Goal: Task Accomplishment & Management: Manage account settings

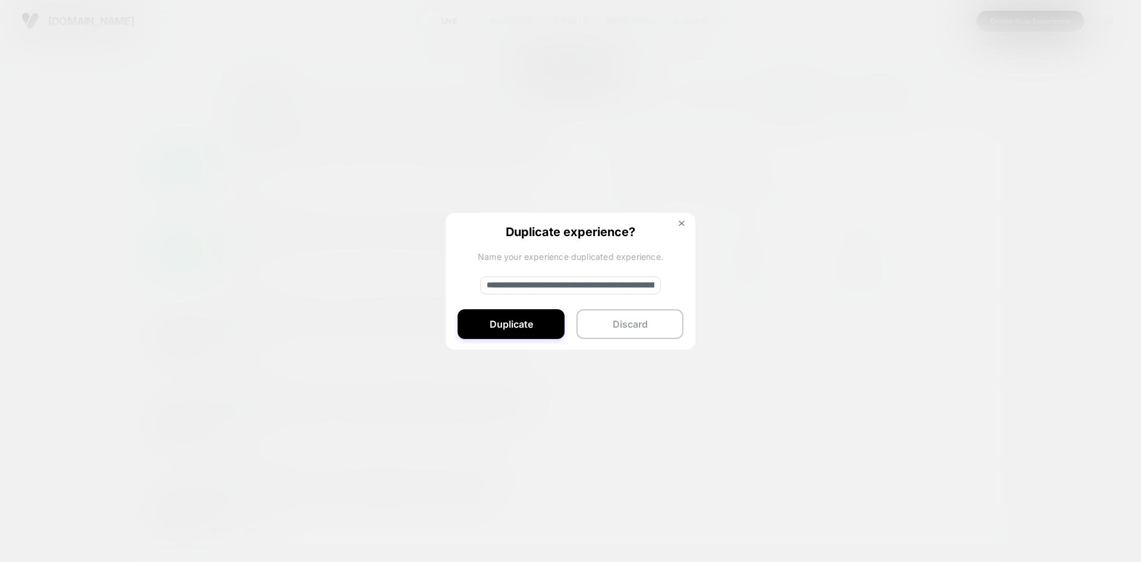
scroll to position [82, 0]
click at [566, 285] on input "**********" at bounding box center [570, 285] width 181 height 18
paste input "**********"
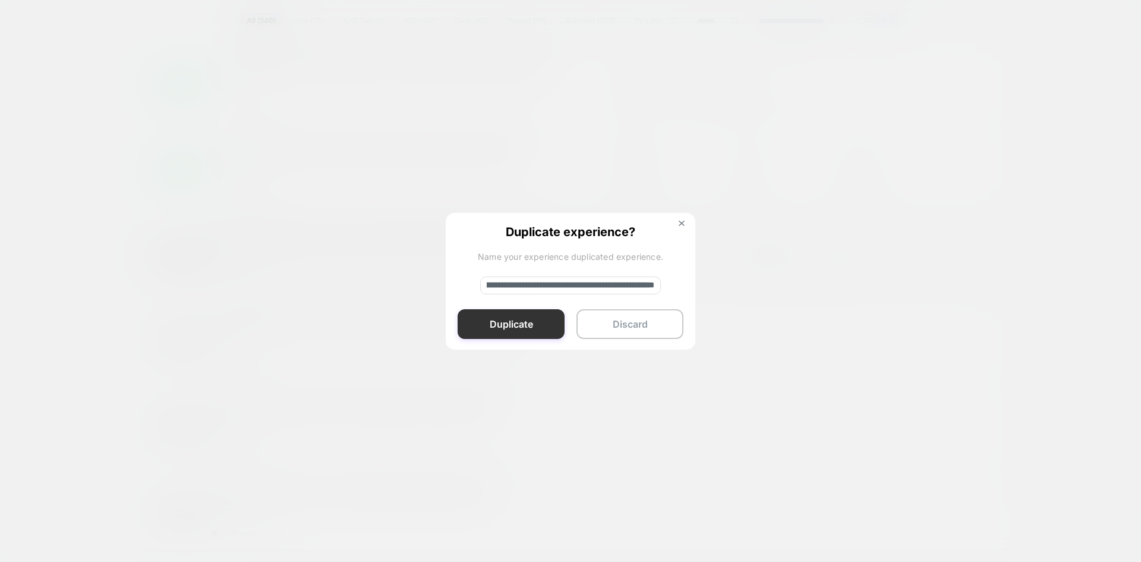
type input "**********"
click at [549, 320] on button "Duplicate" at bounding box center [511, 324] width 107 height 30
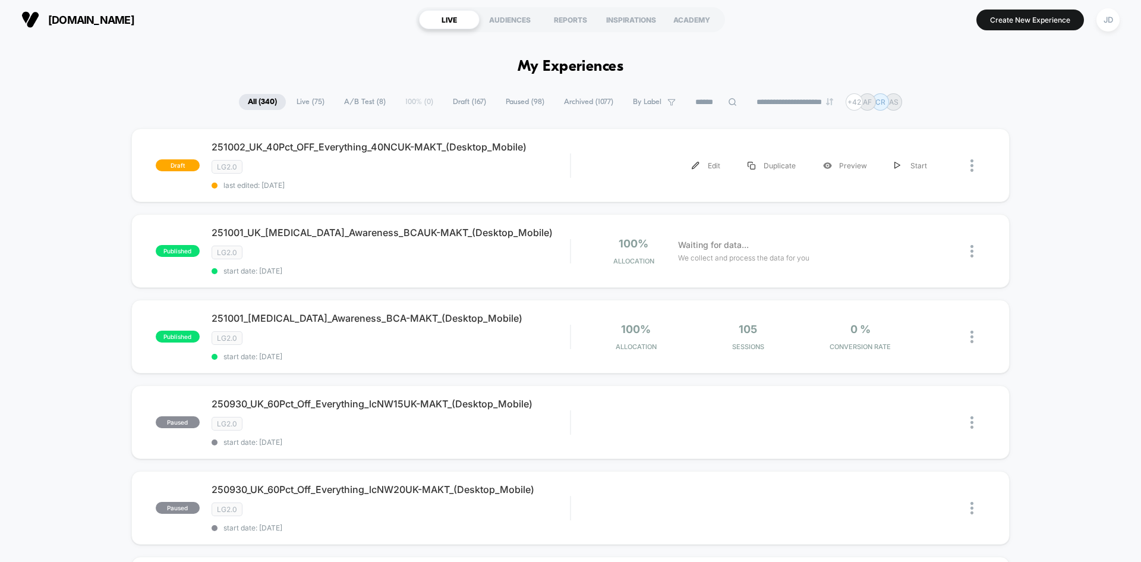
scroll to position [0, 0]
click at [970, 165] on img at bounding box center [971, 166] width 3 height 12
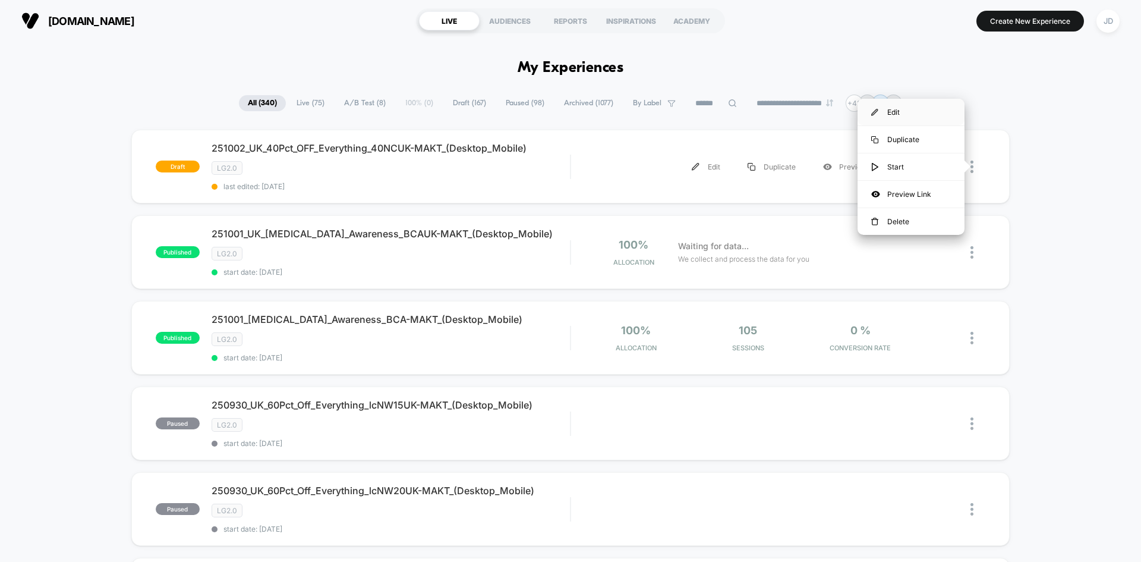
click at [899, 112] on div "Edit" at bounding box center [911, 112] width 107 height 27
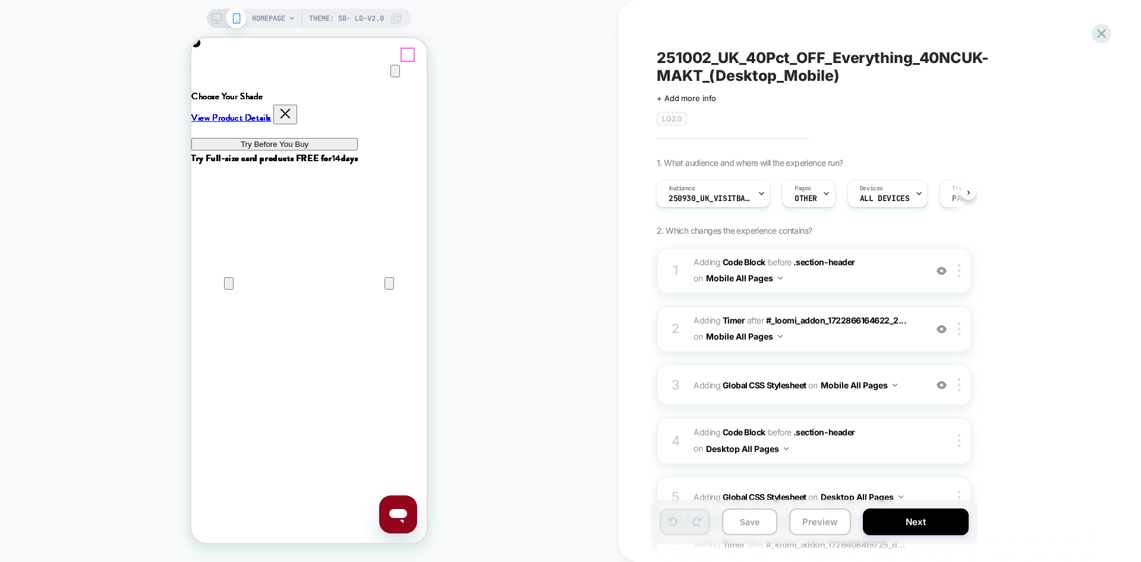
click at [210, 88] on icon "Close" at bounding box center [203, 95] width 14 height 14
click at [838, 283] on span "Adding Code Block BEFORE .section-header .section-header on Mobile All Pages" at bounding box center [807, 270] width 226 height 32
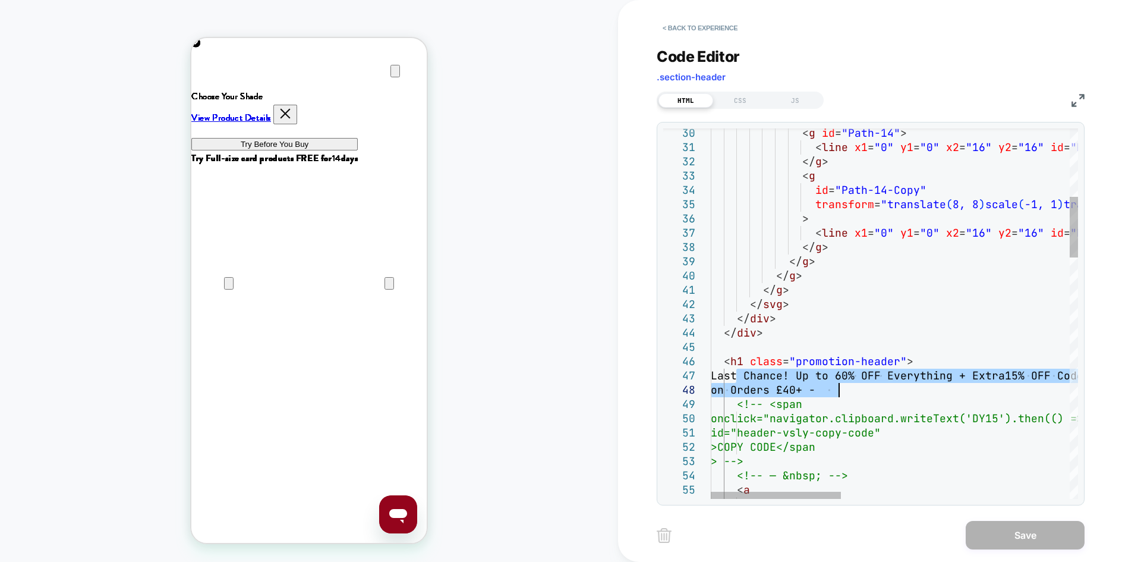
drag, startPoint x: 740, startPoint y: 373, endPoint x: 852, endPoint y: 389, distance: 112.9
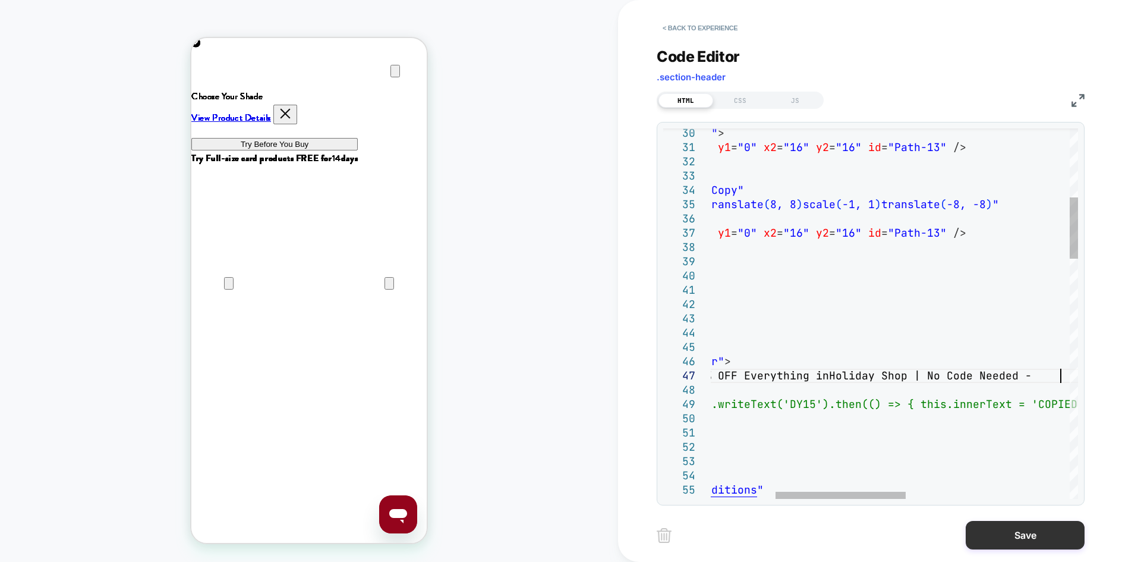
scroll to position [86, 532]
type textarea "**********"
click at [1030, 536] on button "Save" at bounding box center [1025, 535] width 119 height 29
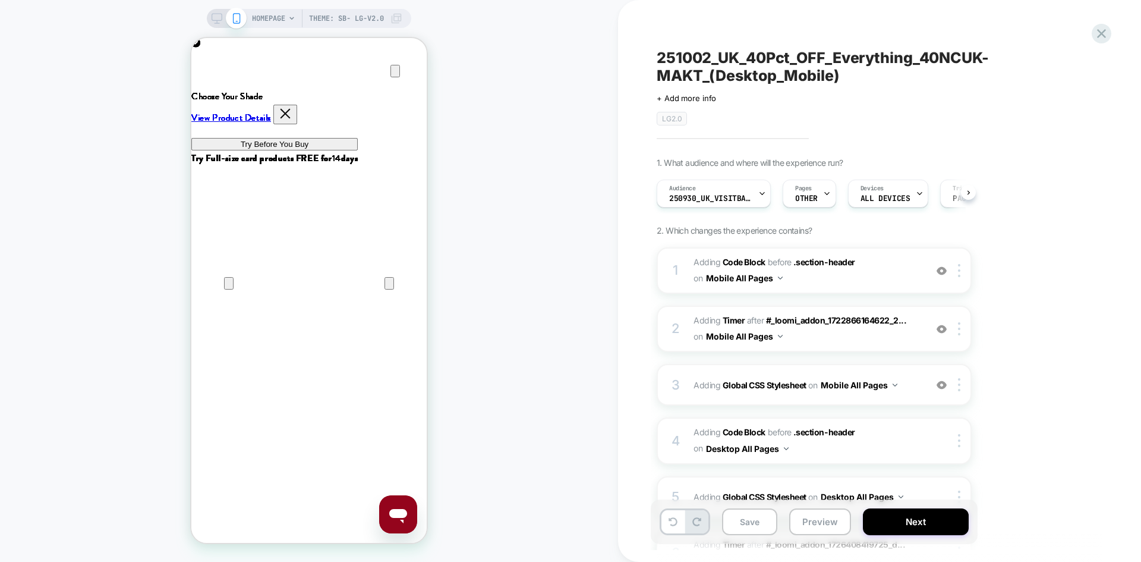
scroll to position [0, 1]
click at [218, 14] on icon at bounding box center [217, 18] width 11 height 11
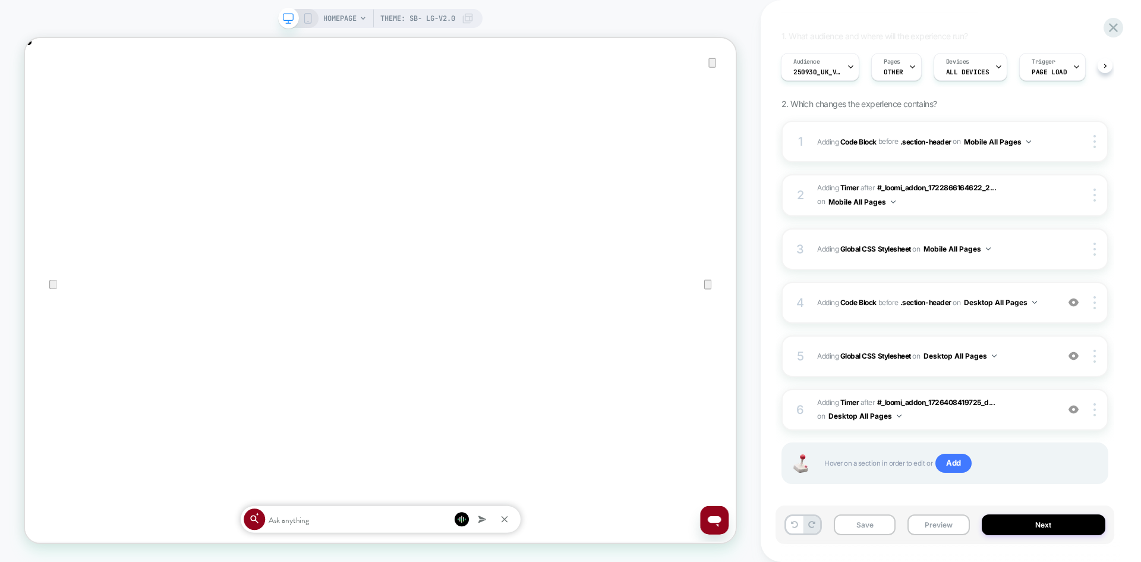
scroll to position [138, 0]
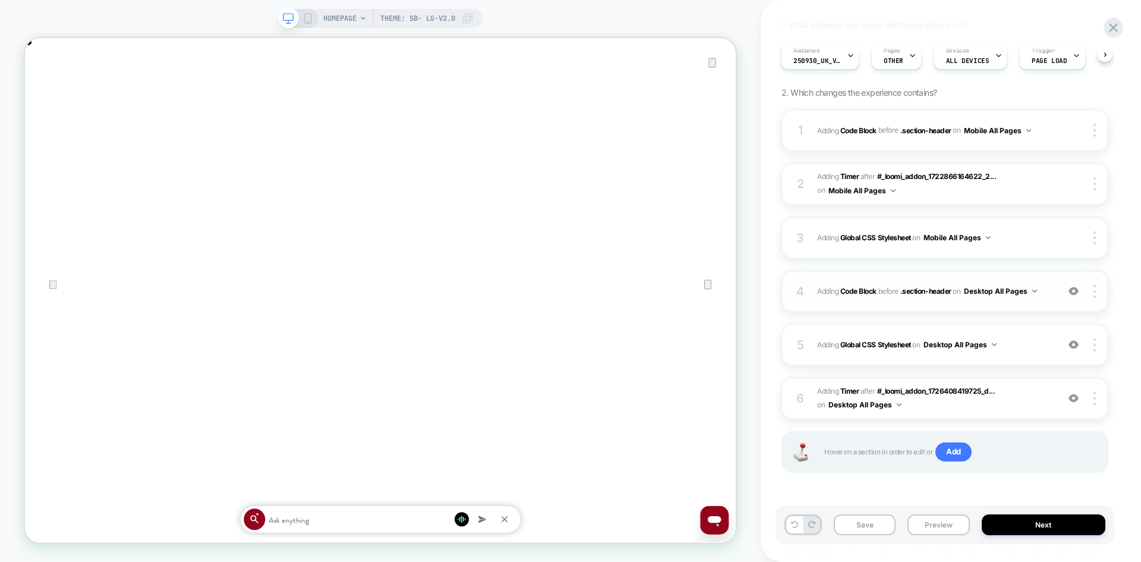
click at [1045, 301] on div "4 Adding Code Block BEFORE .section-header .section-header on Desktop All Pages…" at bounding box center [944, 291] width 327 height 42
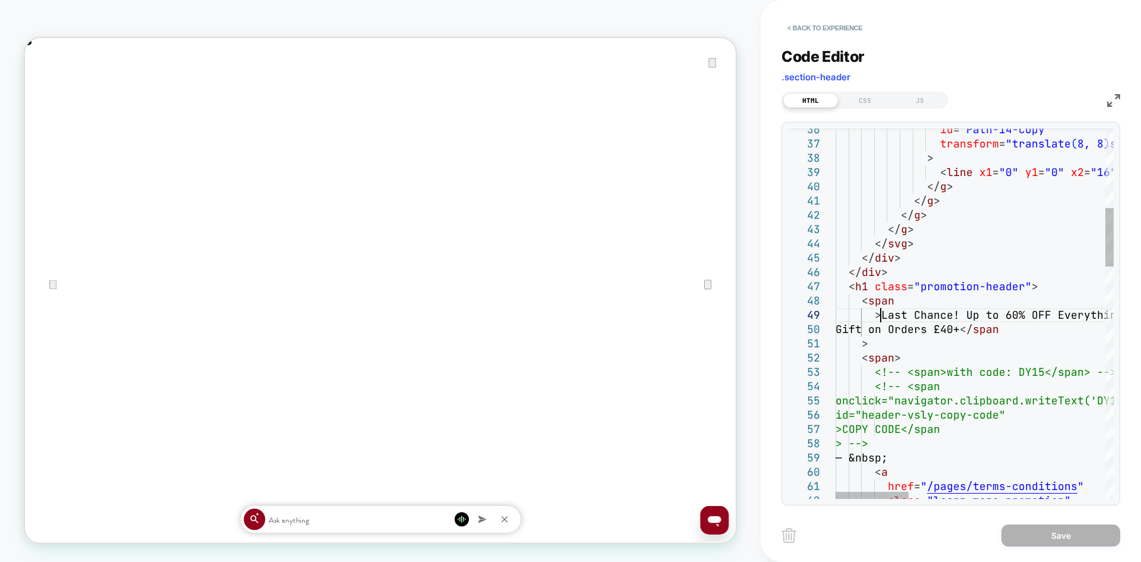
scroll to position [0, 0]
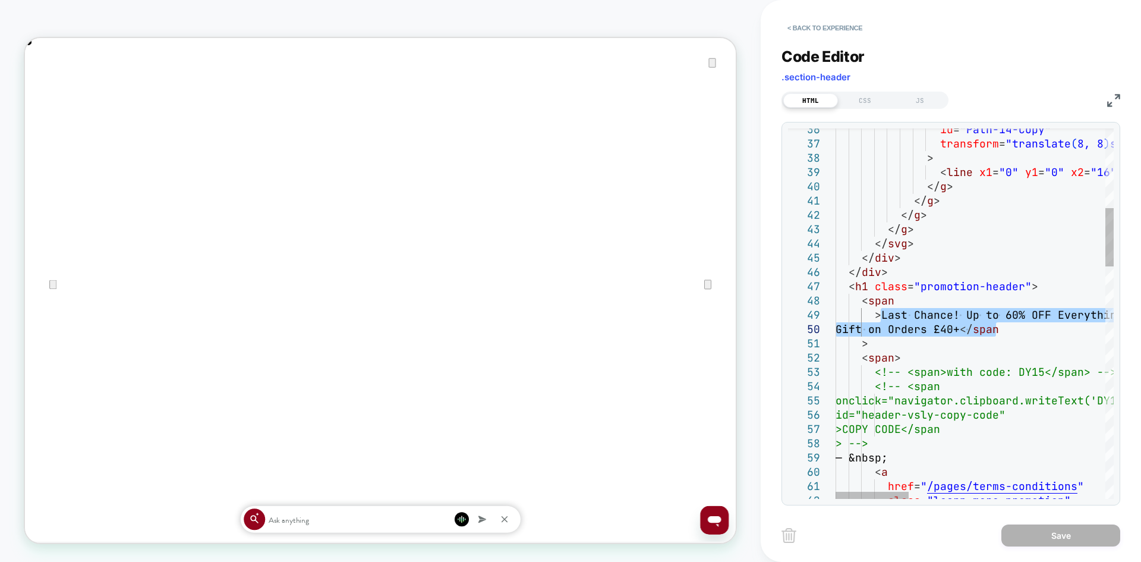
drag, startPoint x: 882, startPoint y: 314, endPoint x: 994, endPoint y: 331, distance: 113.0
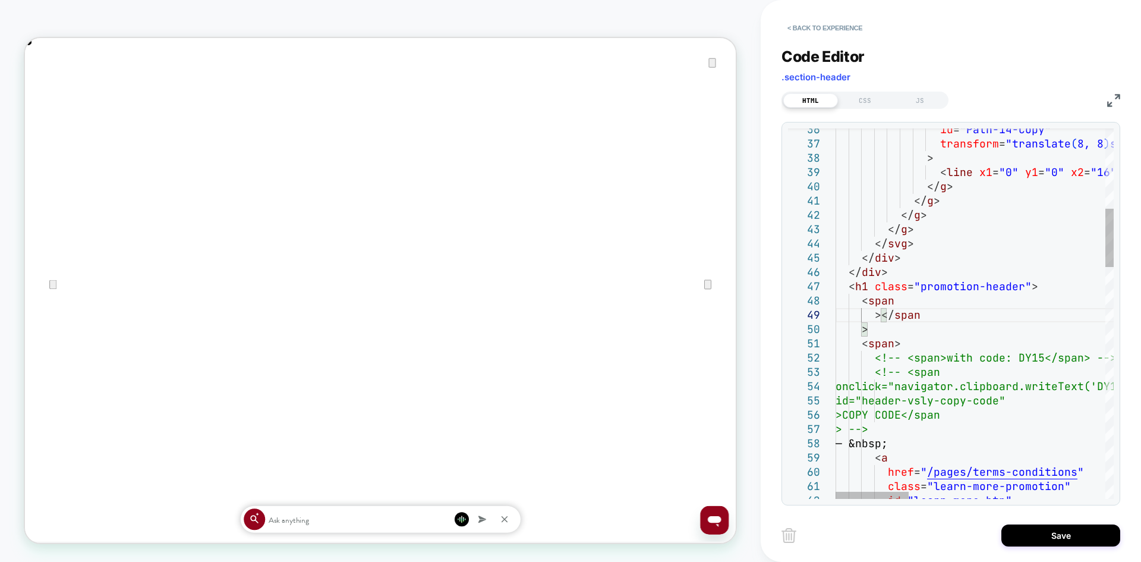
type textarea "**********"
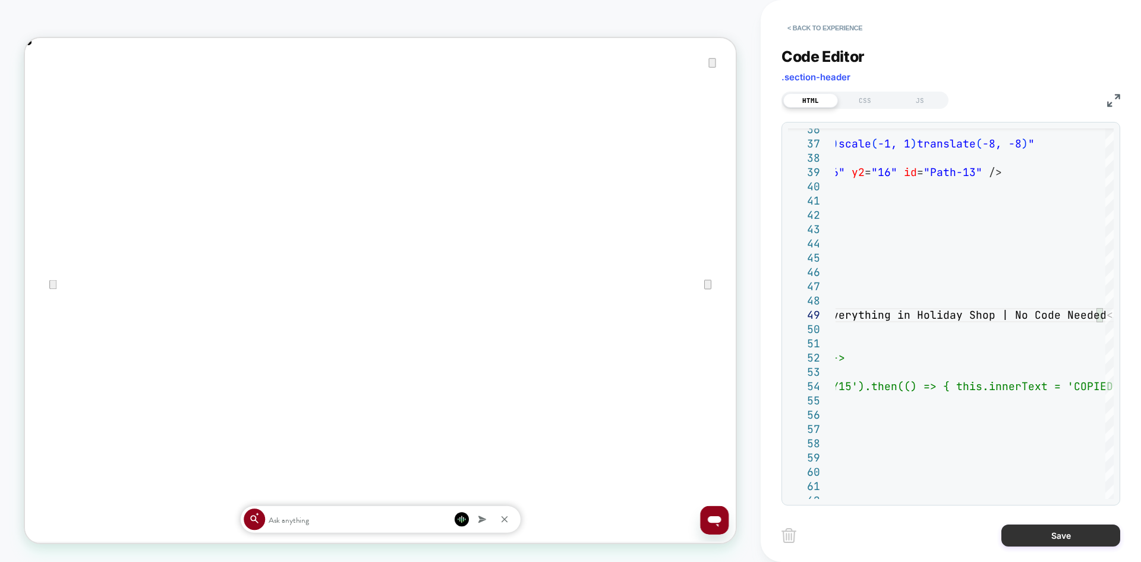
click at [1069, 537] on button "Save" at bounding box center [1060, 535] width 119 height 22
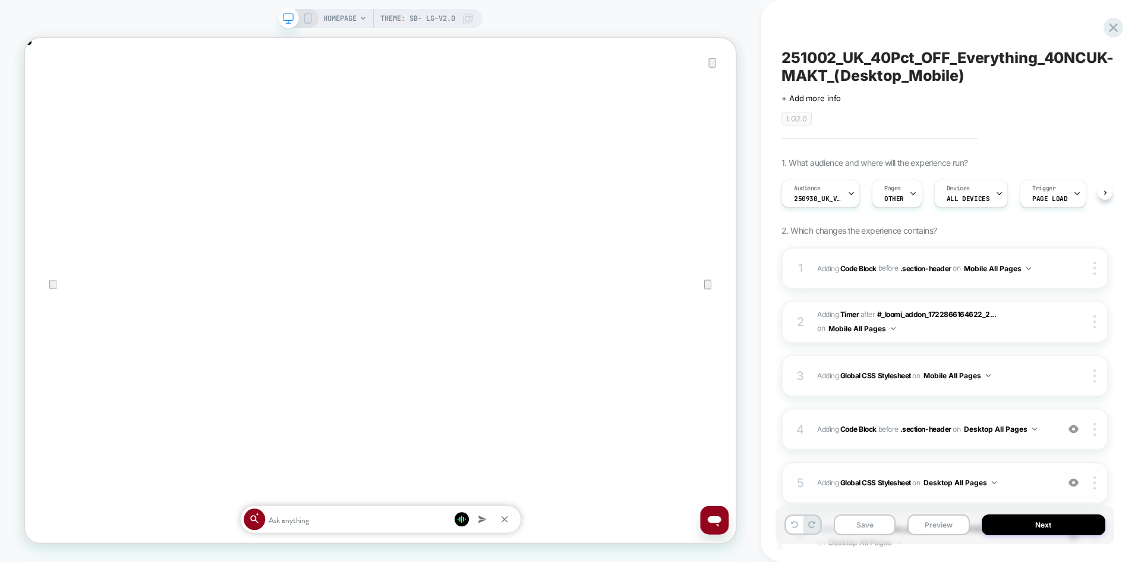
scroll to position [0, 1]
click at [830, 201] on span "250930_UK_VisitBanner_lcNW15UK-MAKT" at bounding box center [817, 198] width 48 height 8
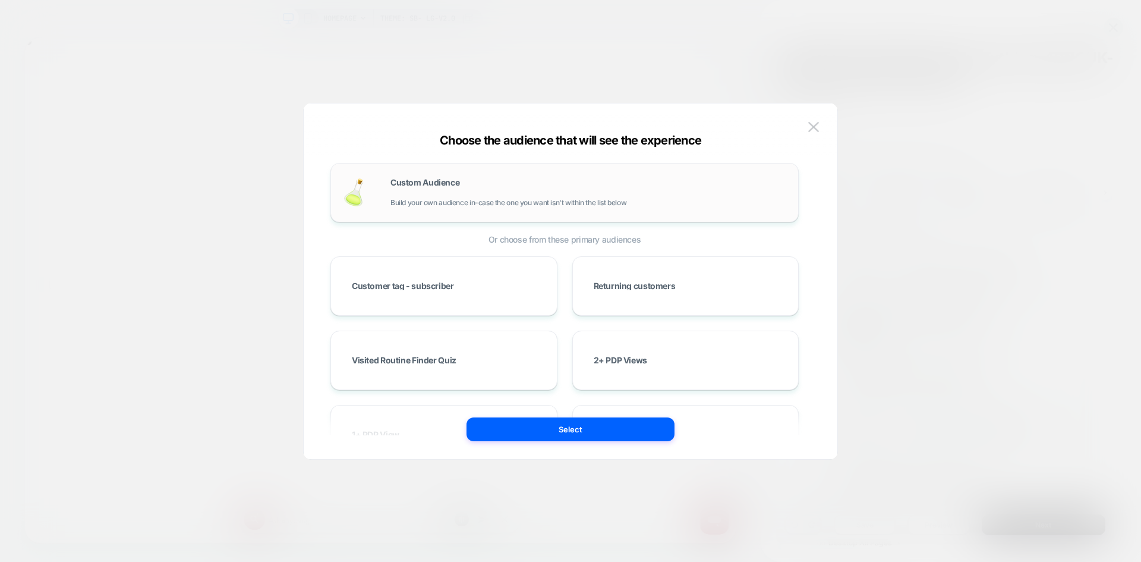
click at [524, 193] on div "Custom Audience Build your own audience in-case the one you want isn't within t…" at bounding box center [588, 192] width 396 height 29
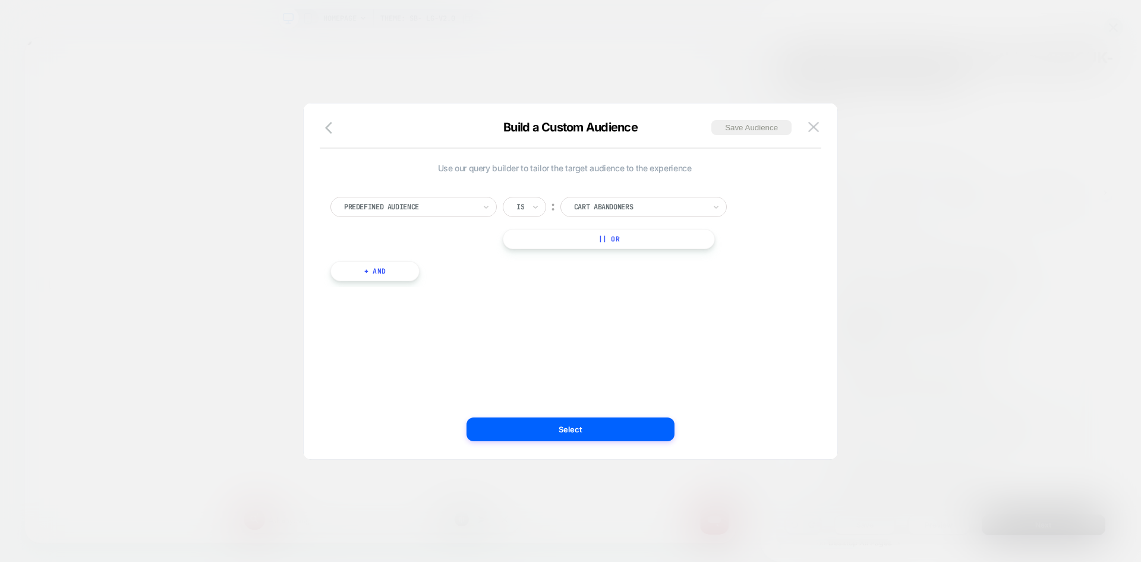
click at [440, 206] on div at bounding box center [409, 206] width 131 height 11
type input "*****"
click at [383, 253] on div "Visit In Page" at bounding box center [419, 255] width 155 height 19
click at [537, 210] on icon at bounding box center [535, 207] width 8 height 12
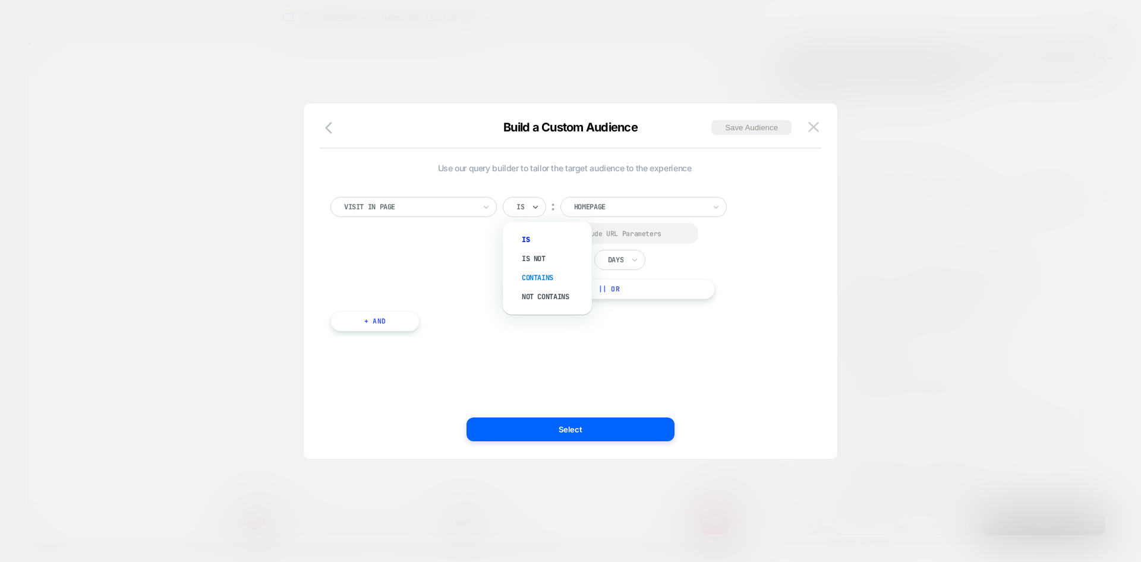
click at [535, 273] on div "Contains" at bounding box center [553, 277] width 77 height 19
click at [519, 234] on div at bounding box center [519, 233] width 9 height 9
drag, startPoint x: 573, startPoint y: 260, endPoint x: 600, endPoint y: 260, distance: 26.7
click at [555, 260] on div "In the last * Days" at bounding box center [574, 260] width 143 height 20
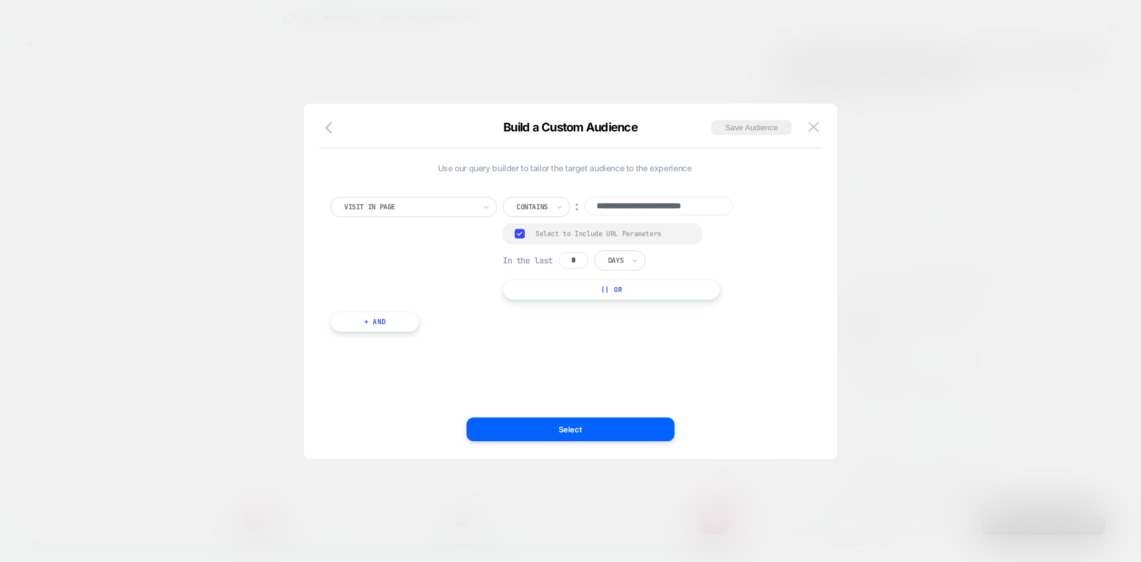
type input "**********"
click at [625, 258] on div "Days" at bounding box center [616, 260] width 18 height 13
drag, startPoint x: 581, startPoint y: 260, endPoint x: 559, endPoint y: 260, distance: 22.0
click at [557, 260] on div "In the last * Days" at bounding box center [574, 260] width 143 height 20
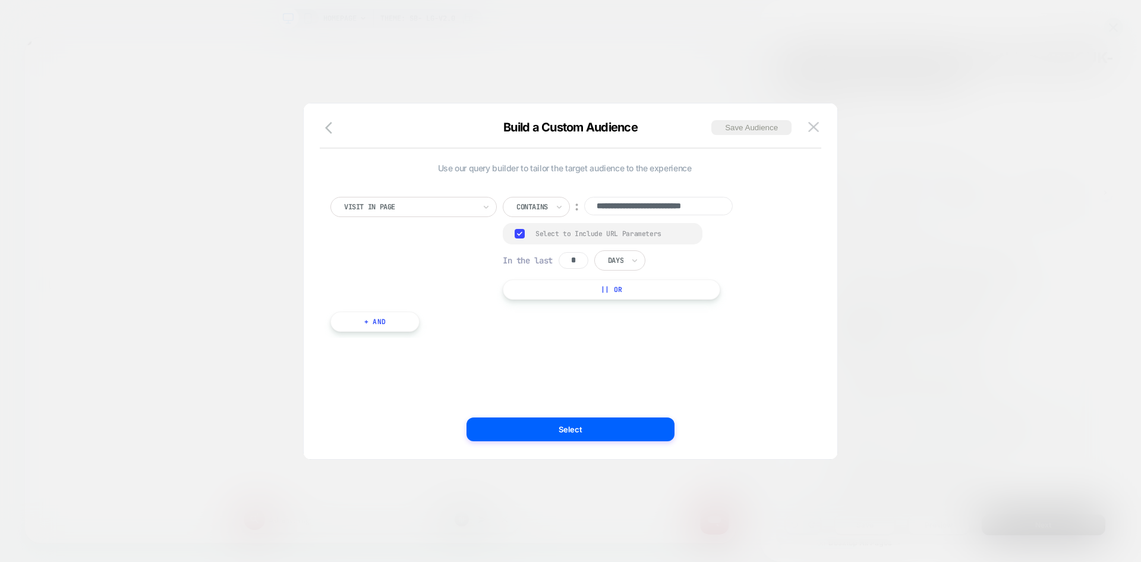
type input "*"
click at [623, 260] on div at bounding box center [615, 260] width 15 height 11
click at [629, 286] on div "Hours" at bounding box center [647, 292] width 77 height 19
click at [635, 197] on input "**********" at bounding box center [658, 206] width 149 height 18
click at [632, 202] on input "**********" at bounding box center [658, 206] width 149 height 18
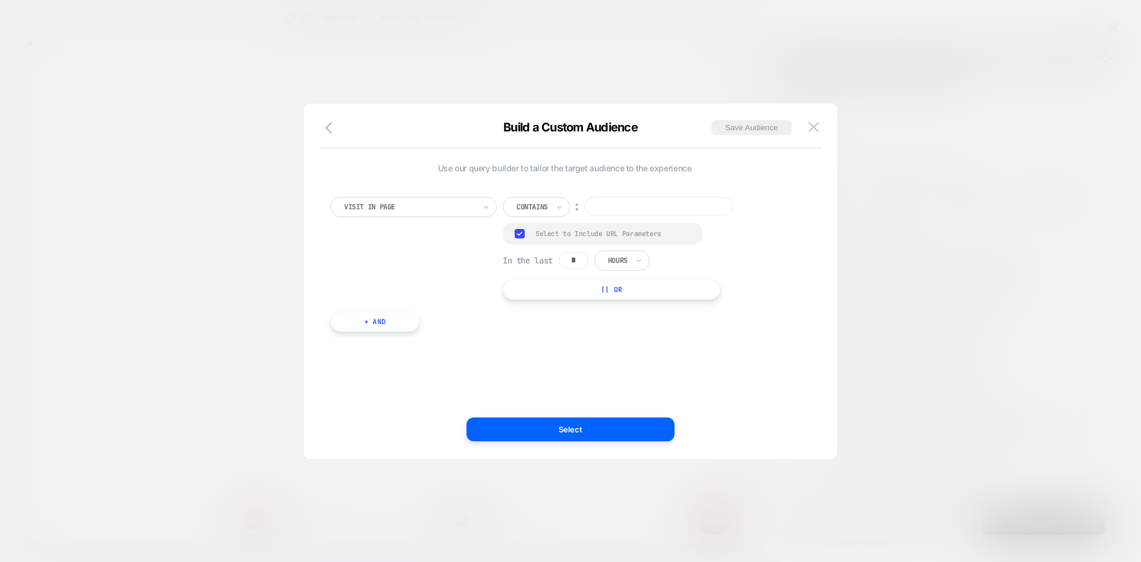
paste input "**********"
type input "**********"
click at [762, 130] on button "Save Audience" at bounding box center [751, 127] width 80 height 15
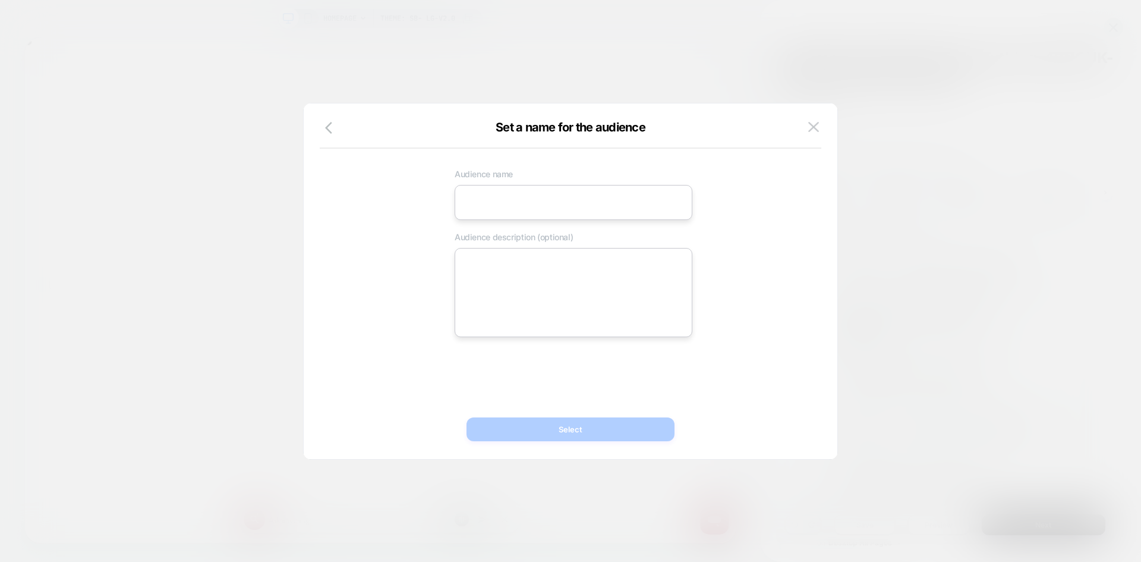
click at [612, 212] on input at bounding box center [574, 202] width 238 height 35
paste input "**********"
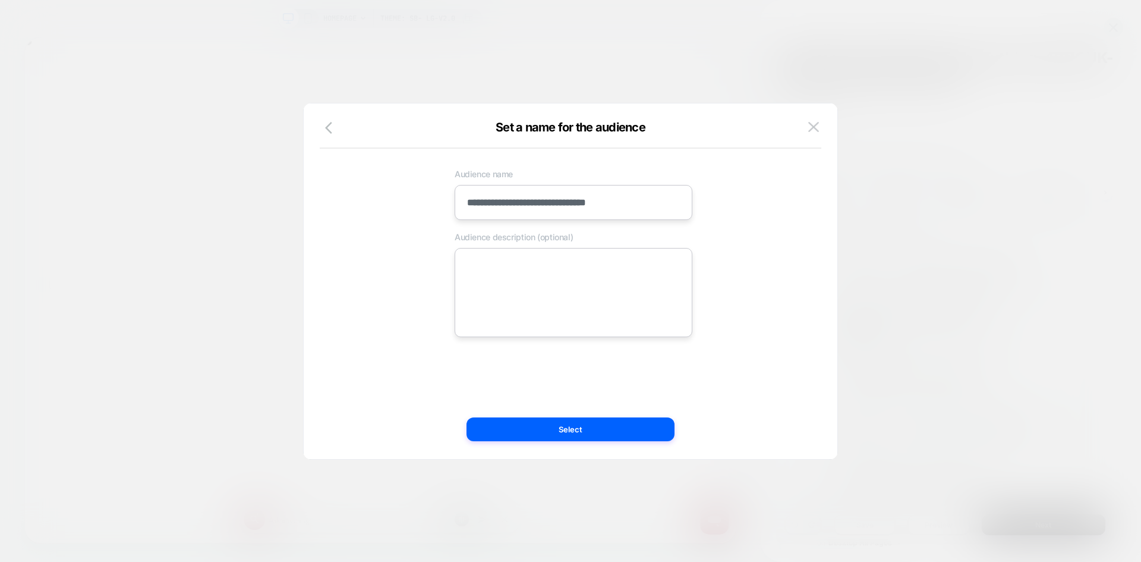
scroll to position [0, 948]
type input "**********"
click at [465, 284] on textarea at bounding box center [574, 292] width 238 height 89
paste textarea "**********"
type textarea "*"
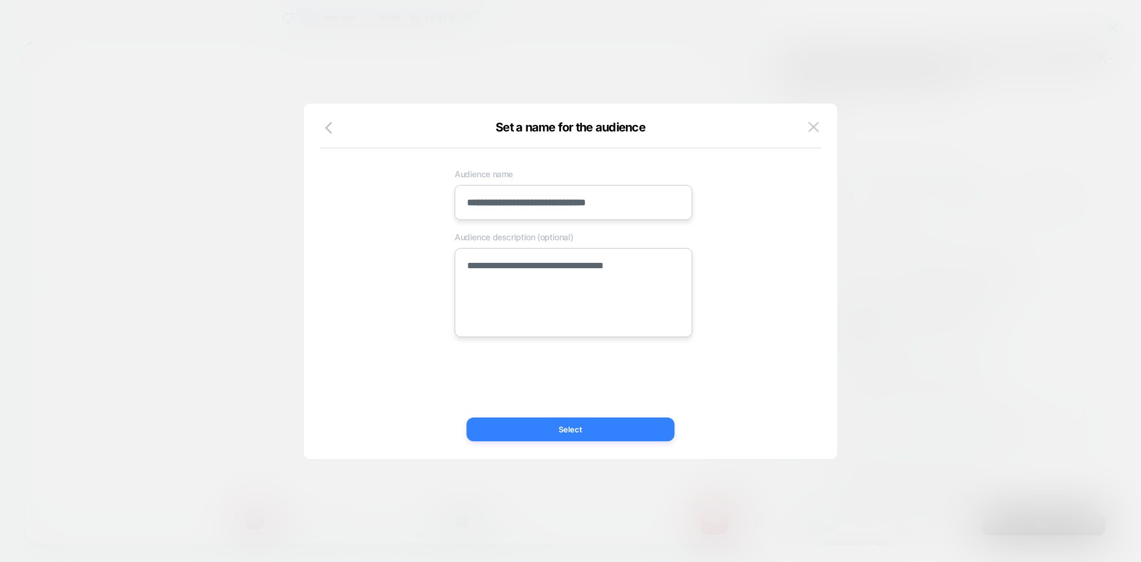
type textarea "**********"
click at [563, 427] on button "Select" at bounding box center [571, 429] width 208 height 24
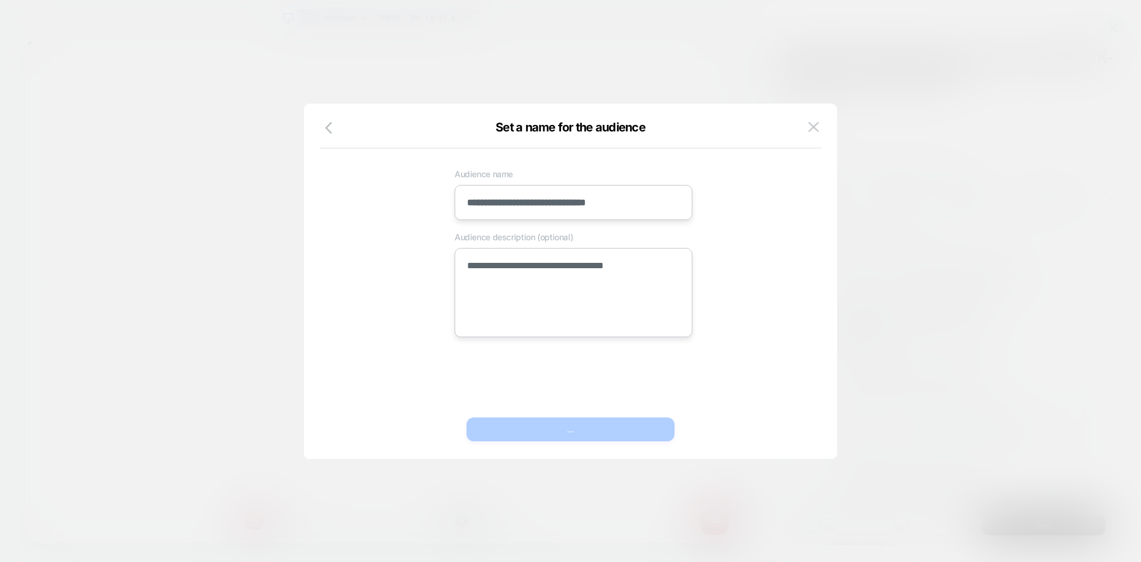
type textarea "*"
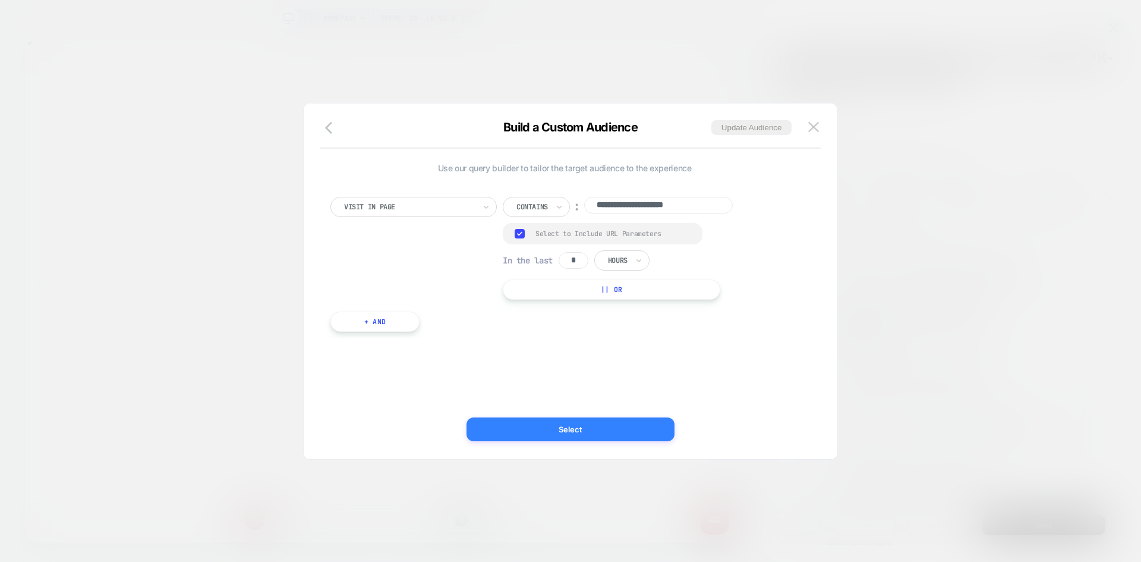
click at [557, 430] on button "Select" at bounding box center [571, 429] width 208 height 24
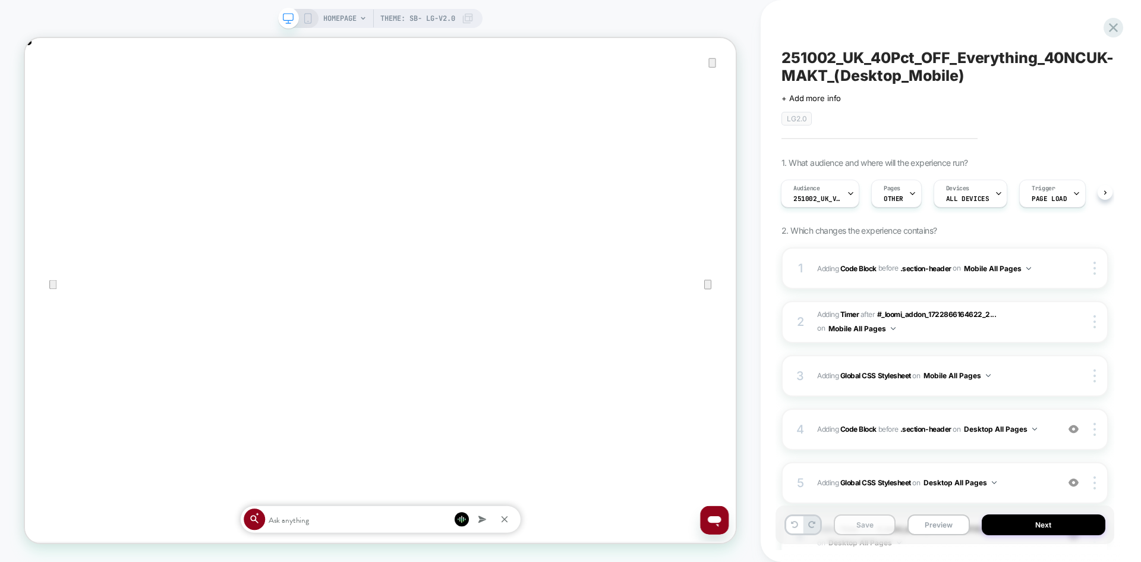
click at [871, 529] on button "Save" at bounding box center [865, 524] width 62 height 21
click at [1029, 532] on button "Next" at bounding box center [1044, 524] width 124 height 21
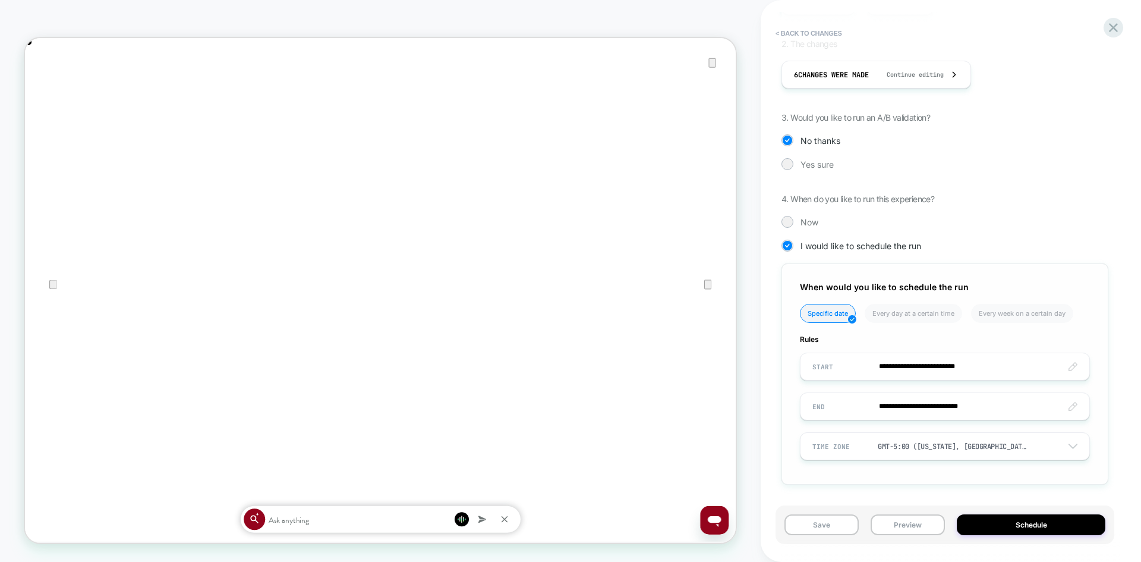
scroll to position [0, 1896]
click at [921, 371] on input "**********" at bounding box center [945, 366] width 289 height 28
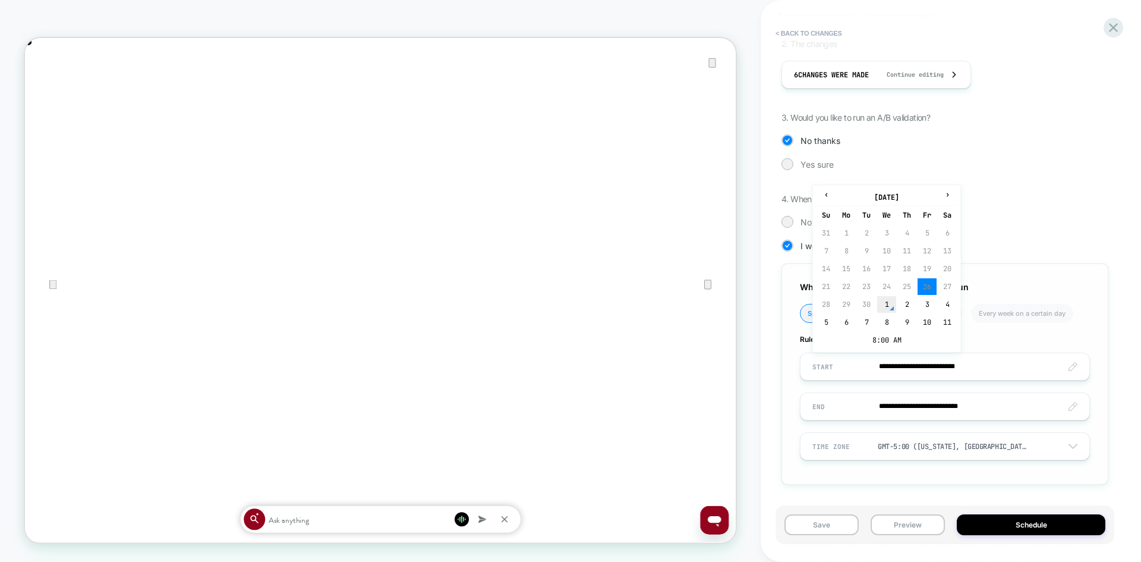
click at [886, 304] on td "1" at bounding box center [886, 304] width 19 height 17
type input "**********"
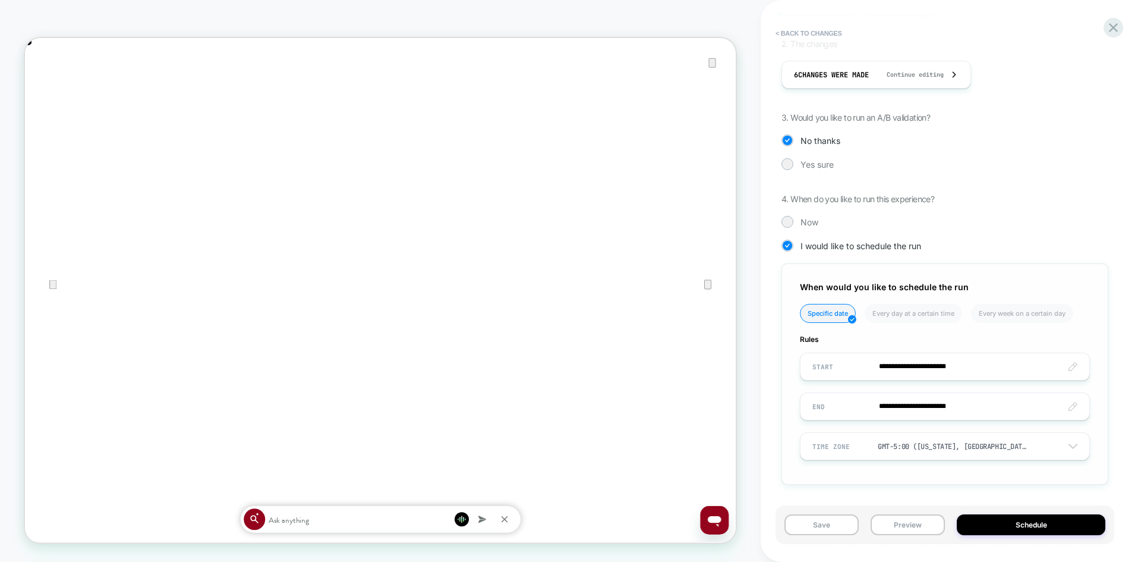
click at [918, 405] on input "**********" at bounding box center [945, 406] width 289 height 28
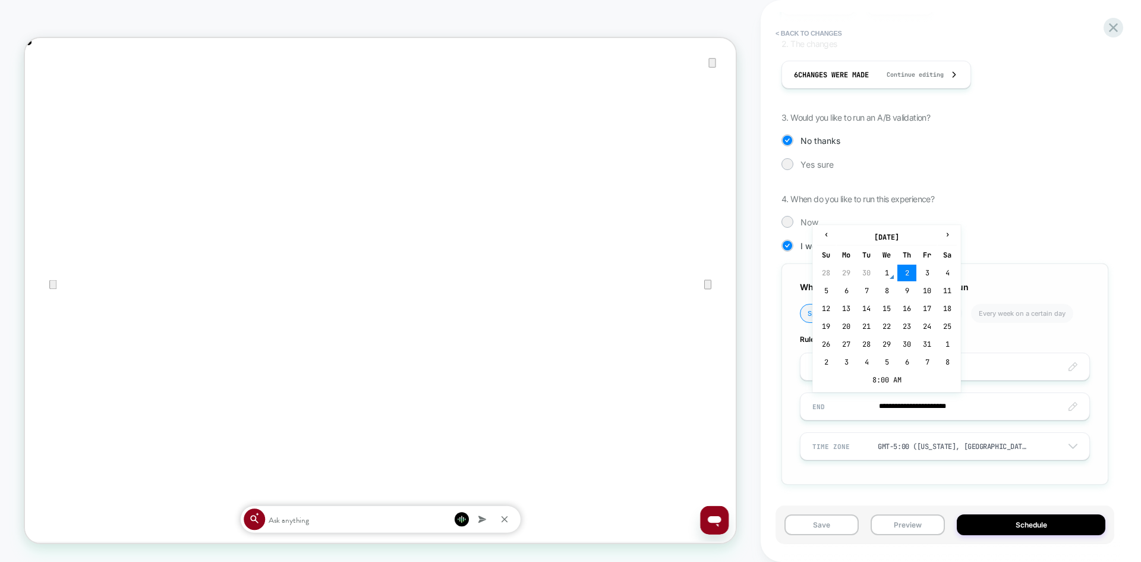
click at [918, 405] on input "**********" at bounding box center [945, 406] width 289 height 28
click at [908, 276] on td "2" at bounding box center [906, 272] width 19 height 17
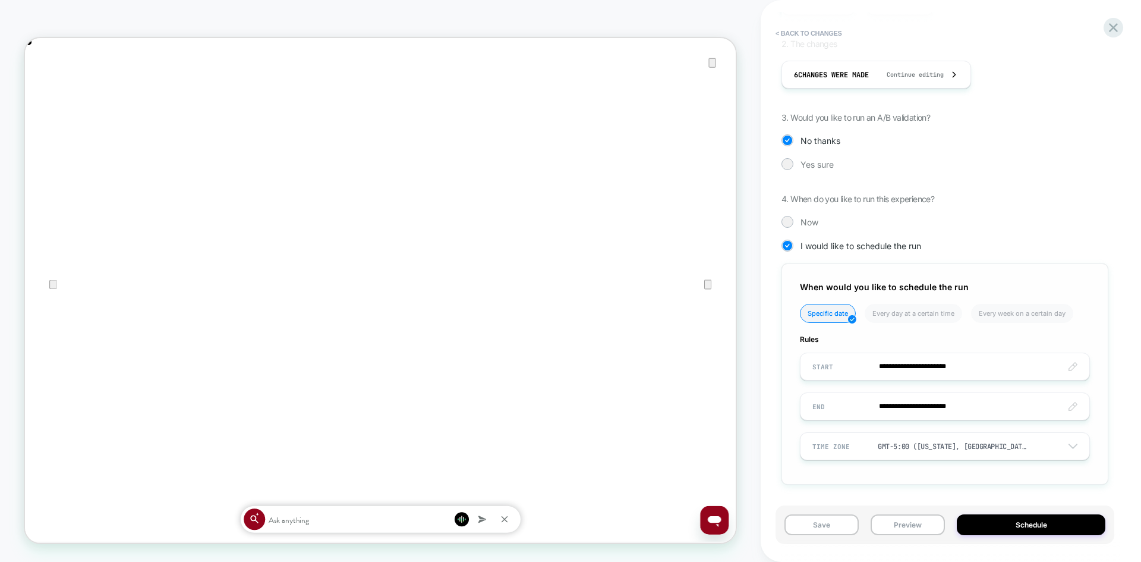
click at [960, 406] on input "**********" at bounding box center [945, 406] width 289 height 28
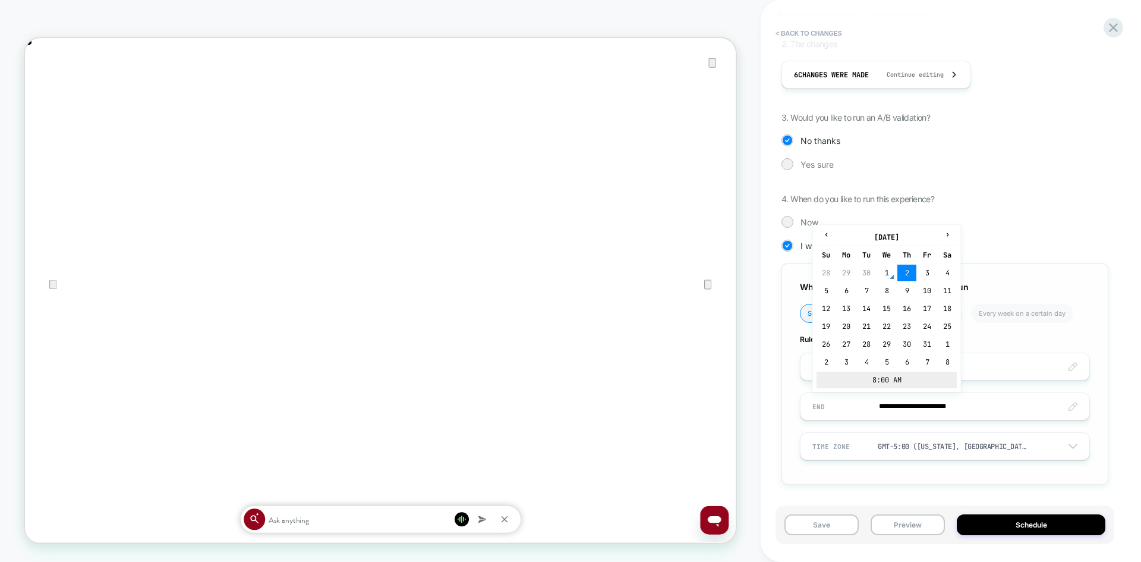
click at [888, 377] on td "8:00 AM" at bounding box center [887, 379] width 140 height 17
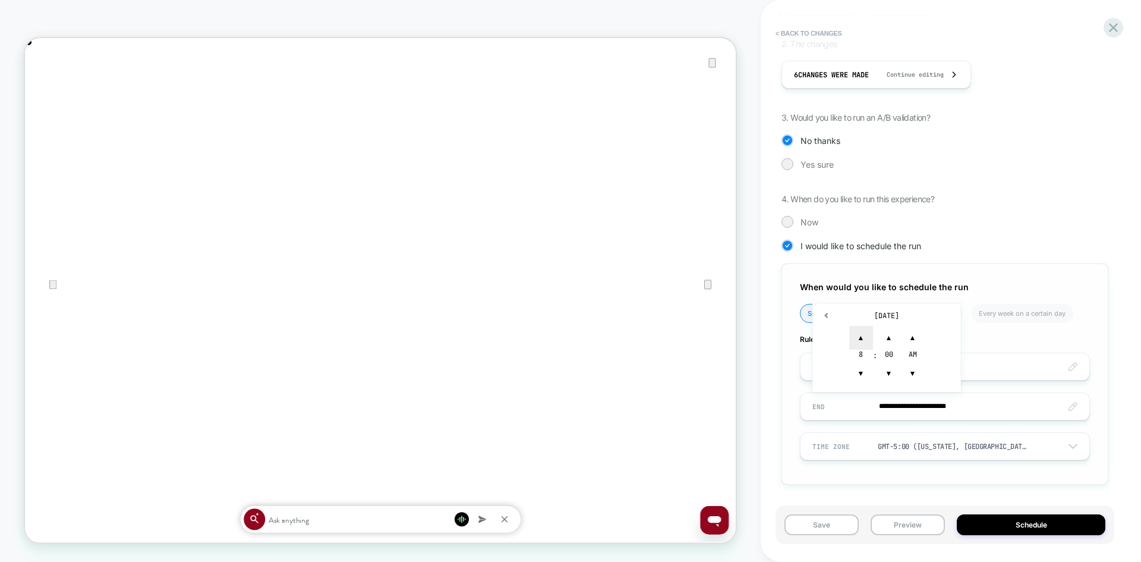
scroll to position [0, 0]
click at [861, 354] on div "8" at bounding box center [861, 355] width 24 height 12
click at [858, 339] on span "▲" at bounding box center [861, 338] width 24 height 24
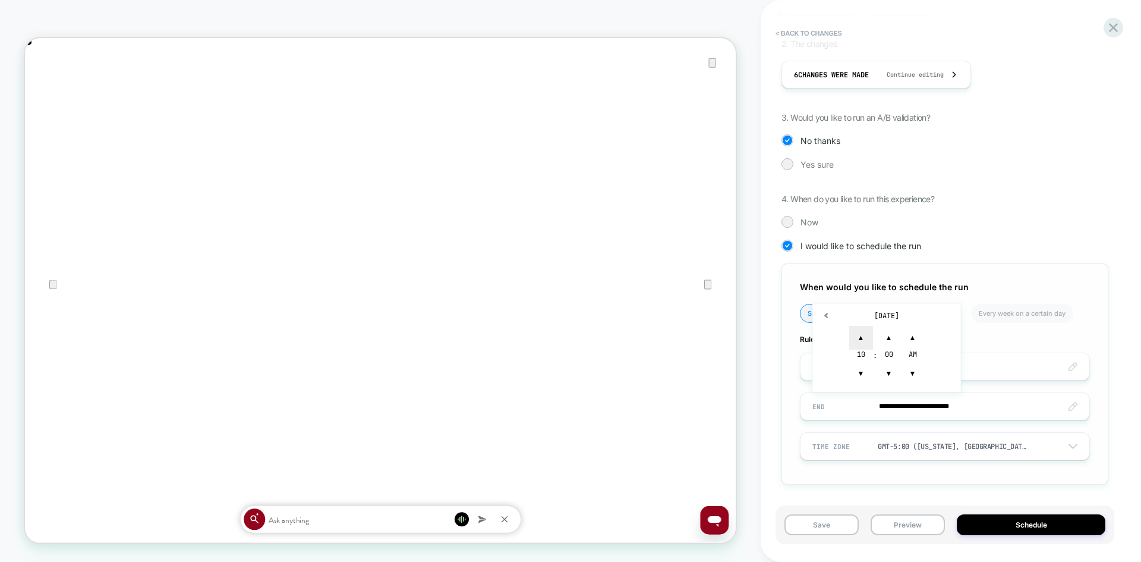
click at [855, 333] on span "▲" at bounding box center [861, 338] width 24 height 24
click at [884, 333] on span "▲" at bounding box center [889, 338] width 24 height 24
click at [890, 375] on span "▼" at bounding box center [889, 373] width 24 height 24
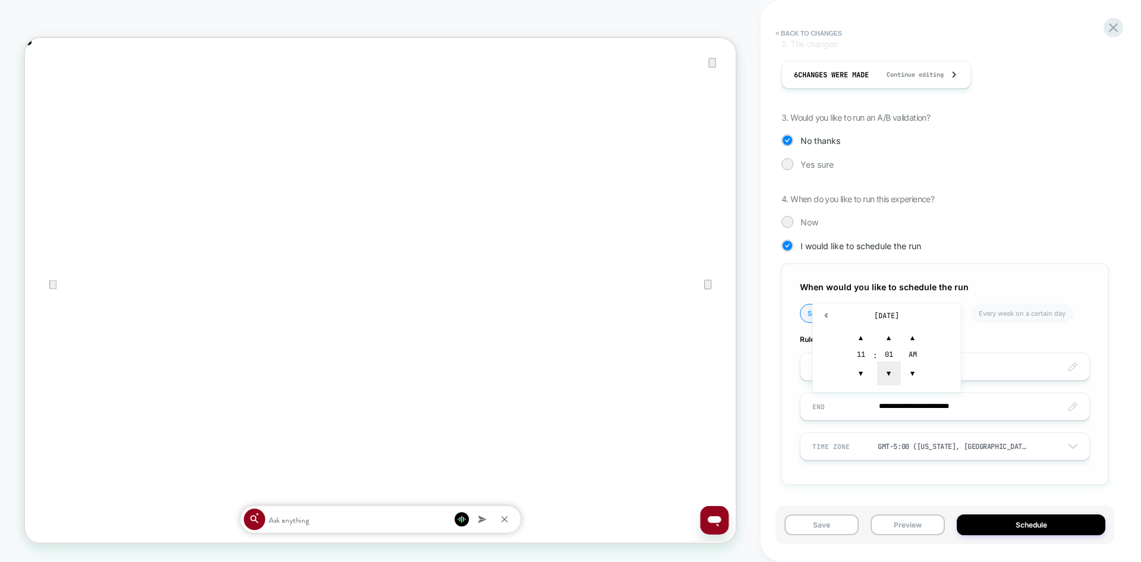
click at [890, 375] on span "▼" at bounding box center [889, 373] width 24 height 24
type input "**********"
click at [913, 335] on span "▲" at bounding box center [913, 338] width 24 height 24
click at [940, 493] on div "**********" at bounding box center [944, 213] width 327 height 577
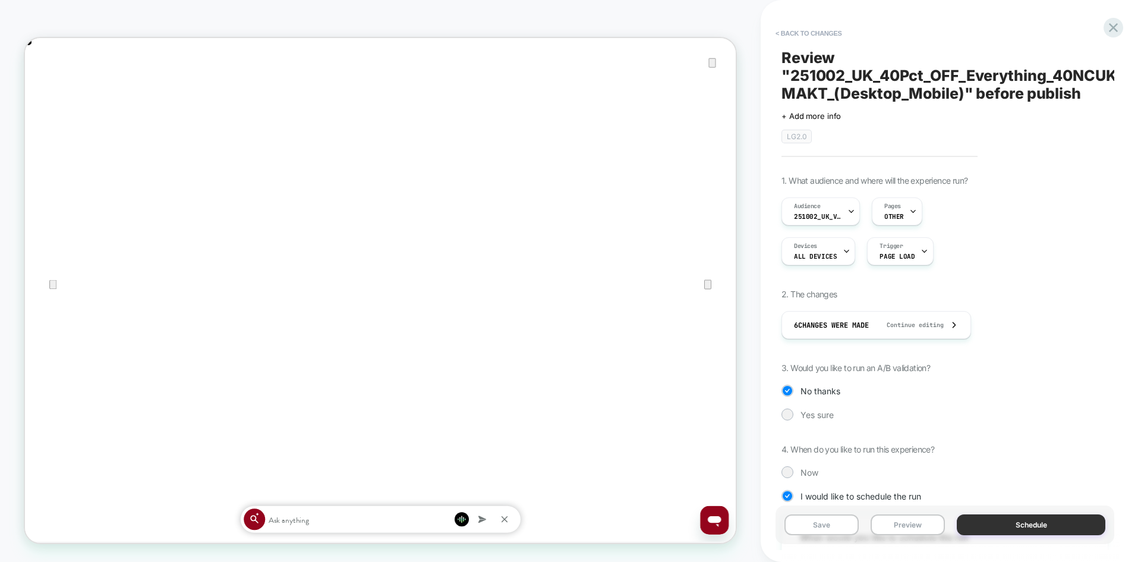
click at [1028, 530] on button "Schedule" at bounding box center [1031, 524] width 149 height 21
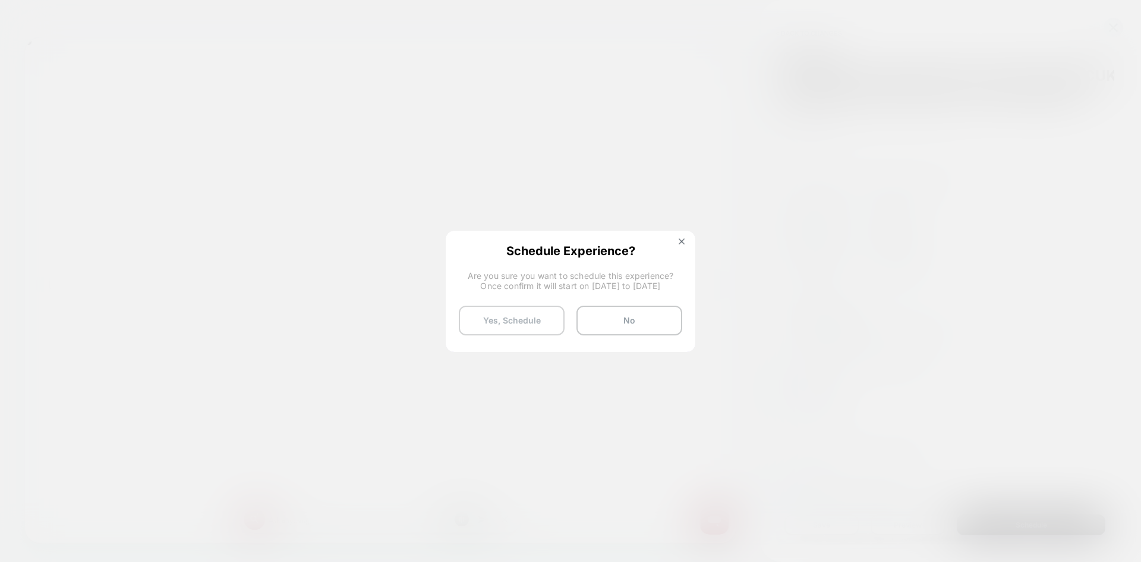
click at [518, 318] on button "Yes, Schedule" at bounding box center [512, 320] width 106 height 30
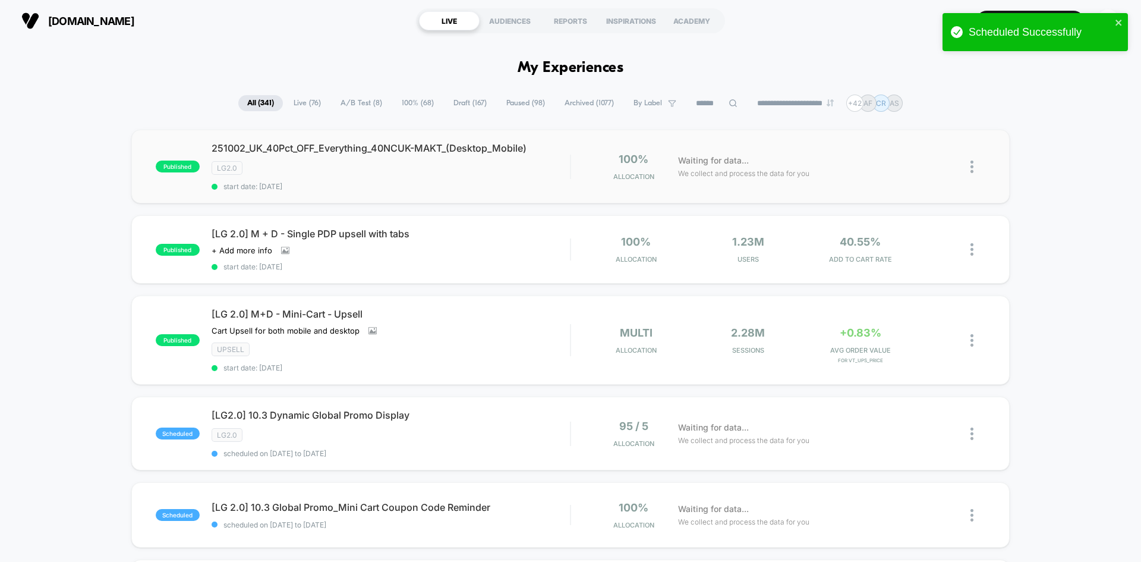
click at [970, 164] on img at bounding box center [971, 166] width 3 height 12
click at [894, 103] on div "Edit" at bounding box center [911, 98] width 107 height 27
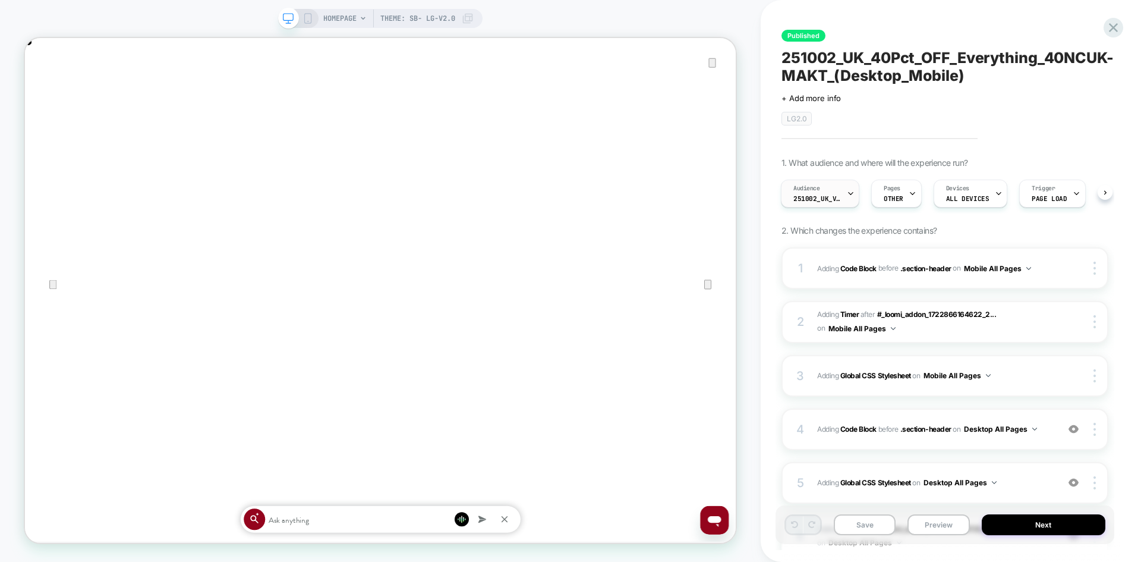
scroll to position [0, 1896]
click at [843, 195] on div "Audience 251002_UK_VisitBanner_40NCUK-MAKT" at bounding box center [816, 193] width 71 height 27
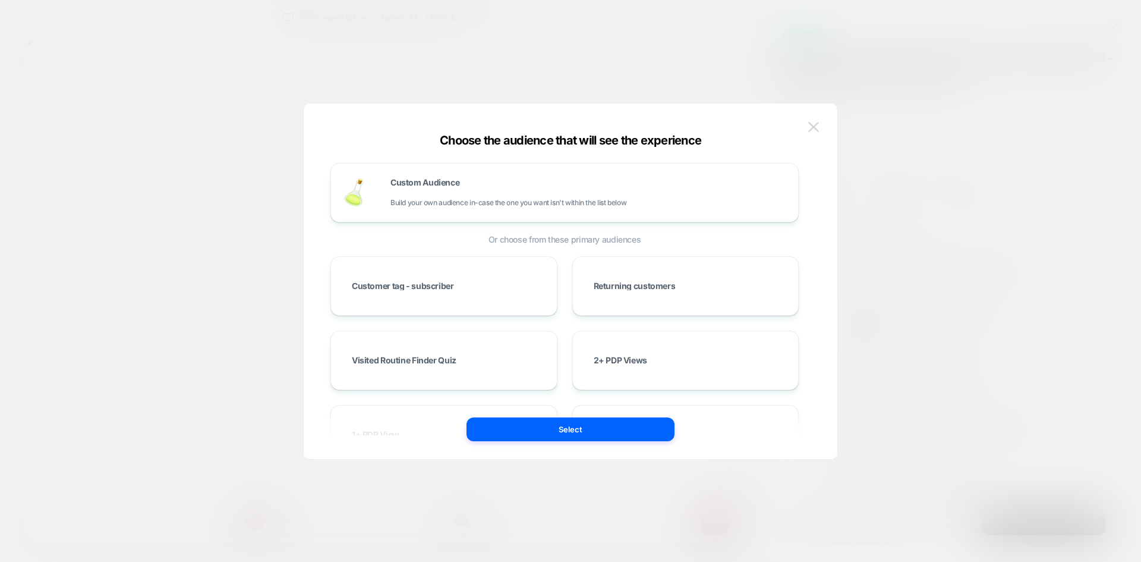
click at [815, 125] on img at bounding box center [813, 127] width 11 height 10
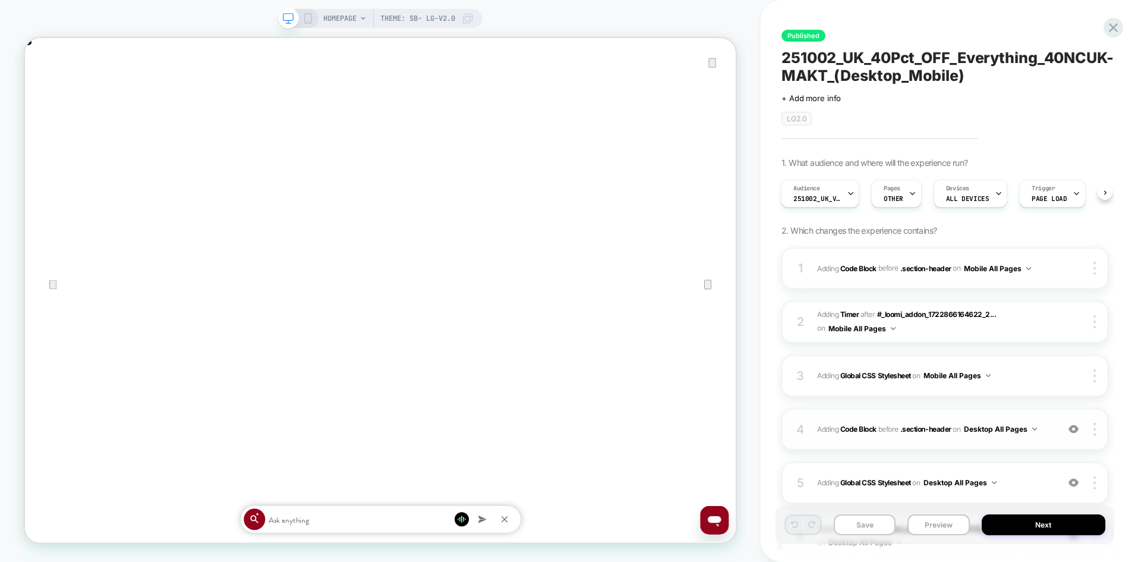
click at [1037, 435] on div "on Desktop All Pages" at bounding box center [995, 428] width 84 height 15
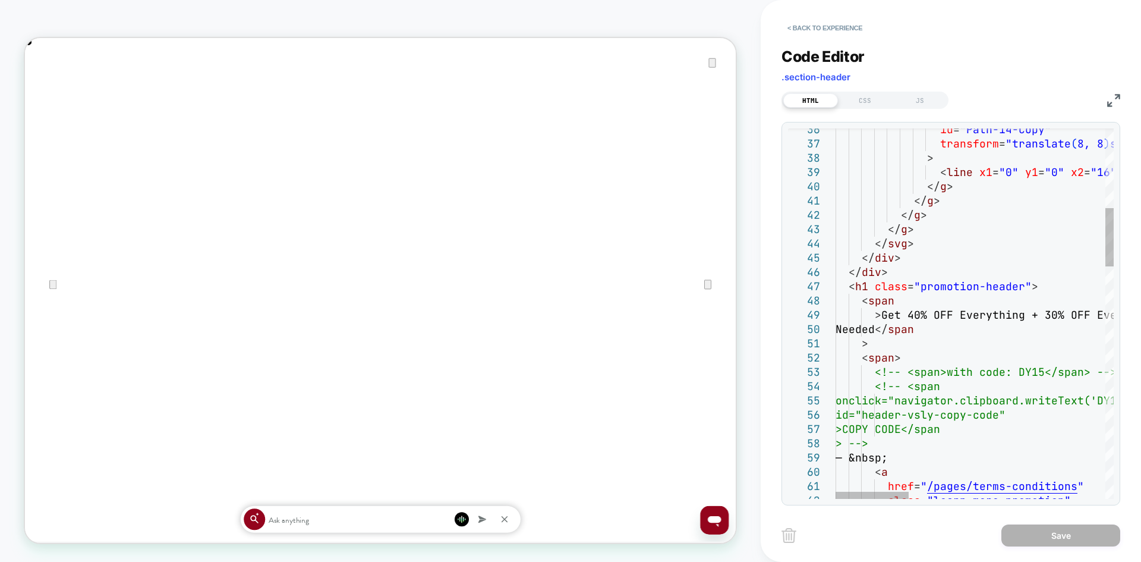
scroll to position [0, 0]
drag, startPoint x: 882, startPoint y: 316, endPoint x: 912, endPoint y: 334, distance: 35.2
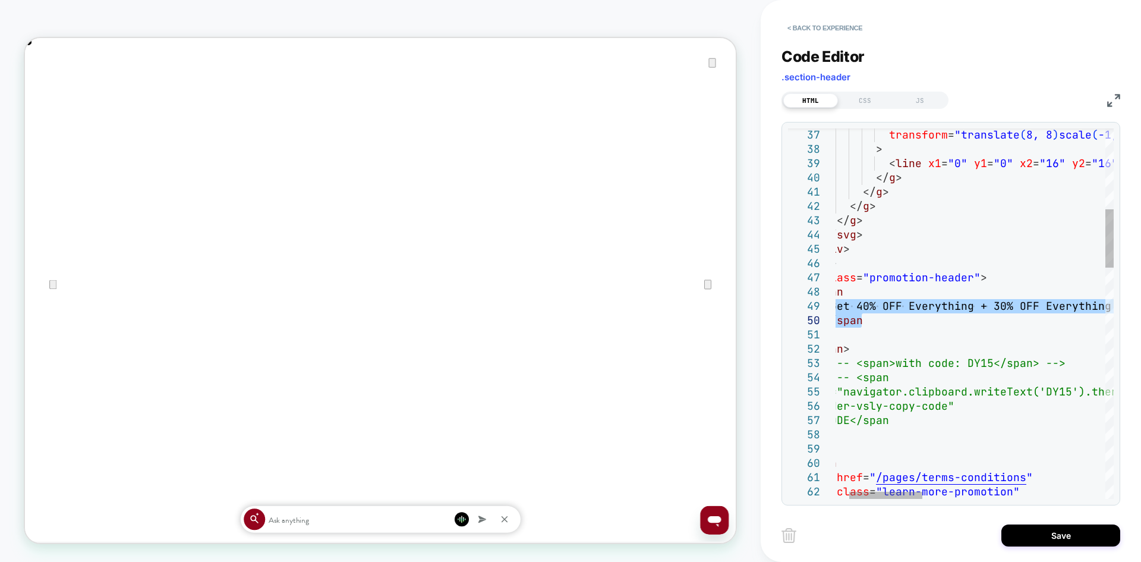
type textarea "**********"
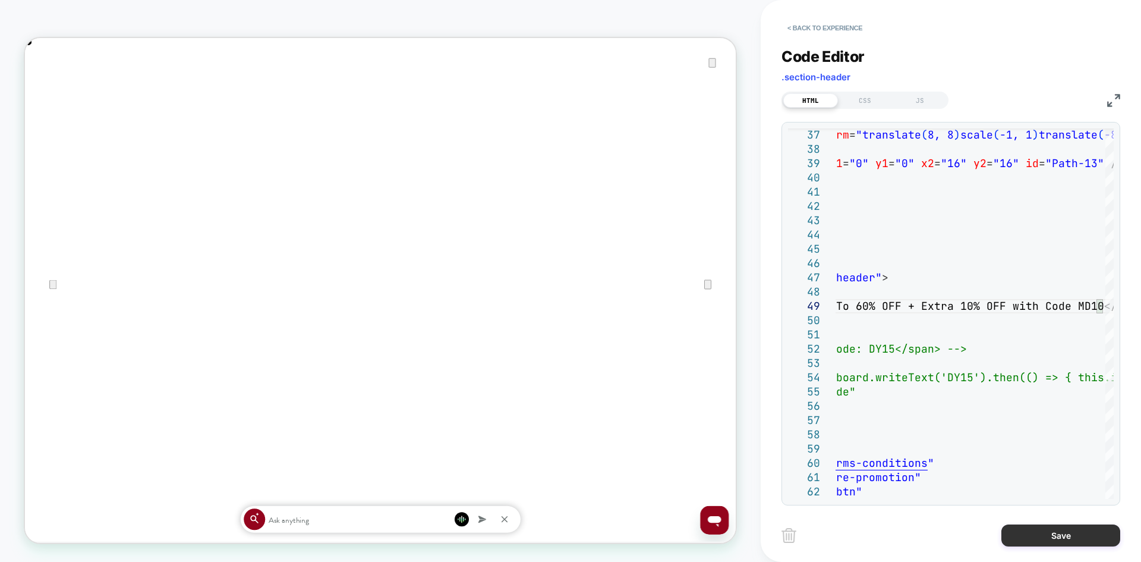
click at [1045, 529] on button "Save" at bounding box center [1060, 535] width 119 height 22
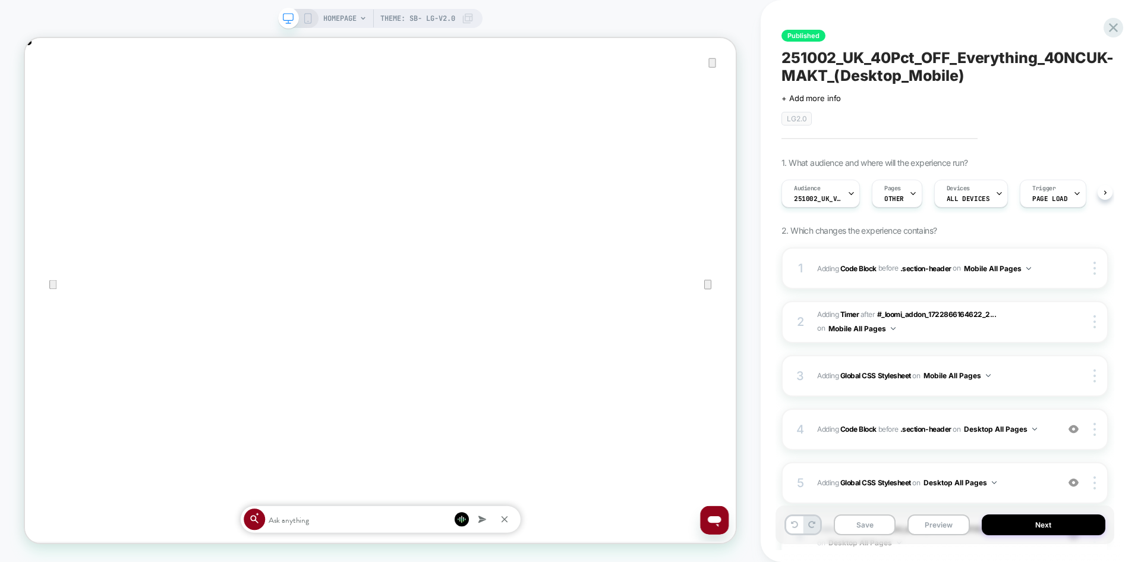
scroll to position [0, 1]
click at [307, 17] on icon at bounding box center [307, 18] width 11 height 11
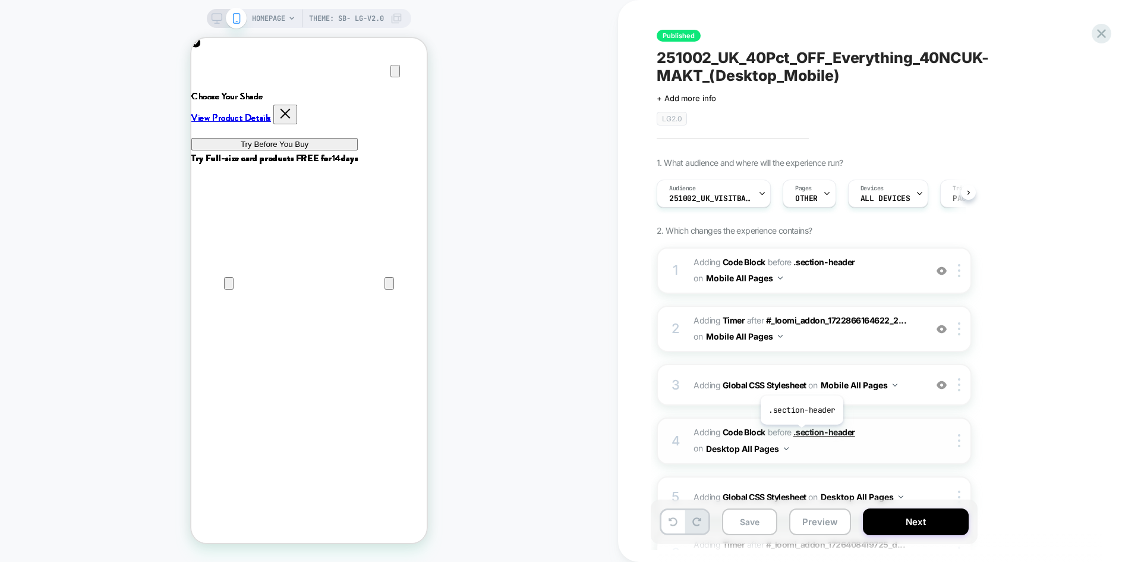
scroll to position [0, 1]
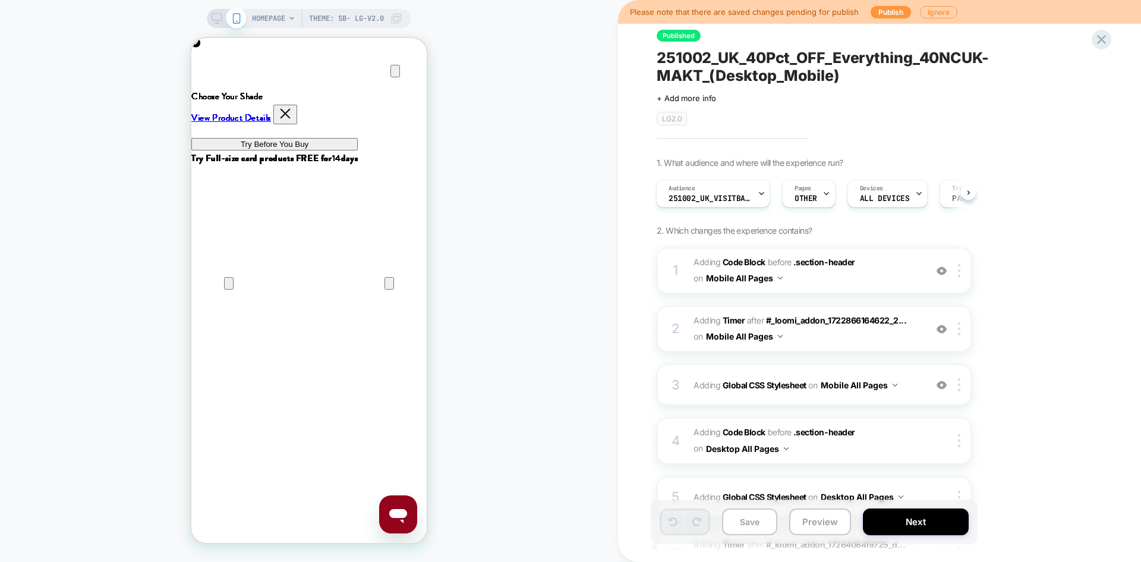
click at [213, 17] on icon at bounding box center [217, 18] width 11 height 11
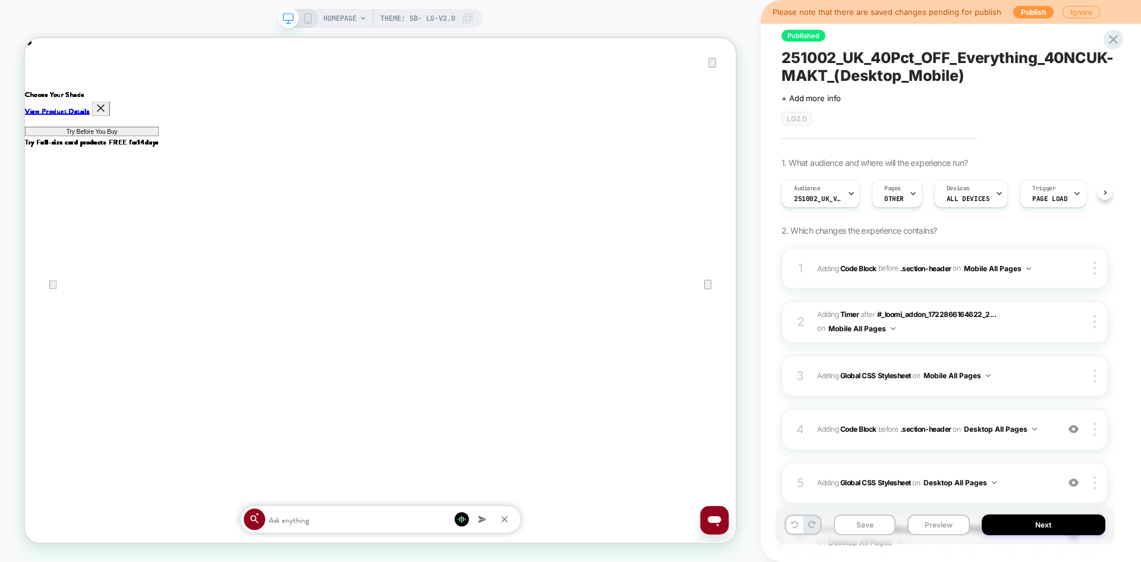
scroll to position [0, 1]
click at [1038, 439] on div "4 Adding Code Block BEFORE .section-header .section-header on Desktop All Pages…" at bounding box center [944, 429] width 327 height 42
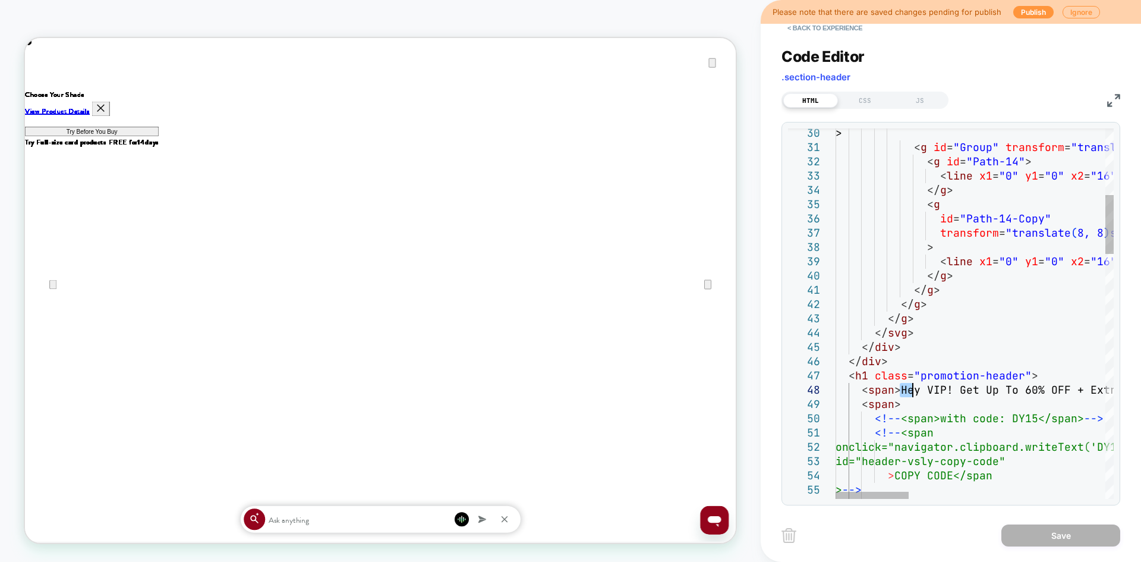
scroll to position [0, 0]
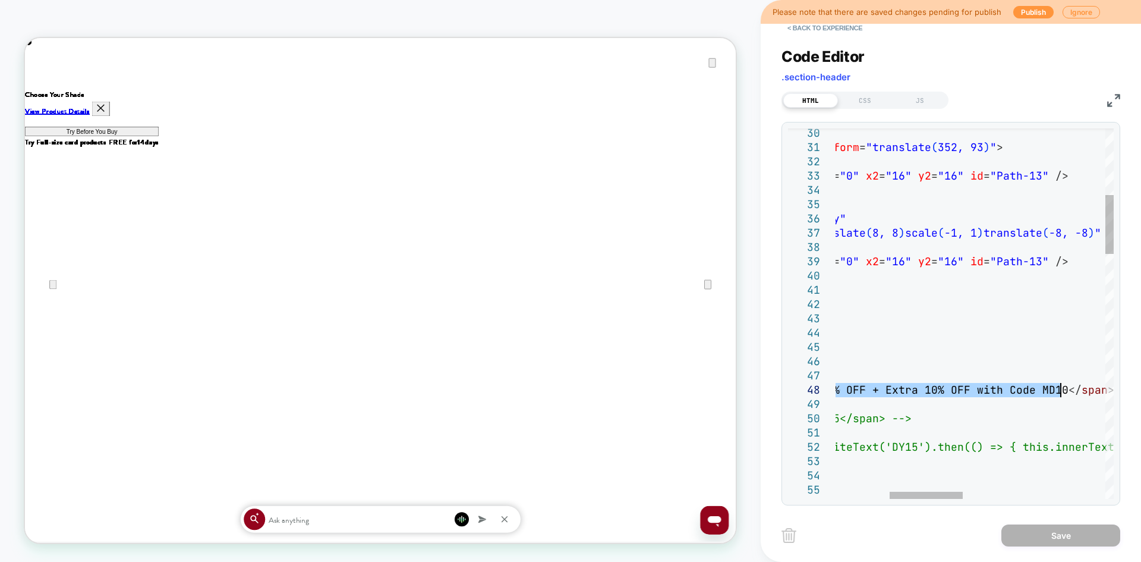
drag, startPoint x: 901, startPoint y: 388, endPoint x: 1062, endPoint y: 394, distance: 161.2
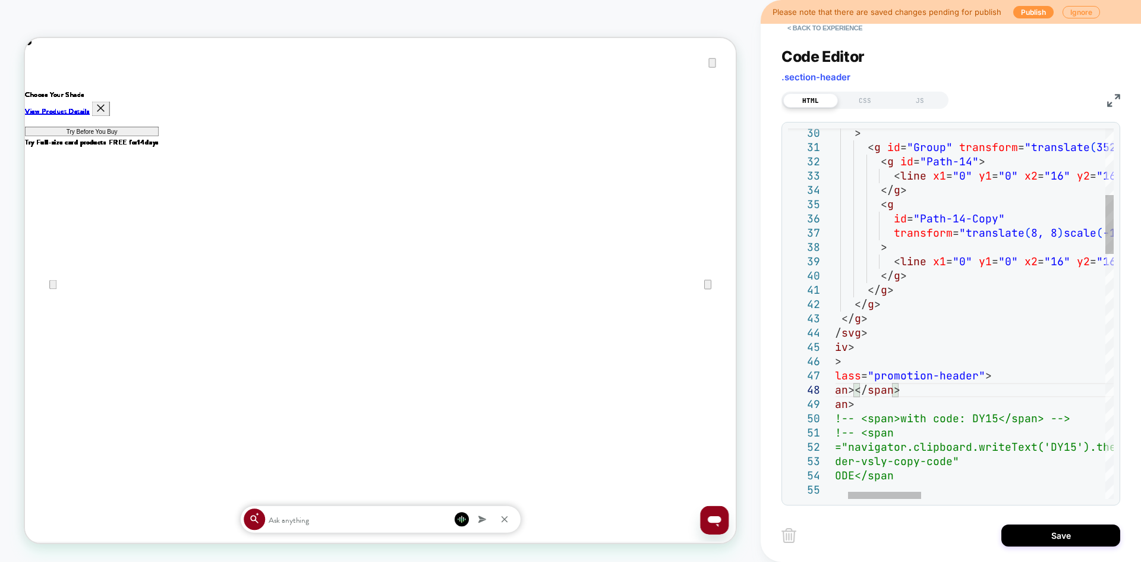
type textarea "**********"
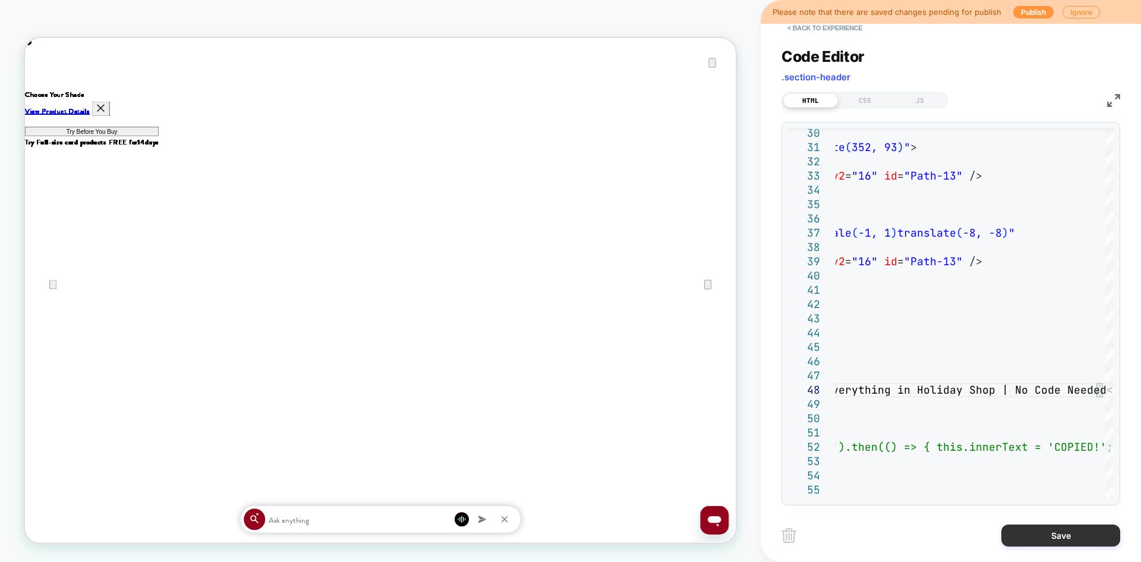
click at [1051, 530] on button "Save" at bounding box center [1060, 535] width 119 height 22
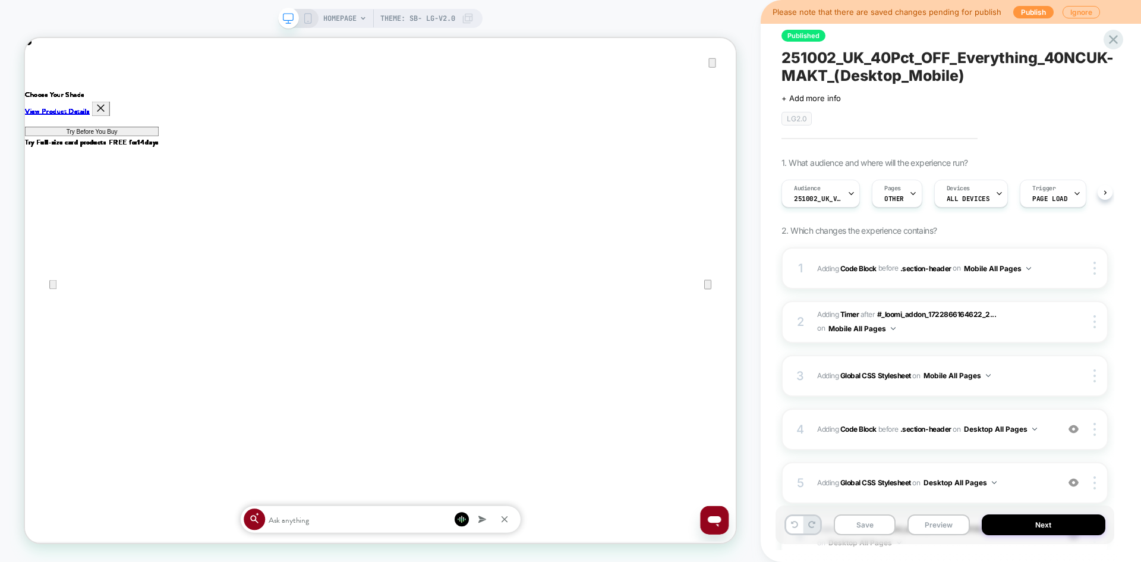
scroll to position [0, 1]
click at [872, 524] on button "Save" at bounding box center [865, 524] width 62 height 21
click at [1013, 9] on button "Publish" at bounding box center [1033, 12] width 40 height 12
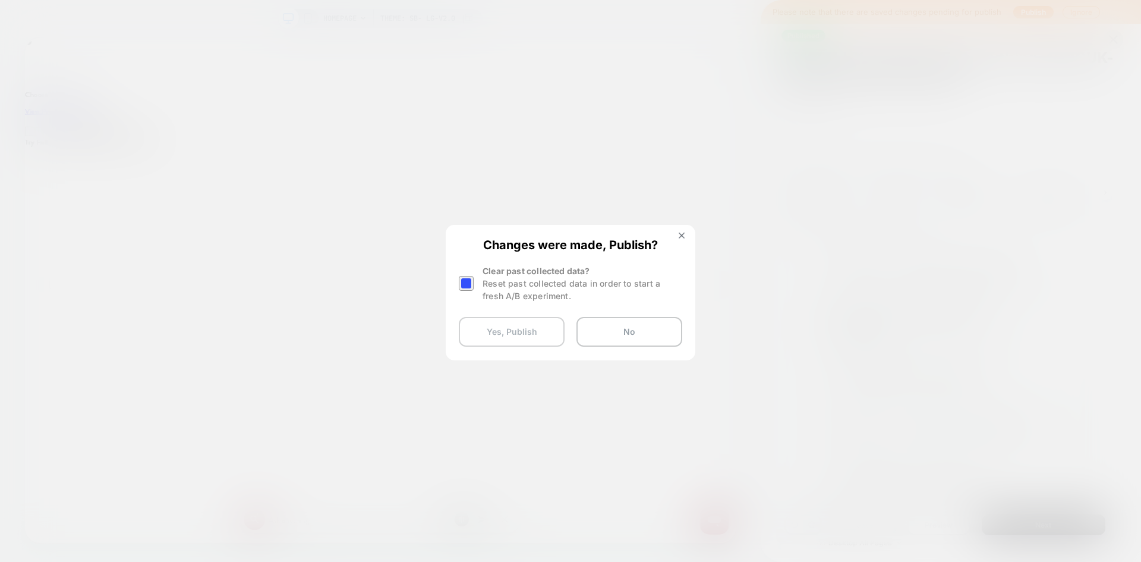
click at [534, 329] on button "Yes, Publish" at bounding box center [512, 332] width 106 height 30
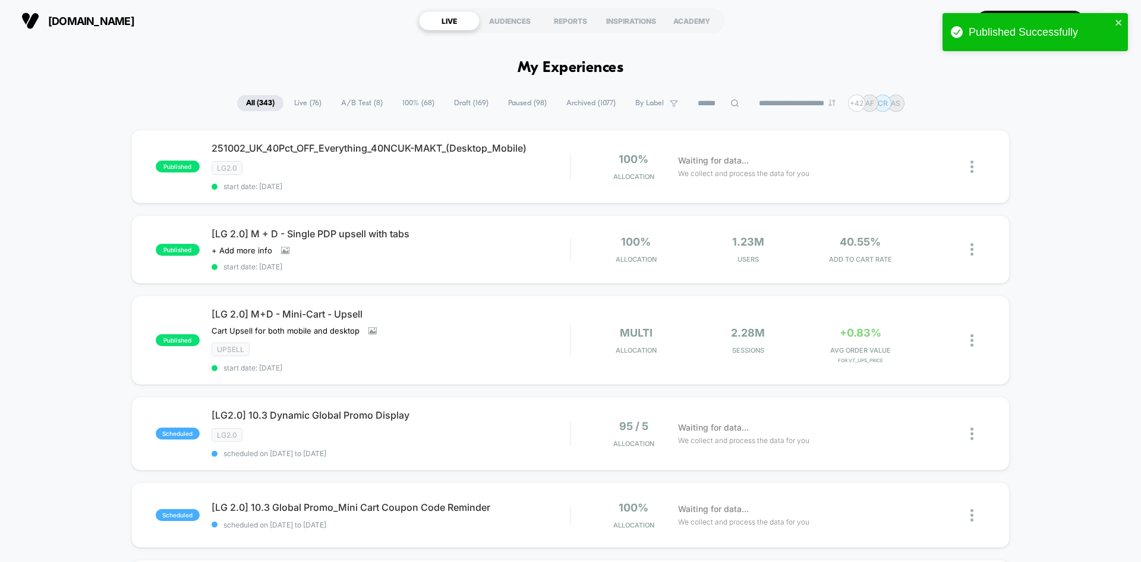
click at [465, 107] on span "Draft ( 169 )" at bounding box center [471, 103] width 52 height 16
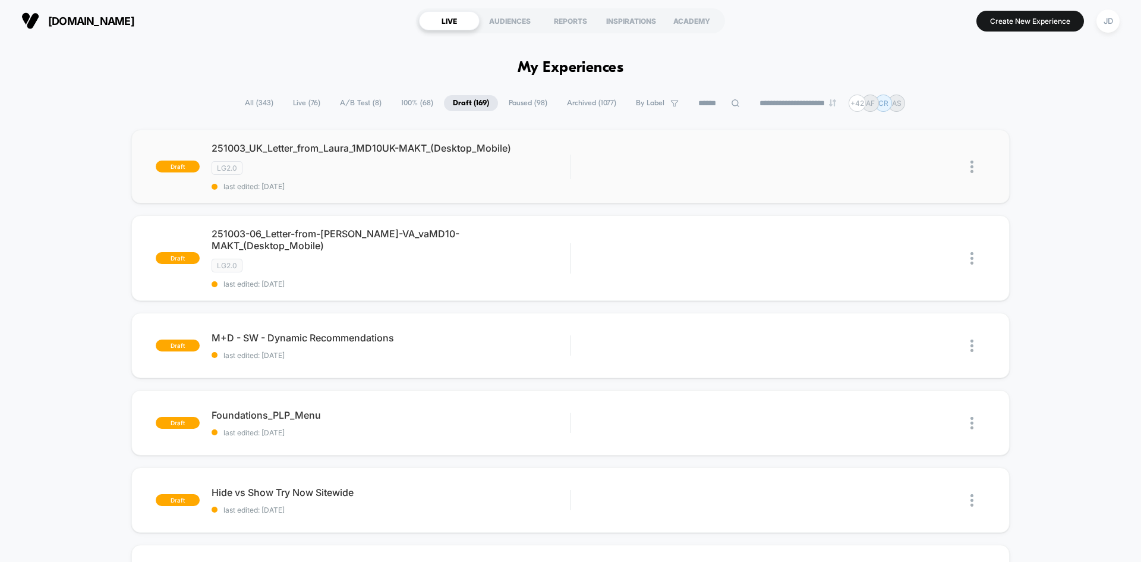
click at [973, 164] on img at bounding box center [971, 166] width 3 height 12
click at [902, 115] on div "Edit" at bounding box center [911, 112] width 107 height 27
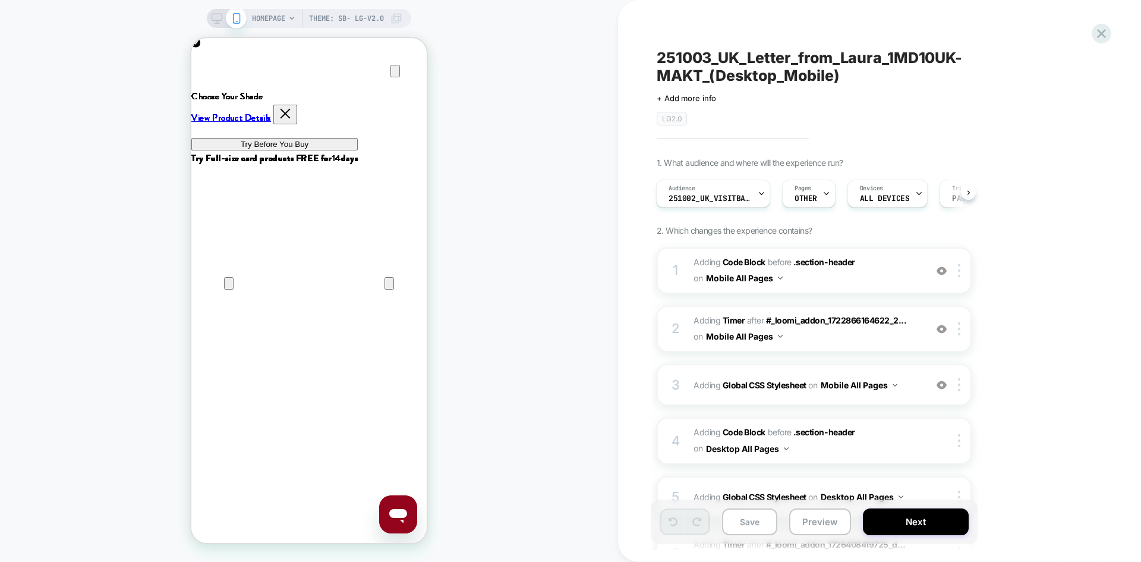
scroll to position [0, 235]
click at [862, 271] on span "Adding Code Block BEFORE .section-header .section-header on Mobile All Pages" at bounding box center [807, 270] width 226 height 32
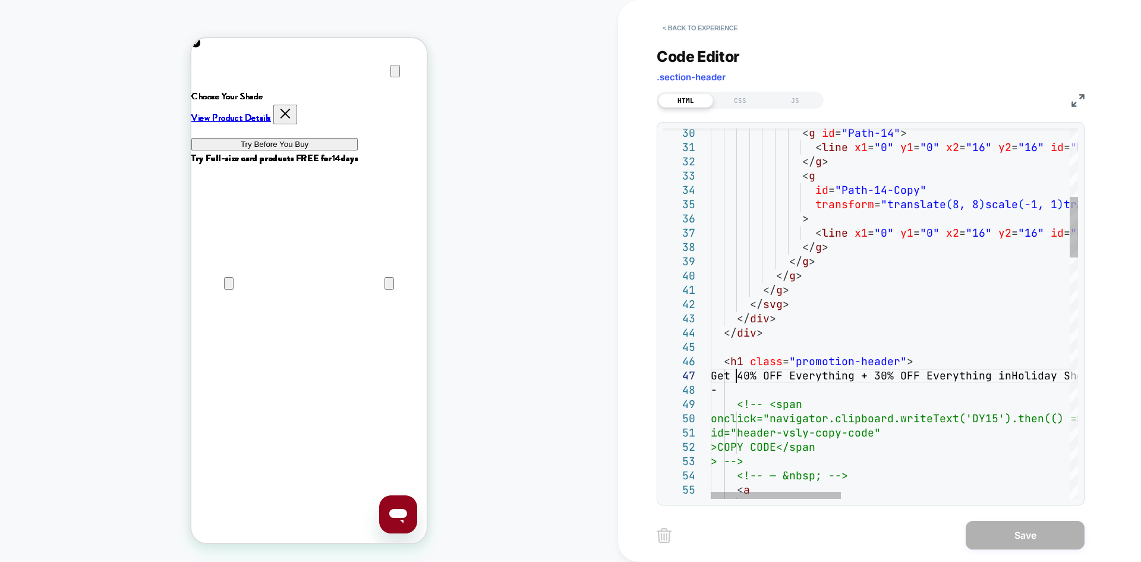
scroll to position [0, 0]
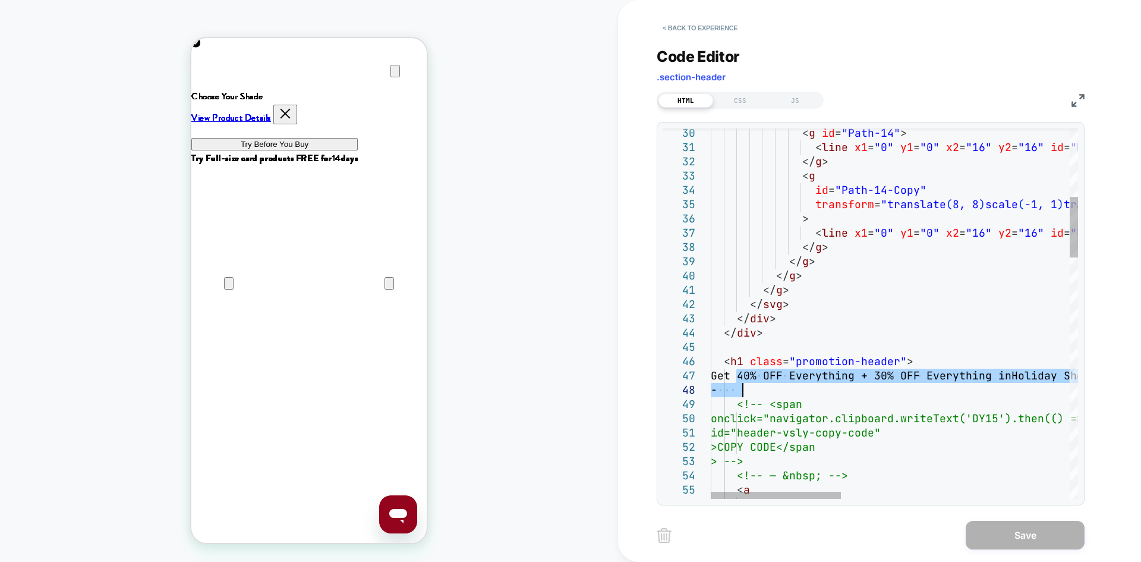
drag, startPoint x: 738, startPoint y: 375, endPoint x: 767, endPoint y: 393, distance: 34.1
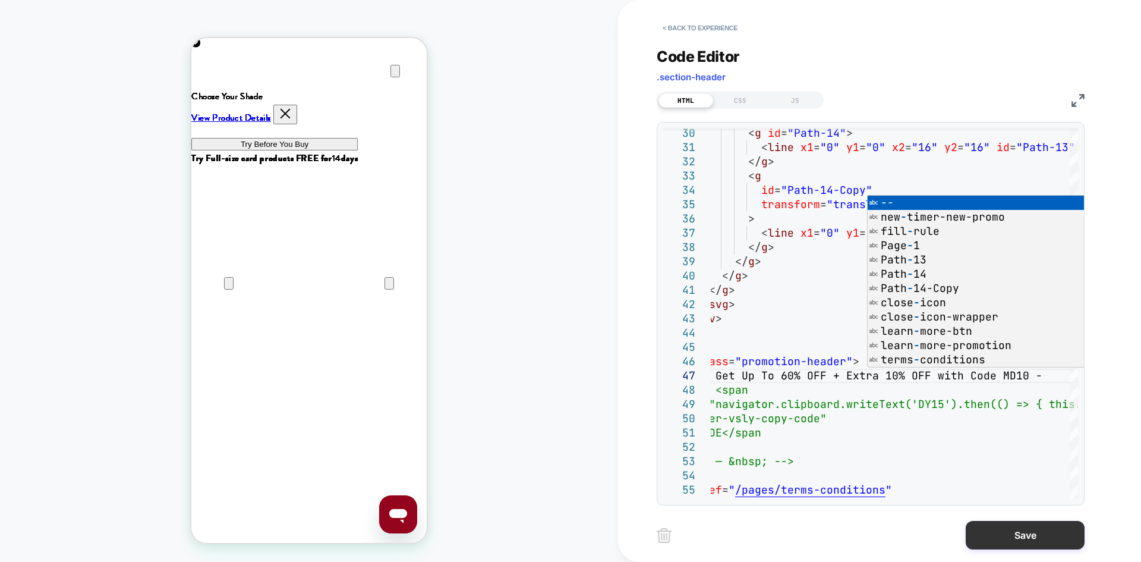
scroll to position [86, 410]
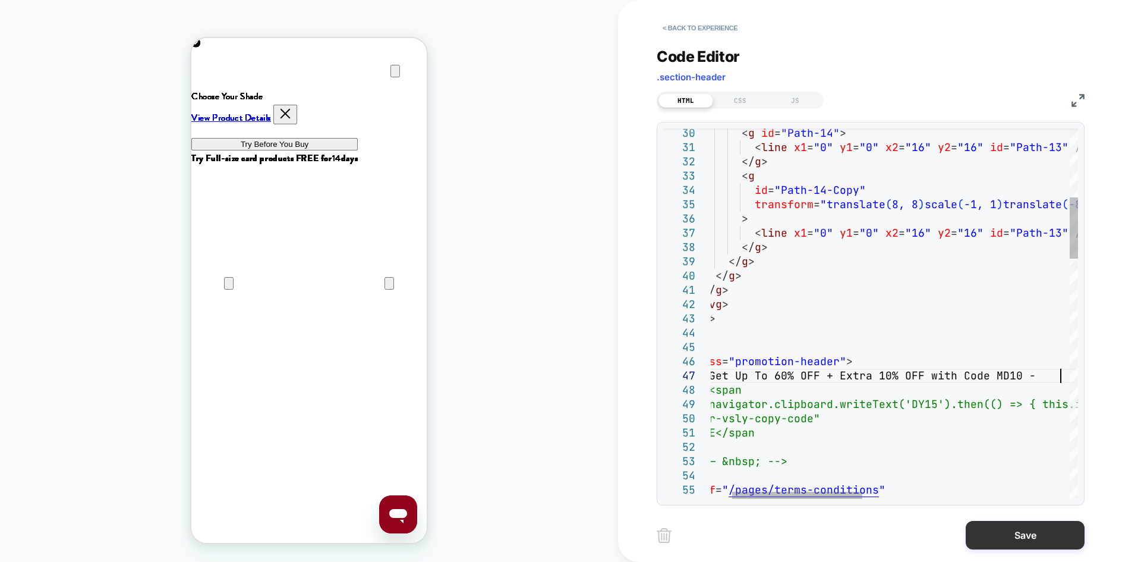
type textarea "**********"
click at [1014, 533] on button "Save" at bounding box center [1025, 535] width 119 height 29
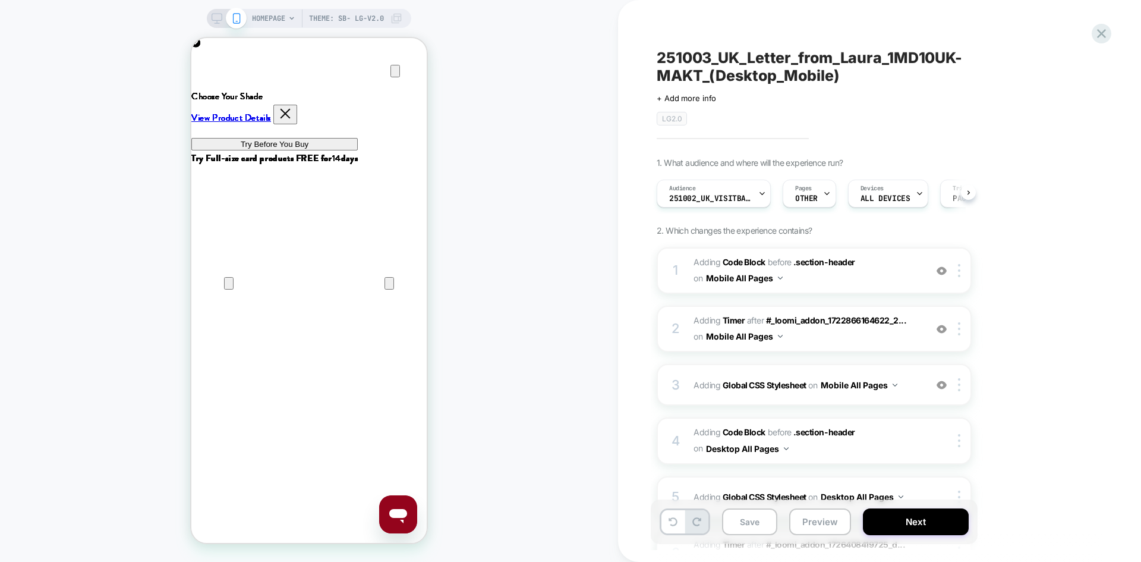
scroll to position [0, 1]
click at [209, 12] on div "HOMEPAGE Theme: SB- LG-v2.0" at bounding box center [309, 18] width 204 height 19
click at [814, 281] on span "Adding Code Block BEFORE .section-header .section-header on Mobile All Pages" at bounding box center [807, 270] width 226 height 32
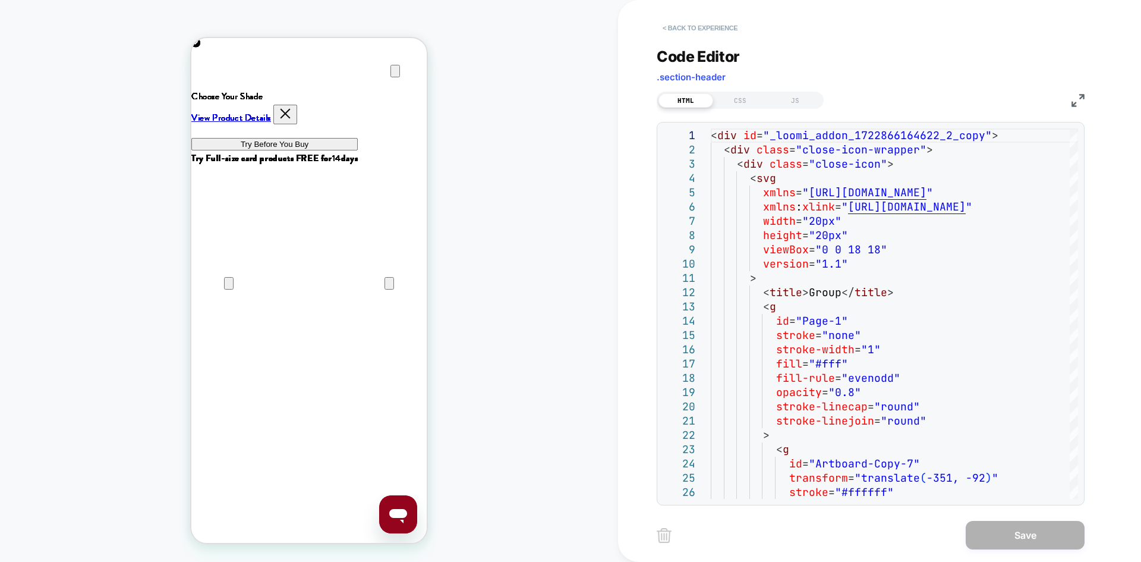
click at [711, 31] on button "< Back to experience" at bounding box center [700, 27] width 87 height 19
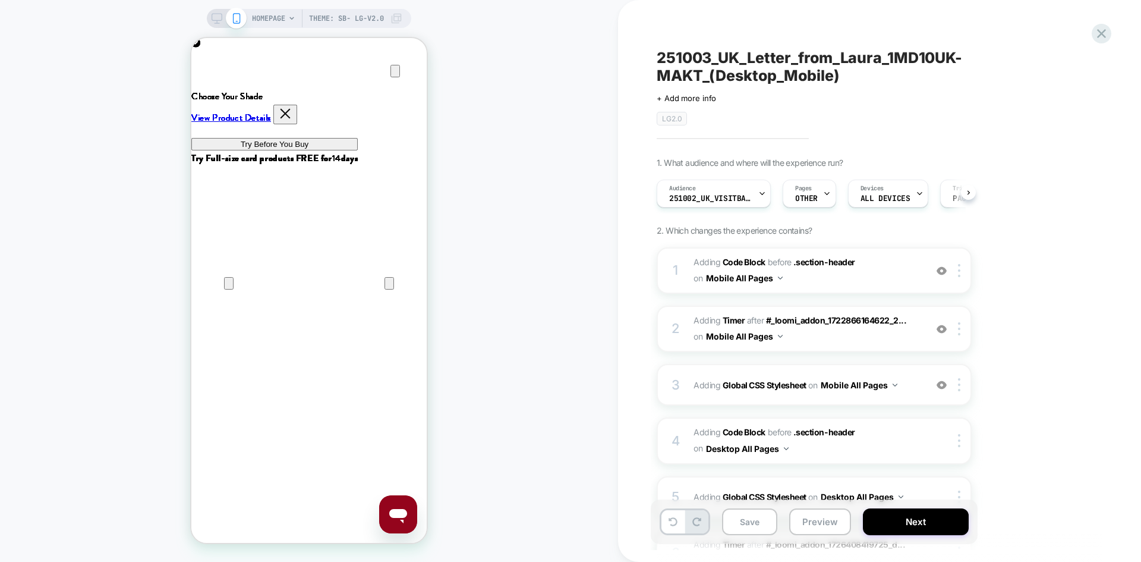
scroll to position [0, 1]
drag, startPoint x: 216, startPoint y: 15, endPoint x: 594, endPoint y: 165, distance: 407.3
click at [216, 15] on icon at bounding box center [217, 18] width 11 height 11
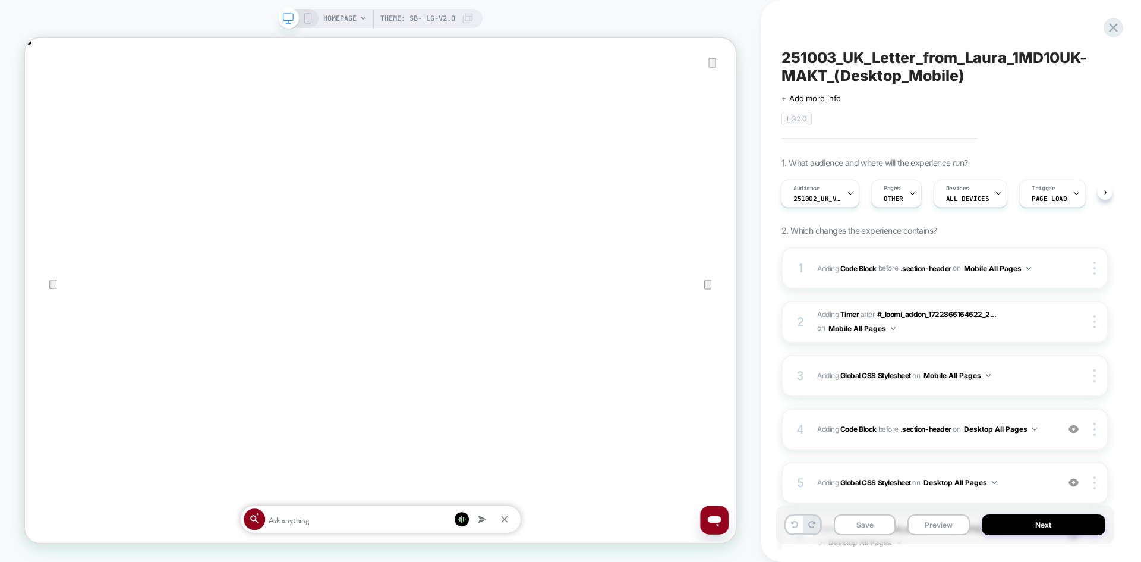
scroll to position [0, 1896]
click at [1037, 430] on img at bounding box center [1034, 428] width 5 height 3
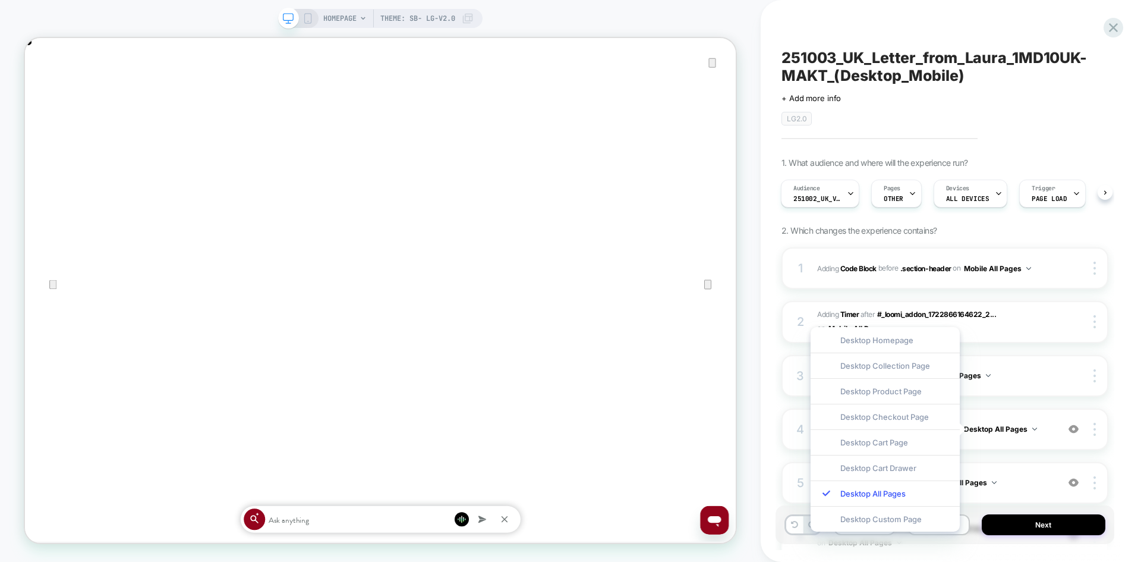
click at [950, 120] on div "LG2.0" at bounding box center [944, 119] width 327 height 14
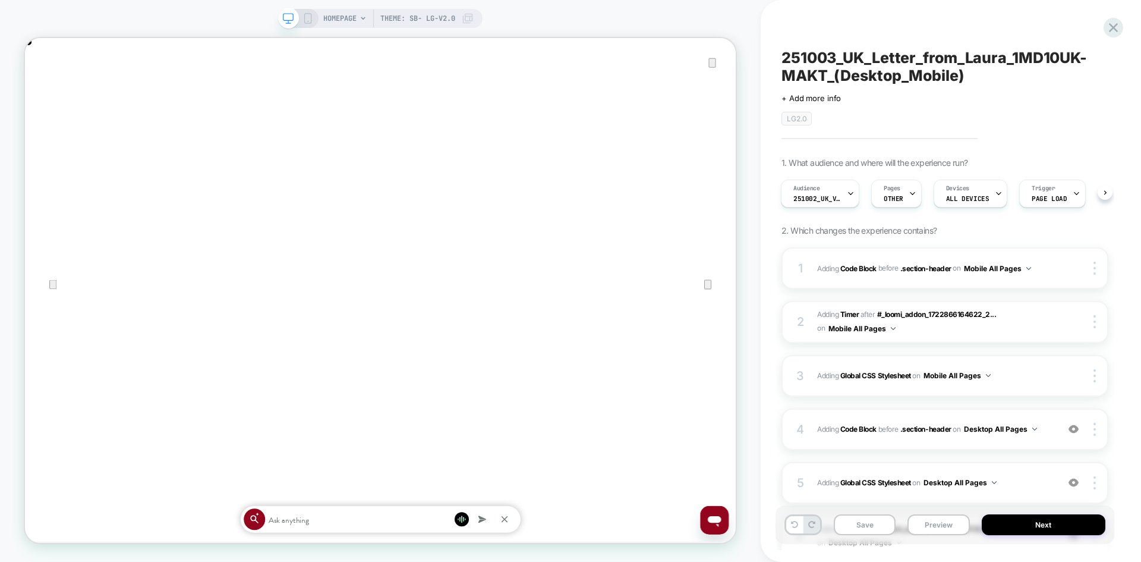
scroll to position [0, 0]
click at [871, 533] on button "Save" at bounding box center [865, 524] width 62 height 21
click at [306, 23] on rect at bounding box center [308, 19] width 7 height 10
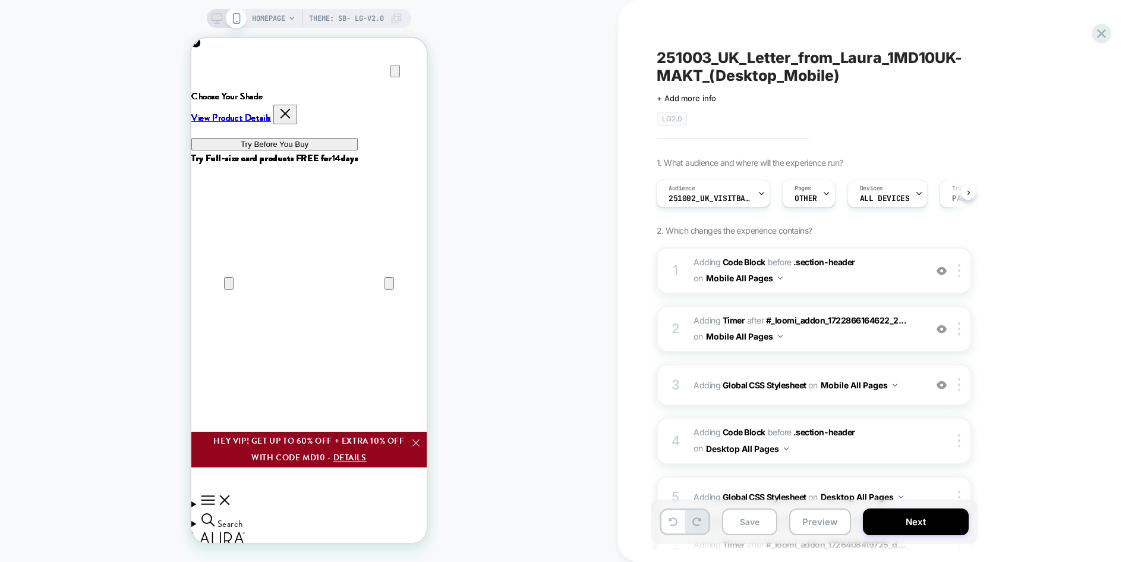
click at [215, 19] on icon at bounding box center [217, 18] width 11 height 11
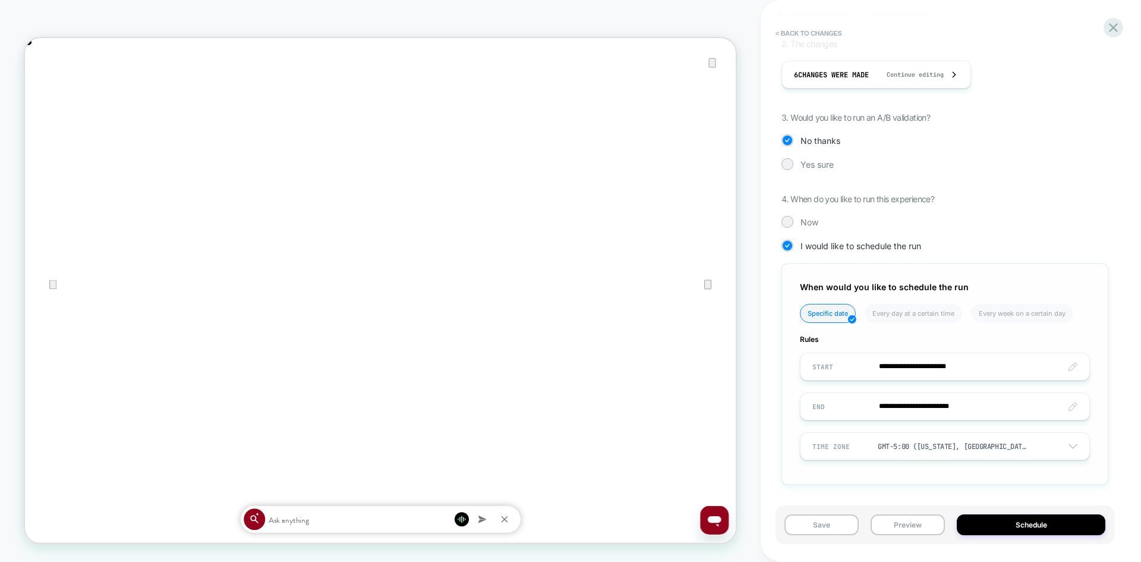
click at [918, 409] on input "**********" at bounding box center [945, 406] width 289 height 28
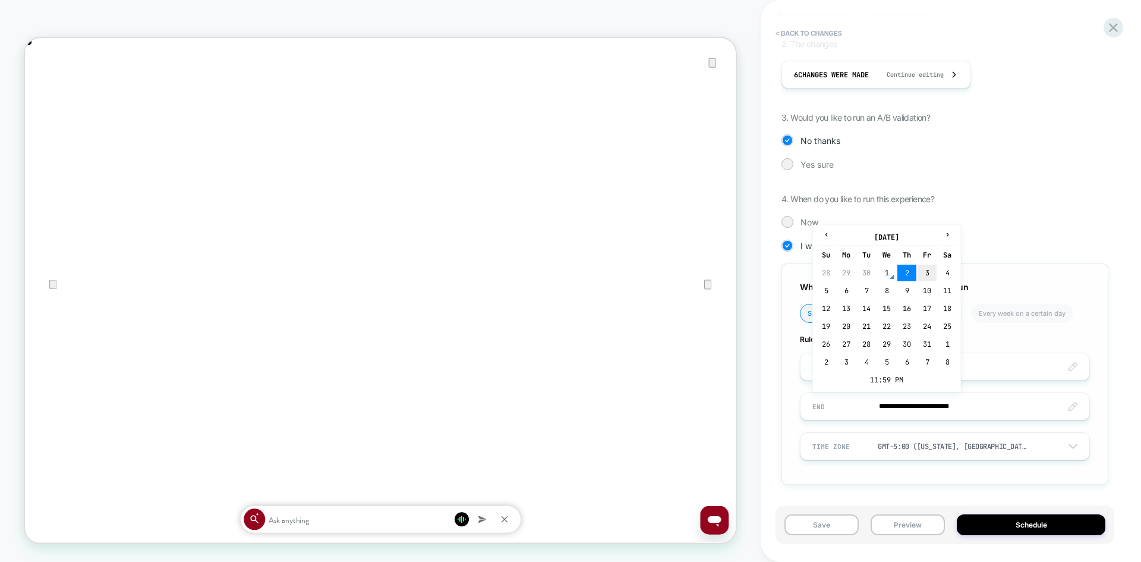
click at [926, 273] on td "3" at bounding box center [927, 272] width 19 height 17
type input "**********"
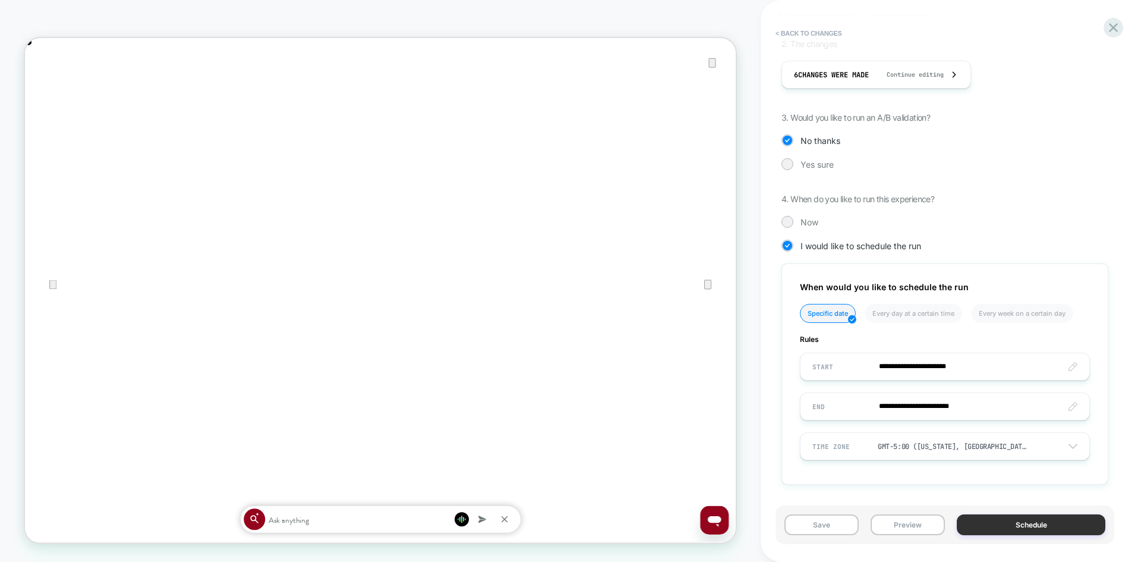
scroll to position [0, 948]
click at [1009, 525] on button "Schedule" at bounding box center [1031, 524] width 149 height 21
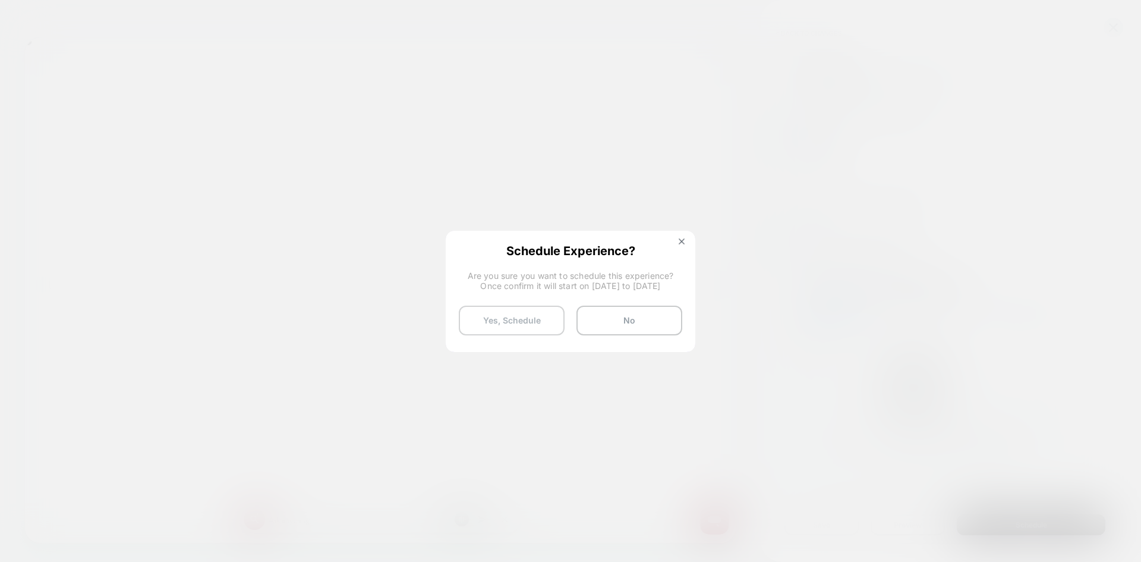
click at [533, 317] on button "Yes, Schedule" at bounding box center [512, 320] width 106 height 30
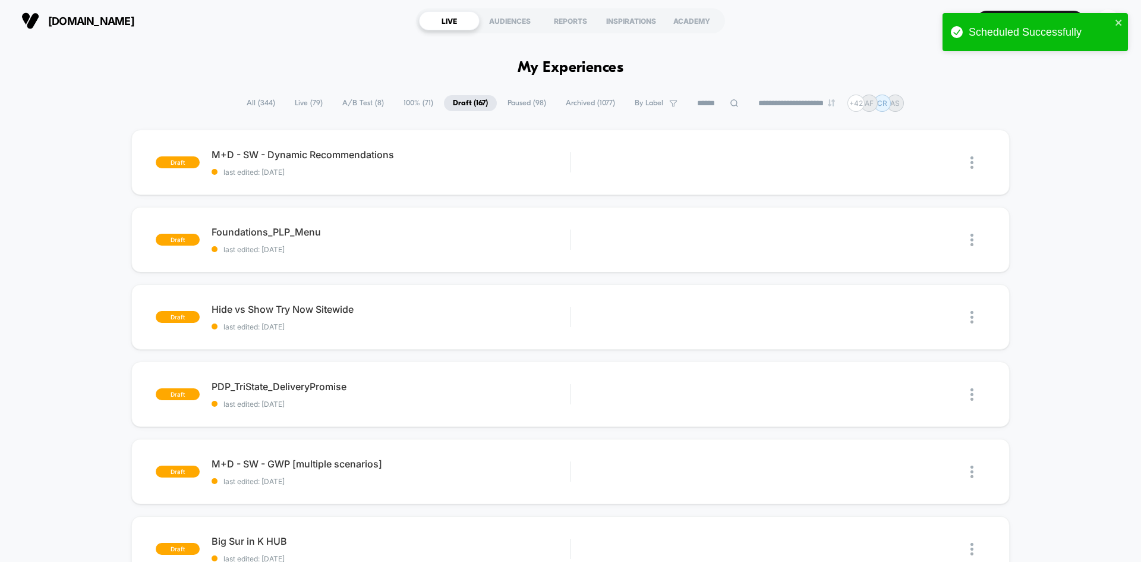
click at [264, 100] on span "All ( 344 )" at bounding box center [261, 103] width 46 height 16
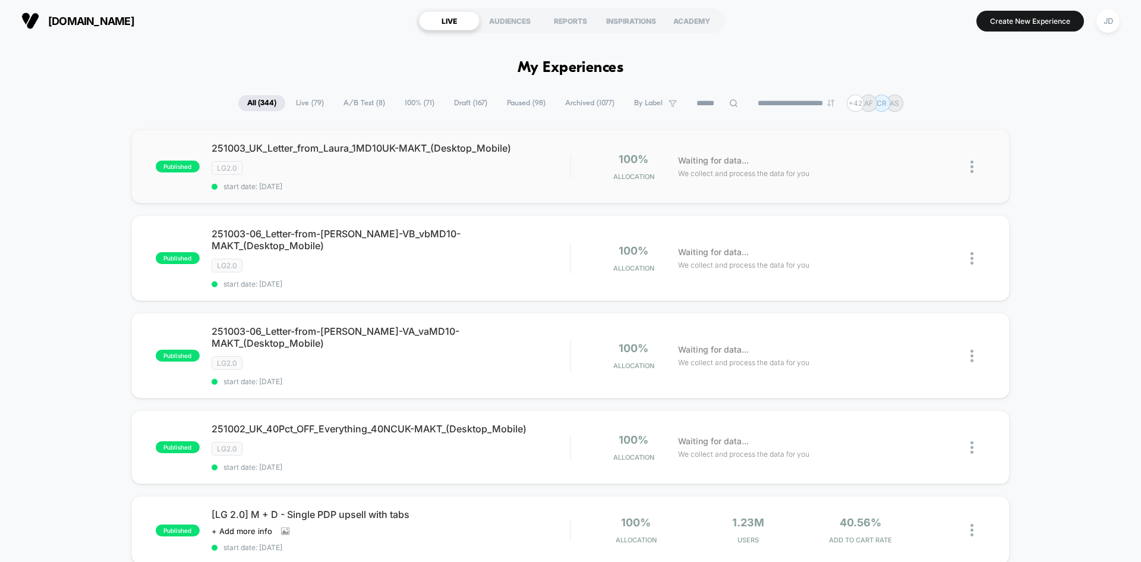
click at [971, 164] on img at bounding box center [971, 166] width 3 height 12
click at [924, 103] on div "Edit" at bounding box center [911, 98] width 107 height 27
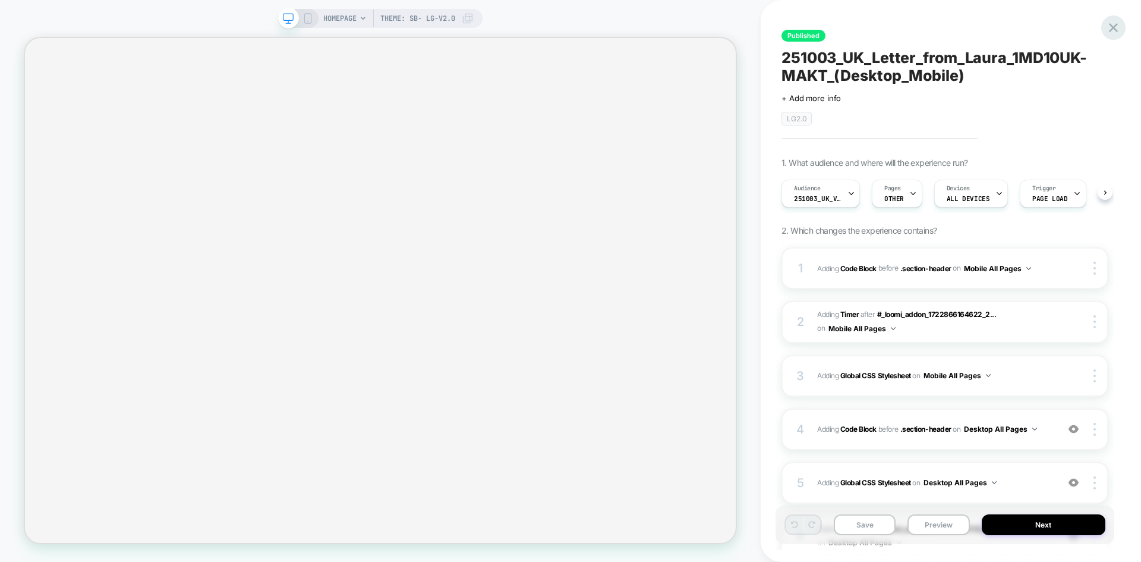
click at [1115, 27] on icon at bounding box center [1113, 27] width 9 height 9
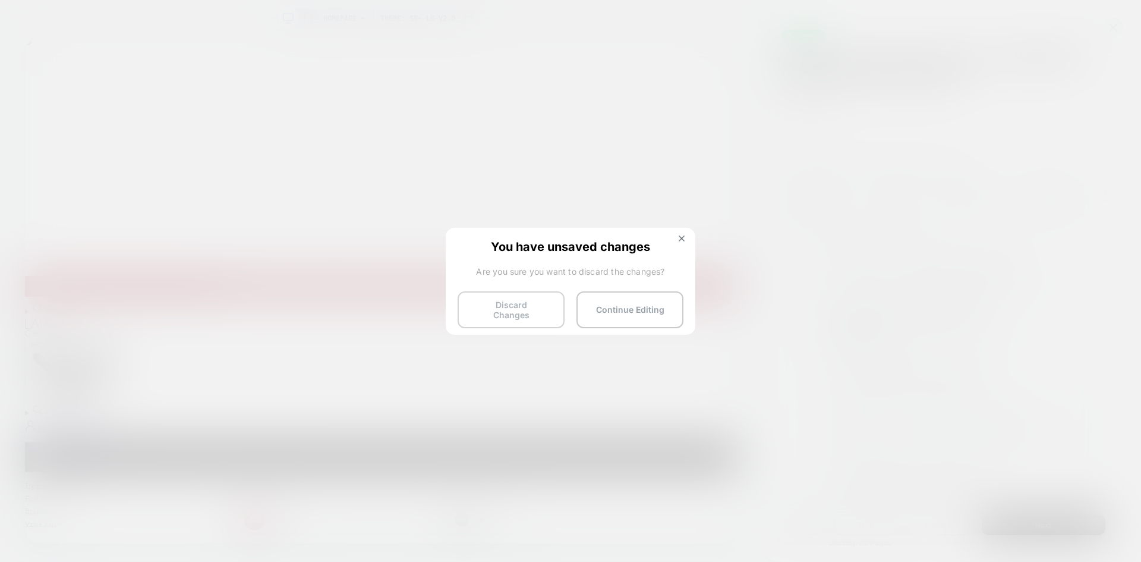
click at [518, 309] on button "Discard Changes" at bounding box center [511, 309] width 107 height 37
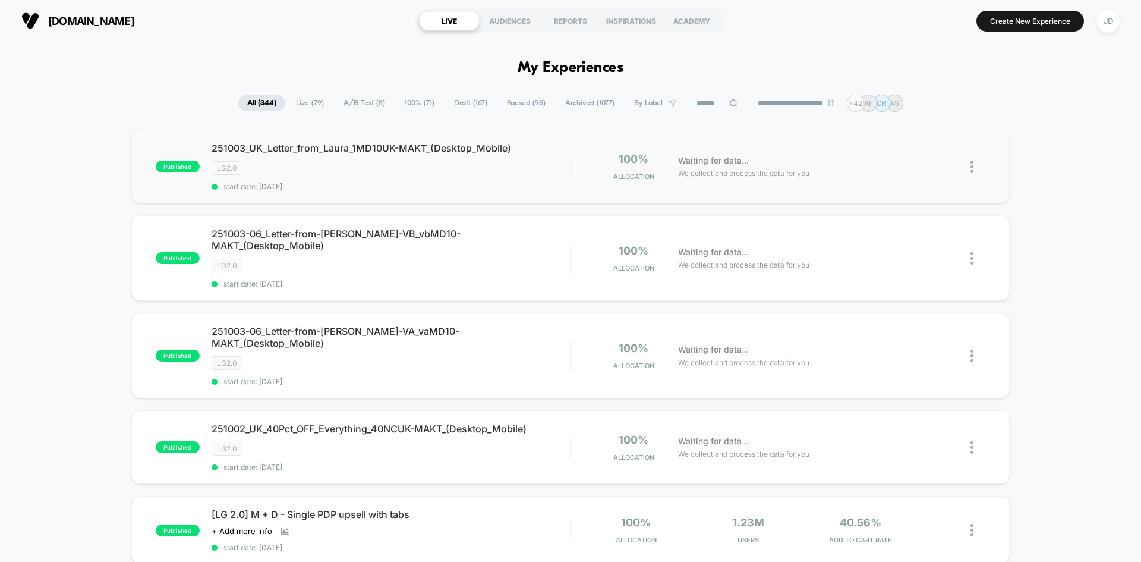
click at [971, 166] on img at bounding box center [971, 166] width 3 height 12
click at [895, 100] on div "Edit" at bounding box center [911, 98] width 107 height 27
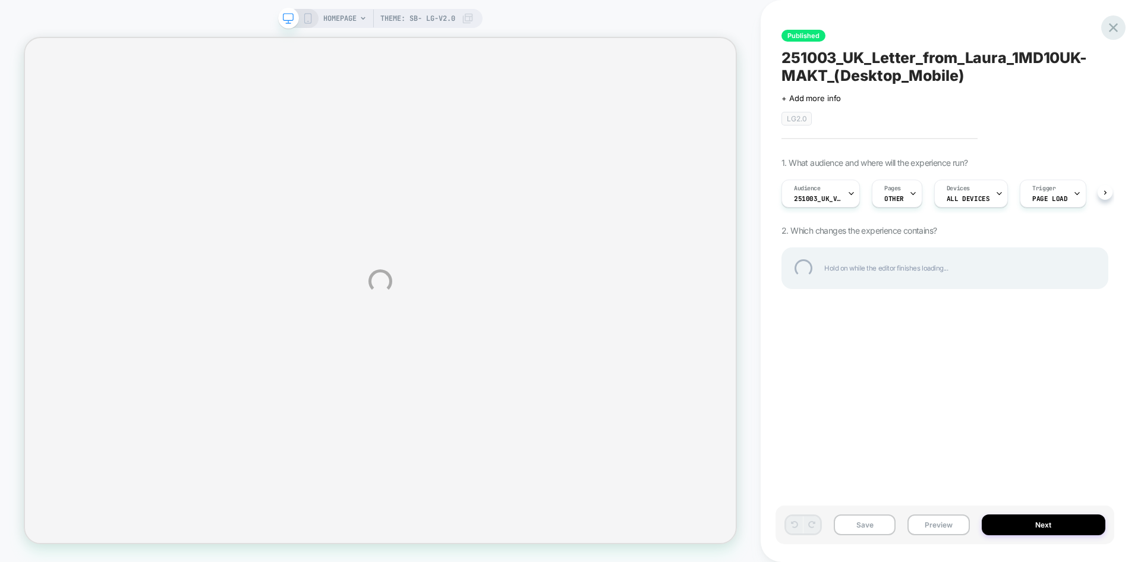
click at [1117, 25] on div at bounding box center [1113, 27] width 24 height 24
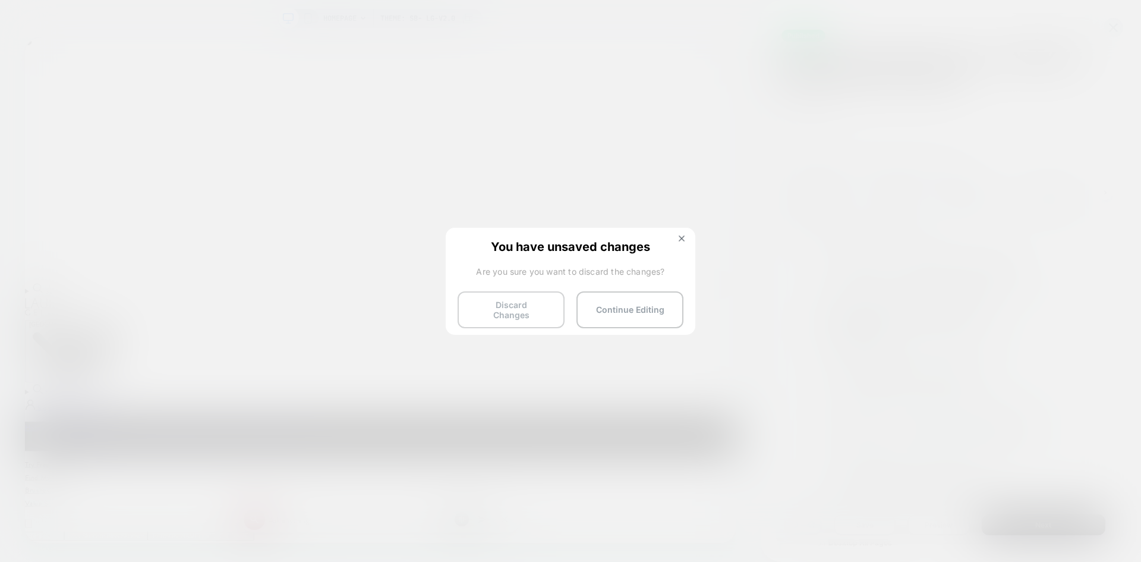
click at [524, 305] on button "Discard Changes" at bounding box center [511, 309] width 107 height 37
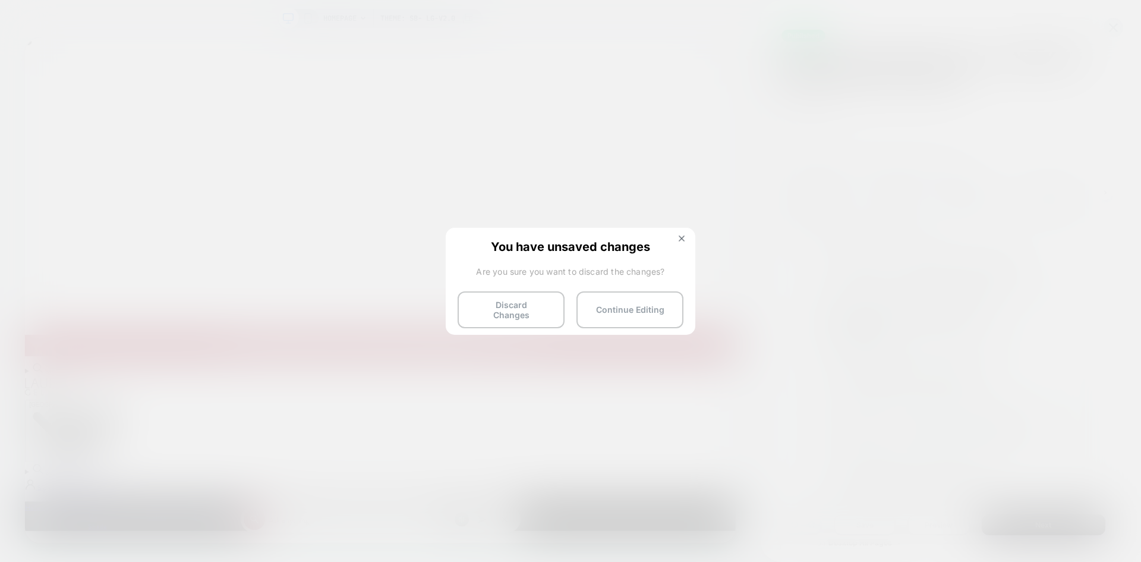
scroll to position [0, 1]
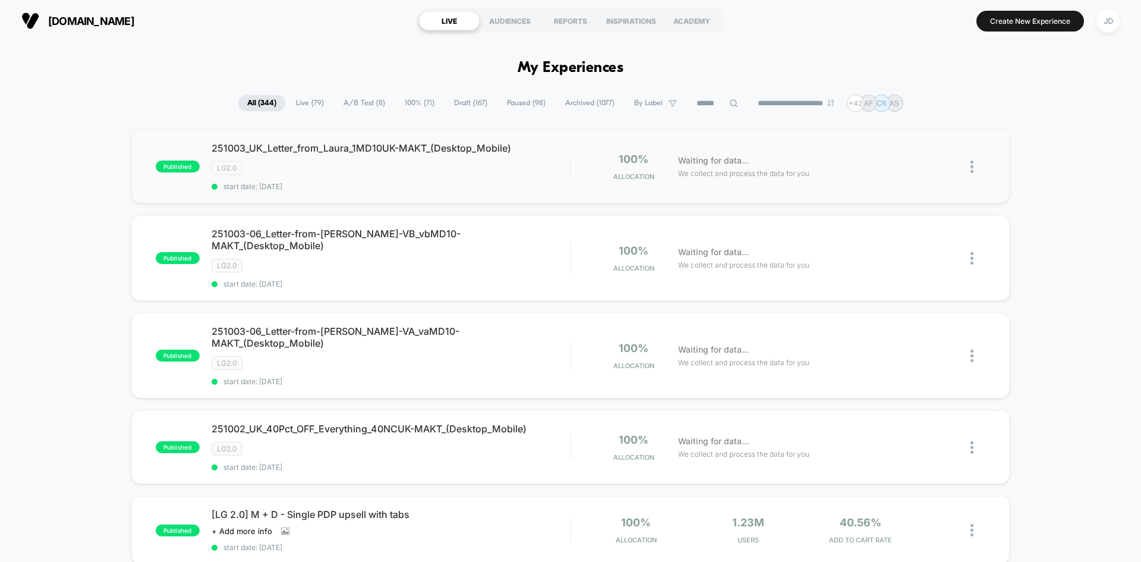
click at [973, 168] on img at bounding box center [971, 166] width 3 height 12
click at [924, 126] on div "Duplicate" at bounding box center [911, 125] width 107 height 27
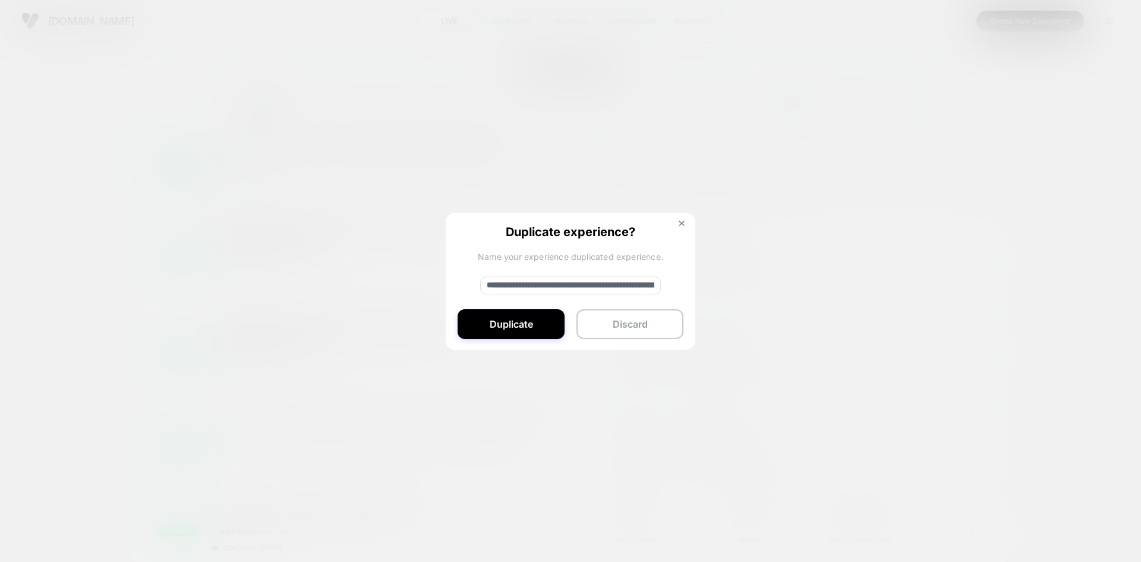
click at [565, 279] on input "**********" at bounding box center [570, 285] width 181 height 18
paste input "**********"
type input "**********"
click at [545, 322] on button "Duplicate" at bounding box center [511, 324] width 107 height 30
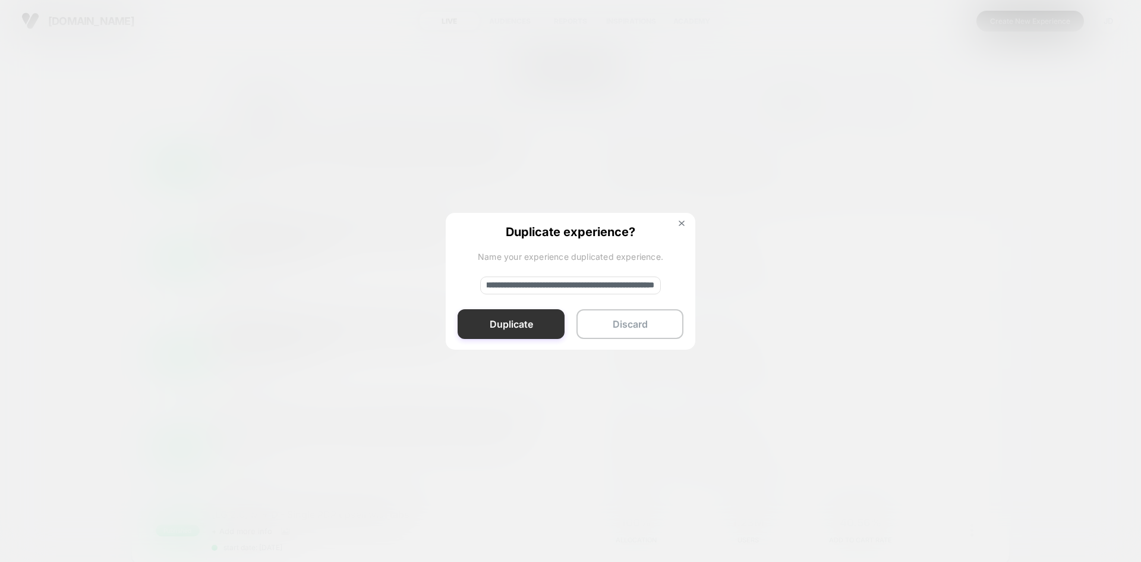
scroll to position [0, 0]
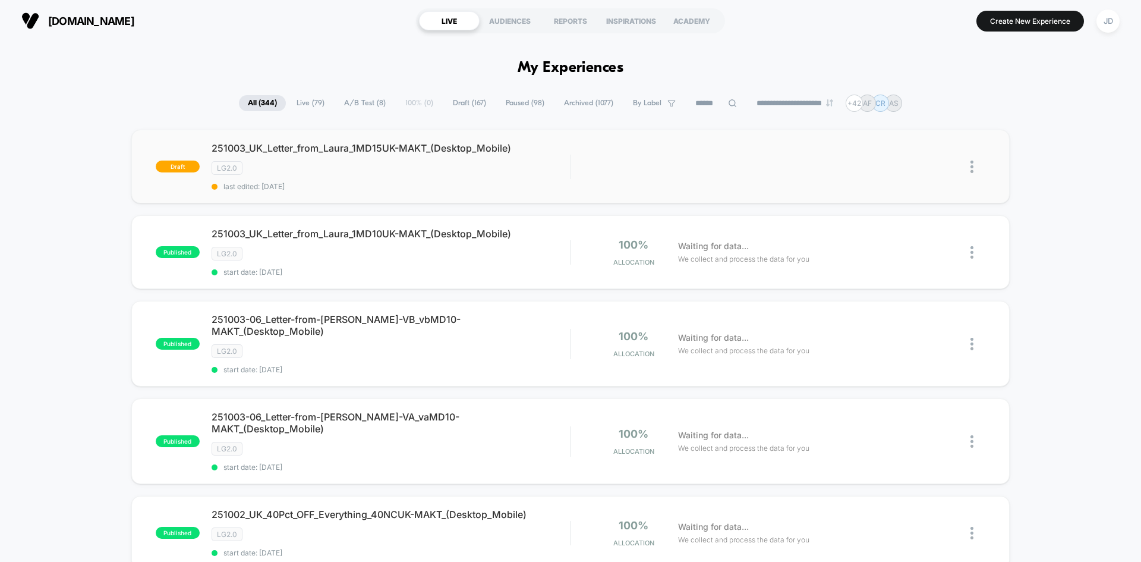
click at [973, 164] on img at bounding box center [971, 166] width 3 height 12
click at [899, 110] on div "Edit" at bounding box center [911, 112] width 107 height 27
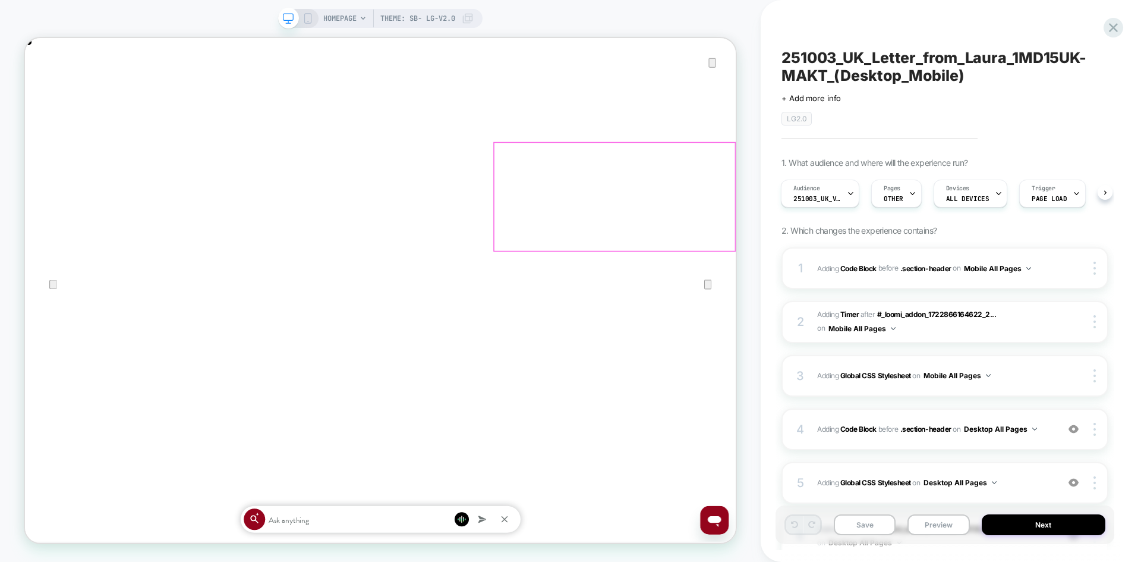
scroll to position [0, 1896]
click at [44, 91] on icon "Close" at bounding box center [37, 98] width 14 height 14
click at [1047, 436] on span "Adding Code Block BEFORE .section-header .section-header on Desktop All Pages" at bounding box center [934, 428] width 235 height 15
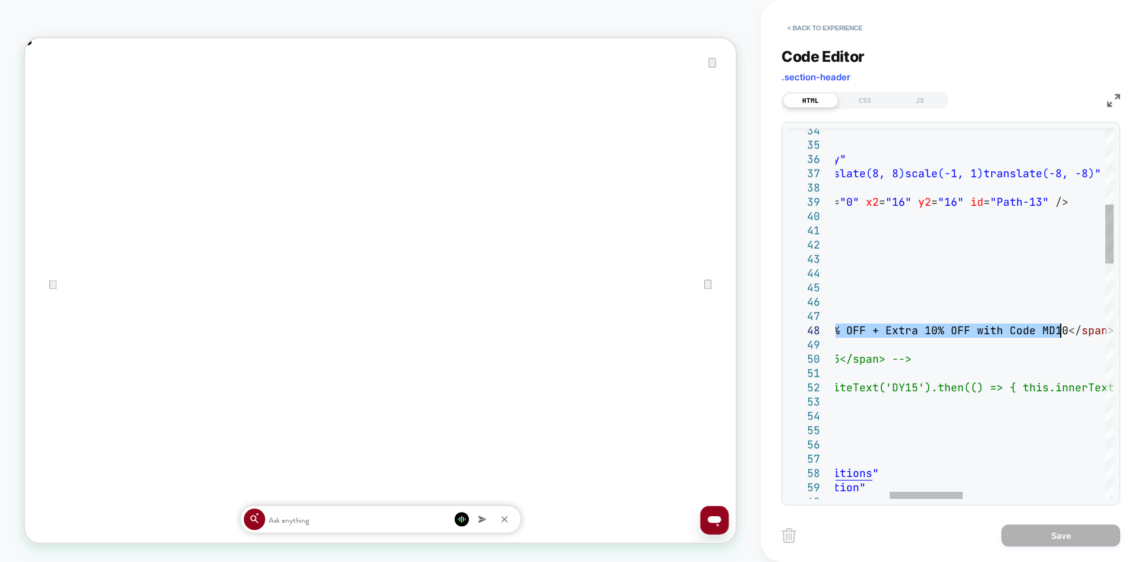
drag, startPoint x: 912, startPoint y: 330, endPoint x: 1062, endPoint y: 337, distance: 150.5
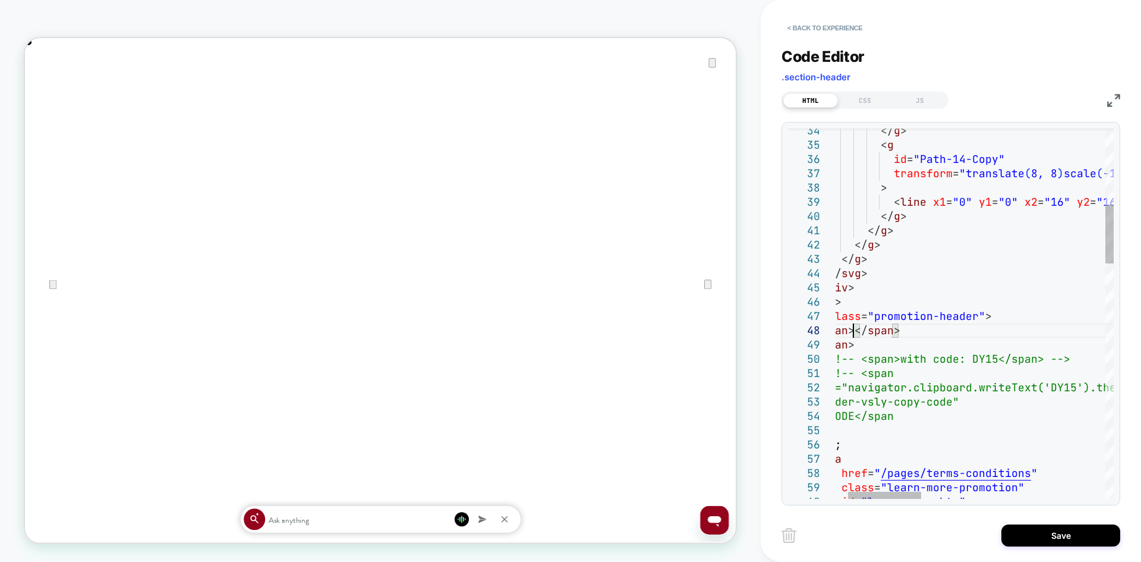
type textarea "**********"
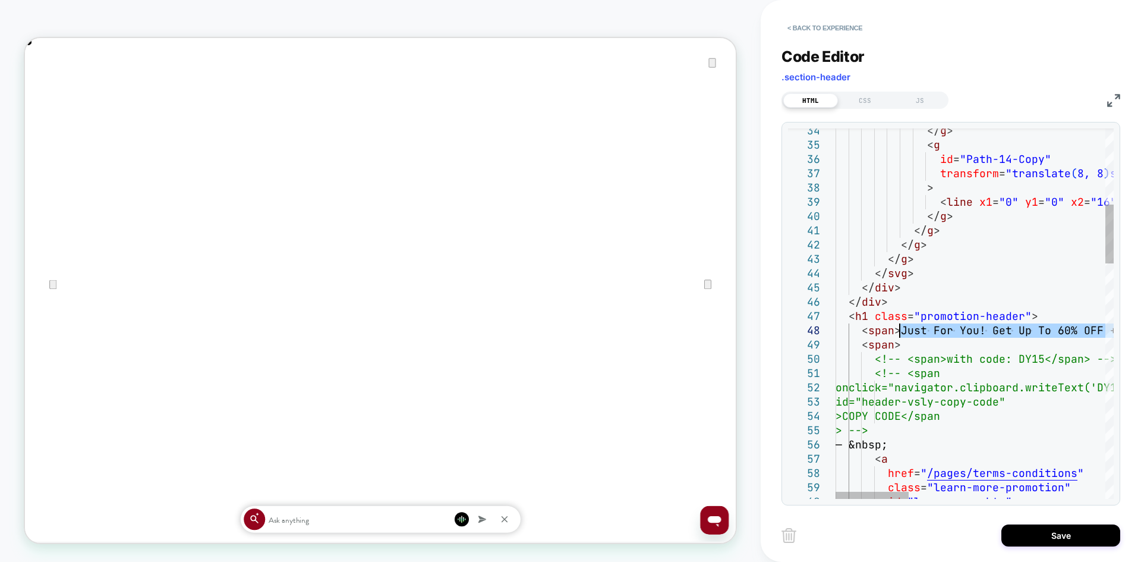
drag, startPoint x: 1095, startPoint y: 329, endPoint x: 902, endPoint y: 334, distance: 192.6
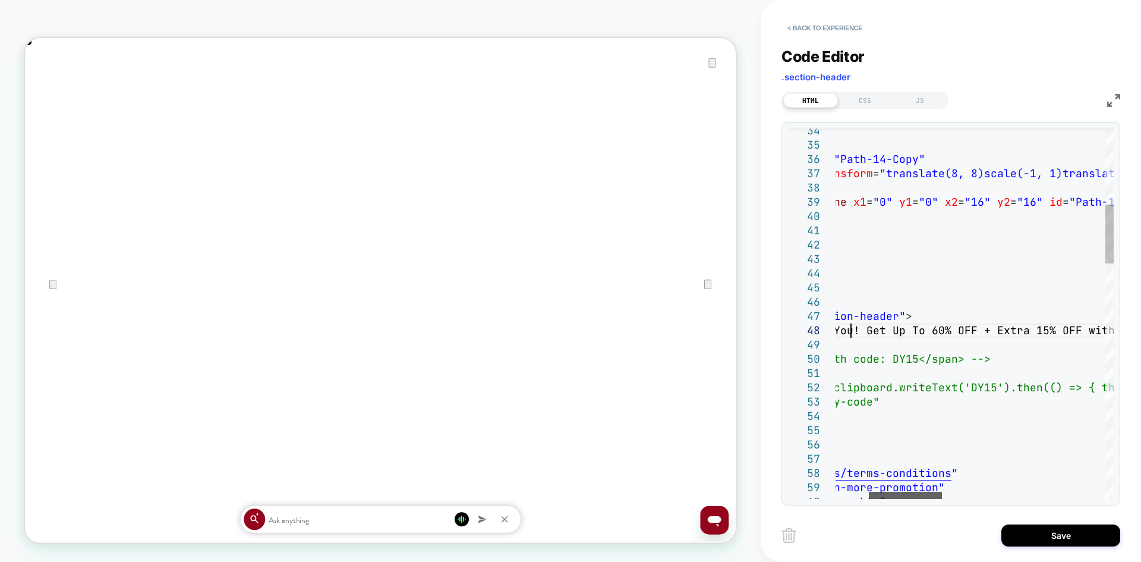
click at [932, 493] on div at bounding box center [905, 494] width 73 height 7
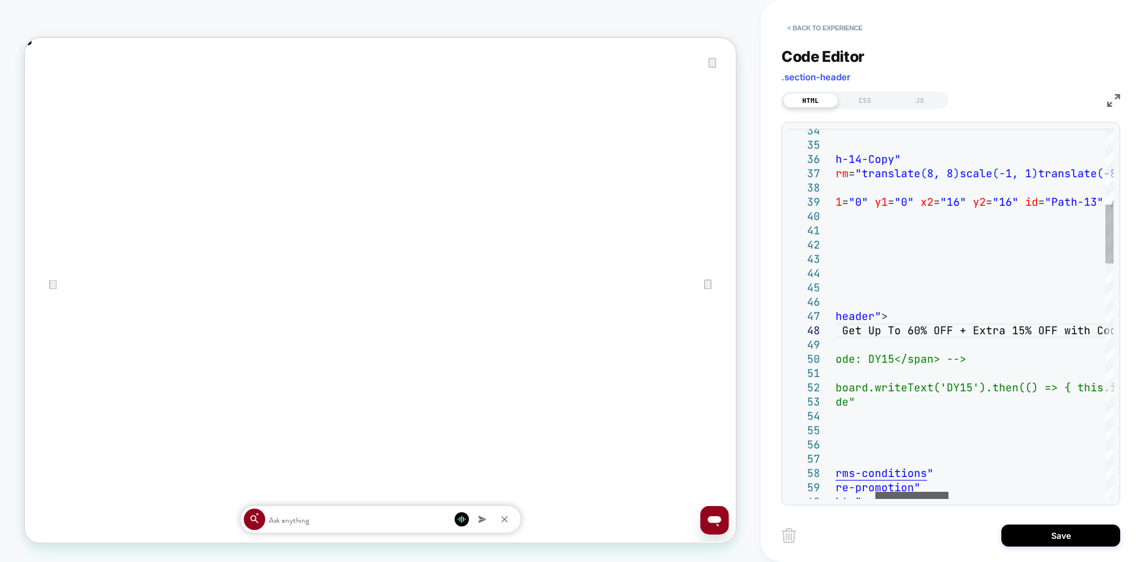
click at [939, 499] on div at bounding box center [911, 494] width 73 height 7
click at [1033, 533] on button "Save" at bounding box center [1060, 535] width 119 height 22
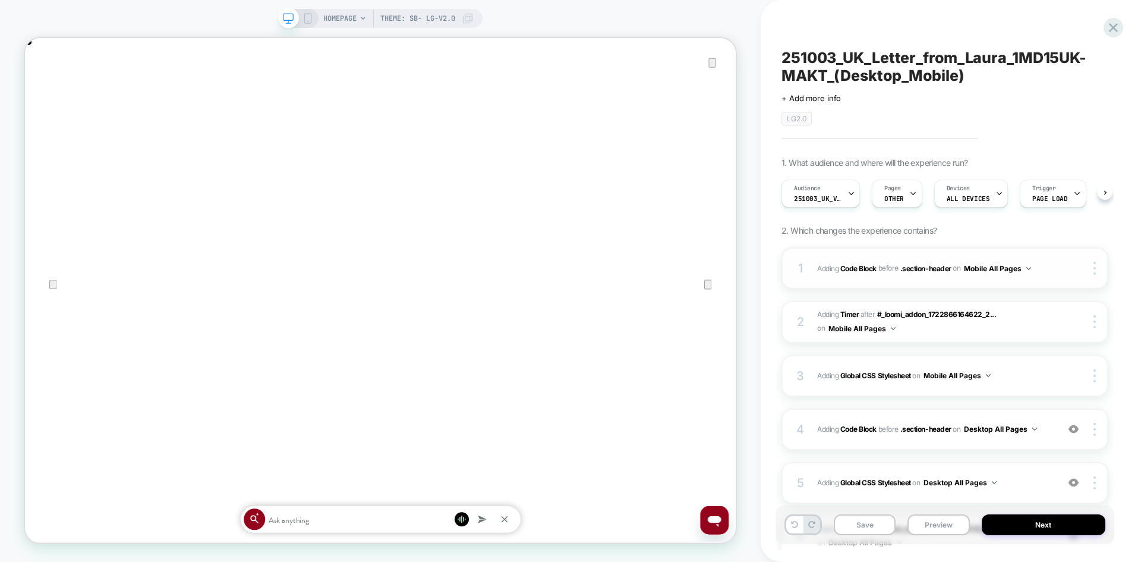
scroll to position [0, 1]
click at [307, 23] on icon at bounding box center [307, 18] width 11 height 11
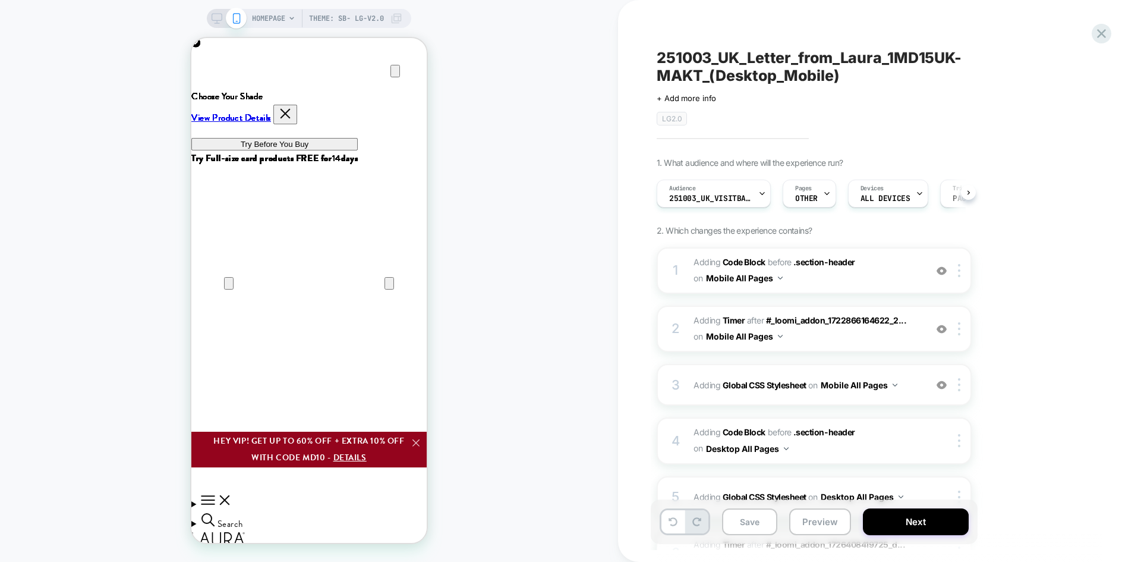
scroll to position [0, 1]
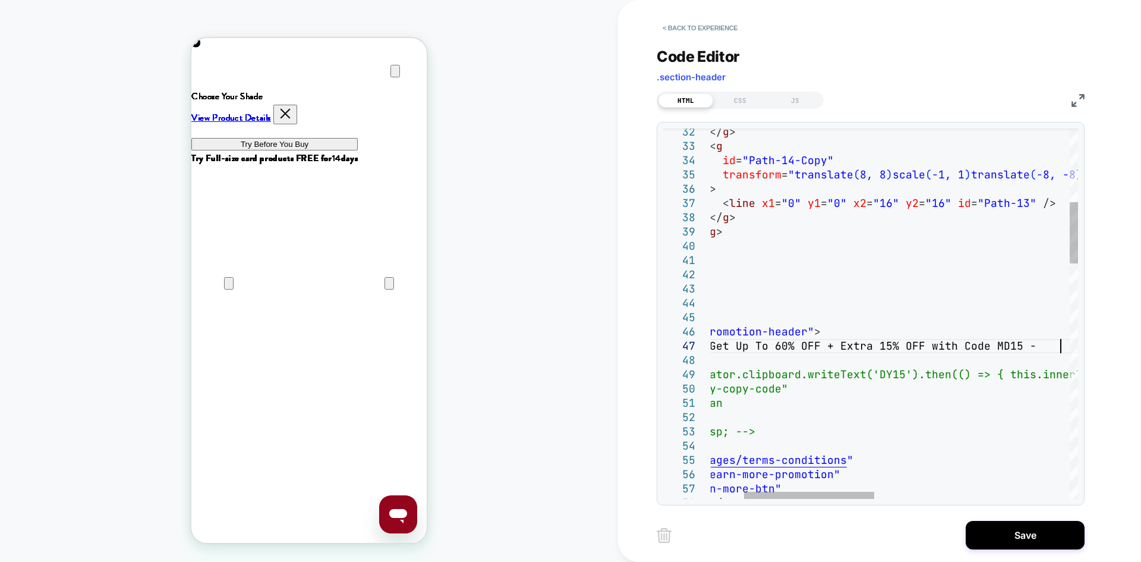
scroll to position [86, 442]
type textarea "**********"
click at [1034, 533] on button "Save" at bounding box center [1025, 535] width 119 height 29
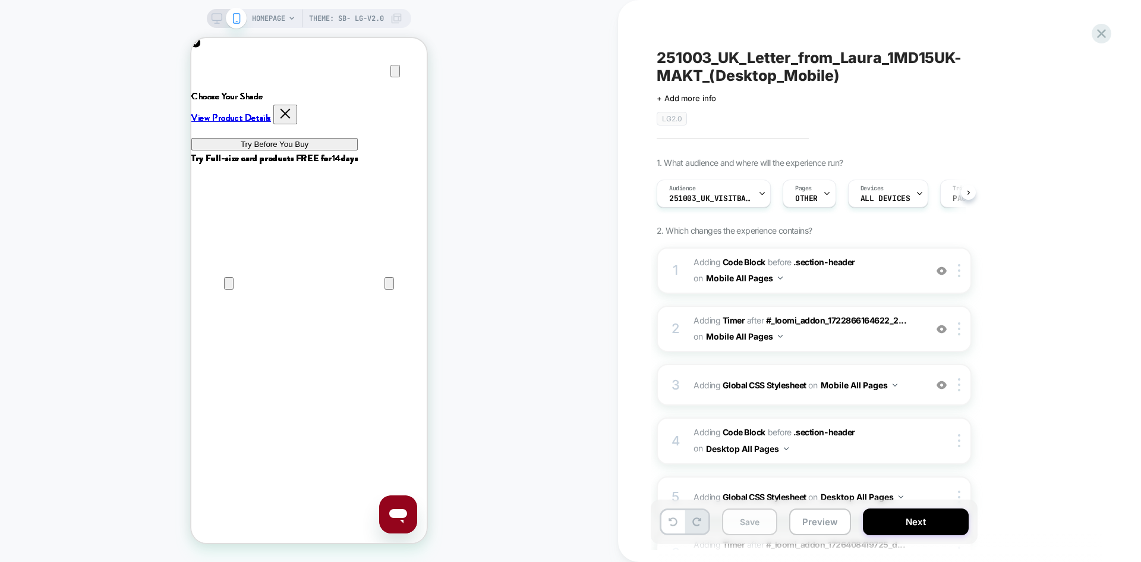
scroll to position [0, 1]
click at [746, 525] on button "Save" at bounding box center [749, 521] width 55 height 27
click at [907, 521] on button "Next" at bounding box center [916, 521] width 106 height 27
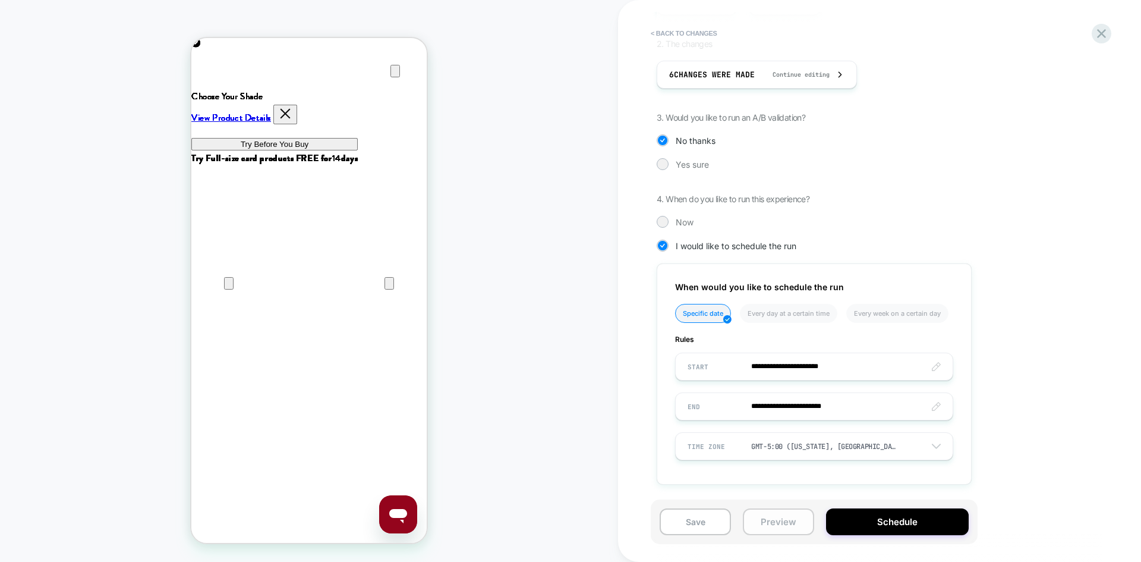
scroll to position [0, 471]
click at [880, 523] on button "Schedule" at bounding box center [897, 521] width 143 height 27
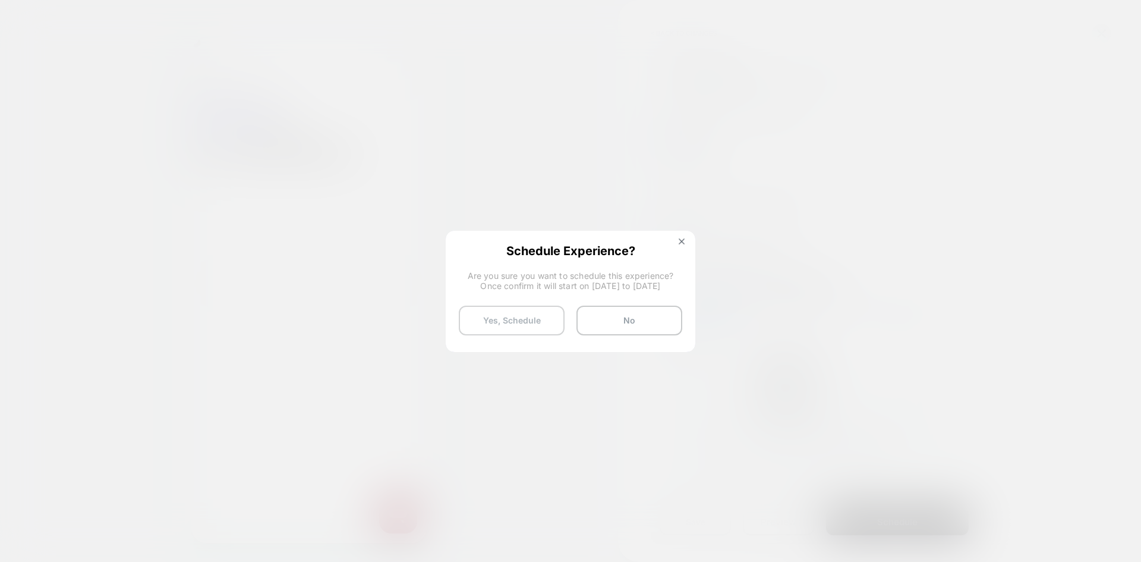
click at [528, 322] on button "Yes, Schedule" at bounding box center [512, 320] width 106 height 30
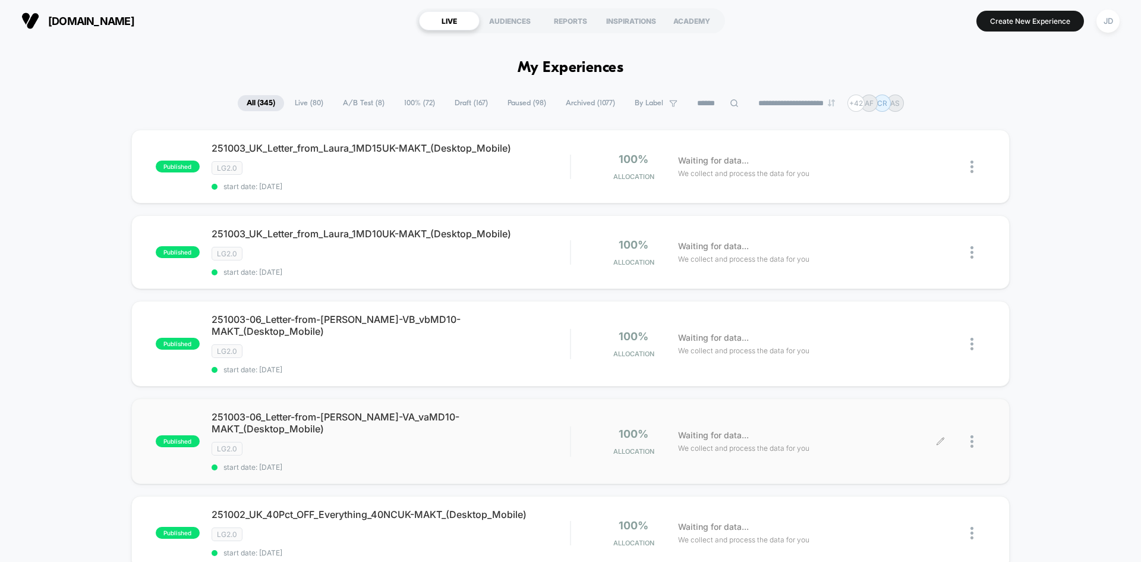
click at [971, 435] on img at bounding box center [971, 441] width 3 height 12
click at [917, 361] on div "Edit" at bounding box center [911, 355] width 107 height 27
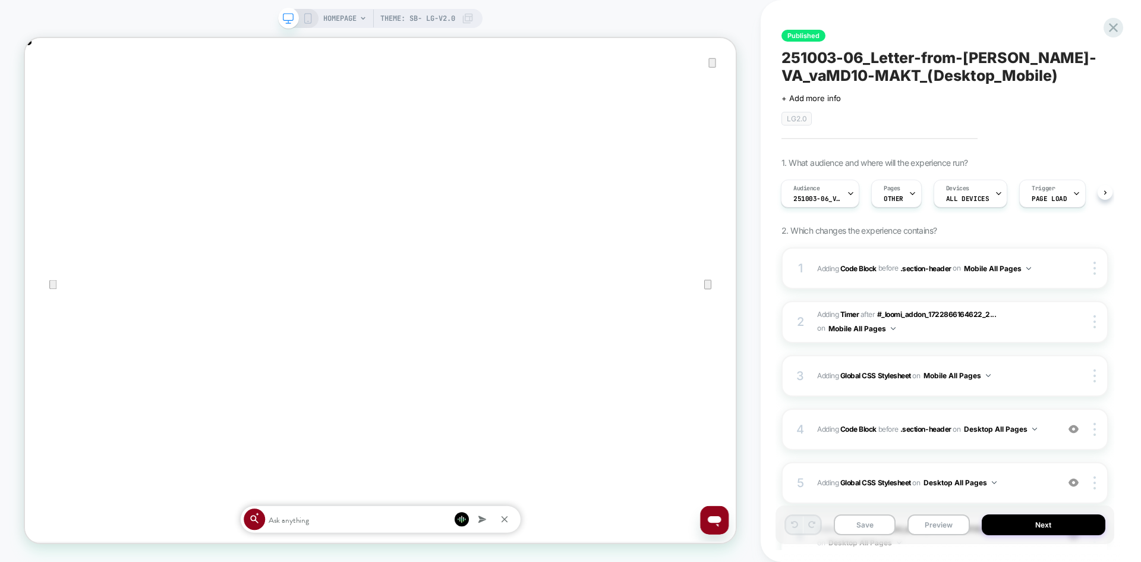
scroll to position [0, 1896]
click at [953, 59] on div at bounding box center [954, 55] width 12 height 12
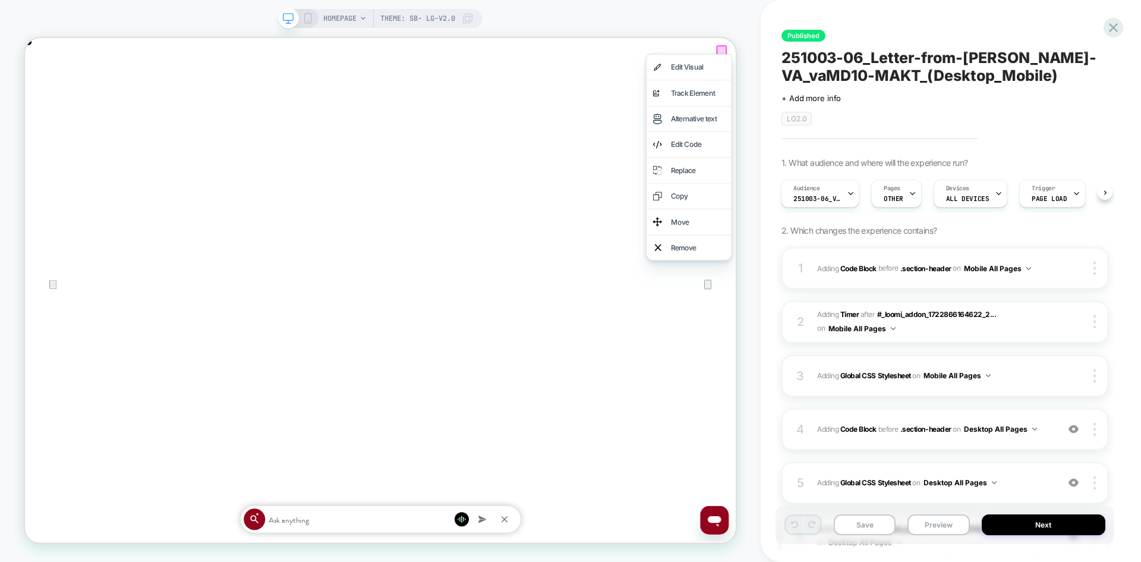
scroll to position [0, 0]
click at [953, 52] on div at bounding box center [954, 55] width 14 height 14
click at [953, 49] on div at bounding box center [954, 55] width 12 height 12
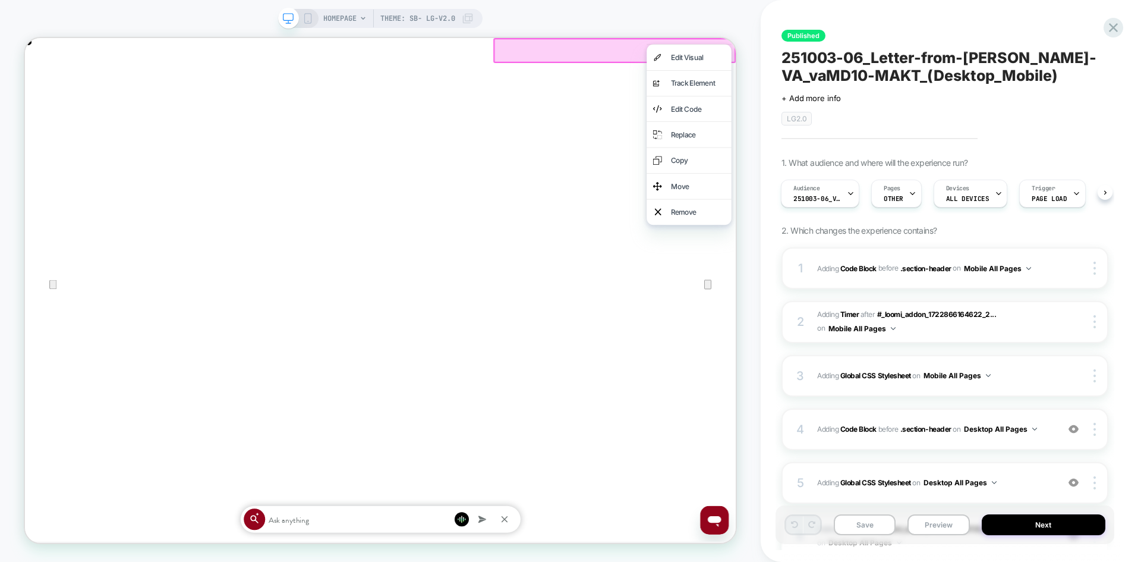
click at [756, 27] on div "HOMEPAGE Theme: SB- LG-v2.0" at bounding box center [380, 281] width 761 height 538
click at [1077, 36] on div "Published 251003-06_Letter-from-Laura-VA_vaMD10-MAKT_(Desktop_Mobile) Click to …" at bounding box center [945, 281] width 339 height 538
click at [1105, 31] on div at bounding box center [1113, 27] width 24 height 24
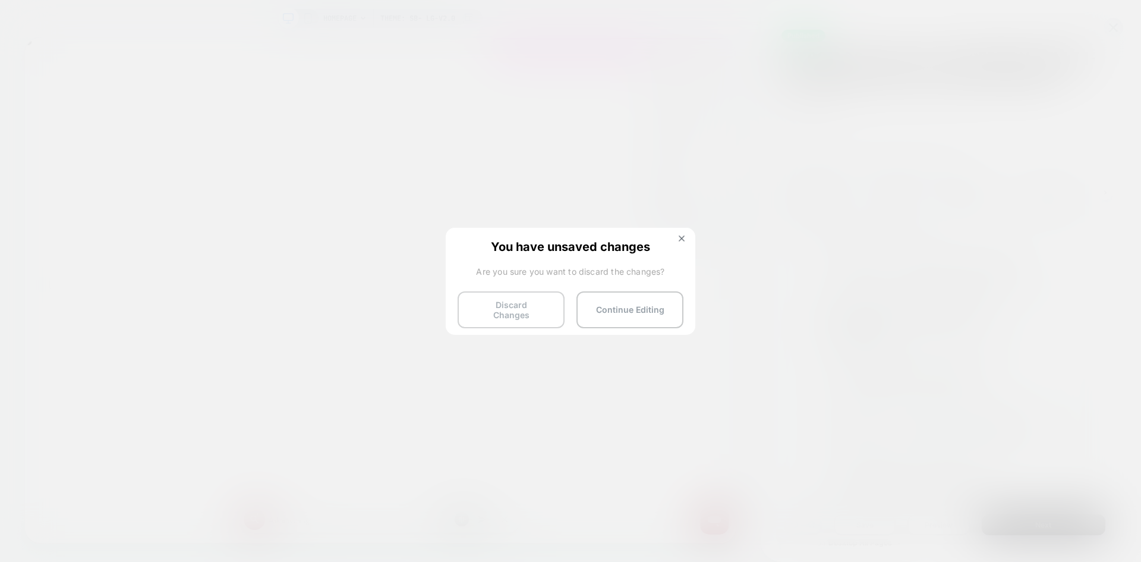
click at [512, 313] on button "Discard Changes" at bounding box center [511, 309] width 107 height 37
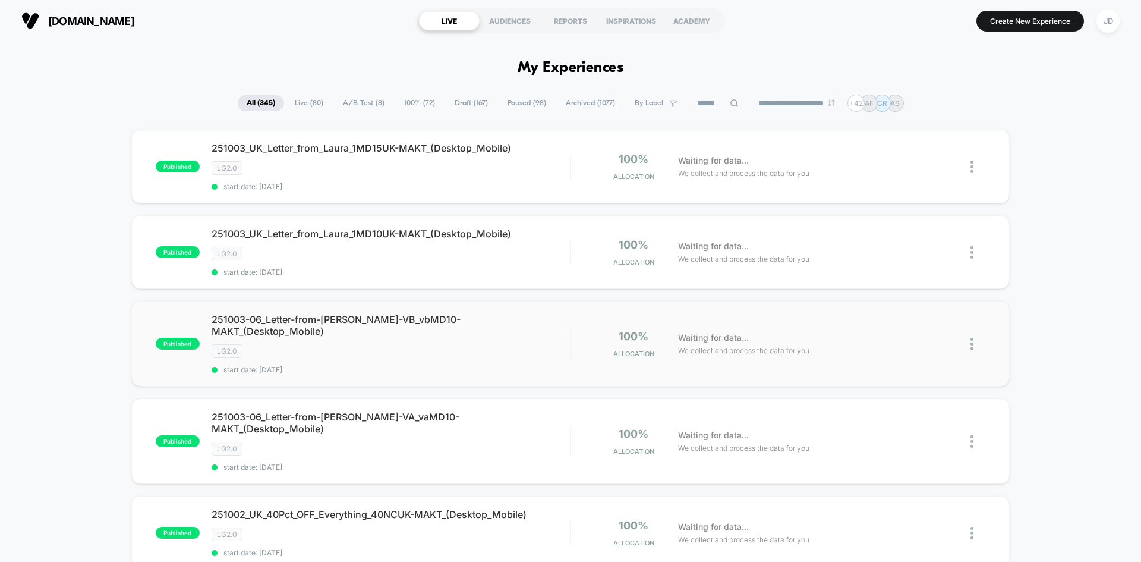
click at [972, 341] on img at bounding box center [971, 344] width 3 height 12
click at [911, 265] on div "Edit" at bounding box center [911, 269] width 107 height 27
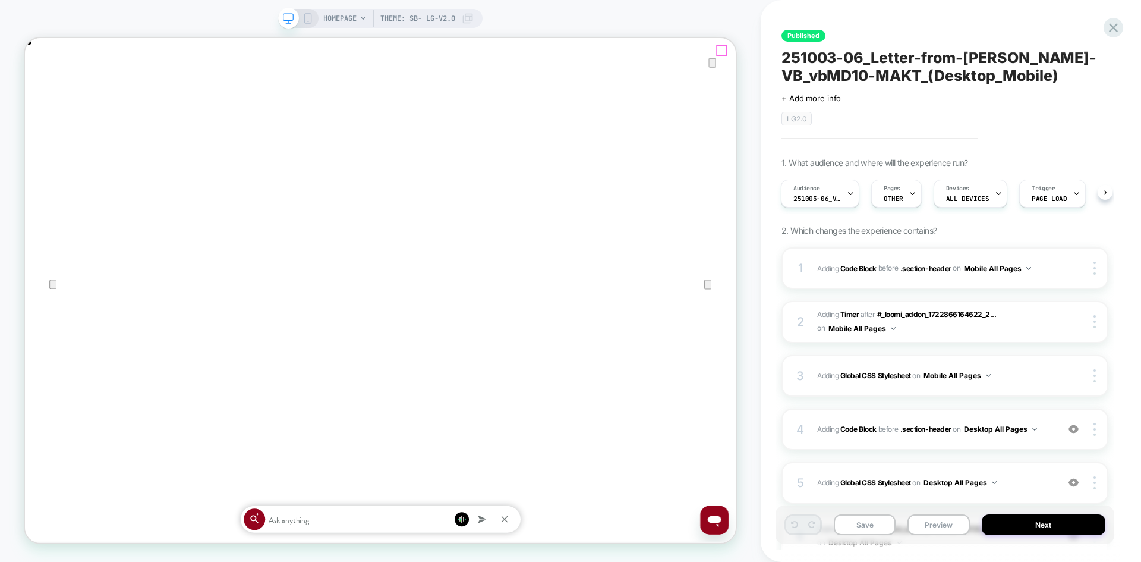
click at [44, 91] on icon "Close" at bounding box center [37, 98] width 14 height 14
click at [1113, 33] on icon at bounding box center [1113, 28] width 16 height 16
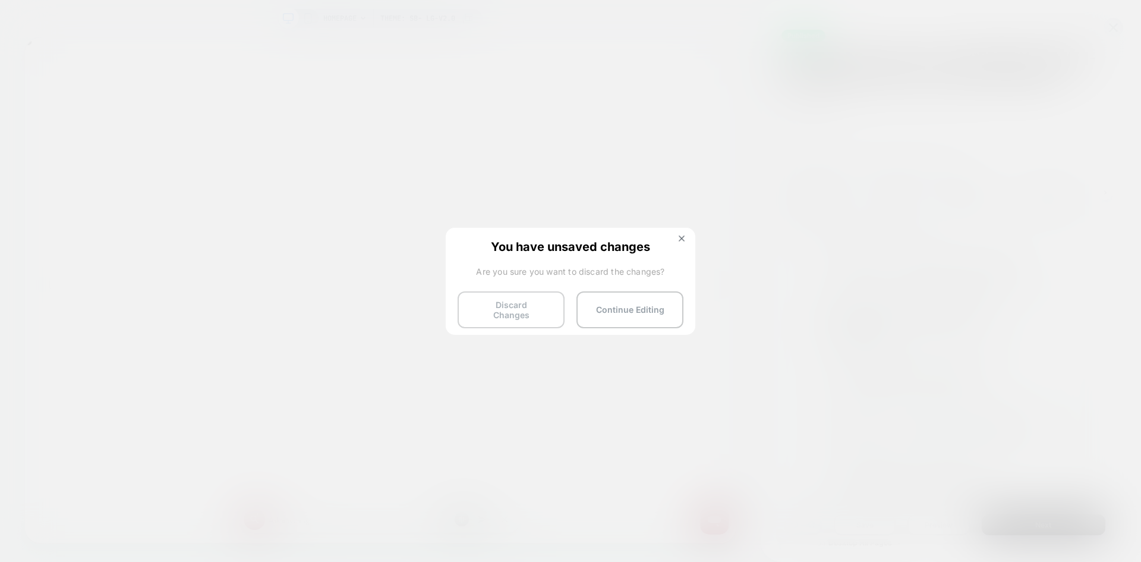
click at [501, 308] on button "Discard Changes" at bounding box center [511, 309] width 107 height 37
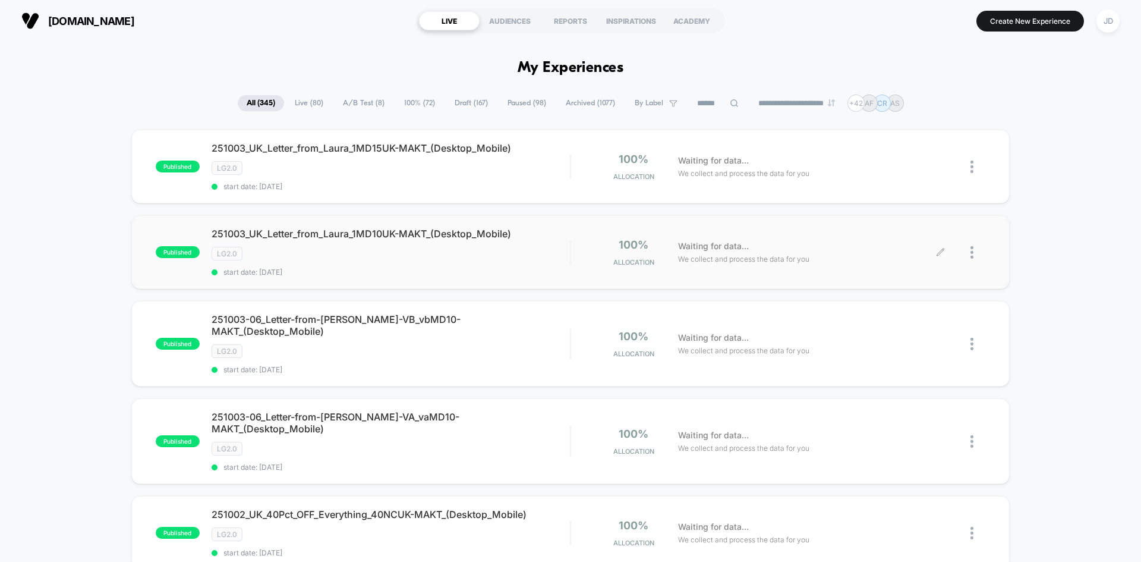
click at [974, 250] on div at bounding box center [977, 252] width 15 height 28
click at [943, 184] on div "Edit" at bounding box center [911, 184] width 107 height 27
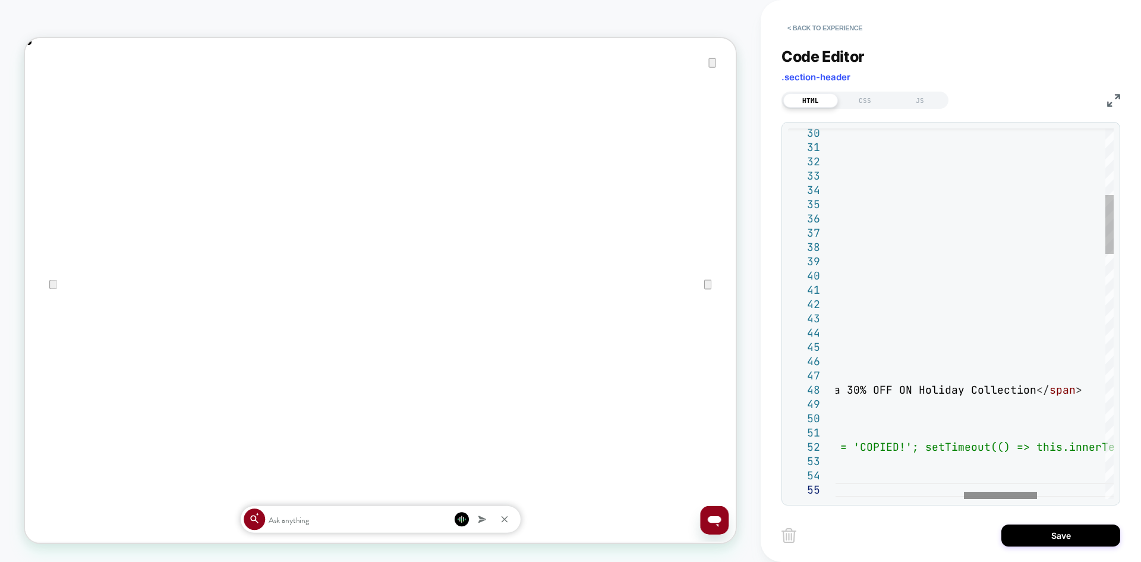
scroll to position [0, 1896]
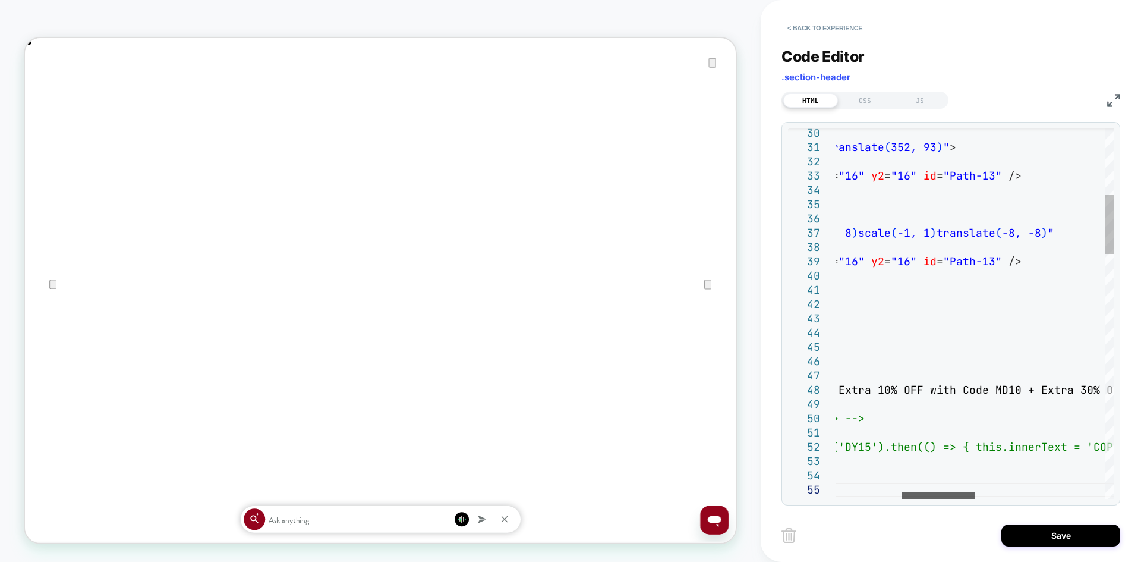
click at [937, 494] on div at bounding box center [938, 494] width 73 height 7
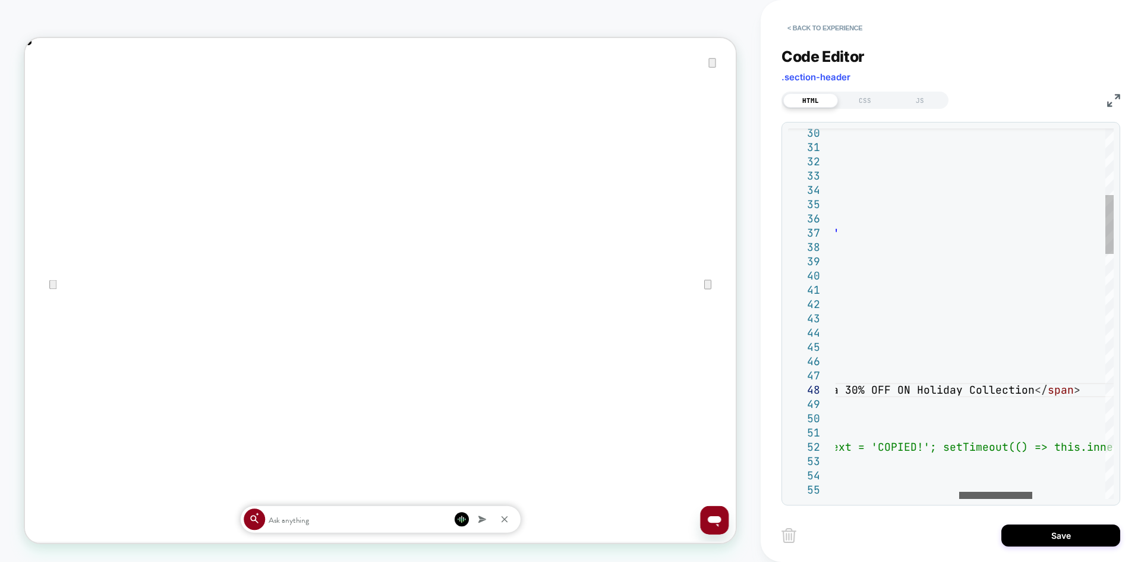
click at [997, 494] on div at bounding box center [995, 494] width 73 height 7
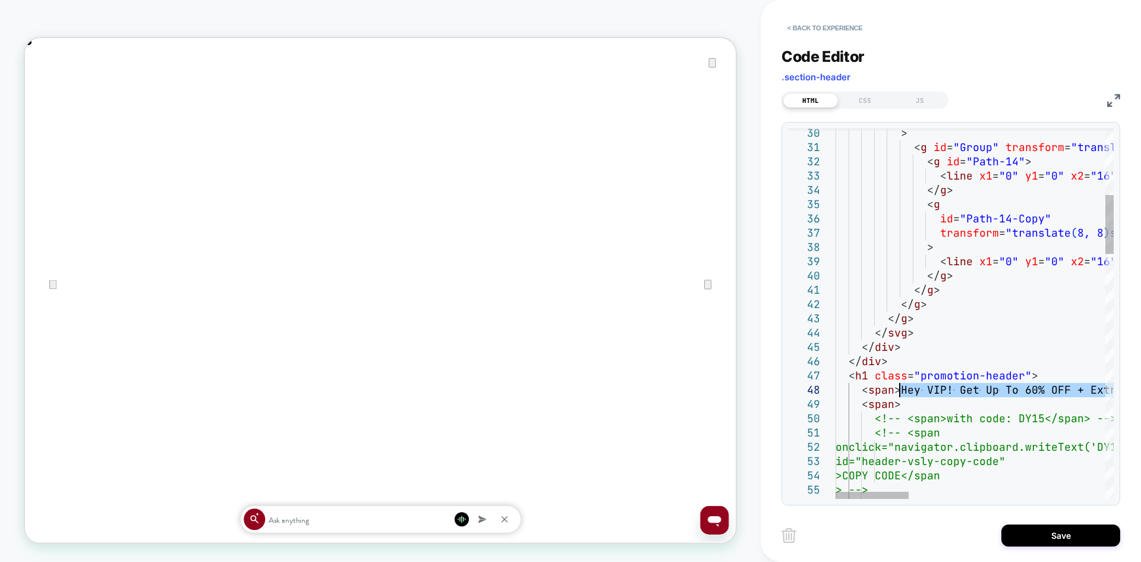
drag, startPoint x: 1019, startPoint y: 390, endPoint x: 897, endPoint y: 394, distance: 121.3
type textarea "**********"
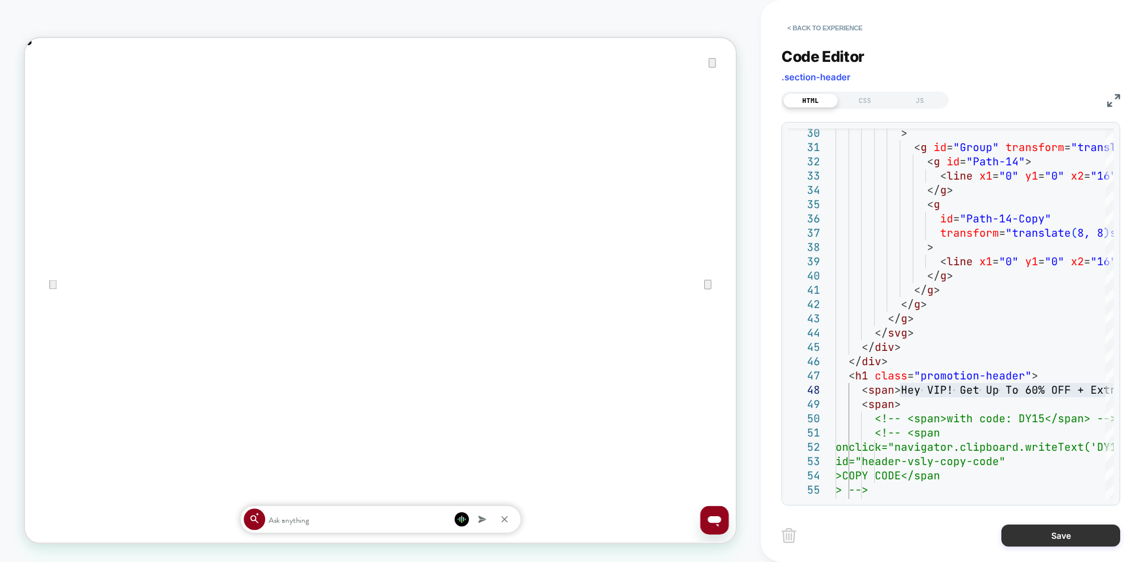
click at [1058, 534] on button "Save" at bounding box center [1060, 535] width 119 height 22
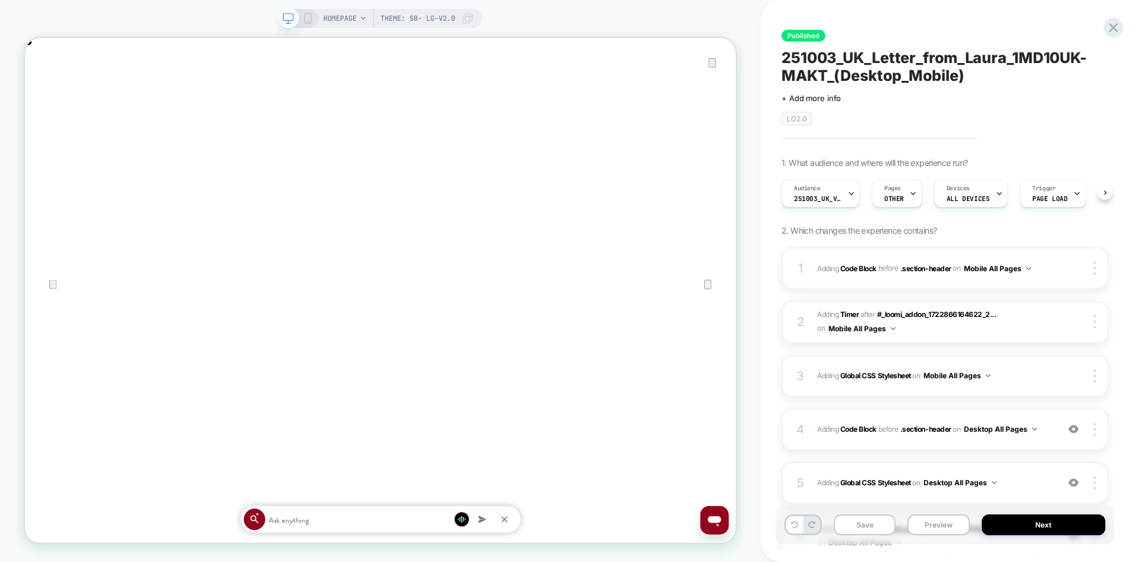
scroll to position [0, 1]
drag, startPoint x: 309, startPoint y: 14, endPoint x: 956, endPoint y: 285, distance: 701.6
click at [309, 14] on icon at bounding box center [307, 18] width 11 height 11
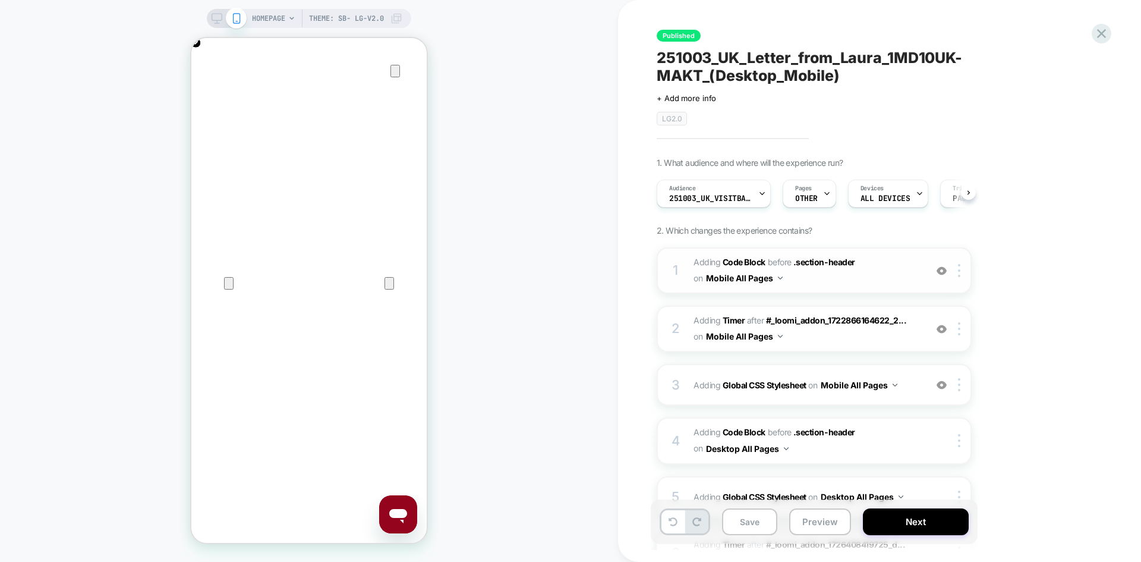
click at [884, 279] on span "Adding Code Block BEFORE .section-header .section-header on Mobile All Pages" at bounding box center [807, 270] width 226 height 32
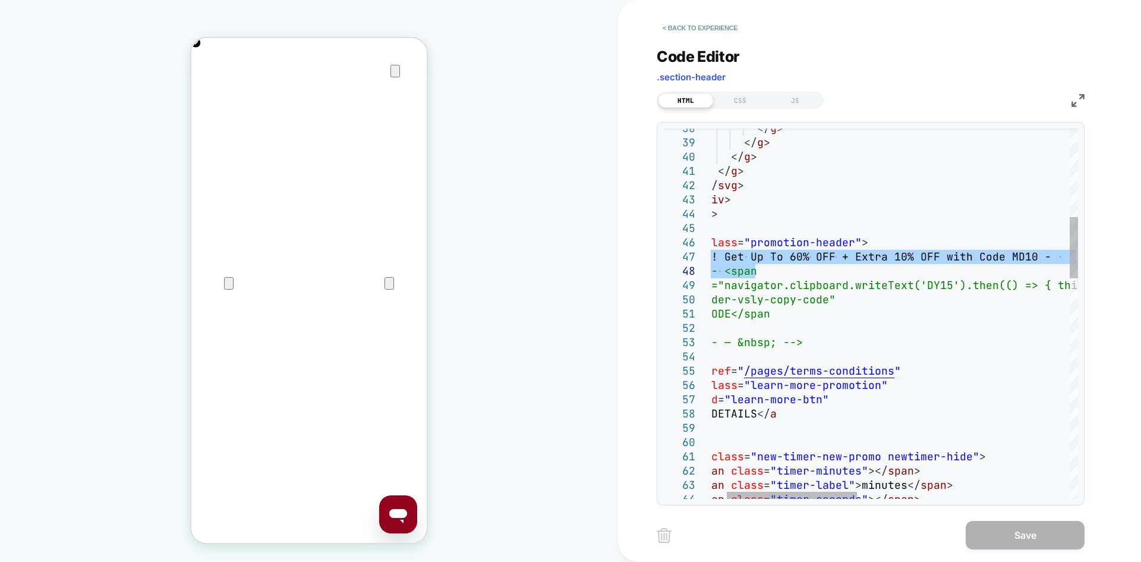
drag, startPoint x: 736, startPoint y: 254, endPoint x: 1074, endPoint y: 264, distance: 337.7
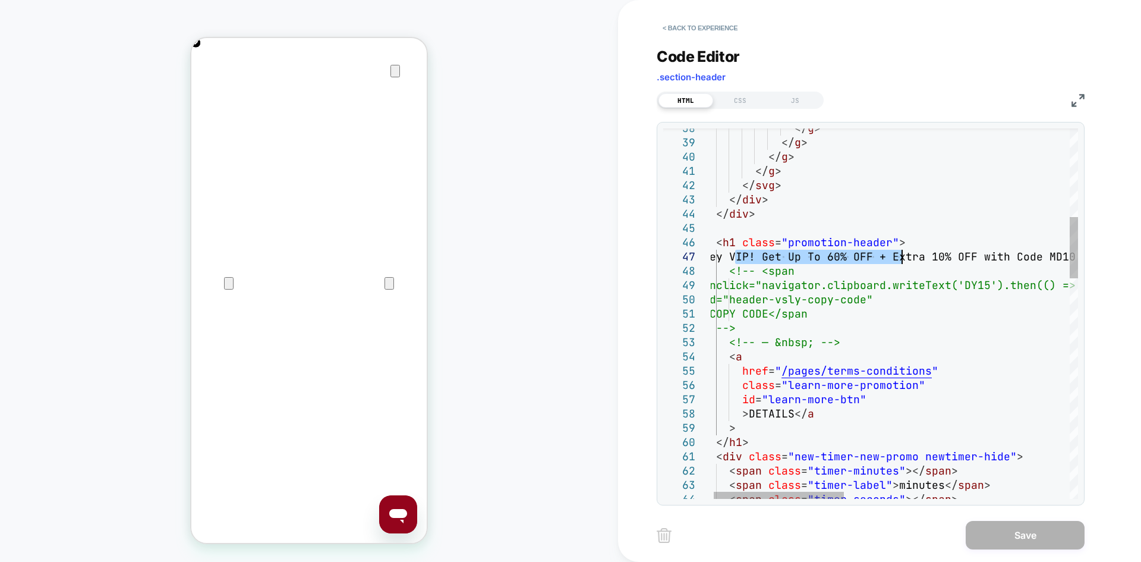
drag, startPoint x: 732, startPoint y: 256, endPoint x: 904, endPoint y: 254, distance: 171.8
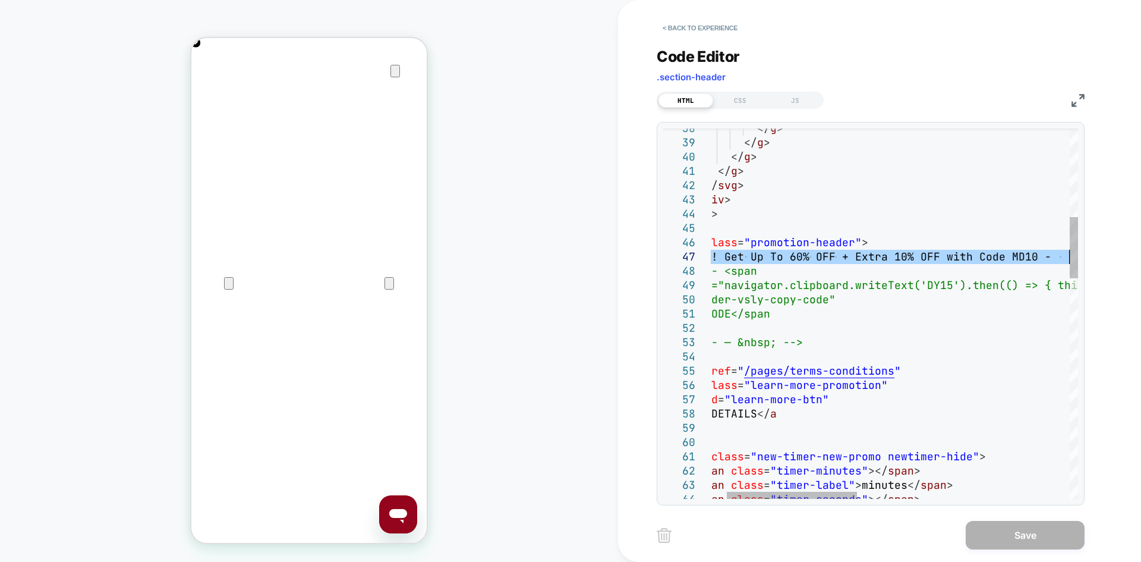
drag, startPoint x: 726, startPoint y: 251, endPoint x: 1140, endPoint y: 259, distance: 414.3
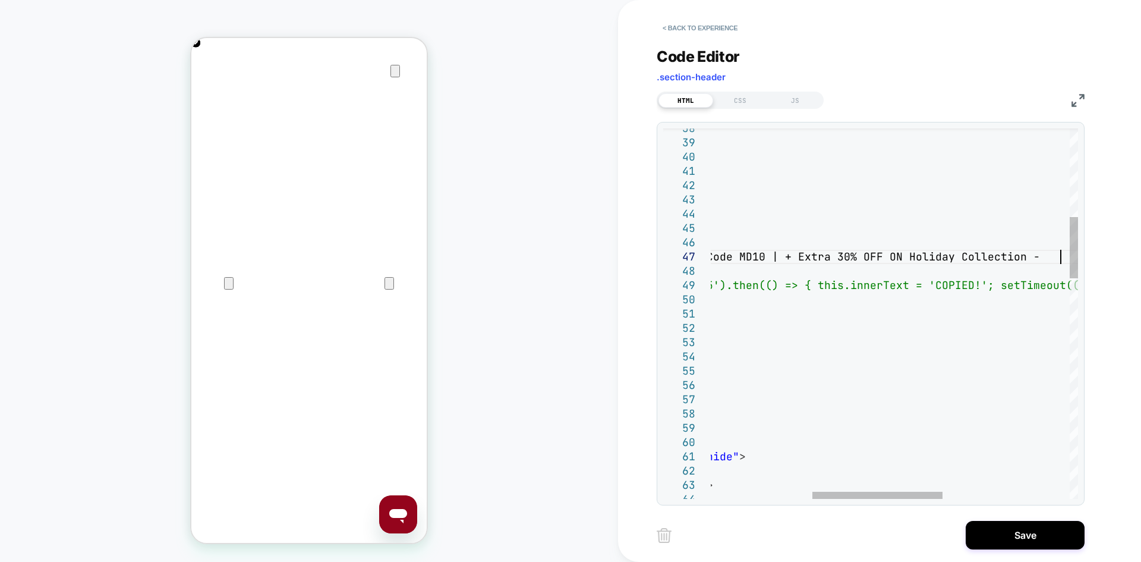
scroll to position [86, 635]
type textarea "**********"
click at [1033, 541] on button "Save" at bounding box center [1025, 535] width 119 height 29
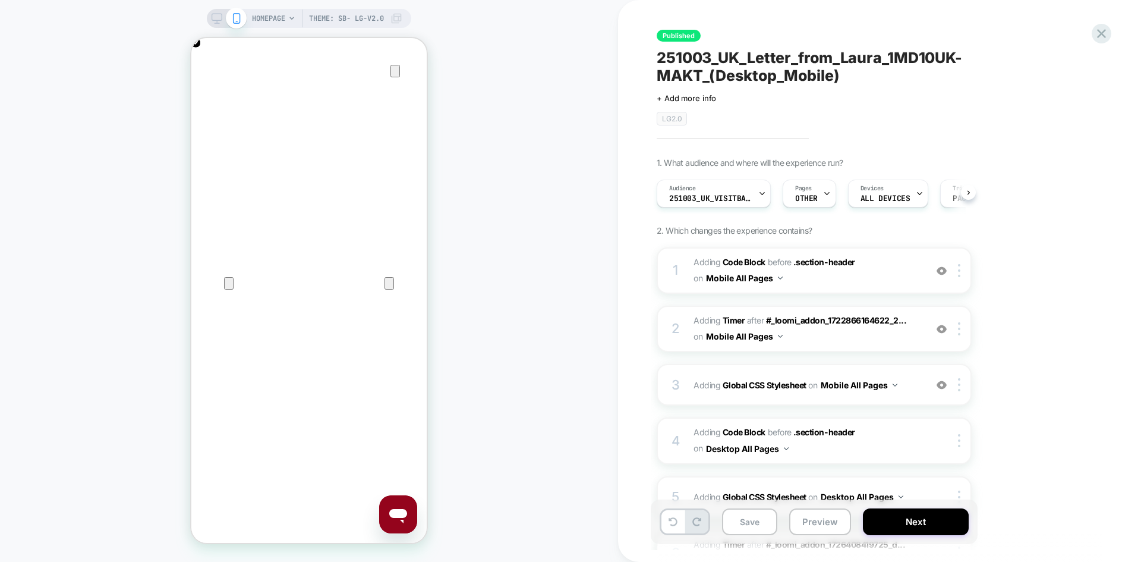
scroll to position [0, 1]
click at [755, 524] on button "Save" at bounding box center [749, 521] width 55 height 27
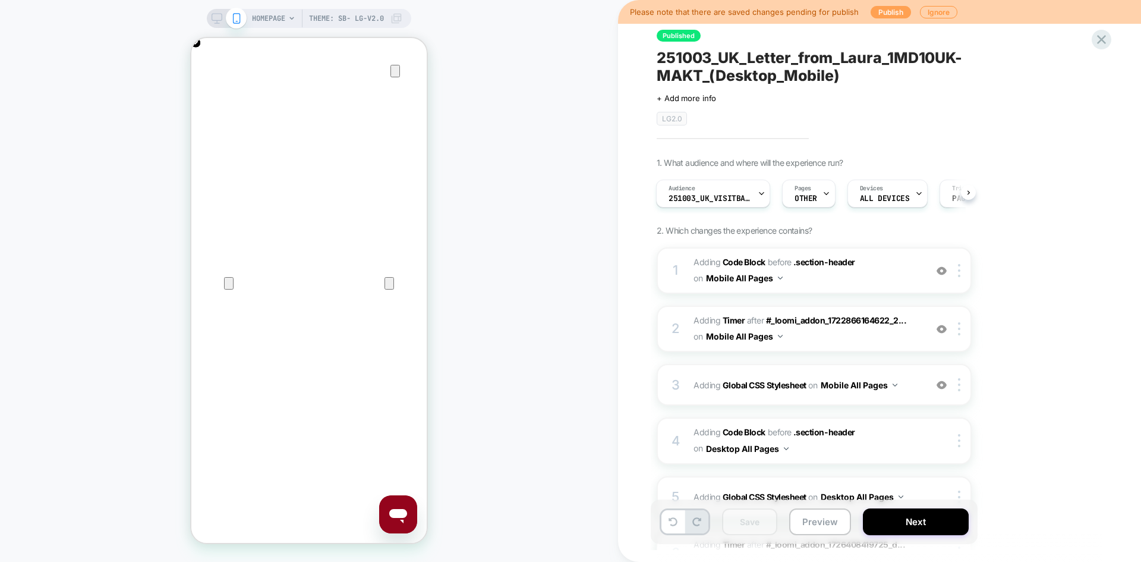
click at [891, 8] on button "Publish" at bounding box center [891, 12] width 40 height 12
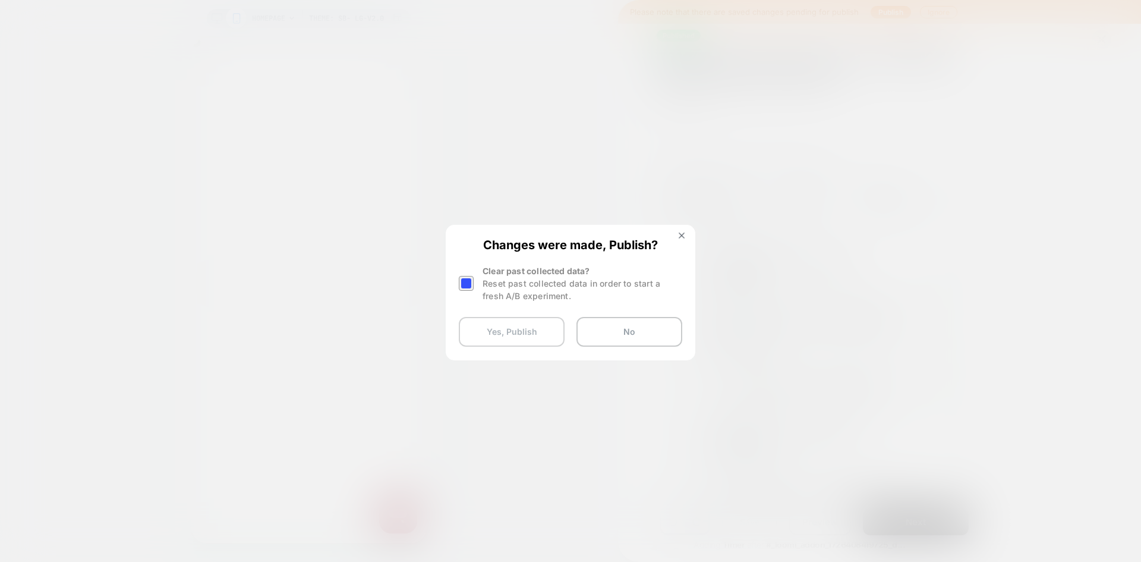
click at [534, 330] on button "Yes, Publish" at bounding box center [512, 332] width 106 height 30
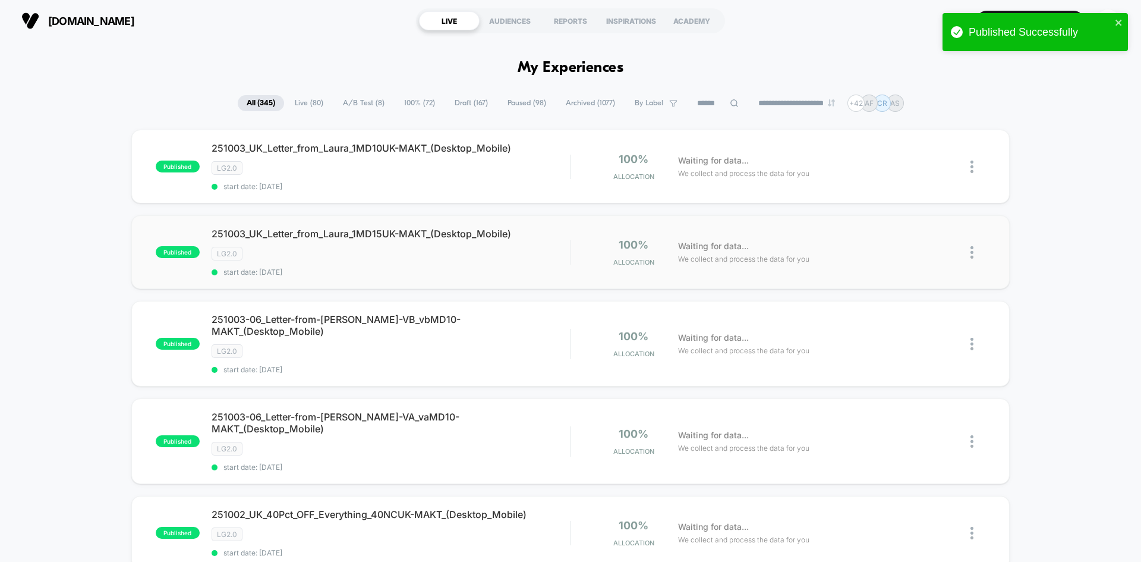
click at [971, 251] on img at bounding box center [971, 252] width 3 height 12
click at [887, 181] on div "Edit" at bounding box center [911, 184] width 107 height 27
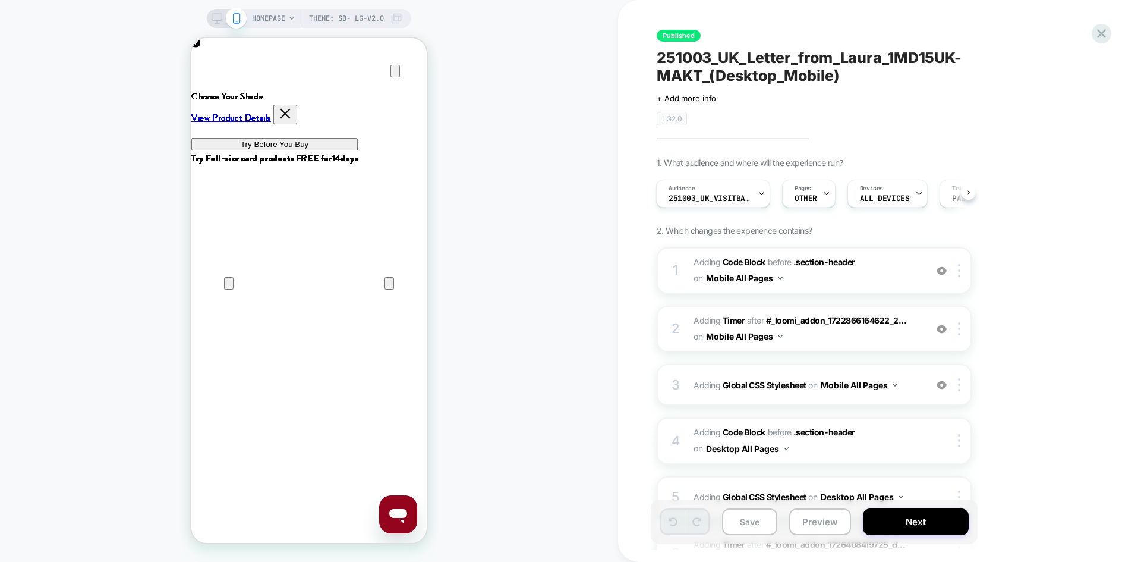
scroll to position [0, 471]
click at [867, 280] on span "Adding Code Block BEFORE .section-header .section-header on Mobile All Pages" at bounding box center [807, 270] width 226 height 32
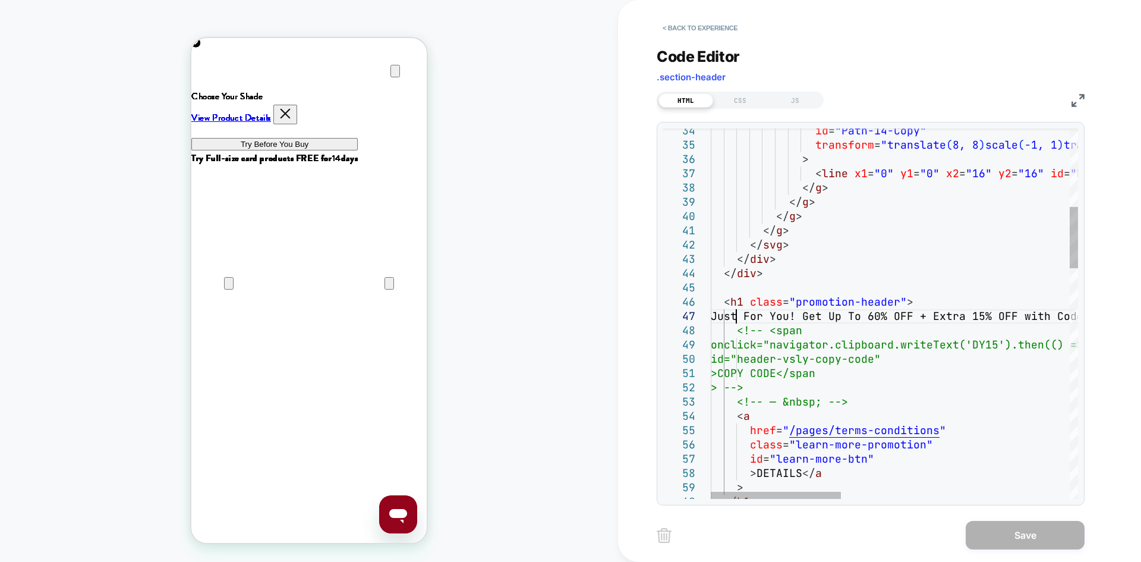
scroll to position [0, 0]
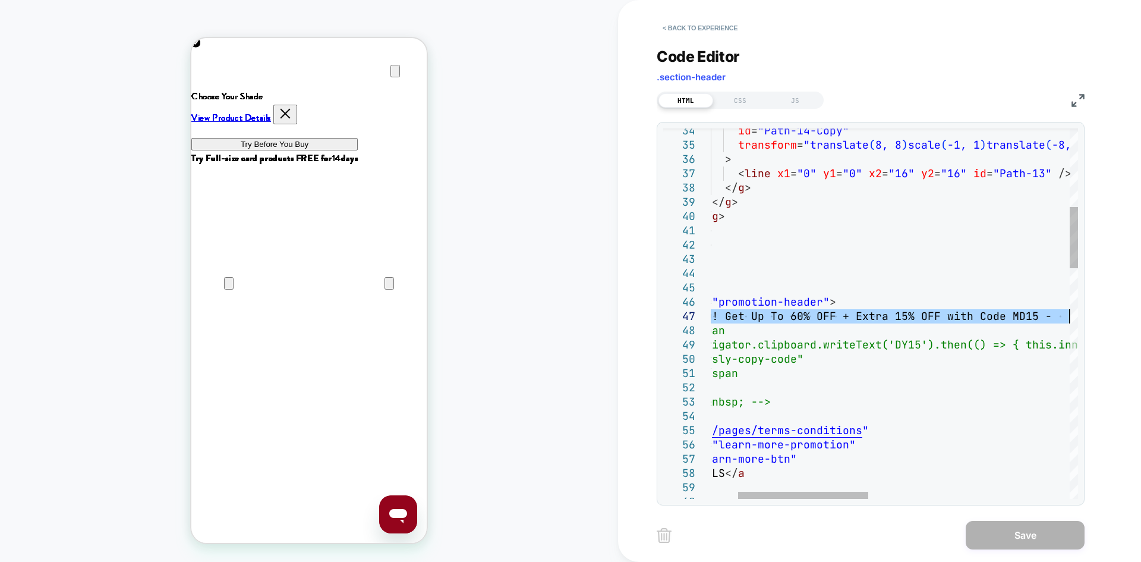
drag, startPoint x: 736, startPoint y: 316, endPoint x: 1119, endPoint y: 314, distance: 383.3
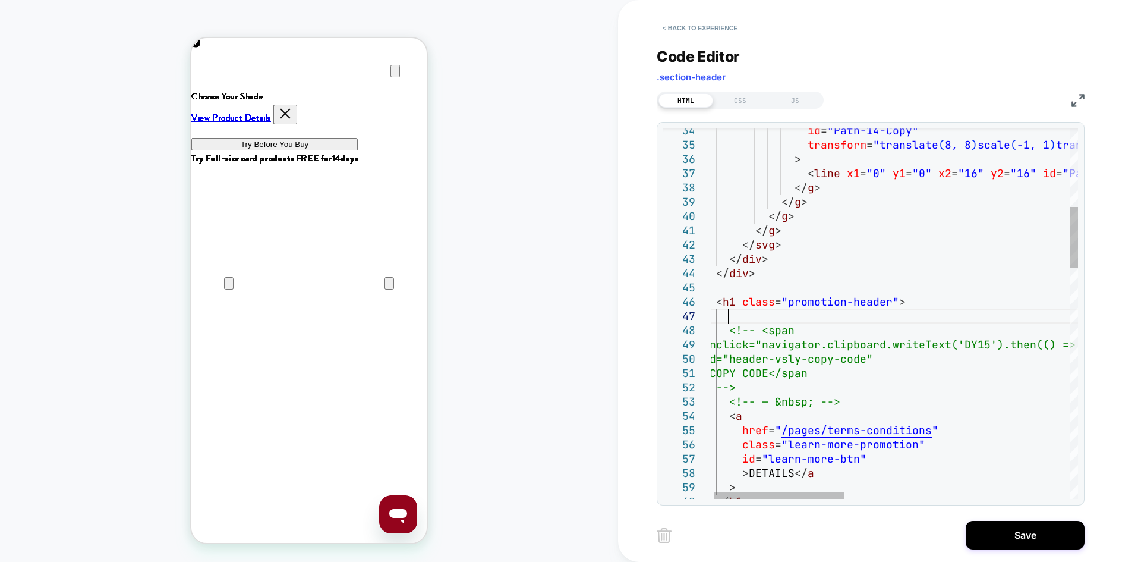
type textarea "**********"
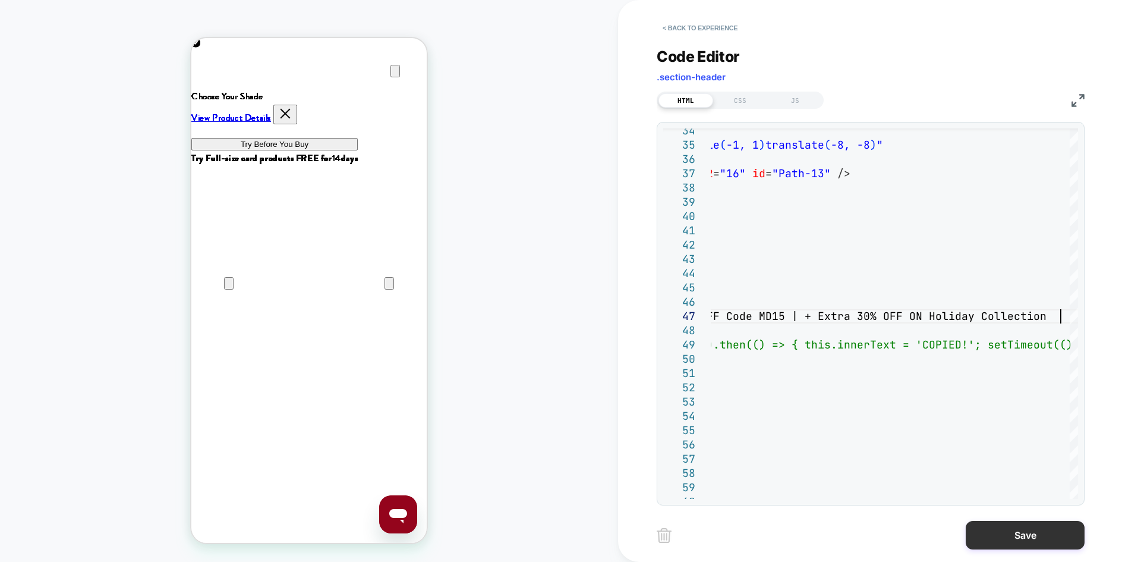
click at [995, 532] on button "Save" at bounding box center [1025, 535] width 119 height 29
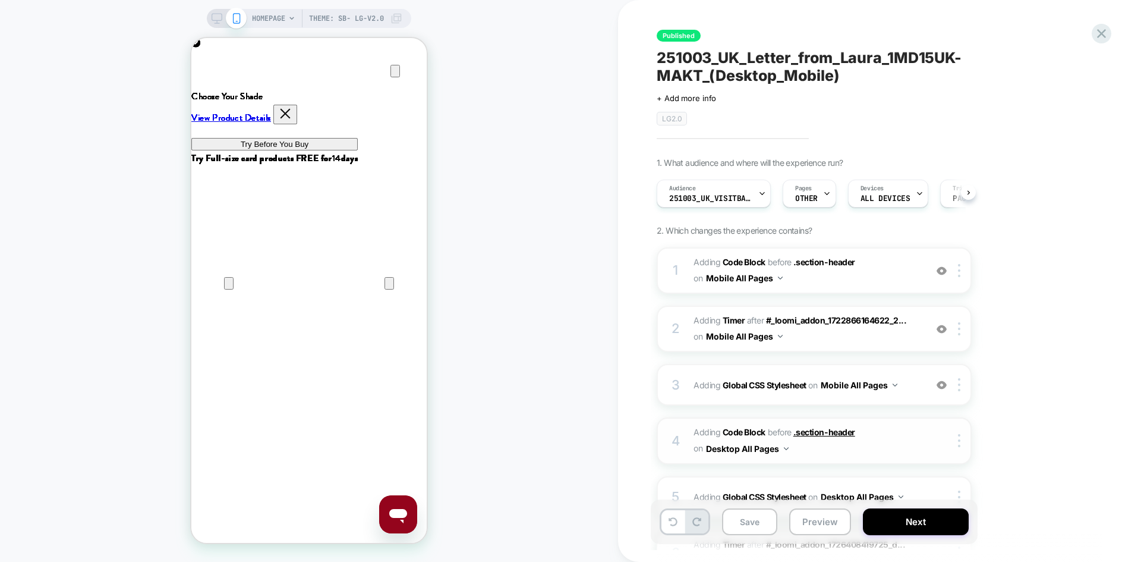
scroll to position [0, 1]
click at [853, 276] on span "Adding Code Block BEFORE .section-header .section-header on Mobile All Pages" at bounding box center [807, 270] width 226 height 32
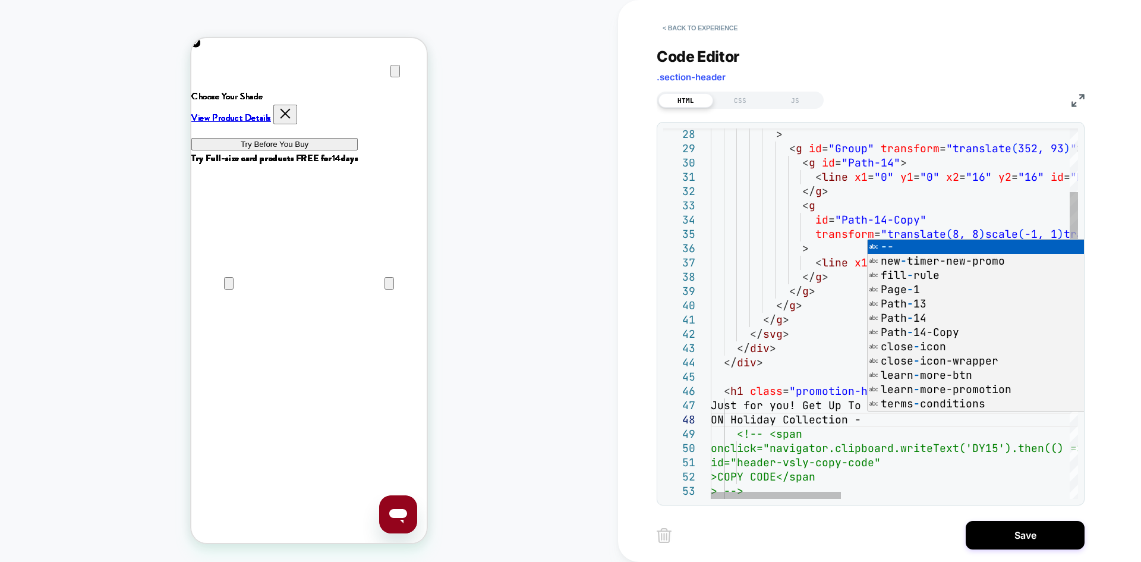
scroll to position [100, 179]
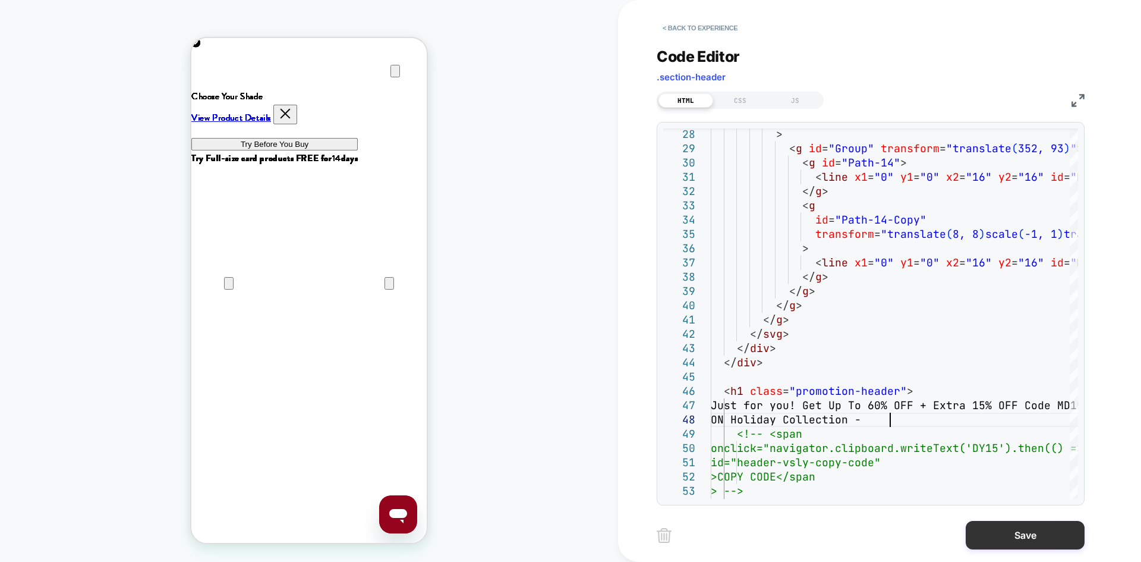
type textarea "**********"
click at [1013, 531] on button "Save" at bounding box center [1025, 535] width 119 height 29
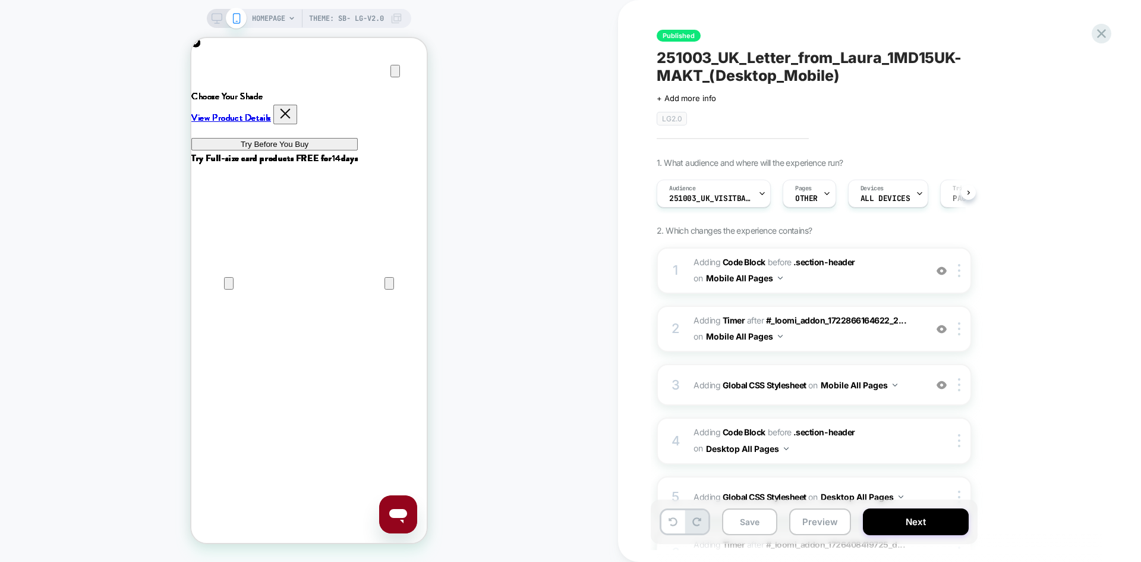
scroll to position [0, 1]
drag, startPoint x: 210, startPoint y: 21, endPoint x: 1101, endPoint y: 7, distance: 890.9
click at [212, 21] on icon at bounding box center [217, 18] width 11 height 11
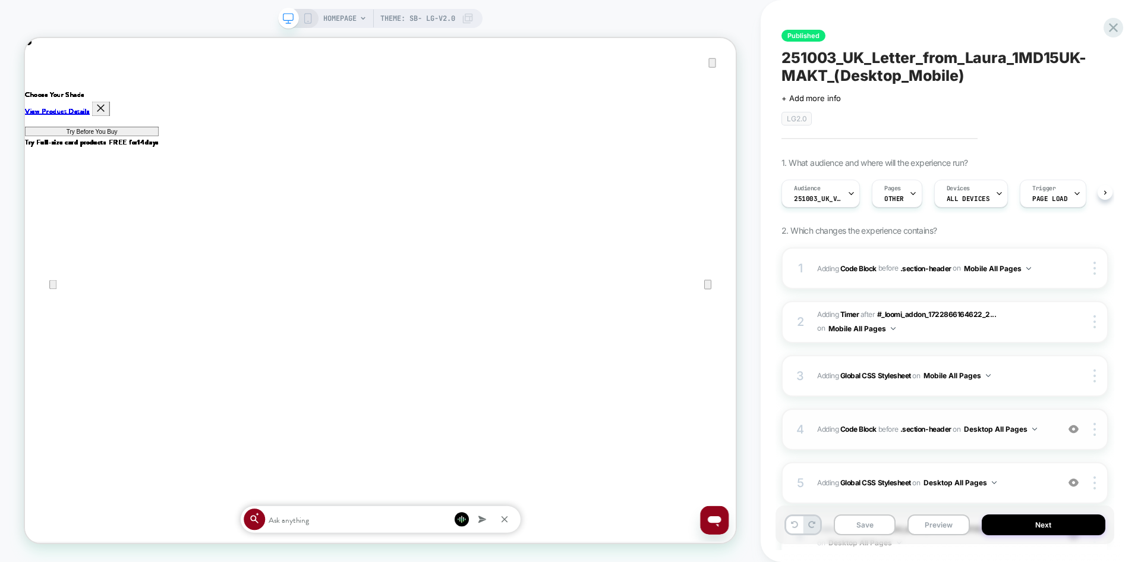
click at [1037, 431] on button "Desktop All Pages" at bounding box center [1000, 428] width 73 height 15
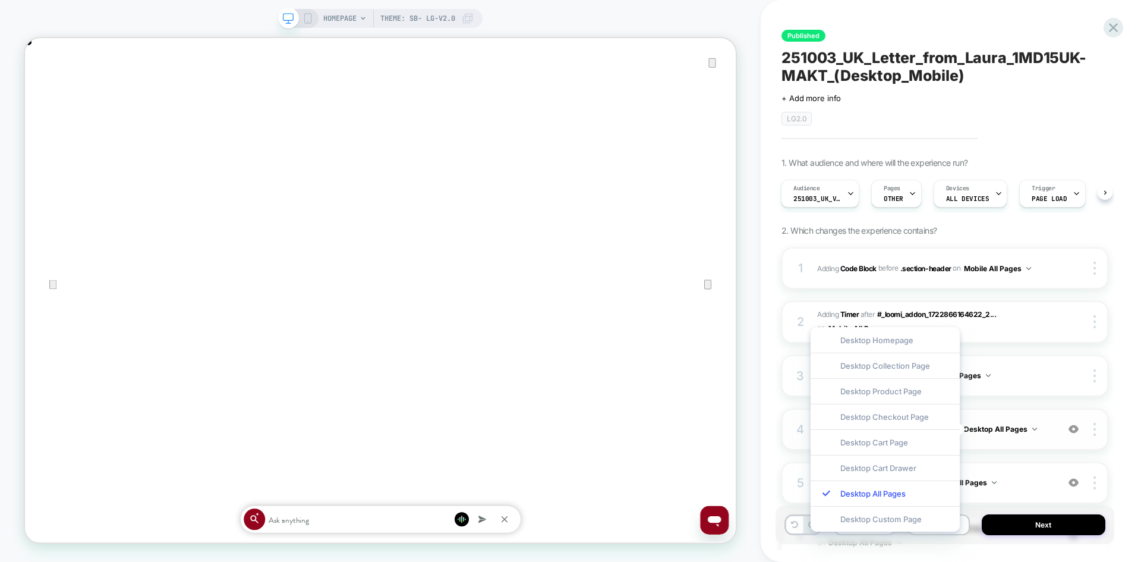
click at [1056, 436] on div "4 Adding Code Block BEFORE .section-header .section-header on Desktop All Pages…" at bounding box center [944, 429] width 327 height 42
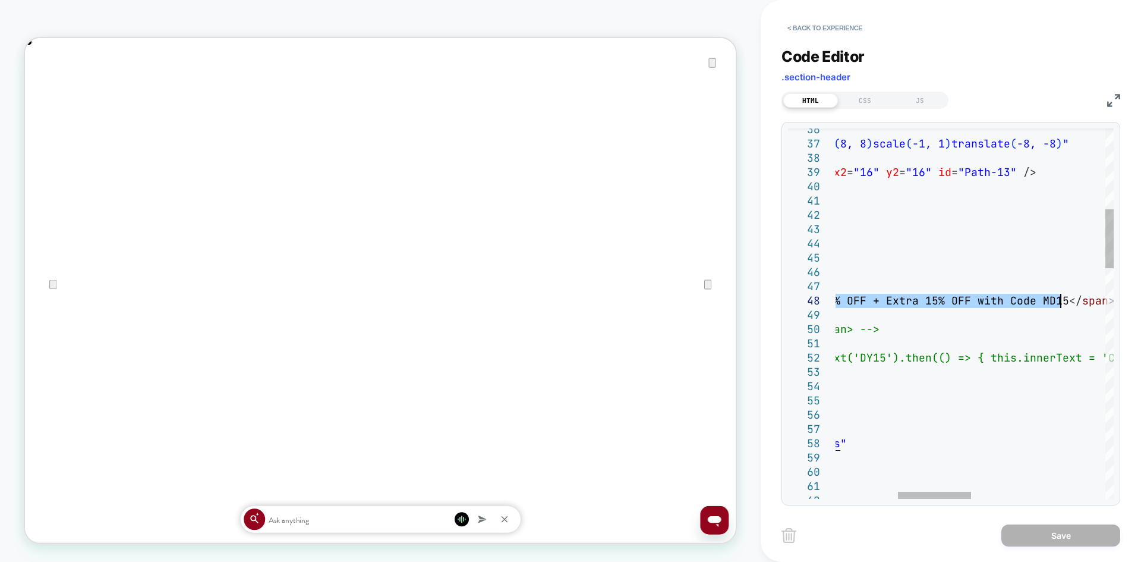
drag, startPoint x: 901, startPoint y: 298, endPoint x: 1063, endPoint y: 305, distance: 162.4
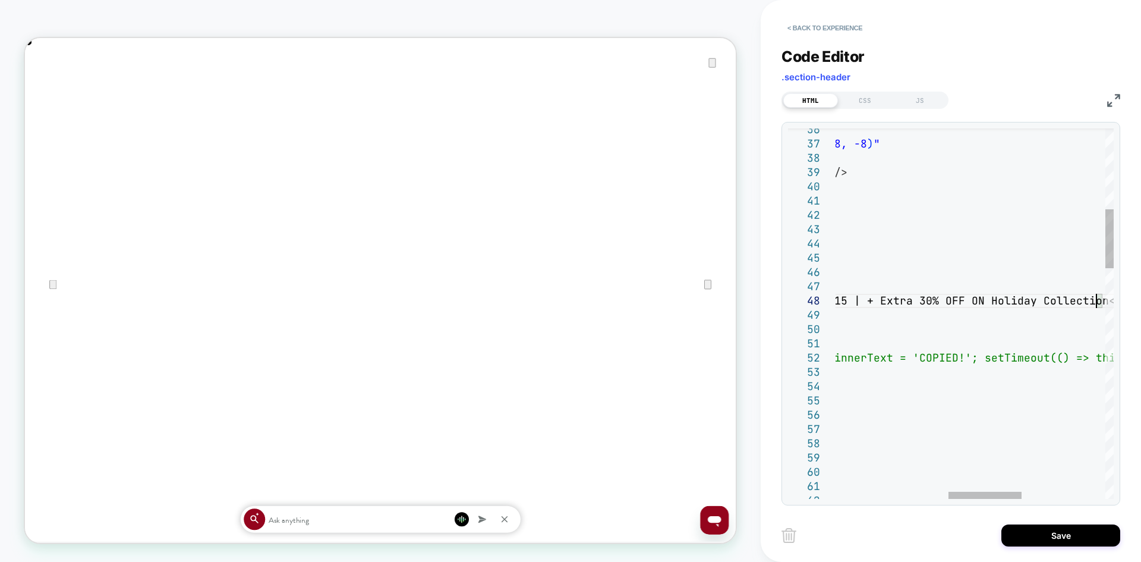
type textarea "**********"
click at [1048, 540] on button "Save" at bounding box center [1060, 535] width 119 height 22
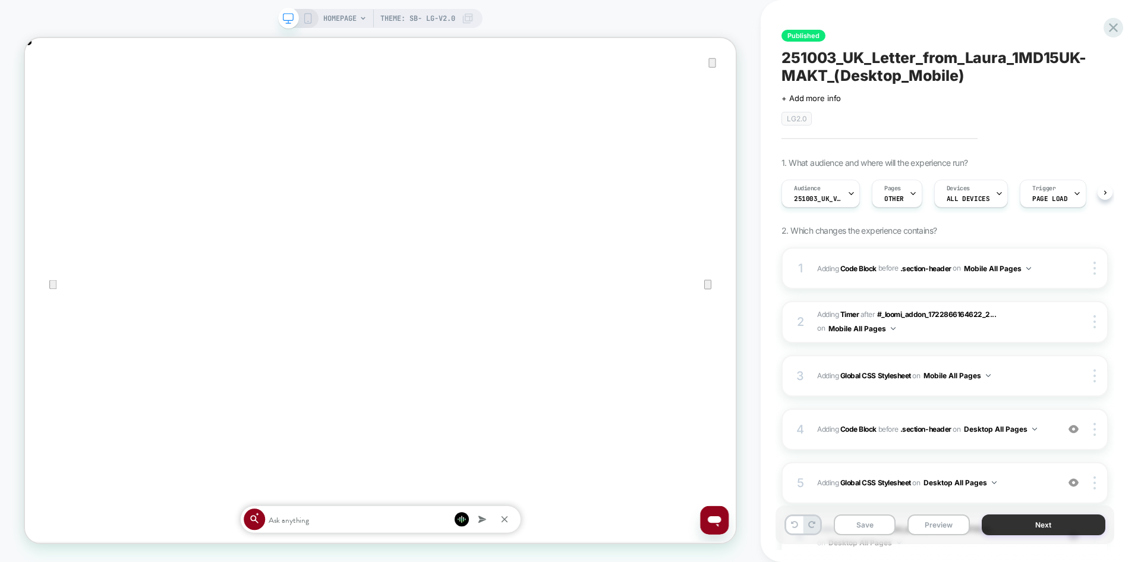
scroll to position [0, 1]
click at [871, 525] on button "Save" at bounding box center [865, 524] width 62 height 21
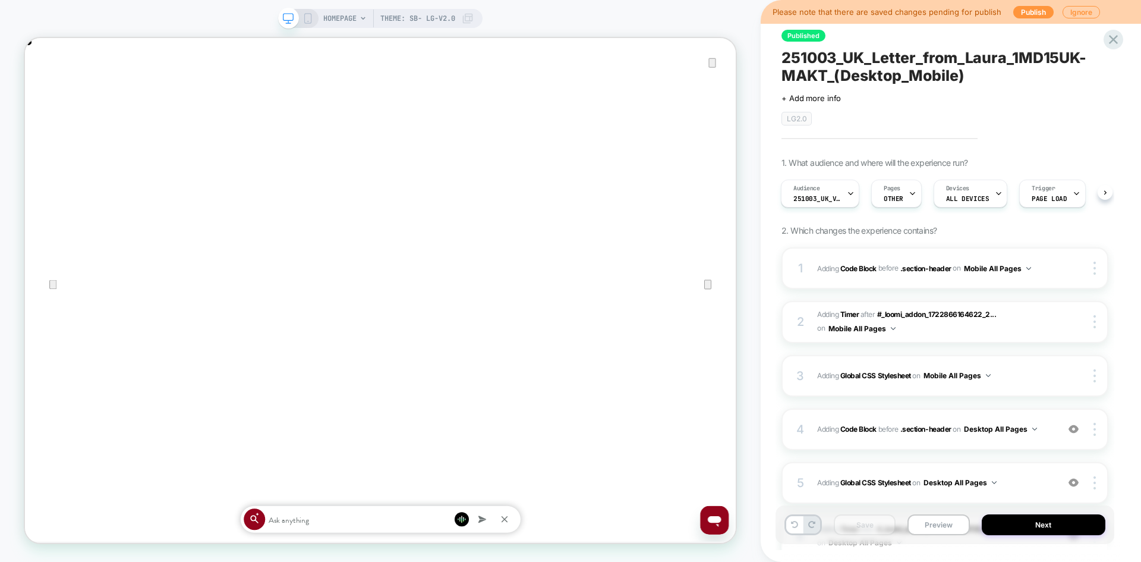
scroll to position [0, 948]
click at [1022, 11] on button "Publish" at bounding box center [1033, 12] width 40 height 12
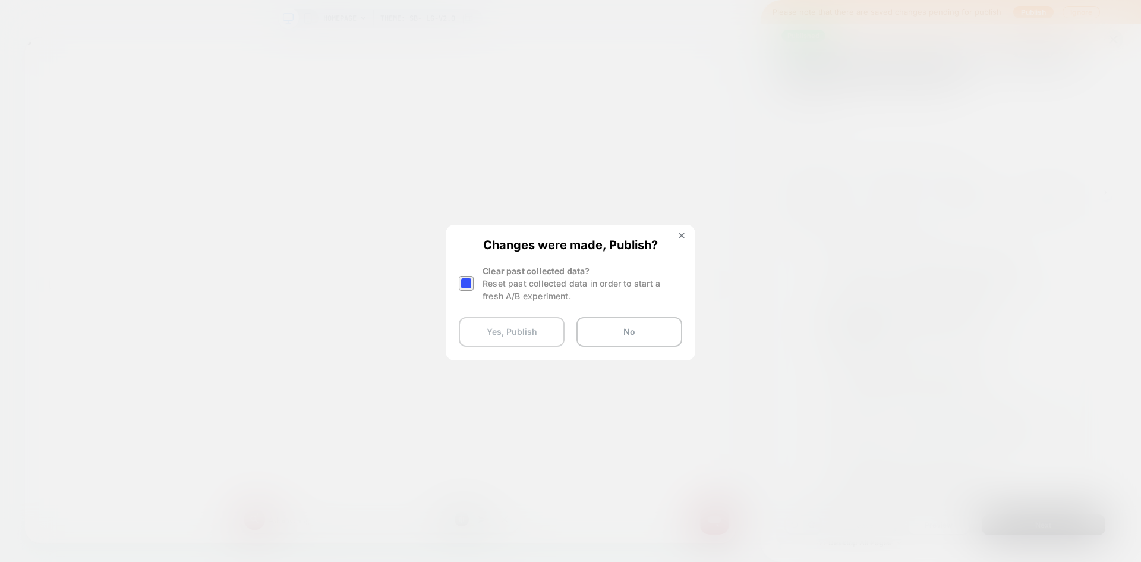
click at [512, 336] on button "Yes, Publish" at bounding box center [512, 332] width 106 height 30
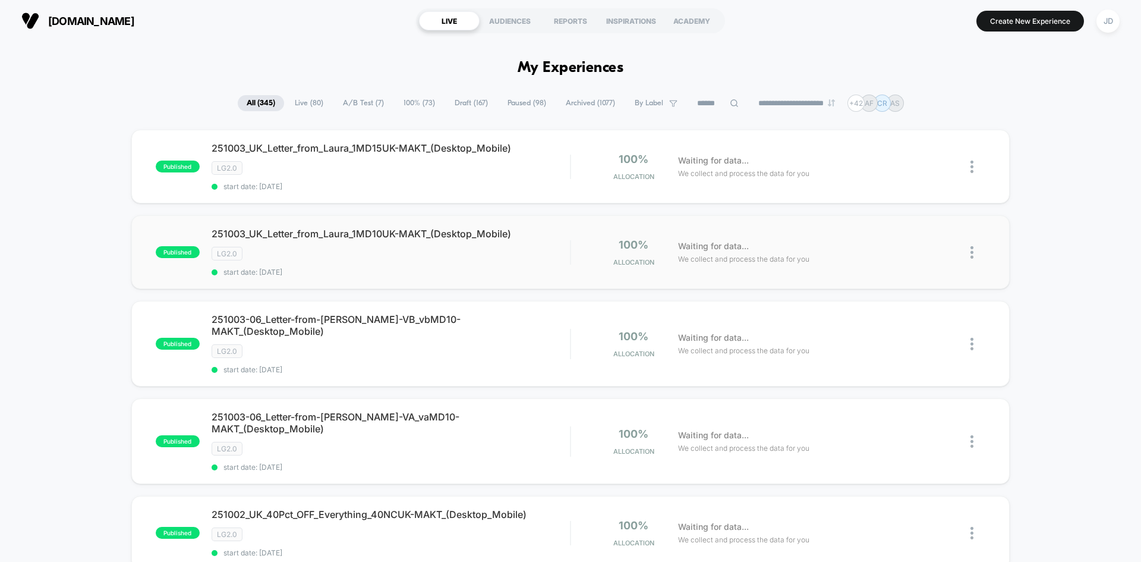
click at [972, 250] on img at bounding box center [971, 252] width 3 height 12
click at [910, 241] on div "Pause" at bounding box center [911, 238] width 107 height 27
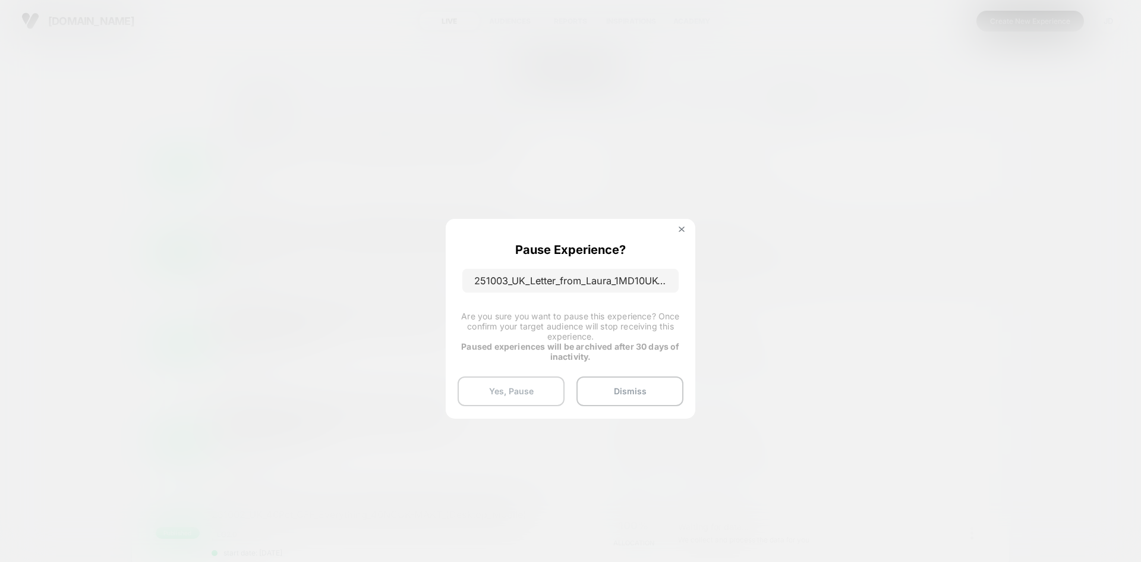
click at [530, 389] on button "Yes, Pause" at bounding box center [511, 391] width 107 height 30
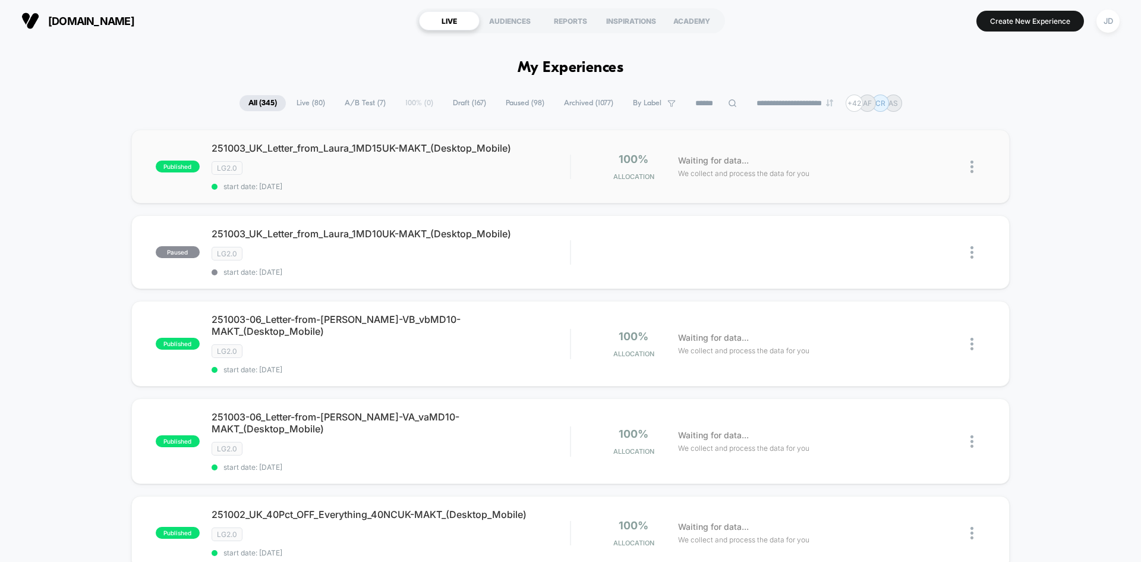
click at [970, 165] on img at bounding box center [971, 166] width 3 height 12
click at [924, 126] on div "Duplicate" at bounding box center [911, 125] width 107 height 27
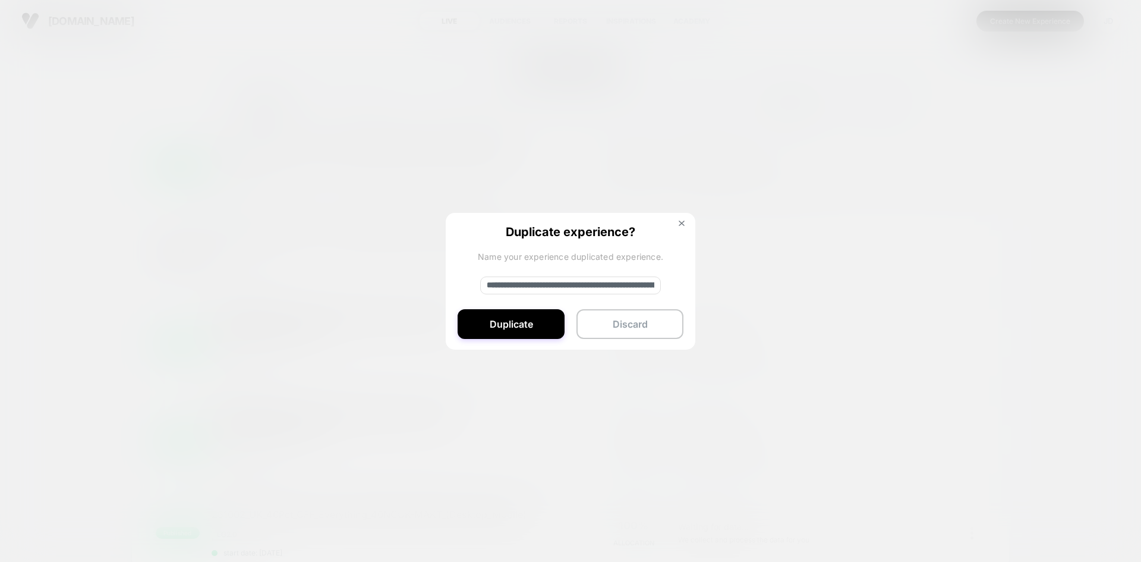
click at [582, 283] on input "**********" at bounding box center [570, 285] width 181 height 18
paste input "**********"
type input "**********"
click at [517, 318] on button "Duplicate" at bounding box center [511, 324] width 107 height 30
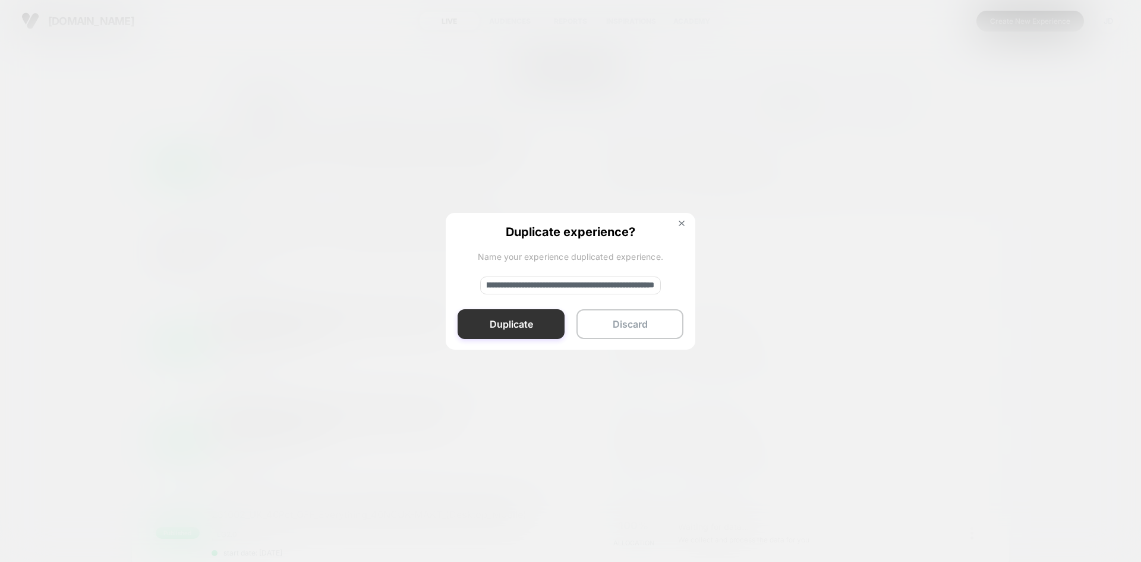
scroll to position [0, 0]
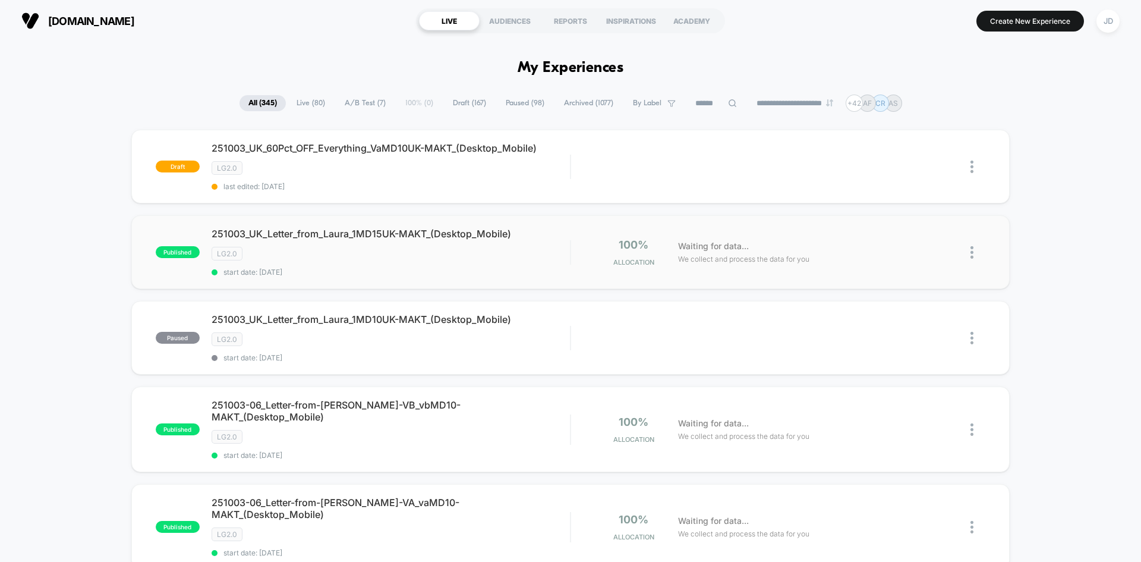
click at [973, 248] on img at bounding box center [971, 252] width 3 height 12
click at [912, 239] on div "Pause" at bounding box center [911, 238] width 107 height 27
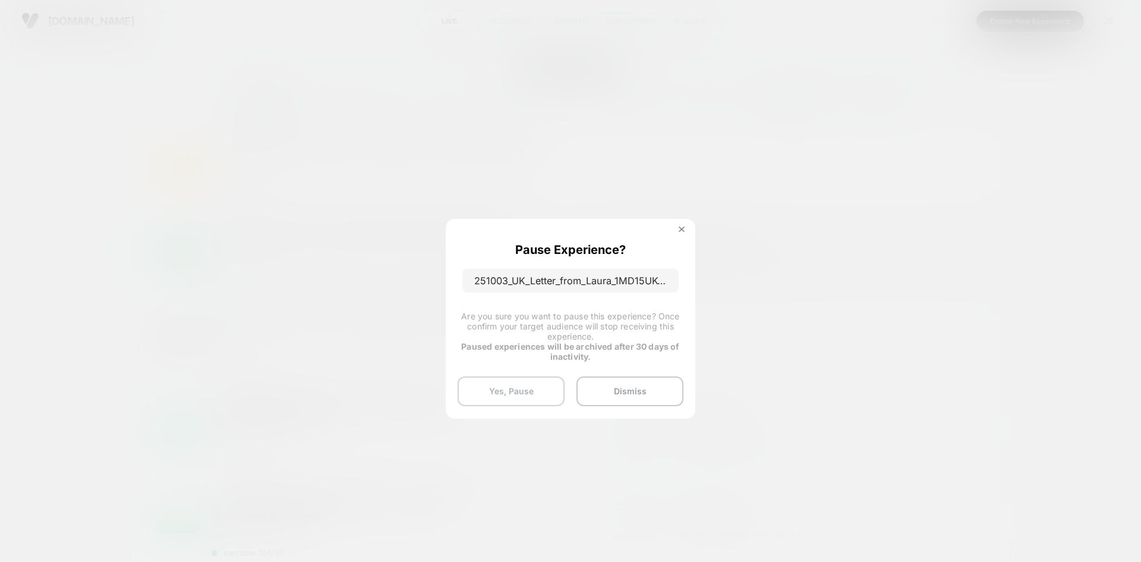
click at [515, 382] on button "Yes, Pause" at bounding box center [511, 391] width 107 height 30
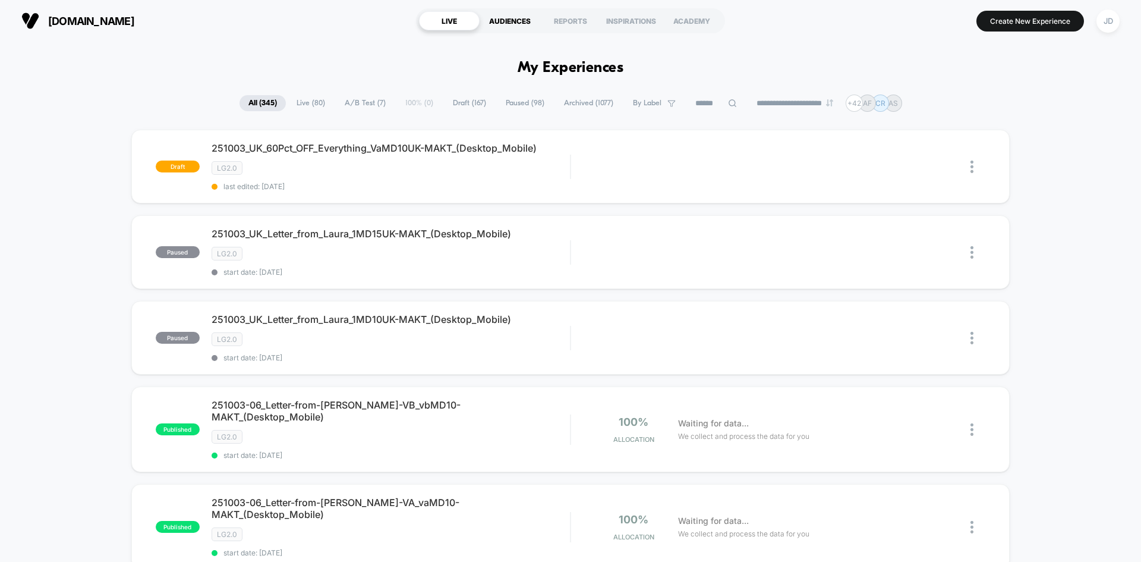
click at [519, 24] on div "AUDIENCES" at bounding box center [510, 20] width 61 height 19
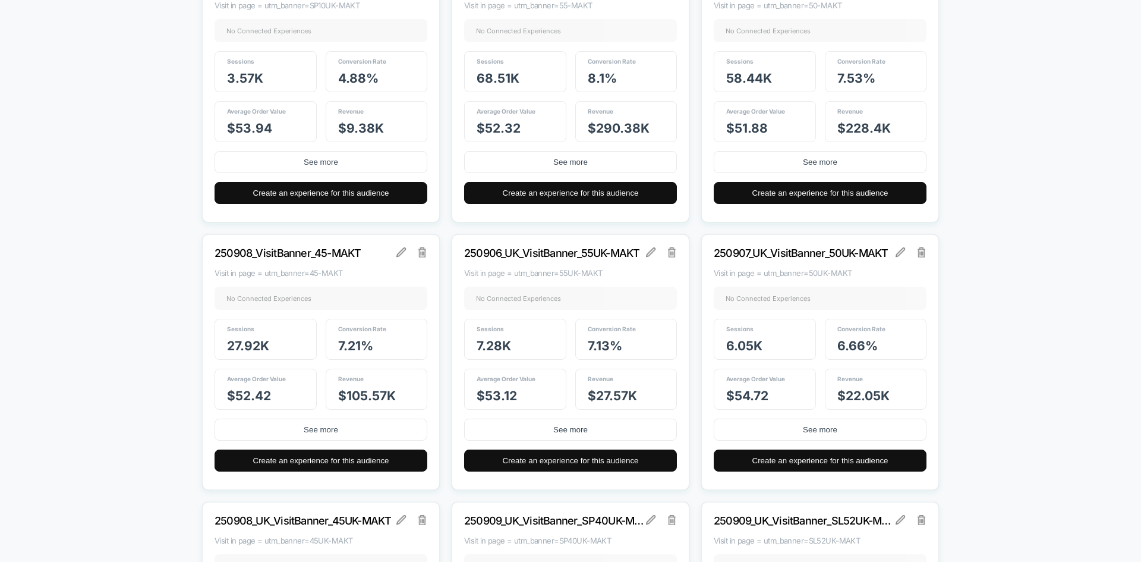
scroll to position [12704, 0]
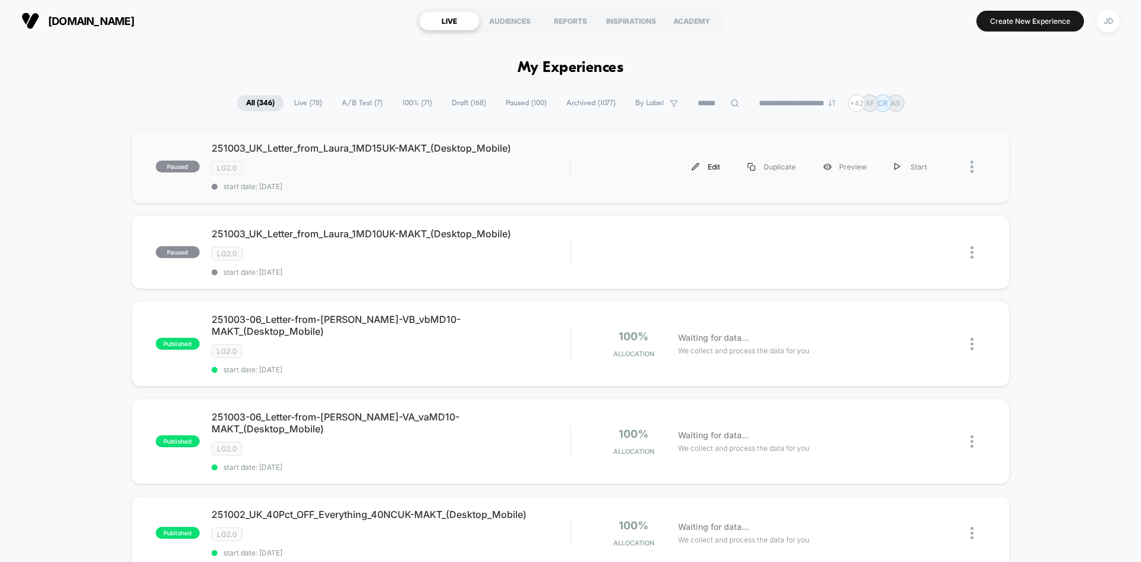
click at [708, 168] on div "Edit" at bounding box center [706, 166] width 56 height 27
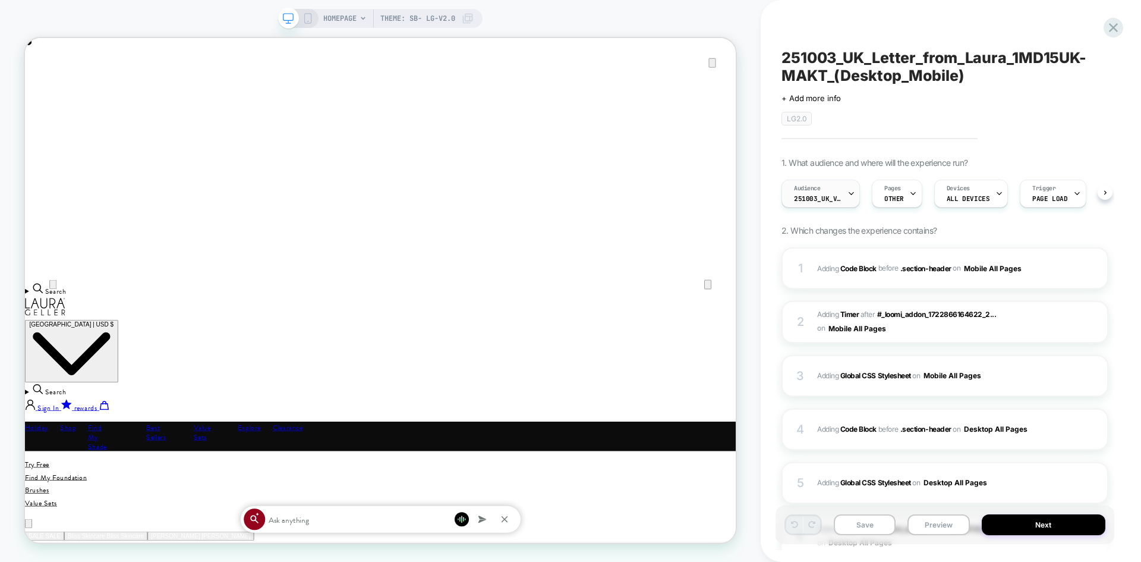
click at [833, 195] on span "251003_UK_VisitBanner_1MD10UK-MAKT" at bounding box center [818, 198] width 48 height 8
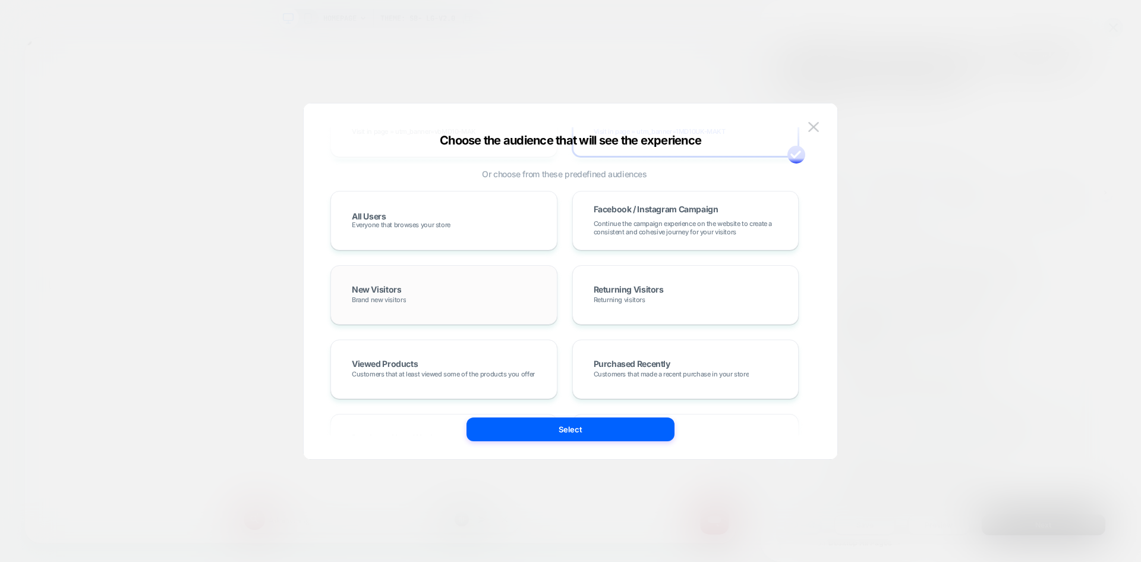
scroll to position [7191, 0]
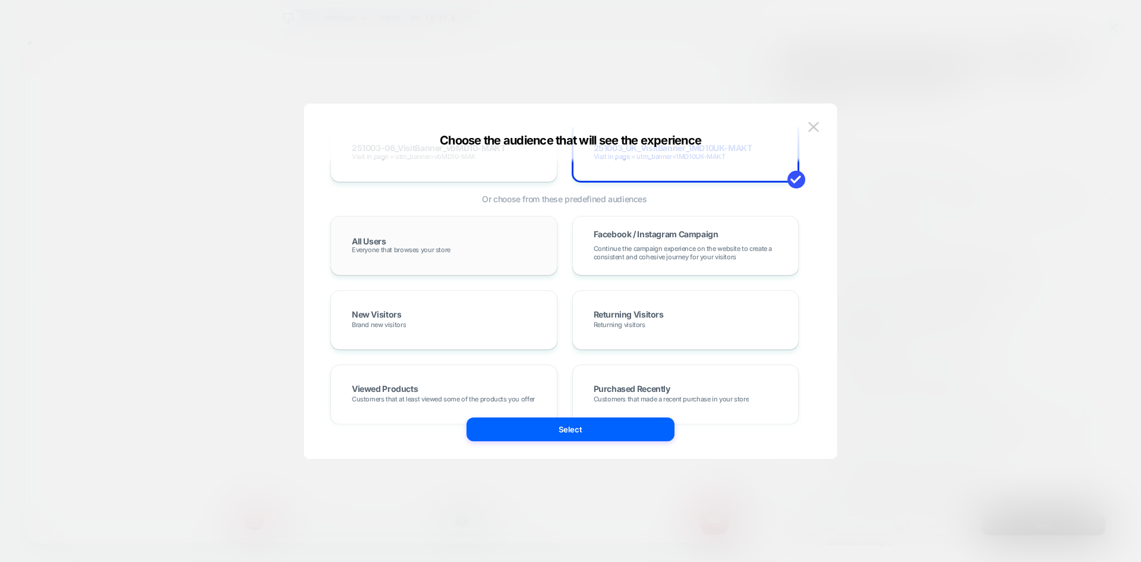
click at [451, 245] on div "All Users Everyone that browses your store" at bounding box center [444, 245] width 202 height 34
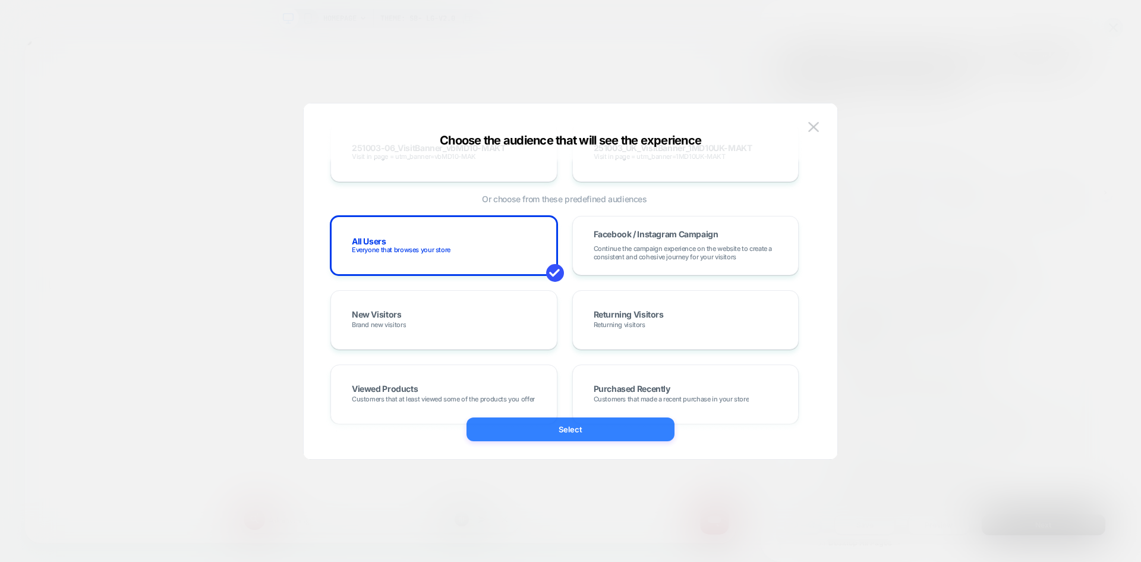
drag, startPoint x: 567, startPoint y: 428, endPoint x: 796, endPoint y: 471, distance: 233.2
click at [567, 428] on button "Select" at bounding box center [571, 429] width 208 height 24
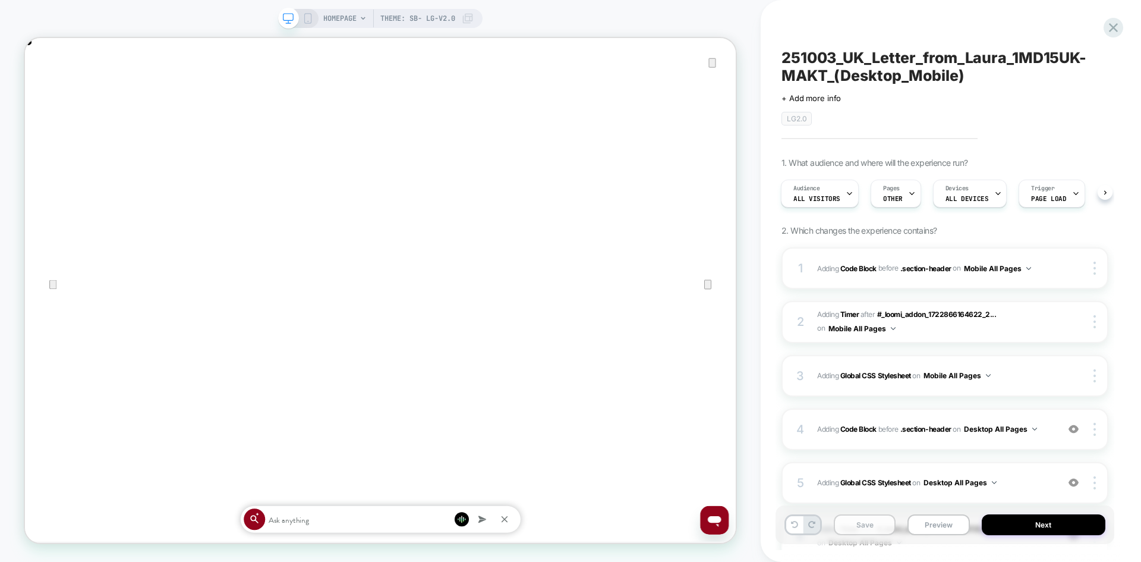
click at [858, 530] on button "Save" at bounding box center [865, 524] width 62 height 21
click at [1115, 29] on icon at bounding box center [1113, 27] width 9 height 9
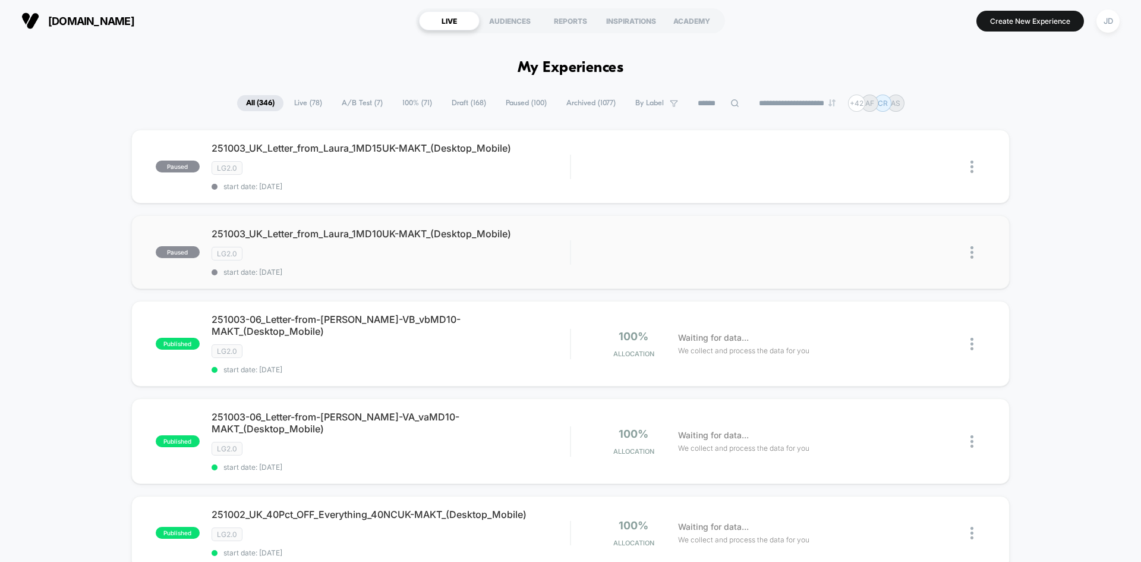
click at [973, 251] on img at bounding box center [971, 252] width 3 height 12
click at [896, 181] on div "Edit" at bounding box center [911, 184] width 107 height 27
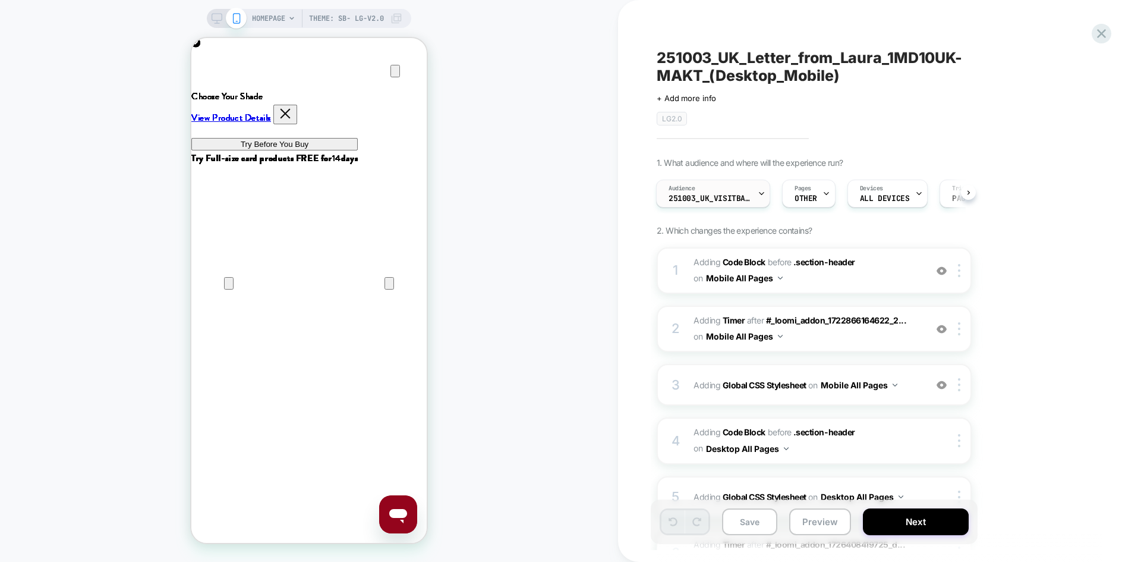
click at [713, 198] on span "251003_UK_VisitBanner_1MD10UK-MAKT" at bounding box center [710, 198] width 83 height 8
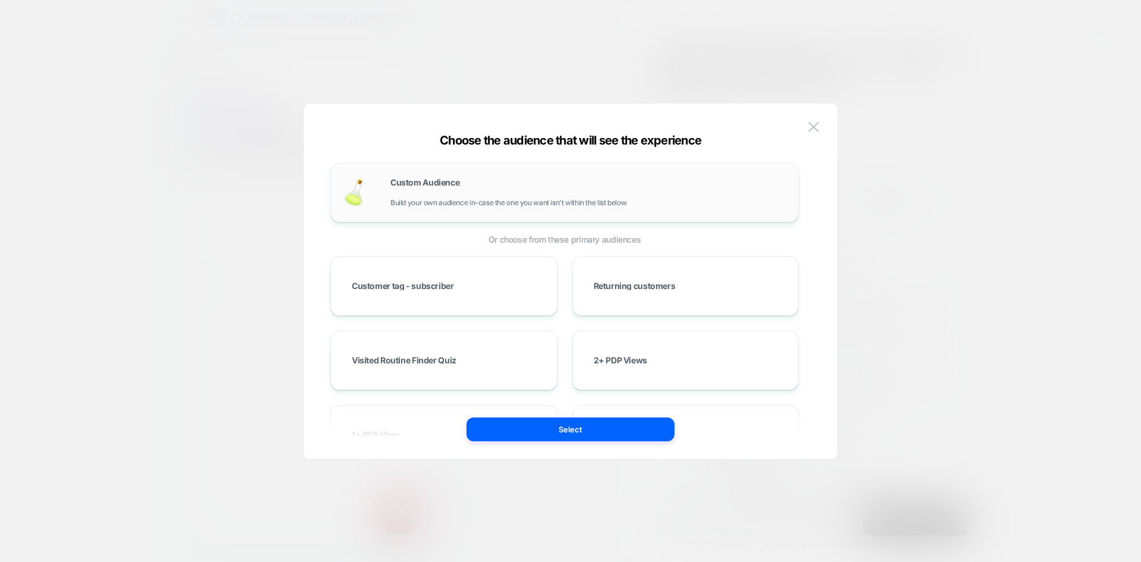
click at [603, 202] on span "Build your own audience in-case the one you want isn't within the list below" at bounding box center [508, 202] width 236 height 8
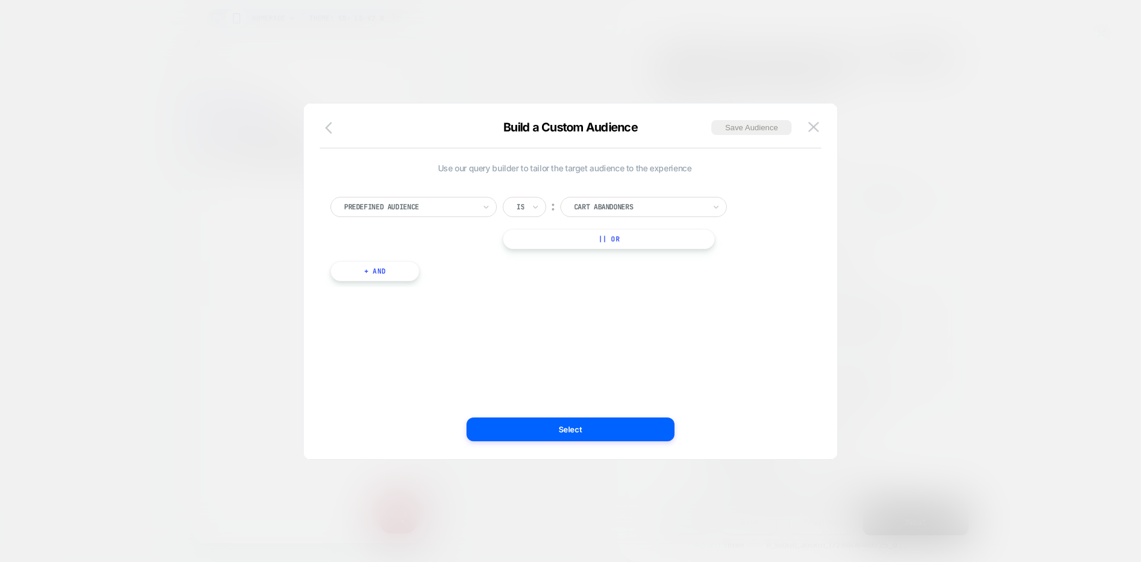
click at [332, 127] on icon "button" at bounding box center [332, 128] width 14 height 14
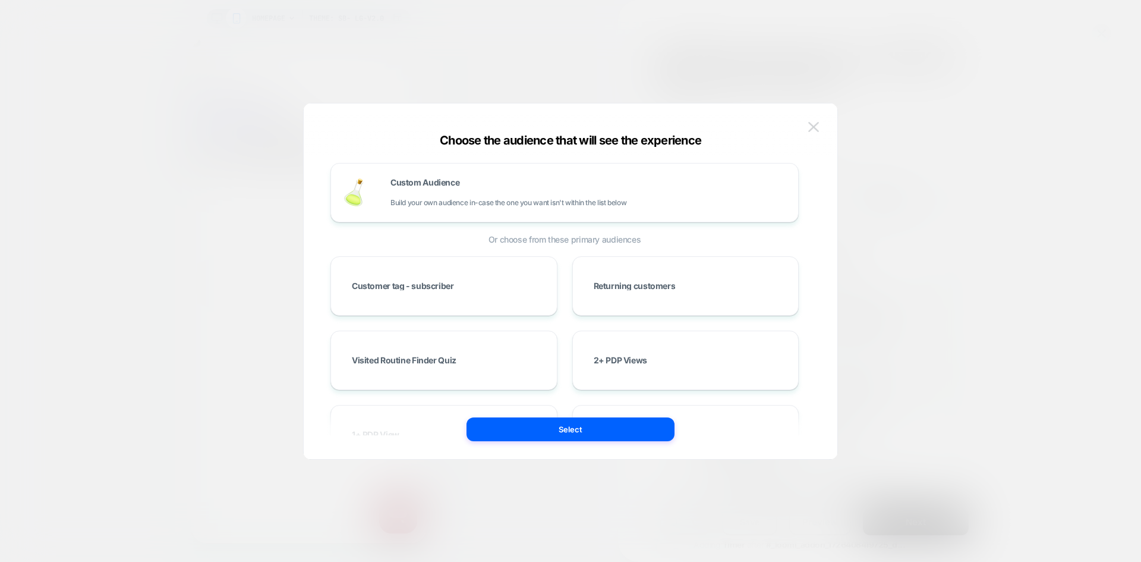
click at [814, 130] on img at bounding box center [813, 127] width 11 height 10
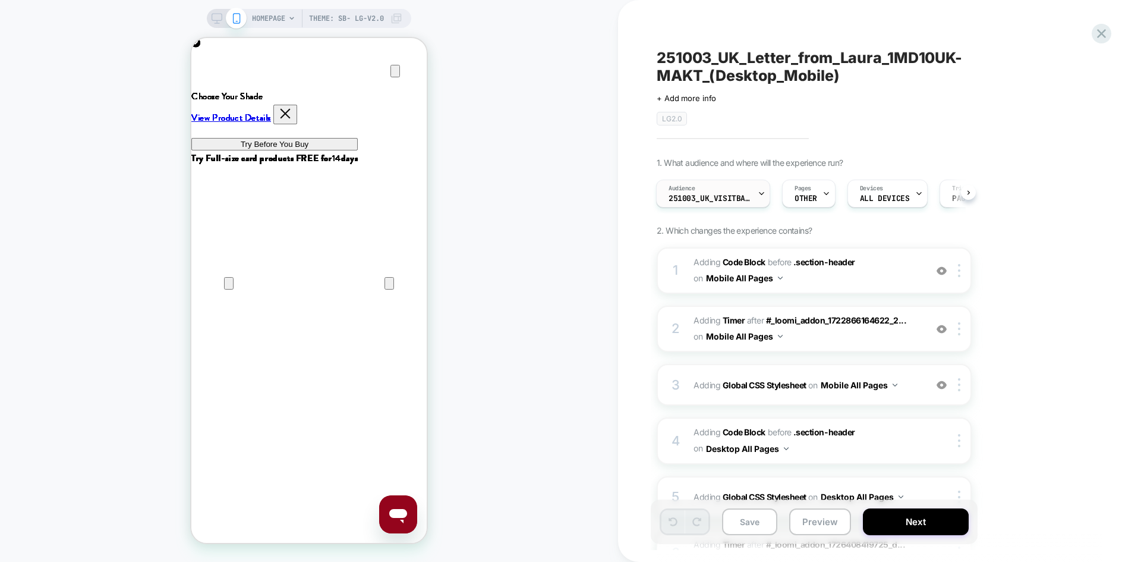
click at [709, 197] on span "251003_UK_VisitBanner_1MD10UK-MAKT" at bounding box center [710, 198] width 83 height 8
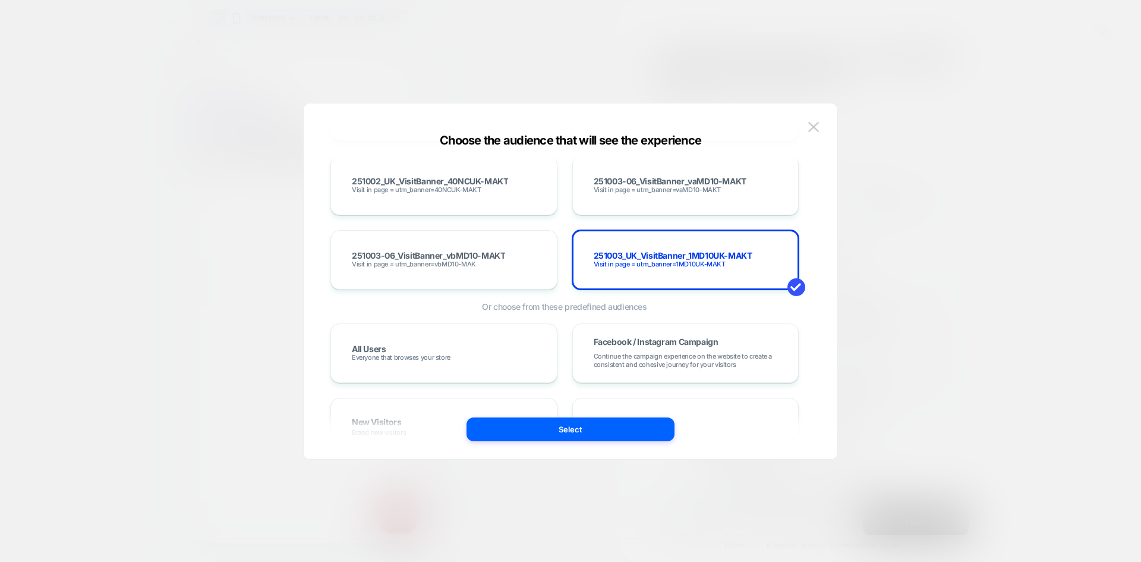
scroll to position [7072, 0]
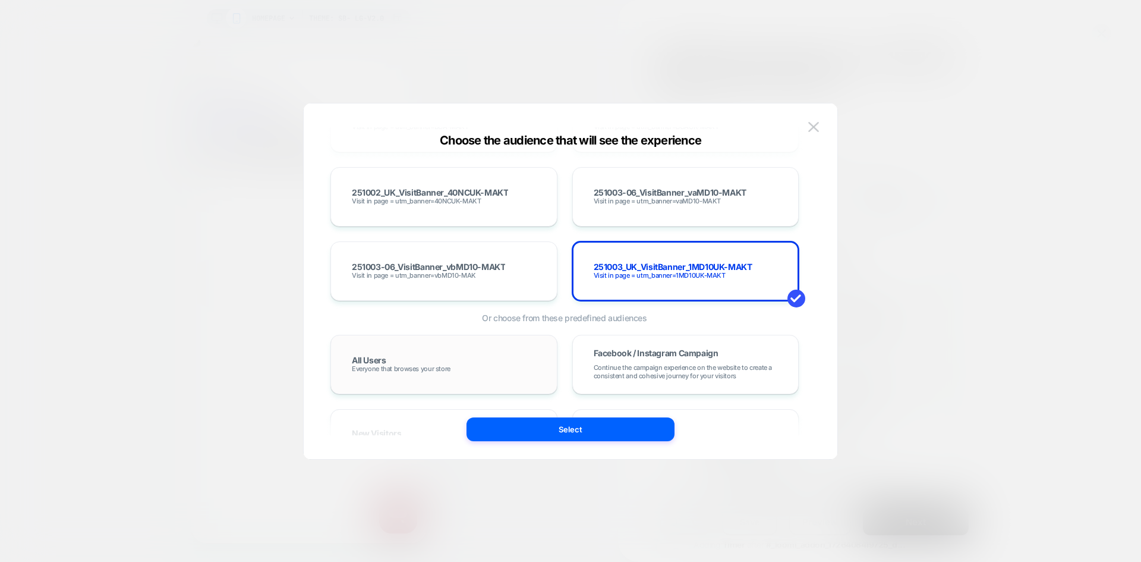
click at [453, 352] on div "All Users Everyone that browses your store" at bounding box center [444, 364] width 202 height 34
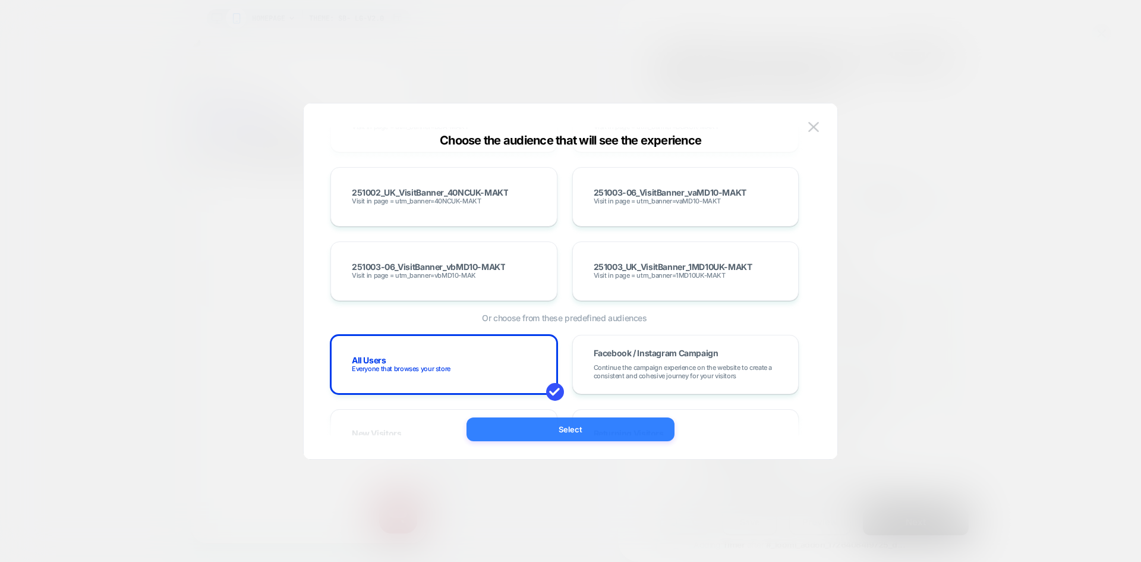
click at [571, 435] on button "Select" at bounding box center [571, 429] width 208 height 24
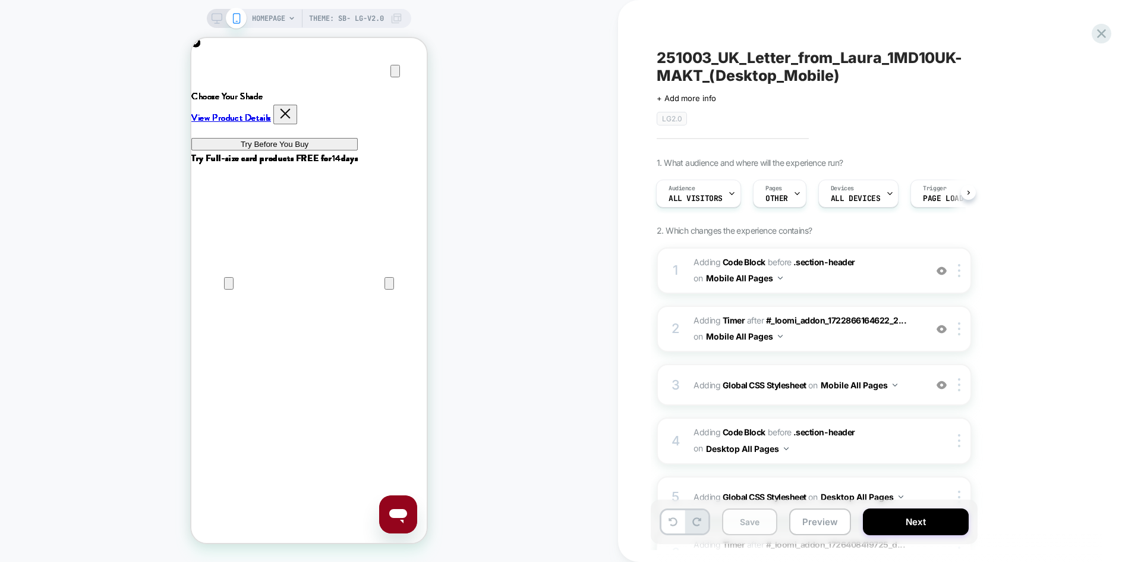
click at [751, 521] on button "Save" at bounding box center [749, 521] width 55 height 27
click at [1098, 34] on icon at bounding box center [1101, 34] width 16 height 16
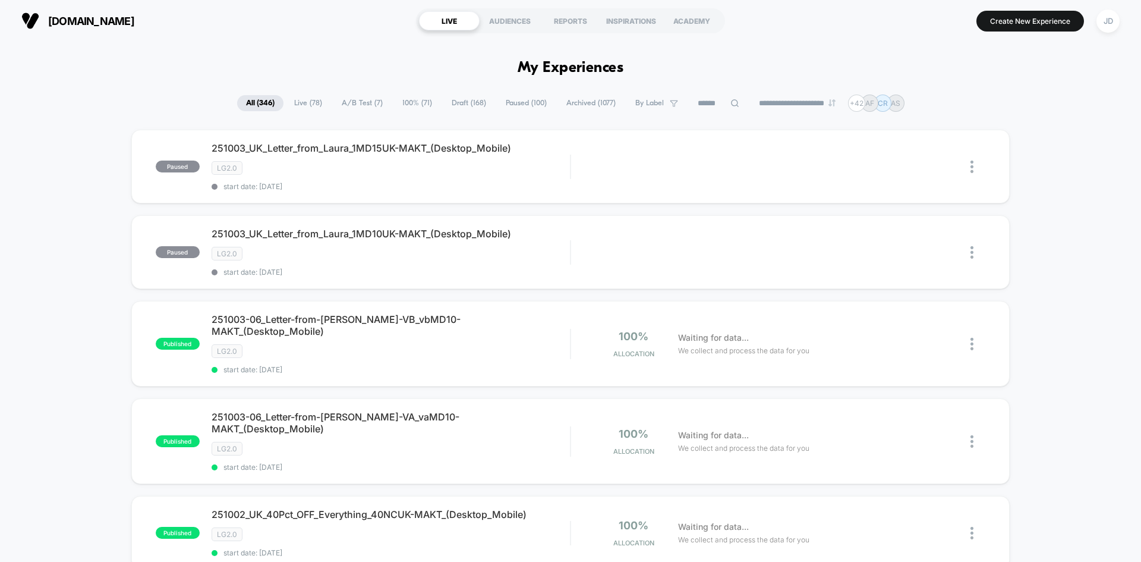
click at [459, 104] on span "Draft ( 168 )" at bounding box center [469, 103] width 52 height 16
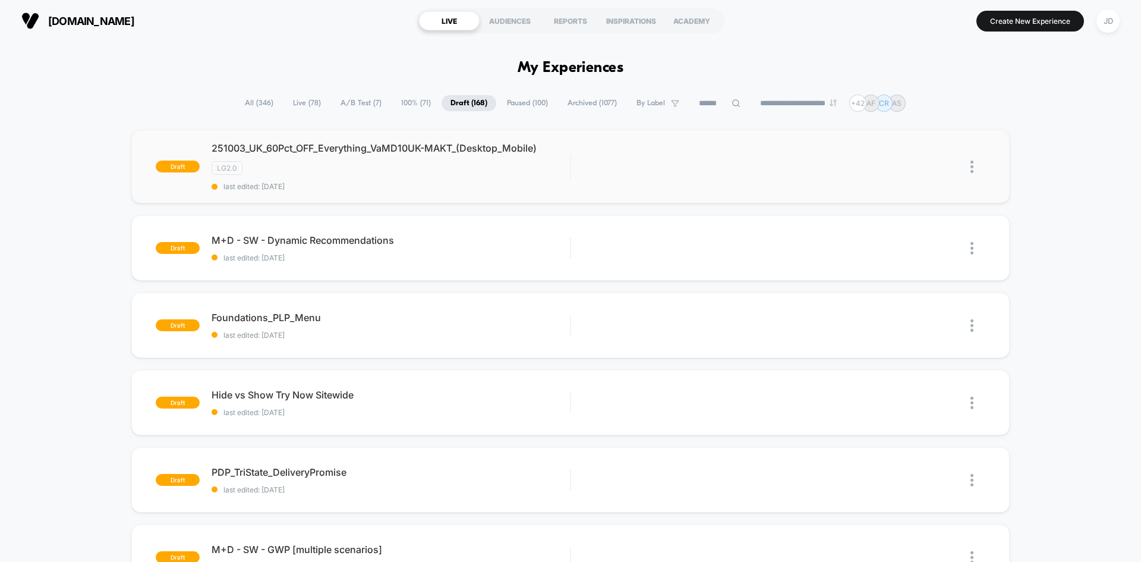
click at [972, 163] on img at bounding box center [971, 166] width 3 height 12
click at [891, 108] on div "Edit" at bounding box center [911, 112] width 107 height 27
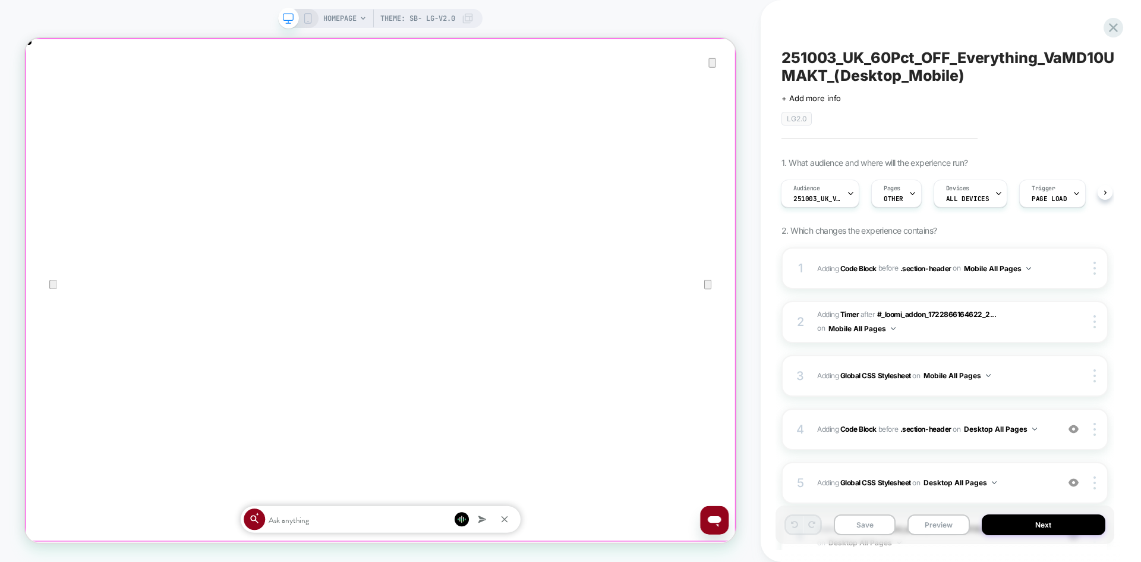
scroll to position [0, 1896]
click at [44, 91] on icon "Close" at bounding box center [37, 98] width 14 height 14
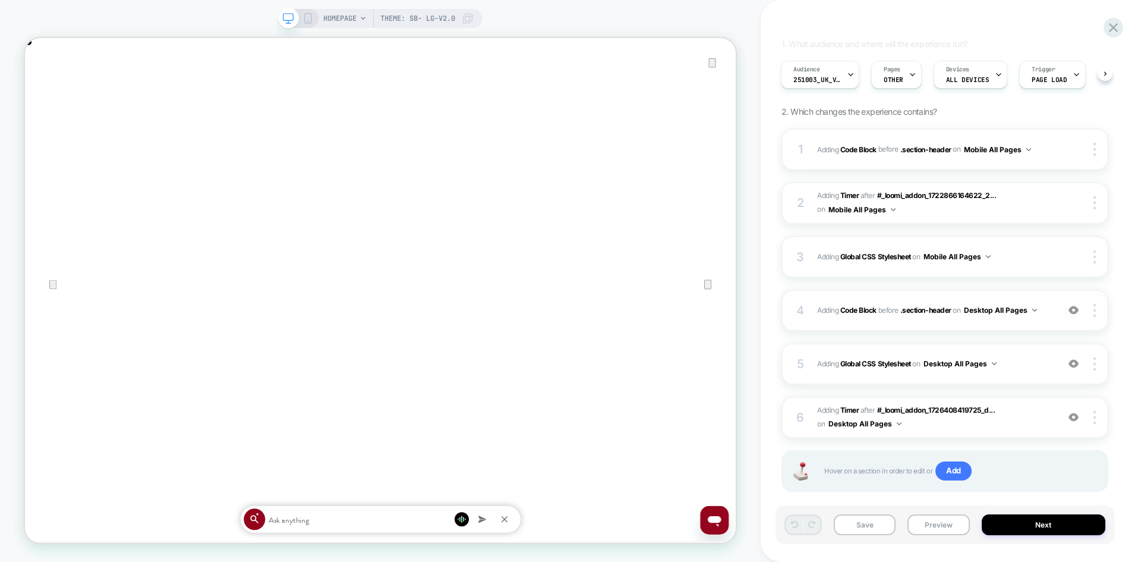
click at [1037, 314] on div "on Desktop All Pages" at bounding box center [995, 309] width 84 height 15
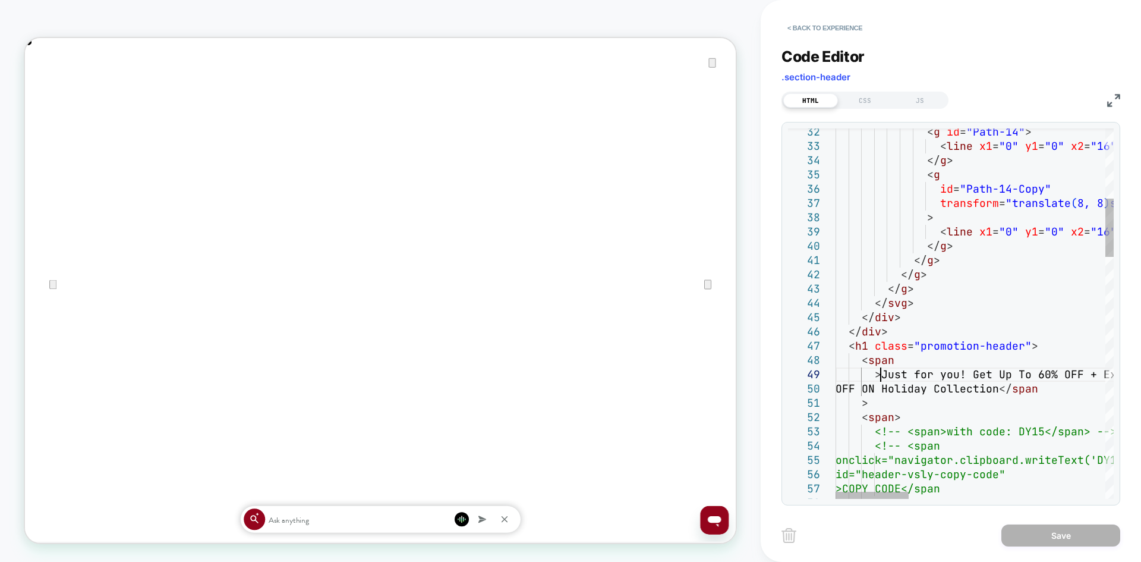
scroll to position [0, 0]
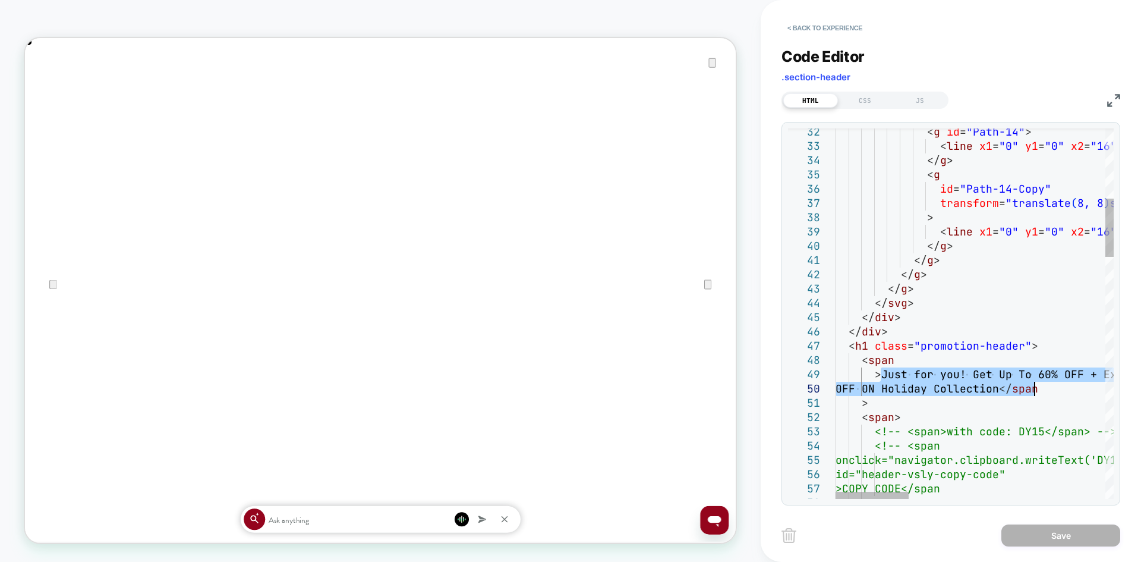
drag, startPoint x: 880, startPoint y: 373, endPoint x: 1034, endPoint y: 391, distance: 154.9
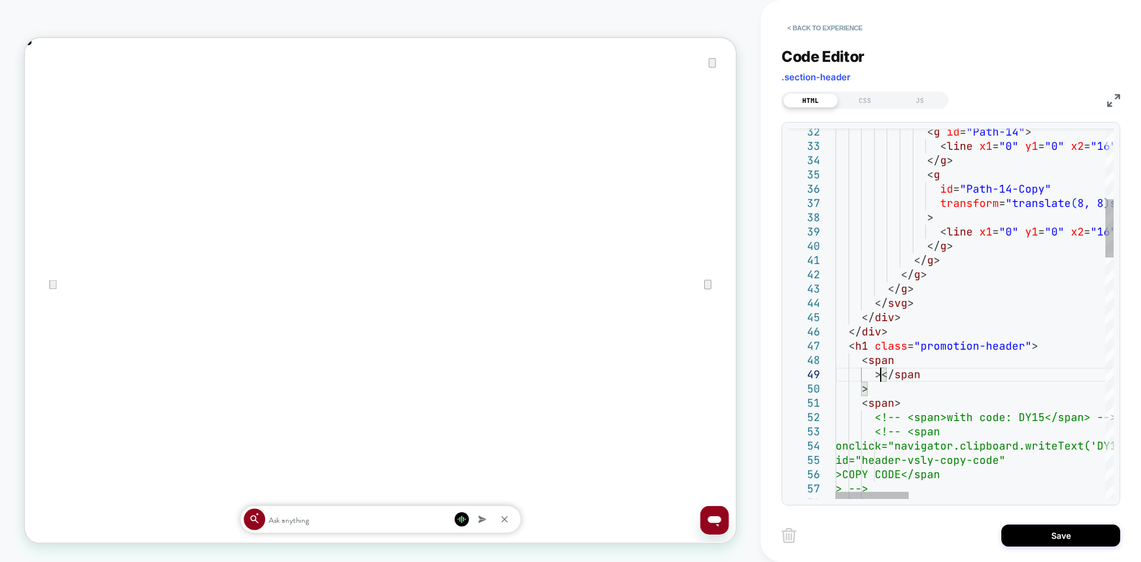
type textarea "**********"
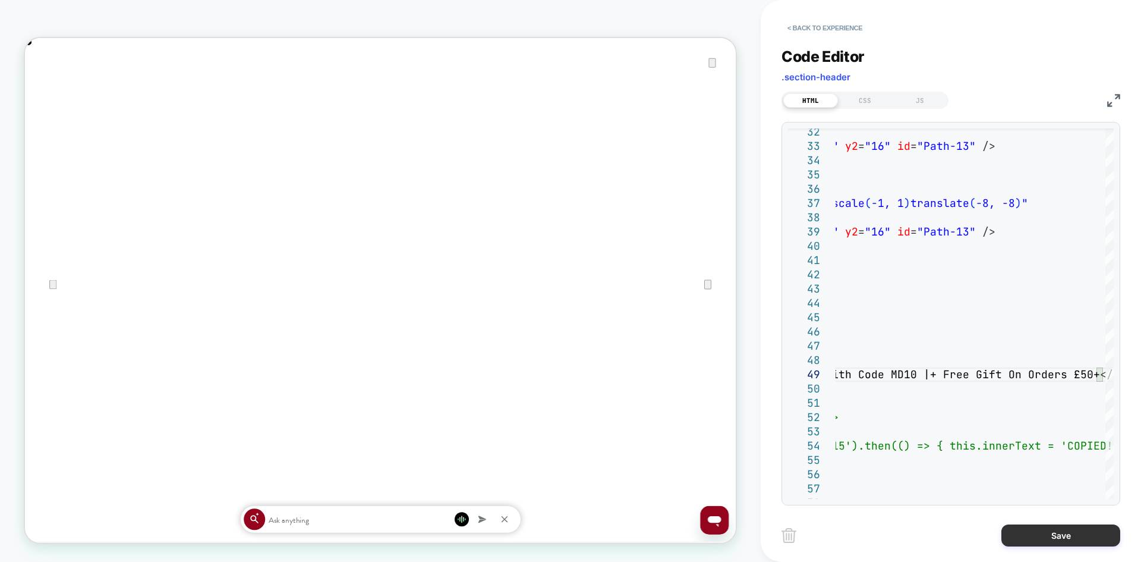
click at [1041, 540] on button "Save" at bounding box center [1060, 535] width 119 height 22
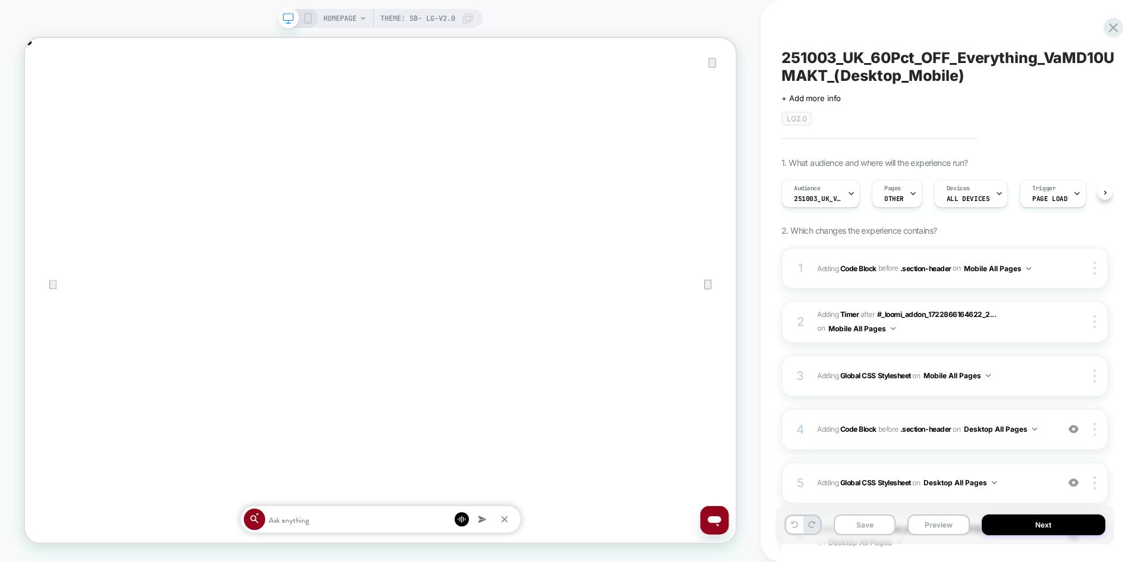
scroll to position [0, 1]
click at [306, 20] on icon at bounding box center [307, 18] width 11 height 11
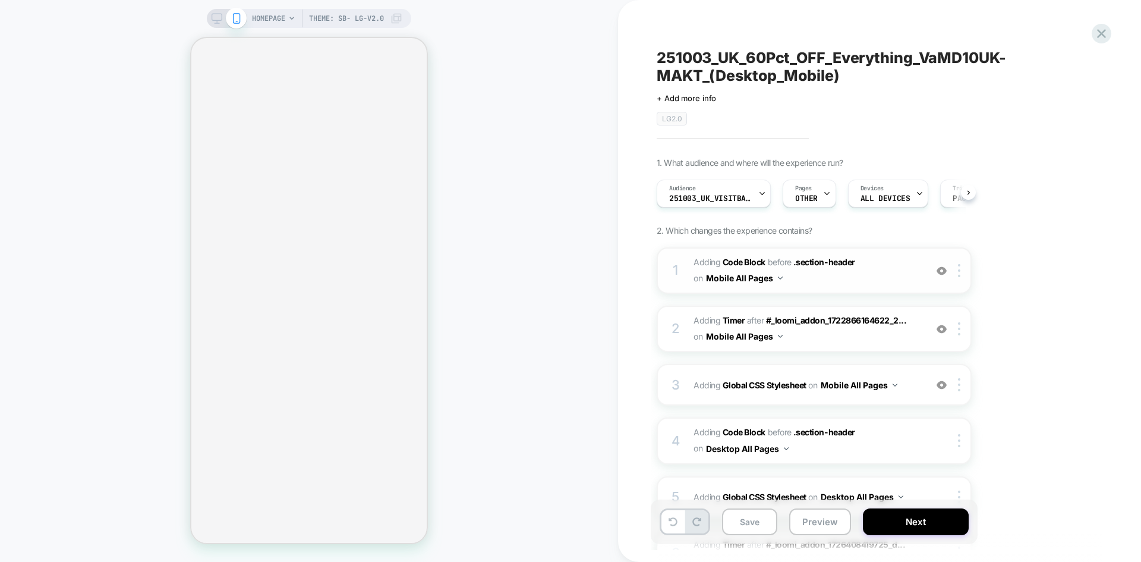
click at [871, 279] on span "Adding Code Block BEFORE .section-header .section-header on Mobile All Pages" at bounding box center [807, 270] width 226 height 32
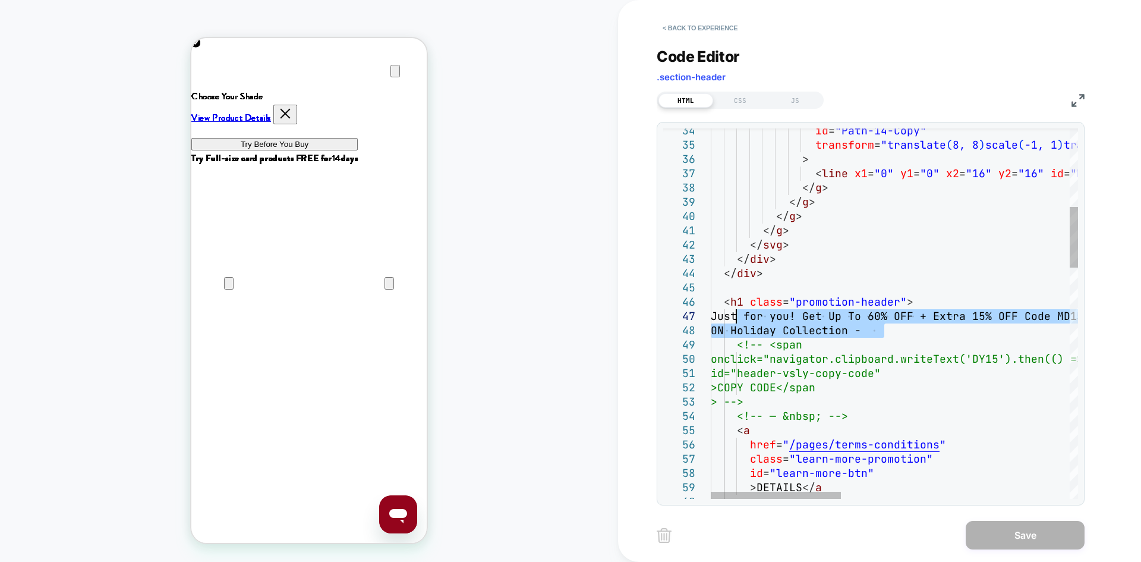
drag, startPoint x: 888, startPoint y: 330, endPoint x: 739, endPoint y: 316, distance: 150.4
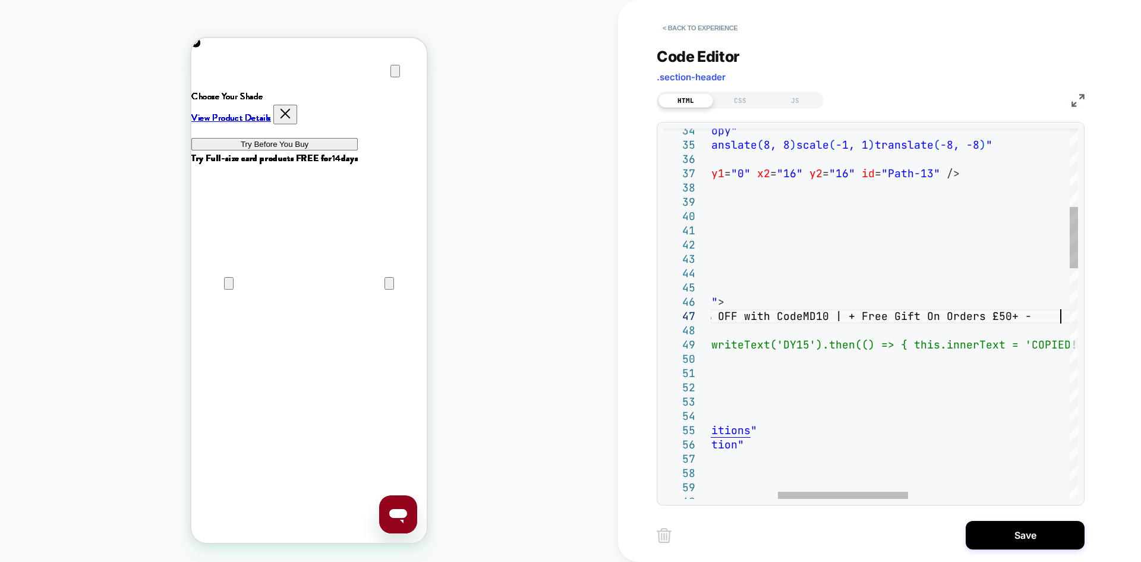
scroll to position [86, 538]
type textarea "**********"
click at [1011, 538] on button "Save" at bounding box center [1025, 535] width 119 height 29
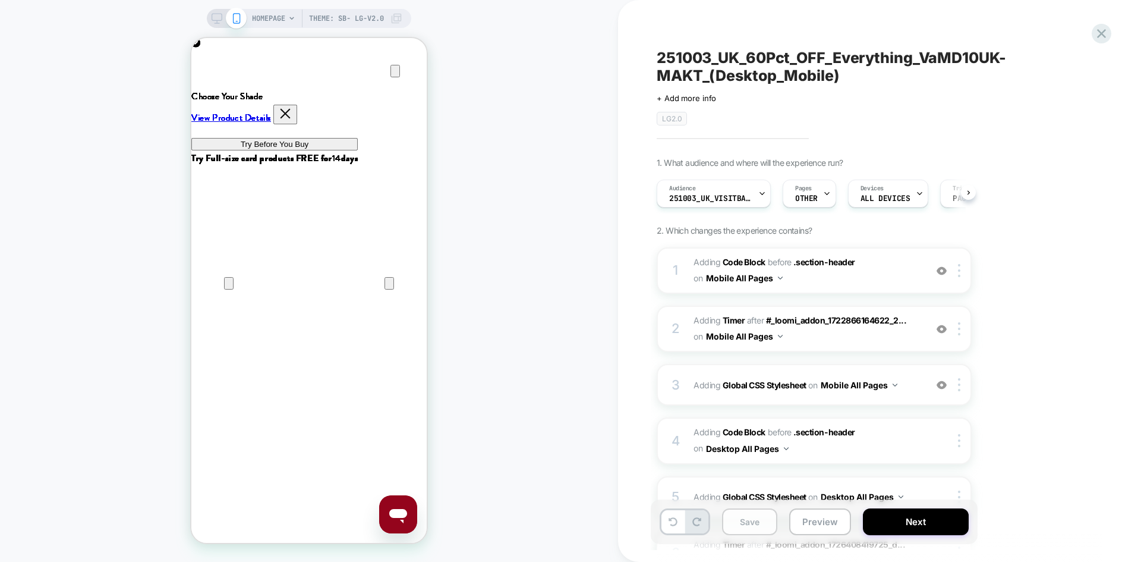
scroll to position [0, 1]
click at [745, 527] on button "Save" at bounding box center [749, 521] width 55 height 27
click at [718, 197] on span "251003_UK_VisitBanner_1MD10UK-MAKT" at bounding box center [710, 198] width 83 height 8
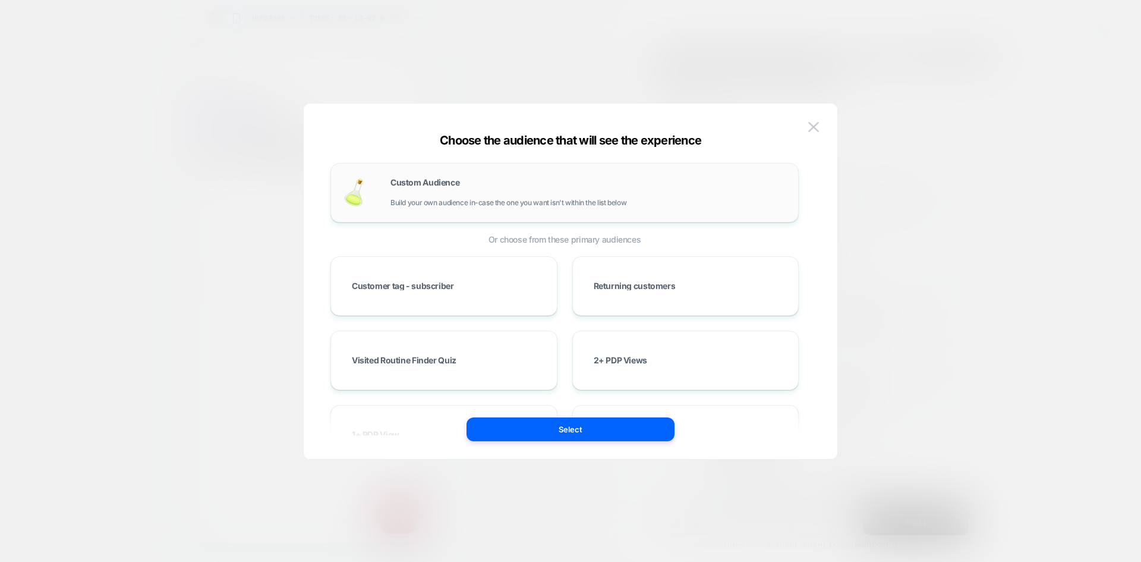
click at [550, 188] on div "Custom Audience Build your own audience in-case the one you want isn't within t…" at bounding box center [588, 192] width 396 height 29
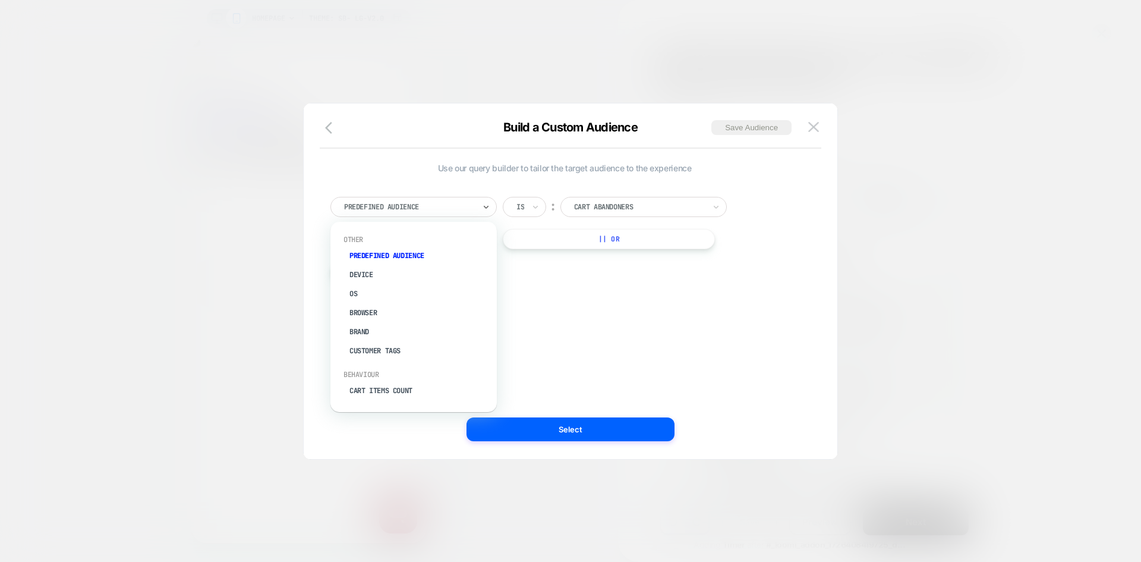
click at [436, 203] on div at bounding box center [409, 206] width 131 height 11
type input "*****"
click at [409, 255] on div "Visit In Page" at bounding box center [419, 255] width 155 height 19
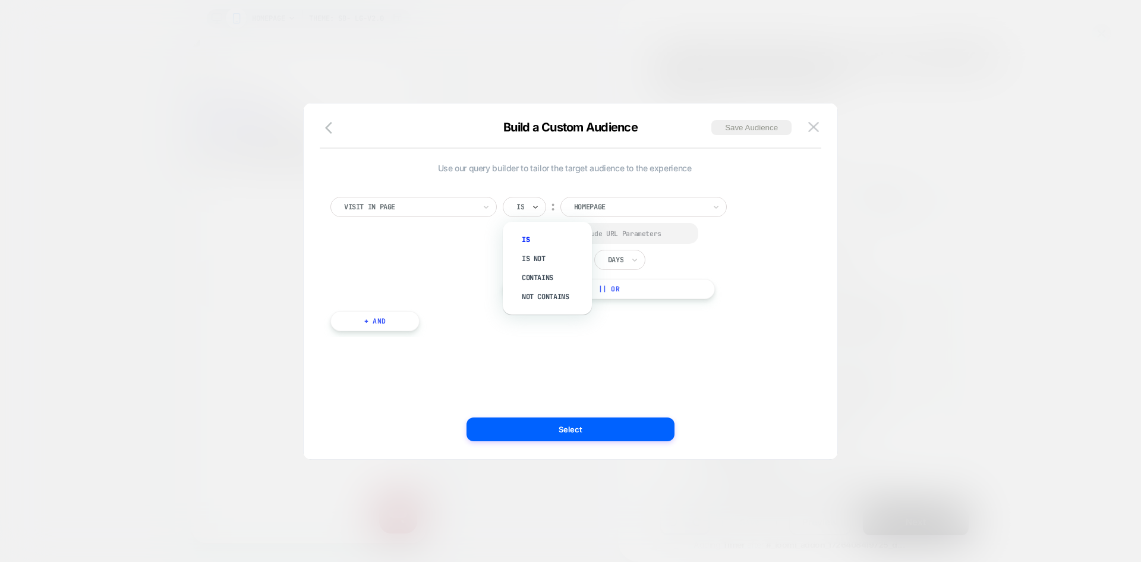
click at [530, 213] on div "Is" at bounding box center [524, 207] width 43 height 20
click at [535, 278] on div "Contains" at bounding box center [553, 277] width 77 height 19
click at [655, 205] on input "**********" at bounding box center [658, 205] width 149 height 17
paste input "**********"
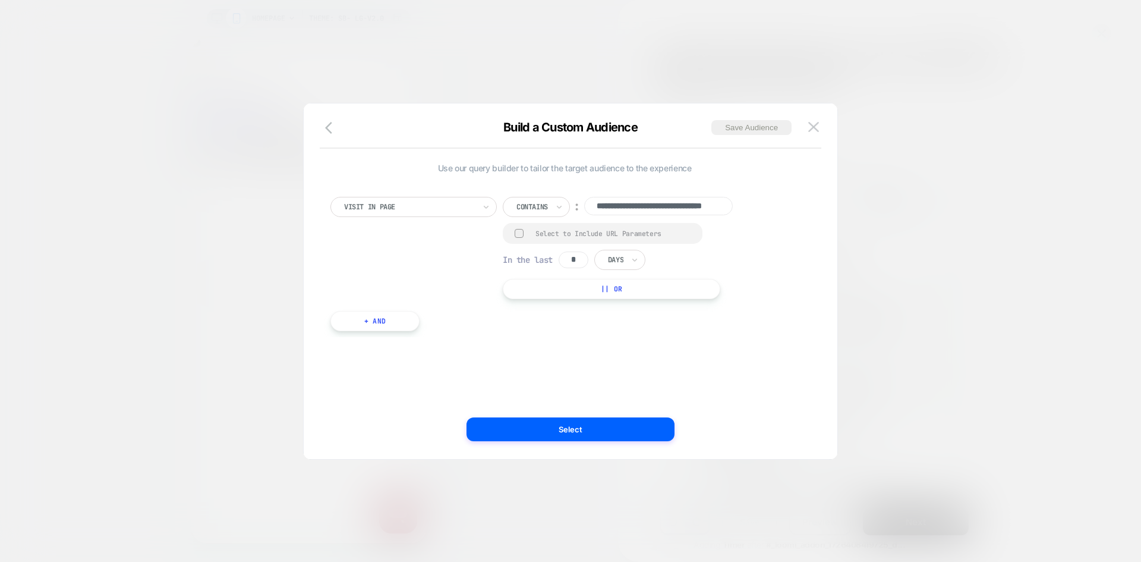
type input "**********"
click at [519, 237] on div at bounding box center [519, 233] width 9 height 9
click at [634, 200] on input "**********" at bounding box center [658, 206] width 149 height 18
paste input "**********"
type input "**********"
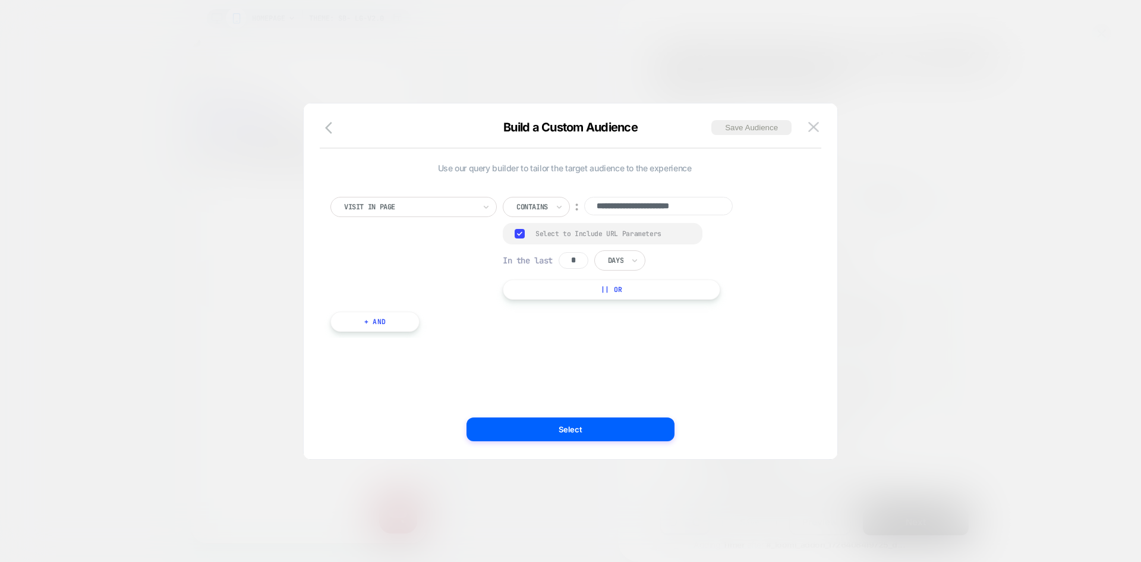
drag, startPoint x: 580, startPoint y: 260, endPoint x: 567, endPoint y: 255, distance: 13.9
click at [554, 256] on div "In the last * Days" at bounding box center [574, 260] width 143 height 20
type input "*"
click at [625, 266] on div "Days" at bounding box center [616, 260] width 18 height 13
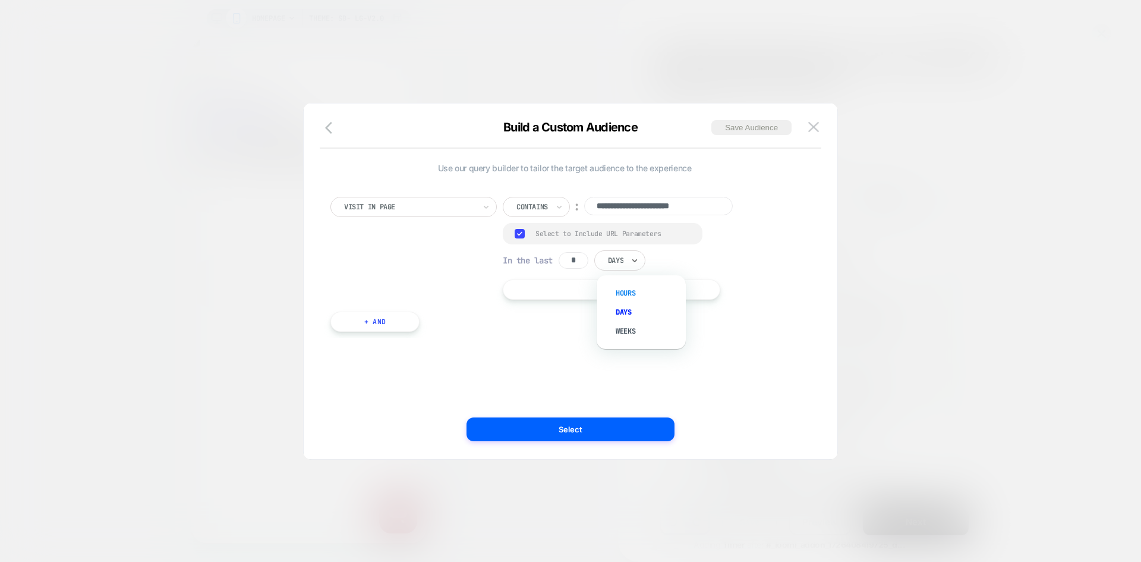
click at [625, 295] on div "Hours" at bounding box center [647, 292] width 77 height 19
click at [757, 122] on button "Save Audience" at bounding box center [751, 127] width 80 height 15
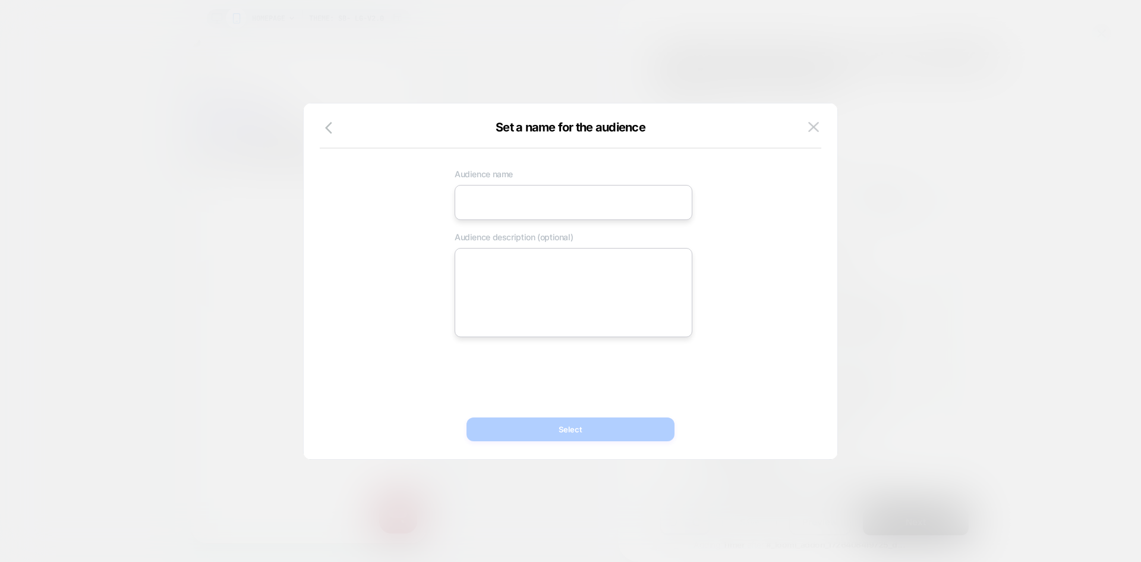
scroll to position [0, 0]
click at [527, 196] on input at bounding box center [574, 202] width 238 height 35
paste input "**********"
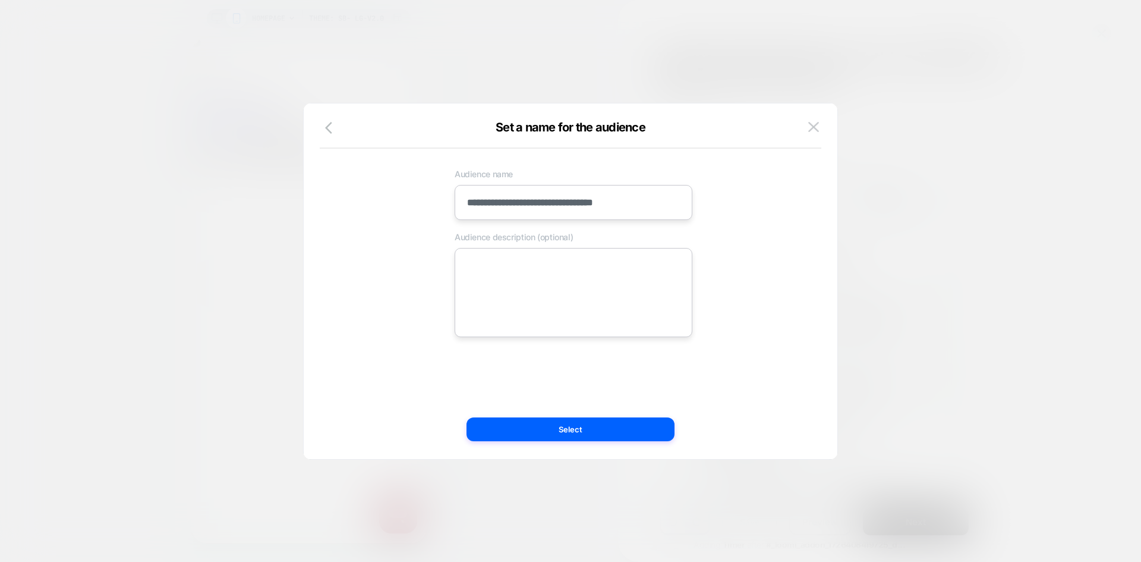
type input "**********"
drag, startPoint x: 609, startPoint y: 294, endPoint x: 610, endPoint y: 324, distance: 30.4
click at [609, 294] on textarea at bounding box center [574, 292] width 238 height 89
paste textarea "**********"
type textarea "*"
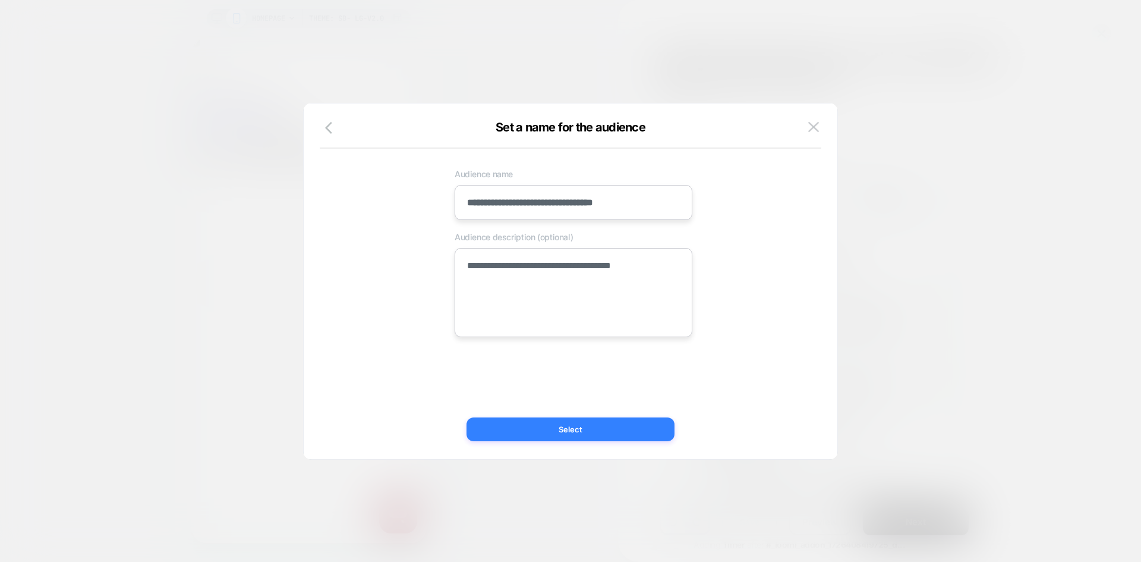
type textarea "**********"
click at [571, 422] on button "Select" at bounding box center [571, 429] width 208 height 24
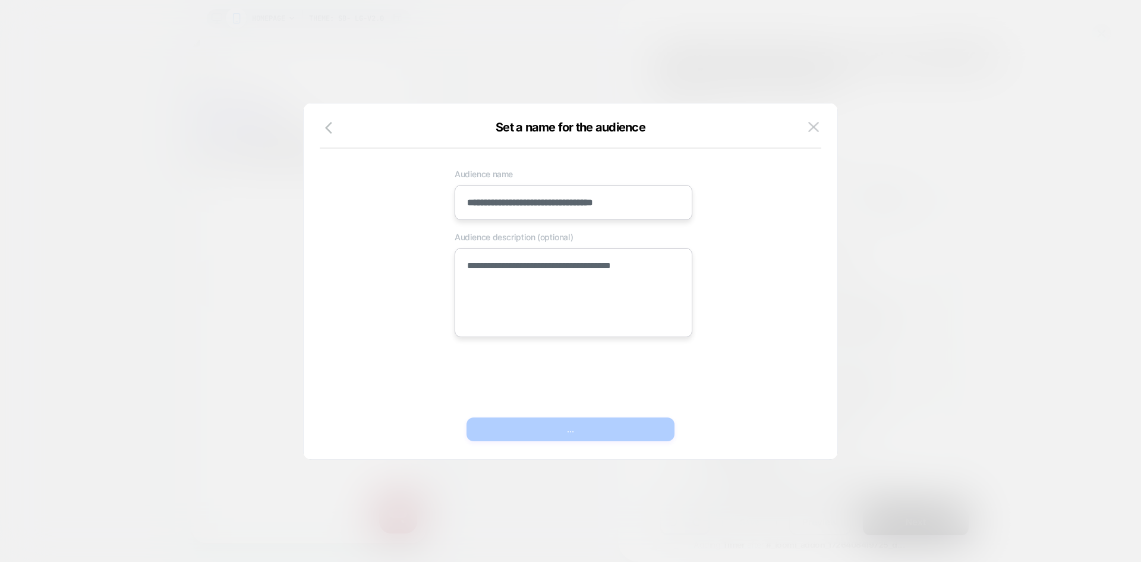
type textarea "*"
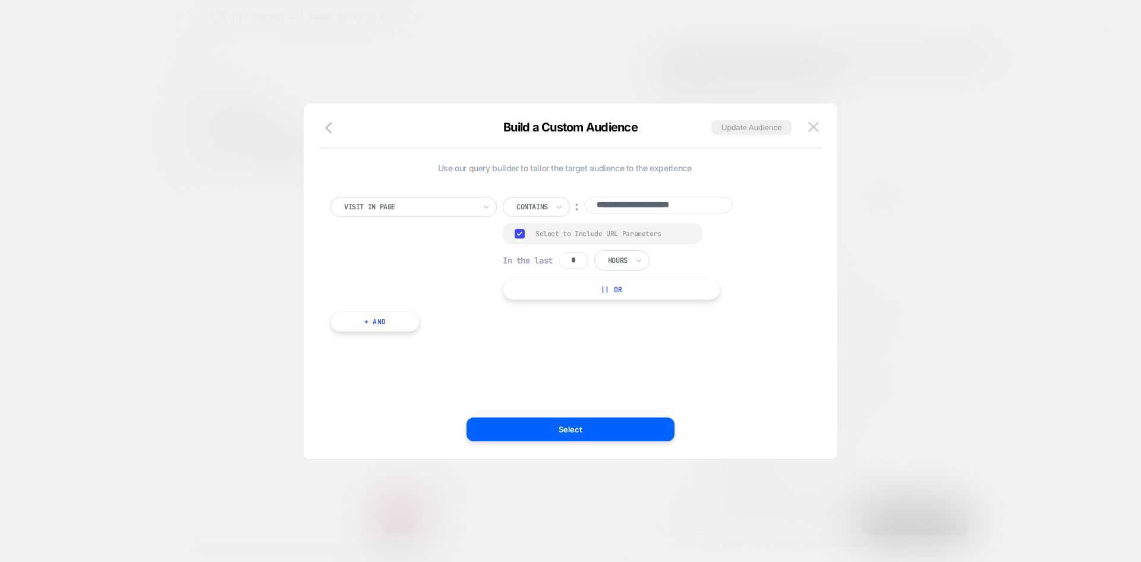
click at [571, 423] on button "Select" at bounding box center [571, 429] width 208 height 24
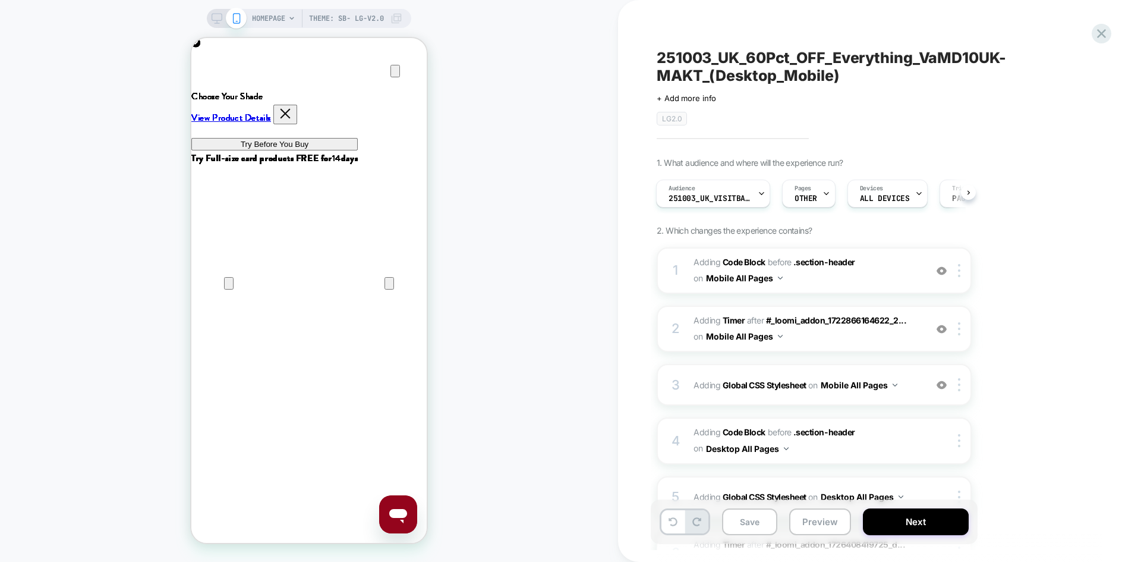
scroll to position [0, 235]
click at [758, 522] on button "Save" at bounding box center [749, 521] width 55 height 27
click at [906, 526] on button "Next" at bounding box center [916, 521] width 106 height 27
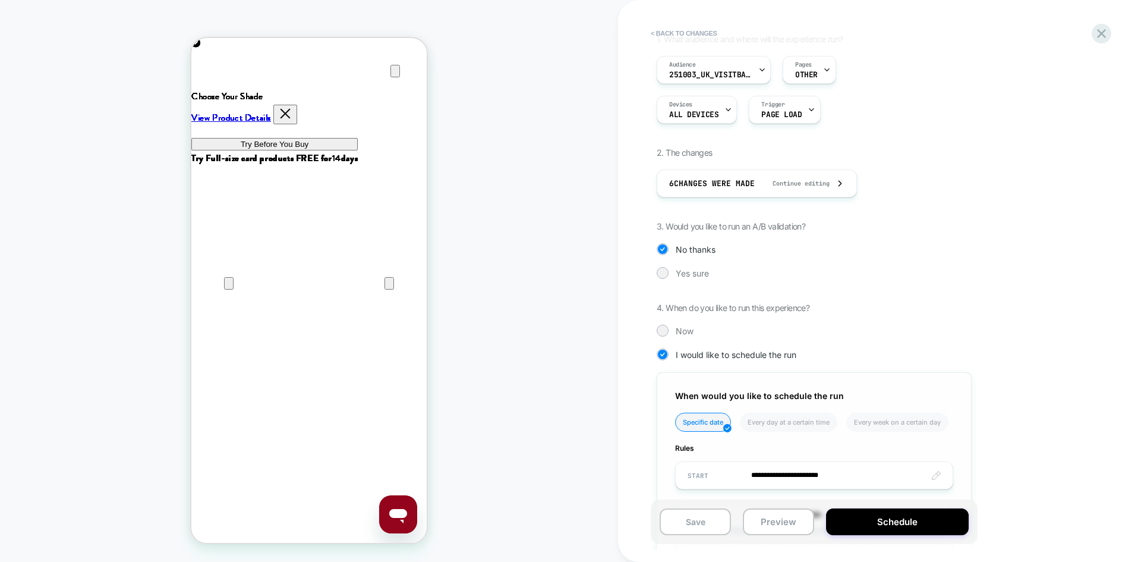
scroll to position [232, 0]
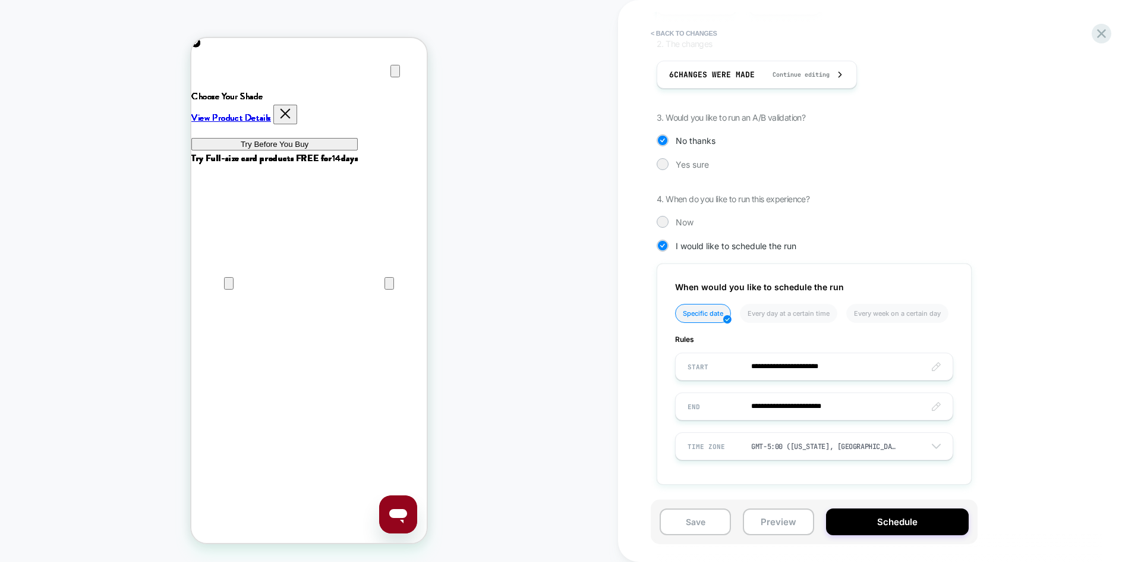
scroll to position [0, 471]
click at [893, 525] on button "Schedule" at bounding box center [897, 521] width 143 height 27
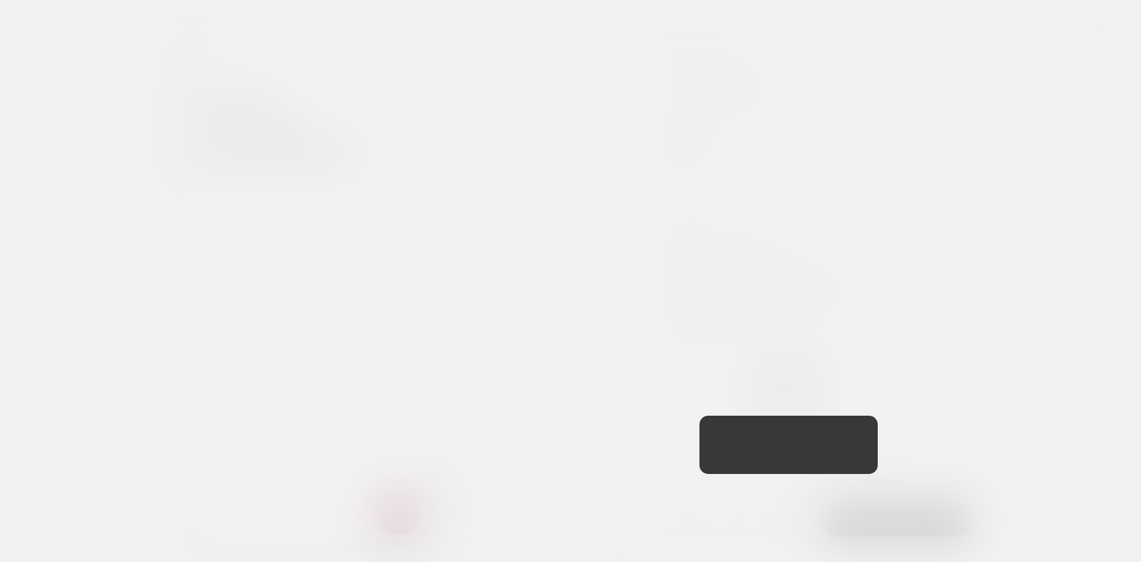
scroll to position [0, 0]
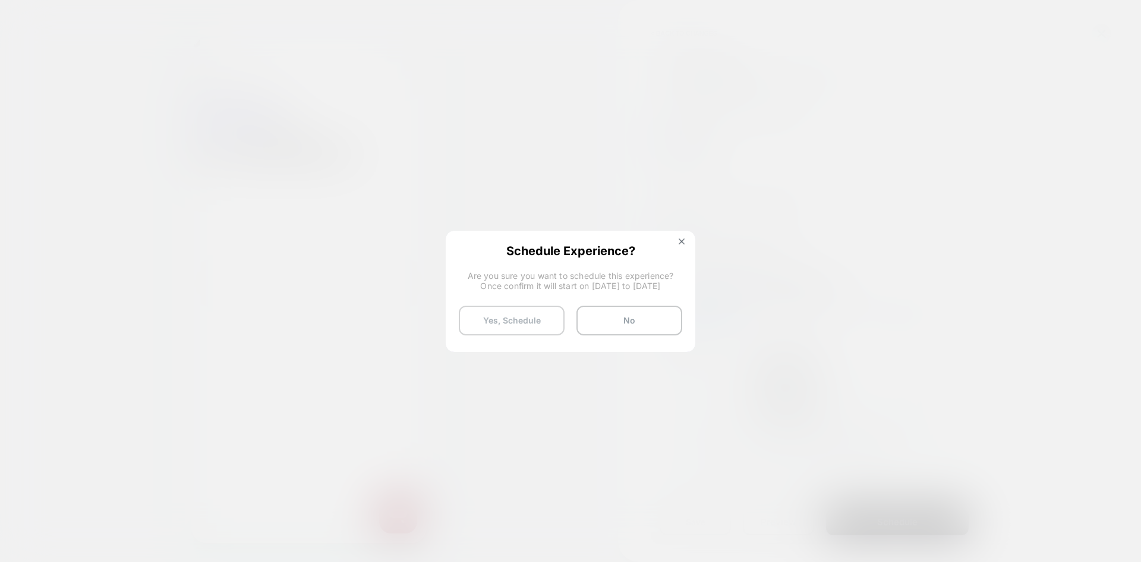
click at [513, 323] on button "Yes, Schedule" at bounding box center [512, 320] width 106 height 30
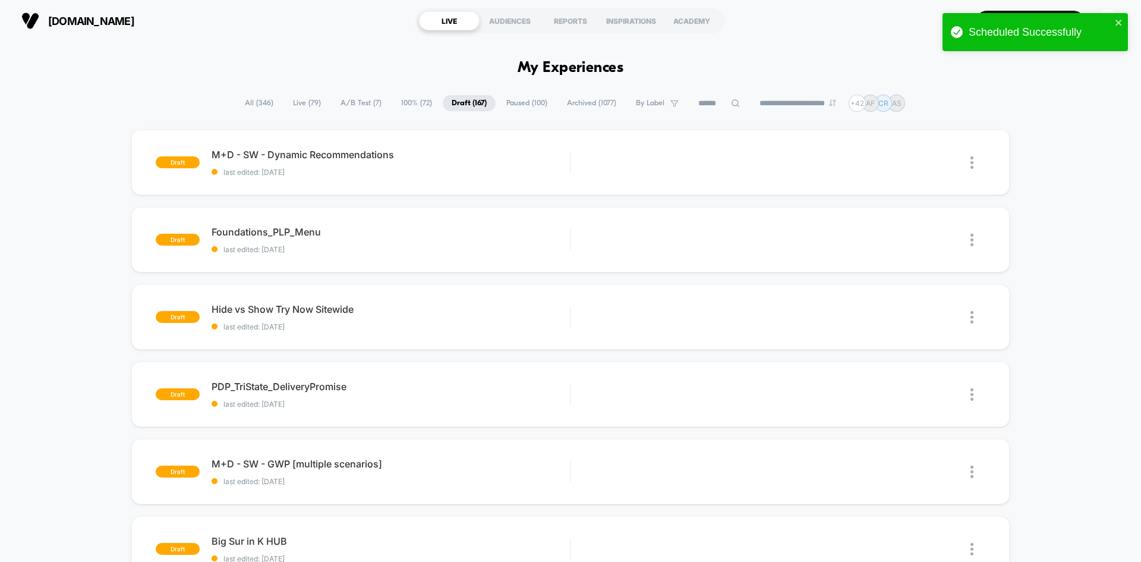
click at [247, 100] on span "All ( 346 )" at bounding box center [259, 103] width 46 height 16
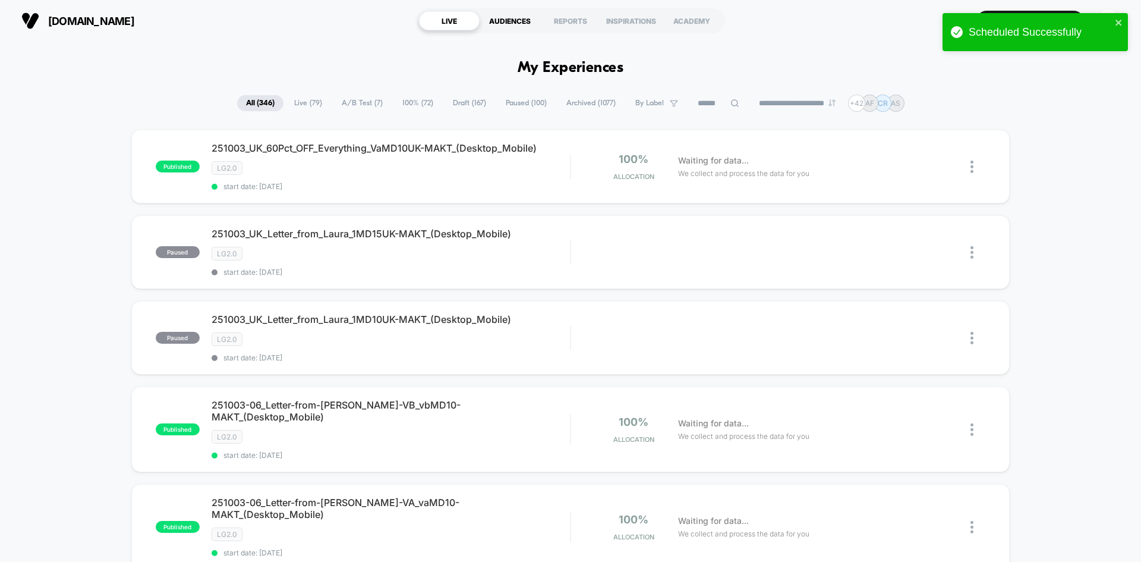
click at [510, 17] on div "AUDIENCES" at bounding box center [510, 20] width 61 height 19
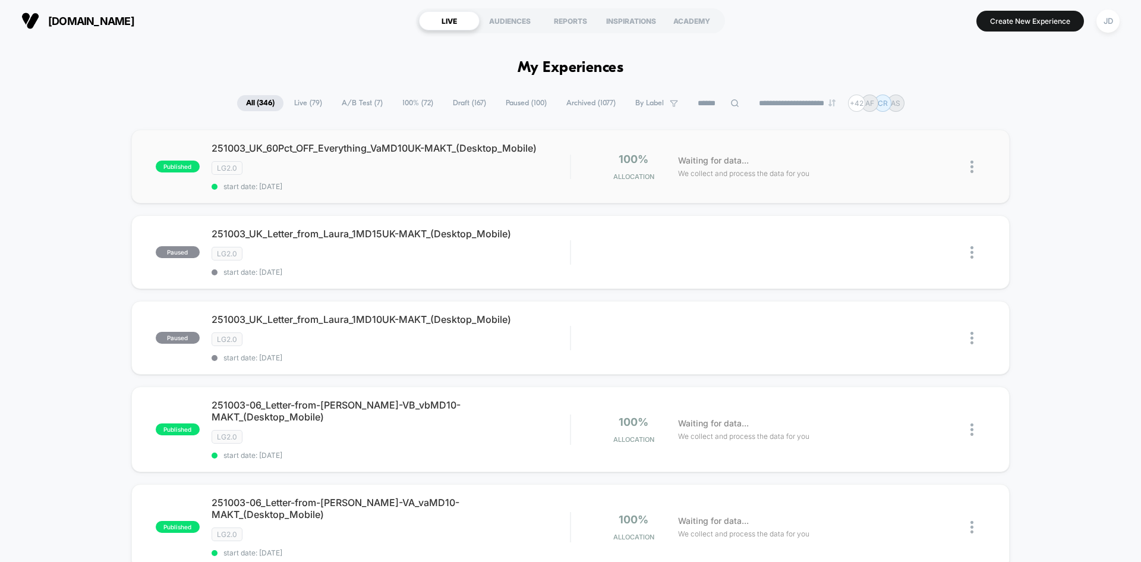
click at [977, 165] on div at bounding box center [977, 167] width 15 height 28
click at [905, 125] on div "Duplicate" at bounding box center [911, 125] width 107 height 27
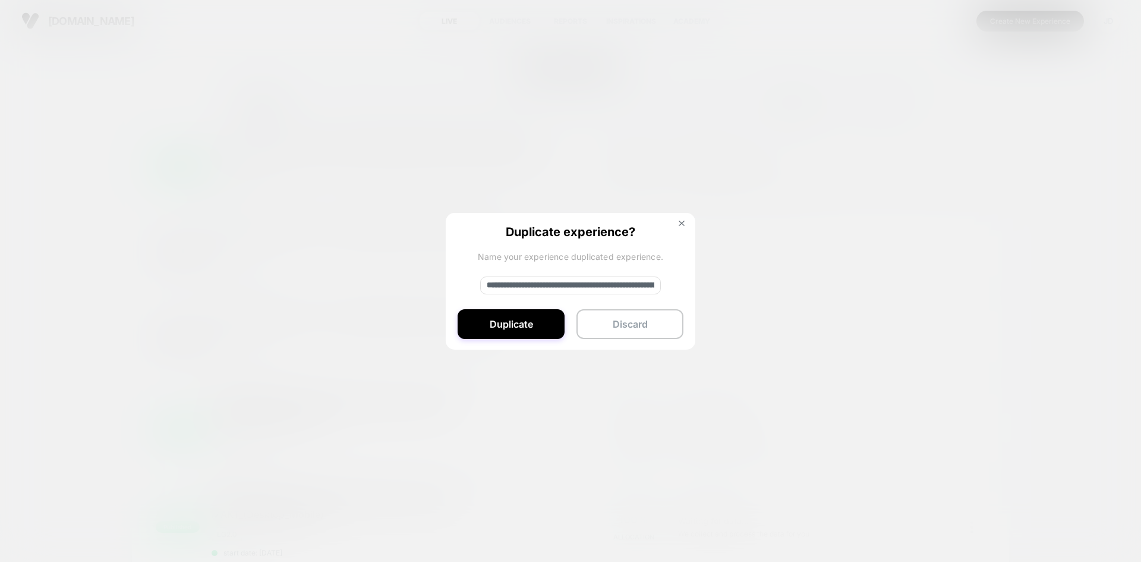
click at [540, 282] on input "**********" at bounding box center [570, 285] width 181 height 18
click at [539, 285] on input "**********" at bounding box center [570, 285] width 181 height 18
paste input "**********"
type input "**********"
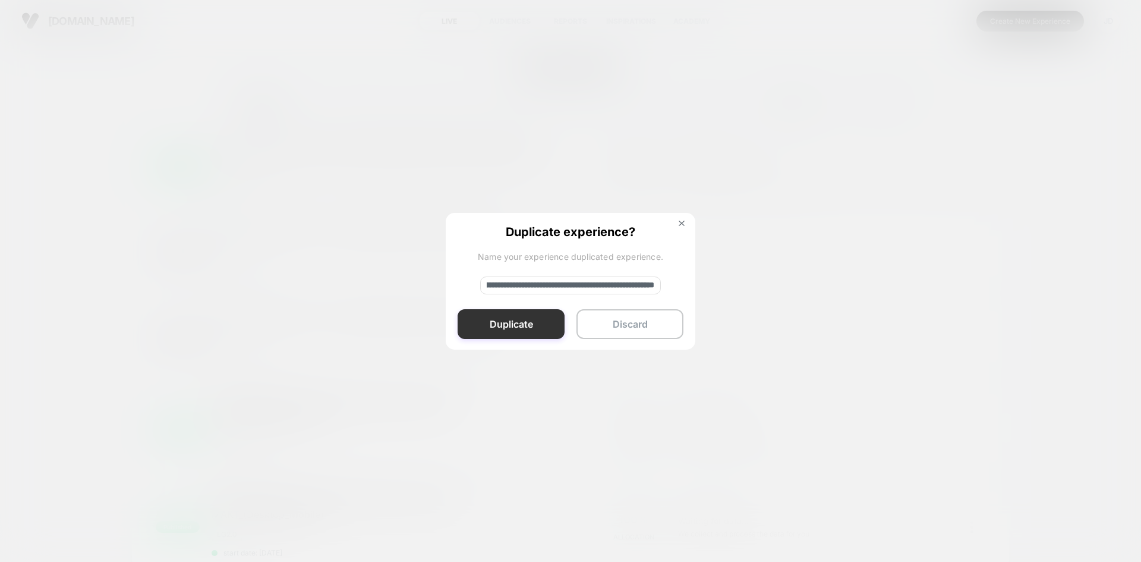
click at [530, 317] on button "Duplicate" at bounding box center [511, 324] width 107 height 30
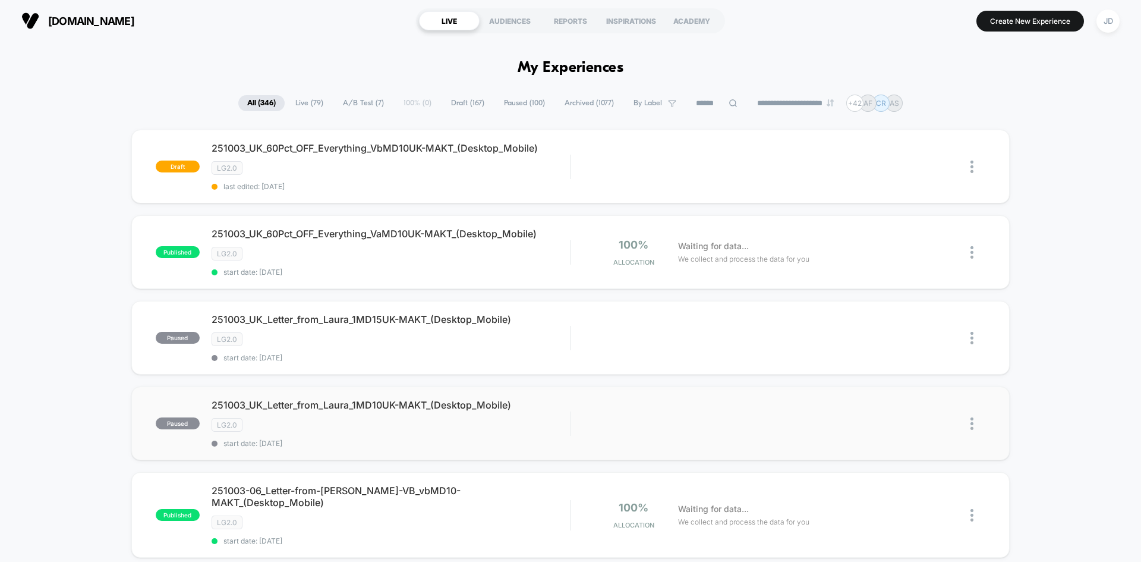
click at [972, 422] on img at bounding box center [971, 423] width 3 height 12
click at [907, 493] on div "Archive" at bounding box center [911, 491] width 107 height 27
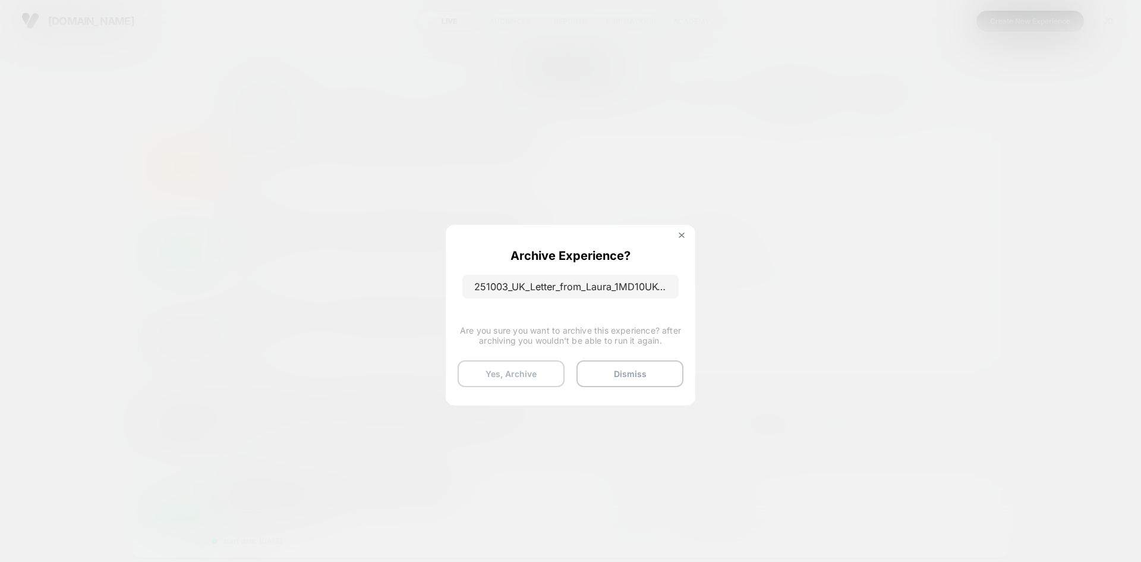
click at [533, 373] on button "Yes, Archive" at bounding box center [511, 373] width 107 height 27
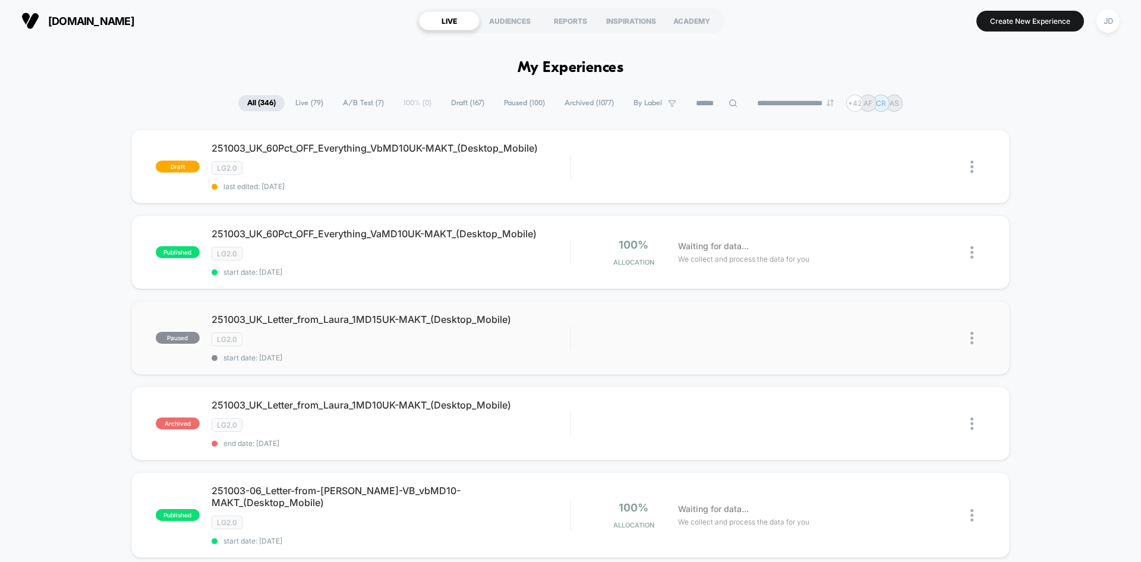
click at [972, 338] on img at bounding box center [971, 338] width 3 height 12
click at [896, 407] on div "Archive" at bounding box center [911, 406] width 107 height 27
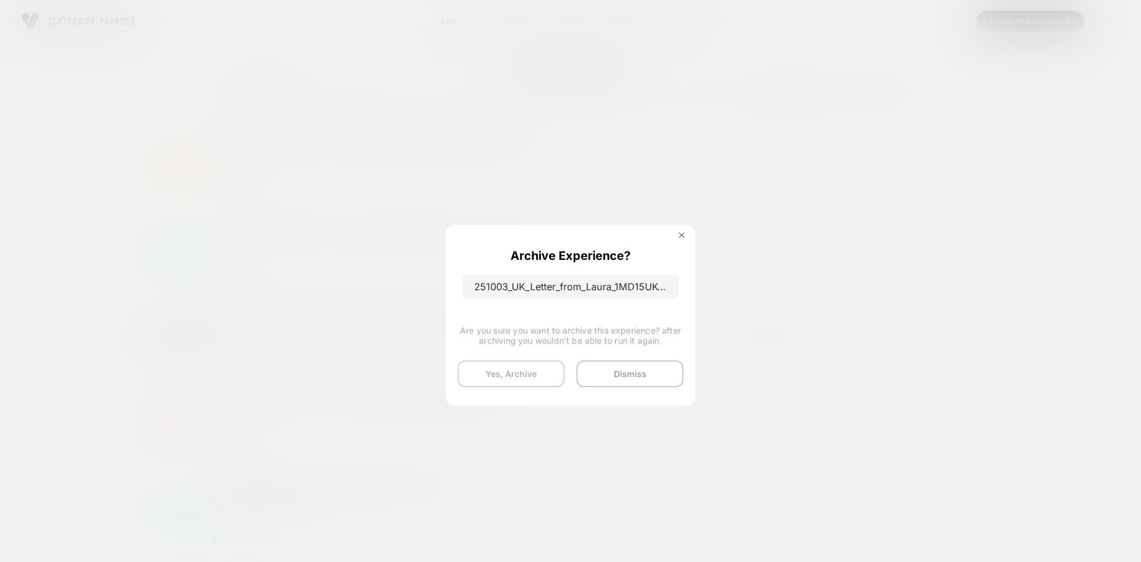
click at [522, 361] on button "Yes, Archive" at bounding box center [511, 373] width 107 height 27
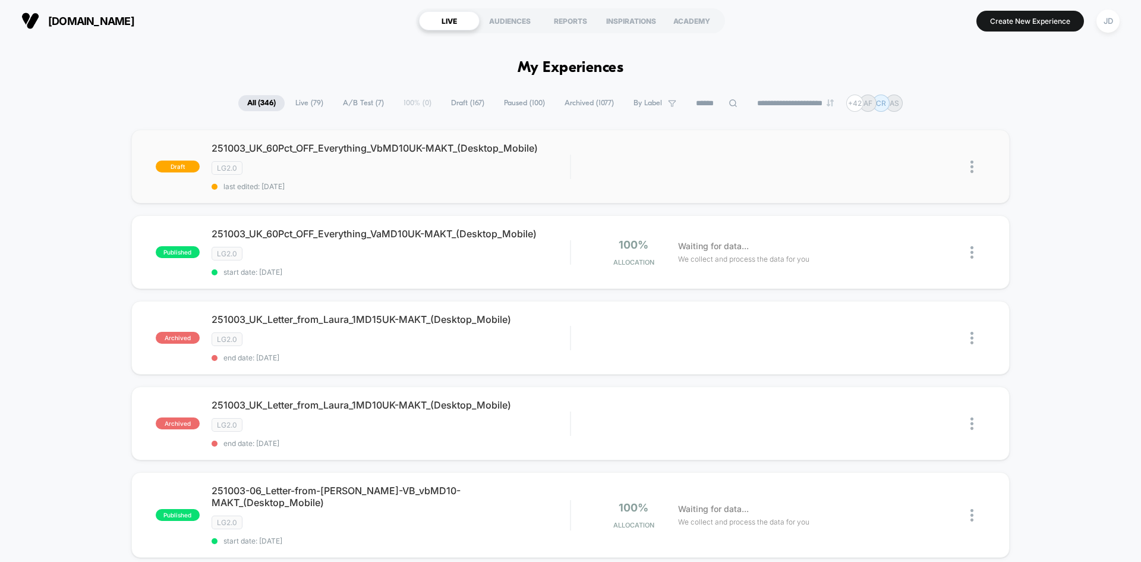
click at [972, 162] on img at bounding box center [971, 166] width 3 height 12
click at [886, 108] on div "Edit" at bounding box center [911, 112] width 107 height 27
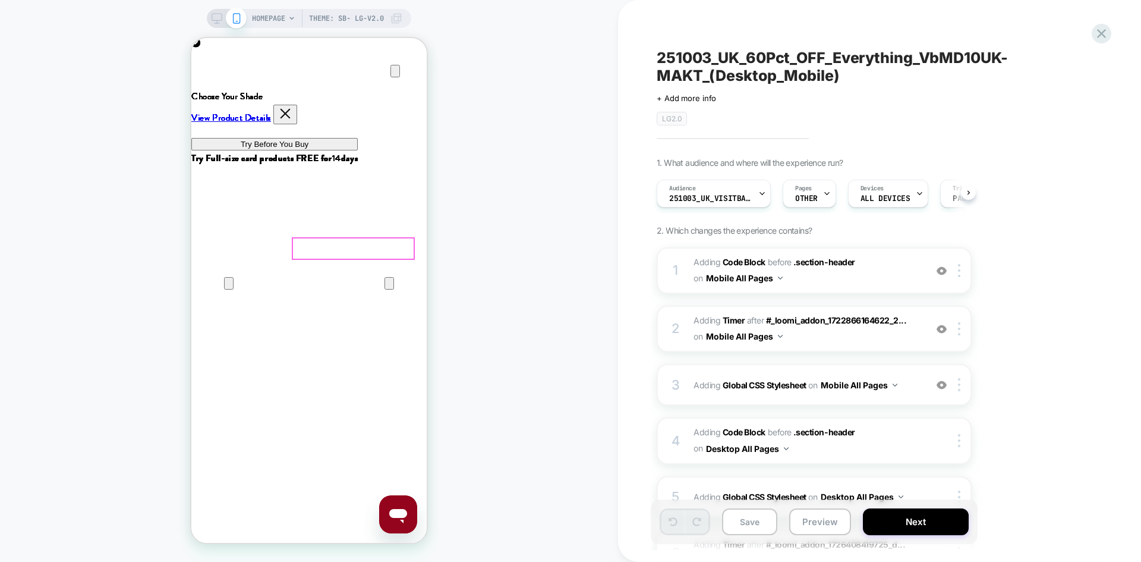
scroll to position [0, 1]
click at [210, 88] on icon "Close" at bounding box center [203, 95] width 14 height 14
click at [861, 282] on span "Adding Code Block BEFORE .section-header .section-header on Mobile All Pages" at bounding box center [807, 270] width 226 height 32
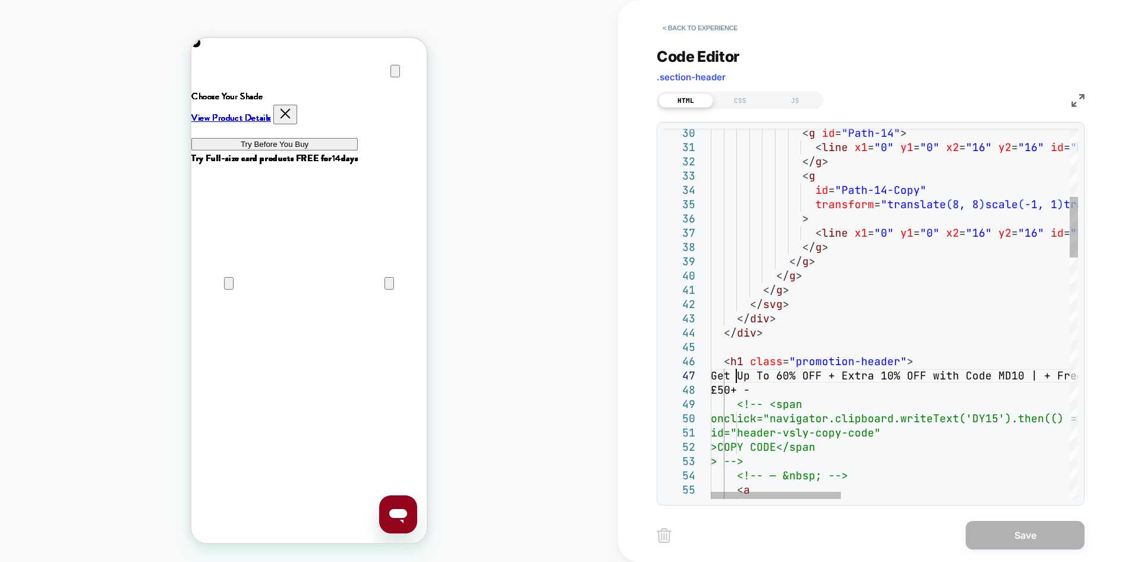
scroll to position [0, 0]
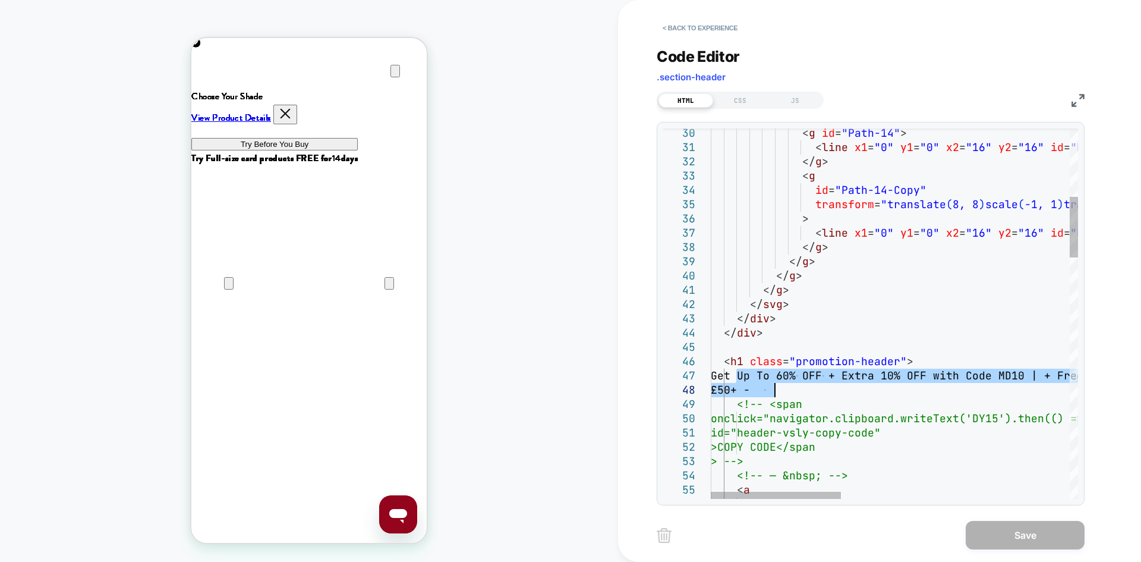
drag, startPoint x: 736, startPoint y: 374, endPoint x: 793, endPoint y: 389, distance: 59.5
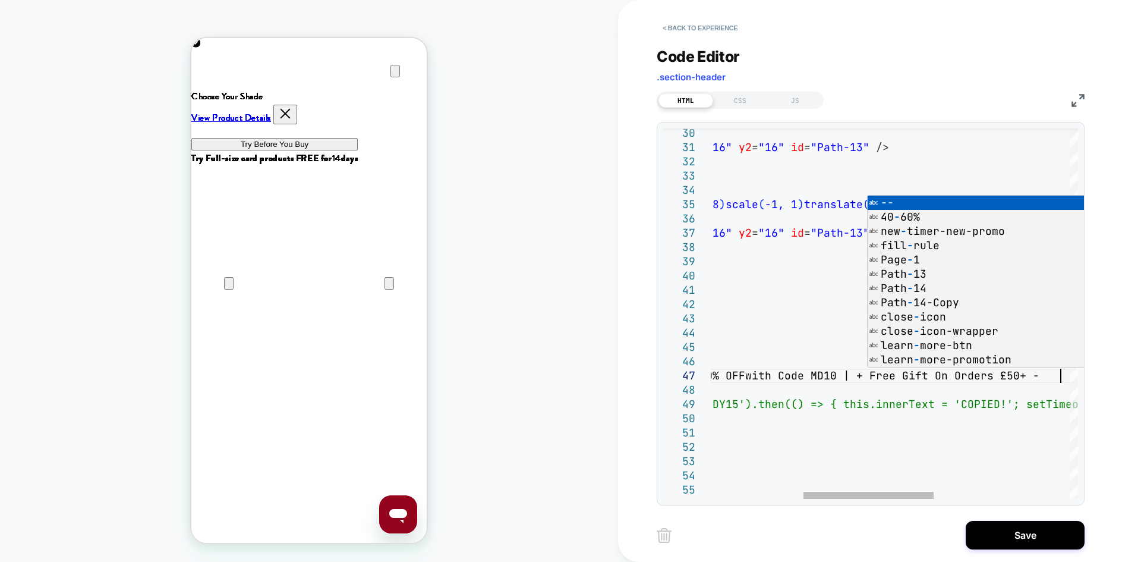
scroll to position [86, 615]
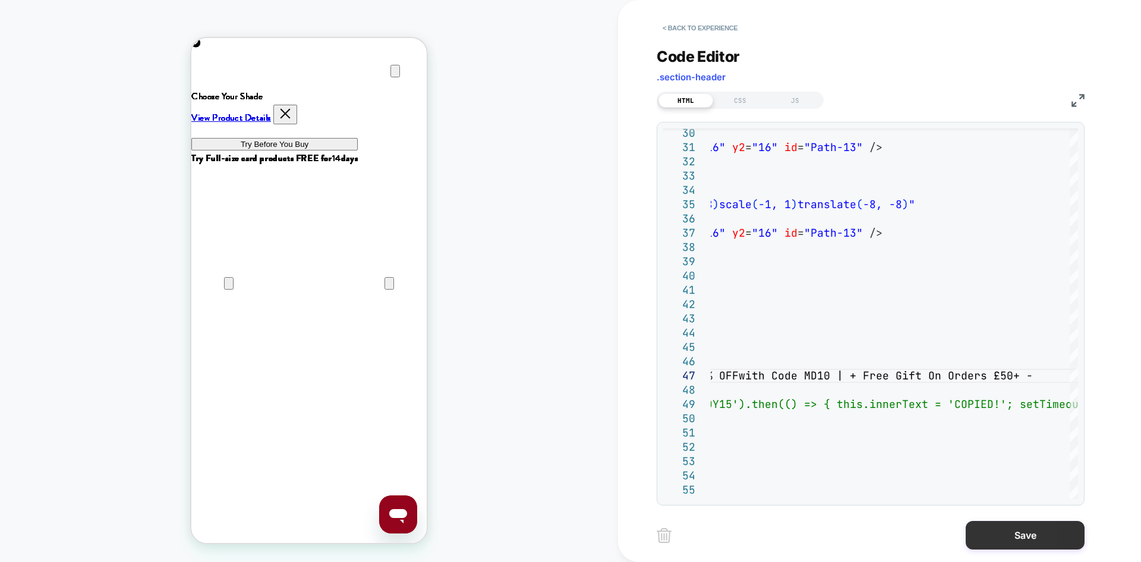
type textarea "**********"
click at [1000, 527] on button "Save" at bounding box center [1025, 535] width 119 height 29
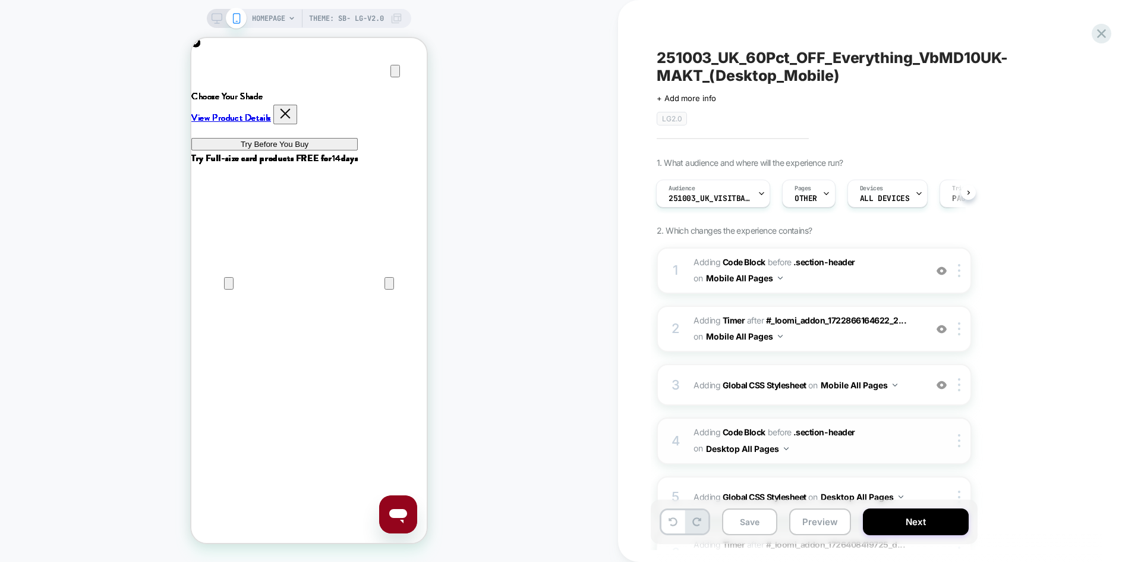
scroll to position [0, 0]
drag, startPoint x: 752, startPoint y: 528, endPoint x: 497, endPoint y: 301, distance: 341.4
click at [752, 528] on button "Save" at bounding box center [749, 521] width 55 height 27
drag, startPoint x: 214, startPoint y: 15, endPoint x: 22, endPoint y: 43, distance: 194.0
click at [214, 15] on icon at bounding box center [217, 18] width 11 height 11
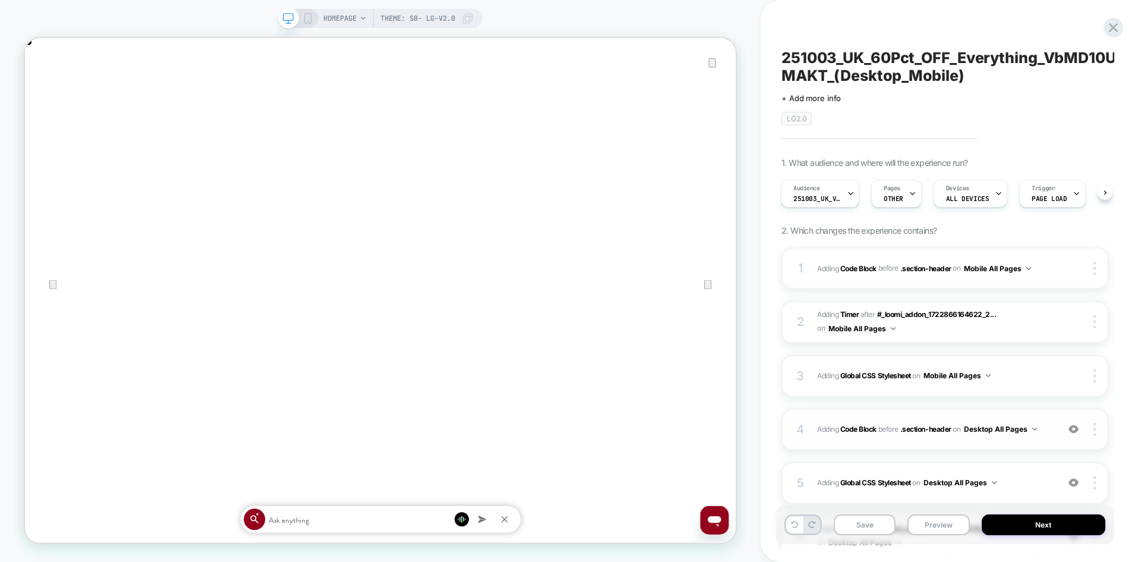
click at [1043, 433] on span "Adding Code Block BEFORE .section-header .section-header on Desktop All Pages" at bounding box center [934, 428] width 235 height 15
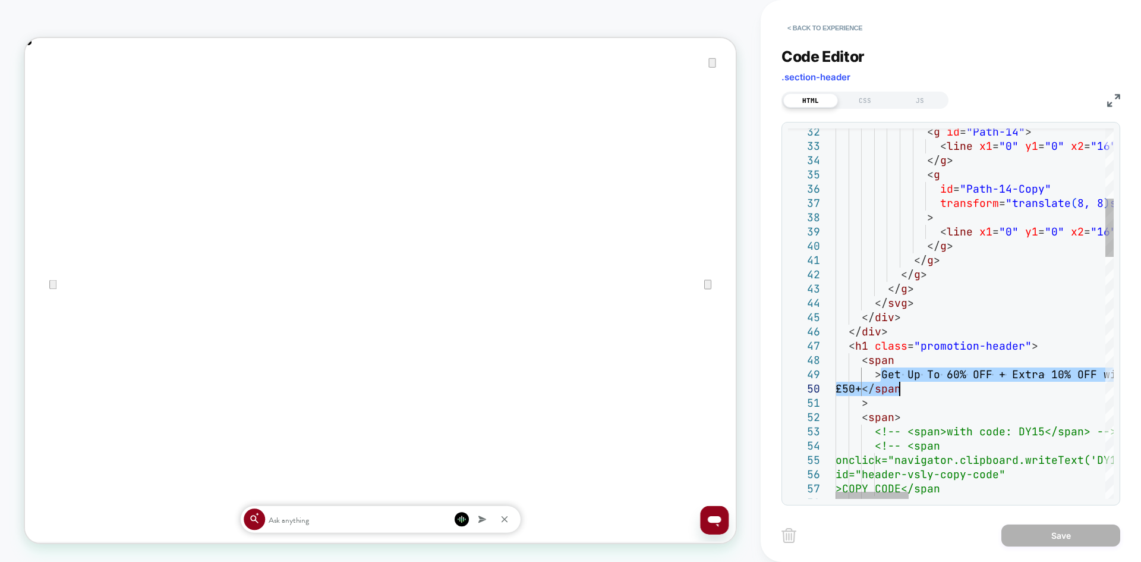
drag, startPoint x: 880, startPoint y: 370, endPoint x: 897, endPoint y: 386, distance: 22.7
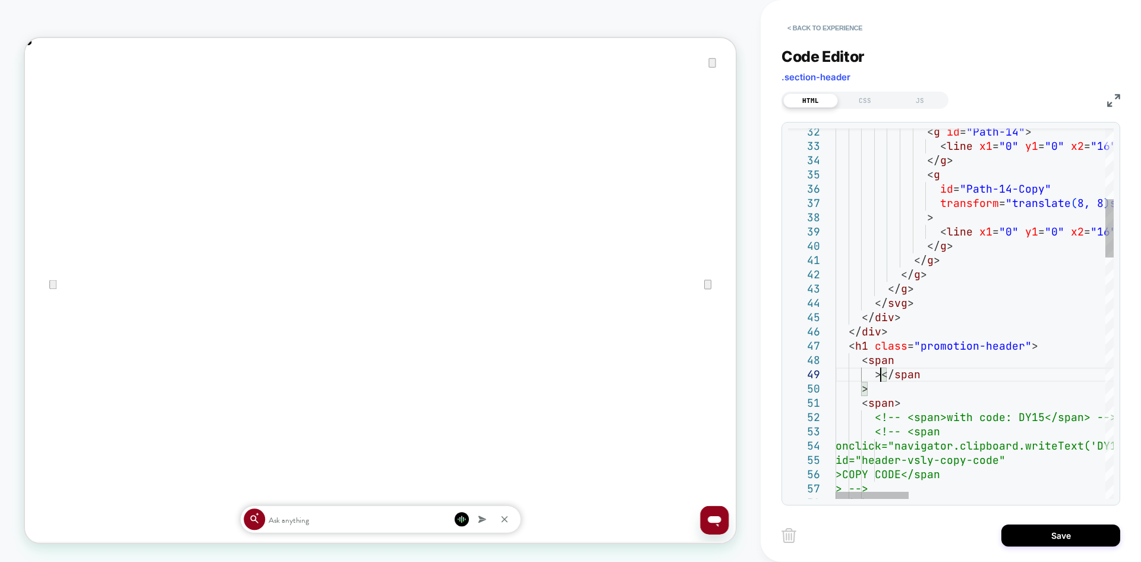
type textarea "**********"
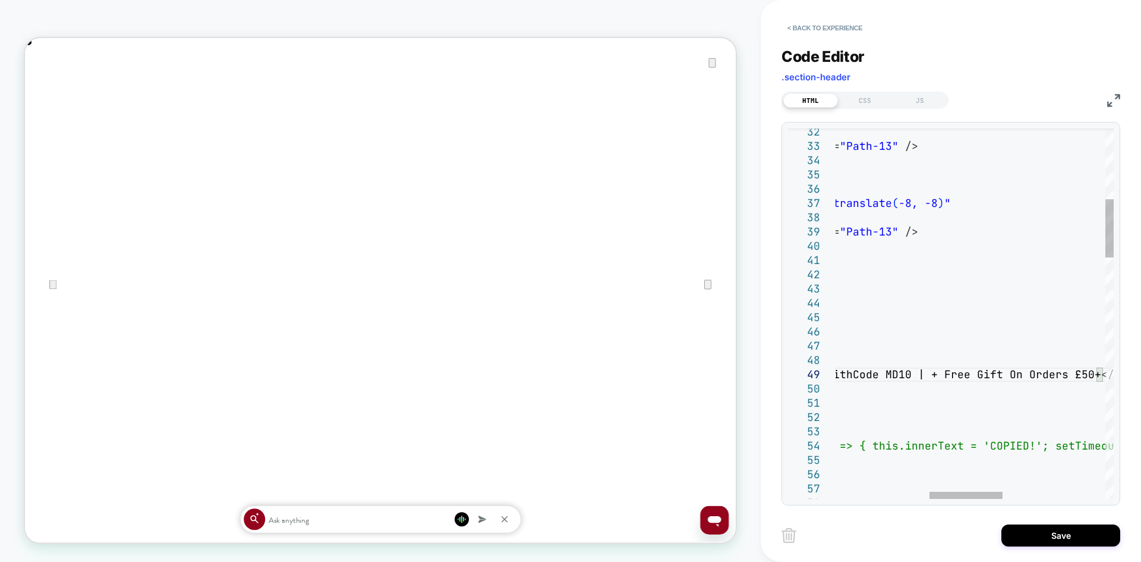
scroll to position [0, 948]
click at [1035, 524] on button "Save" at bounding box center [1060, 535] width 119 height 22
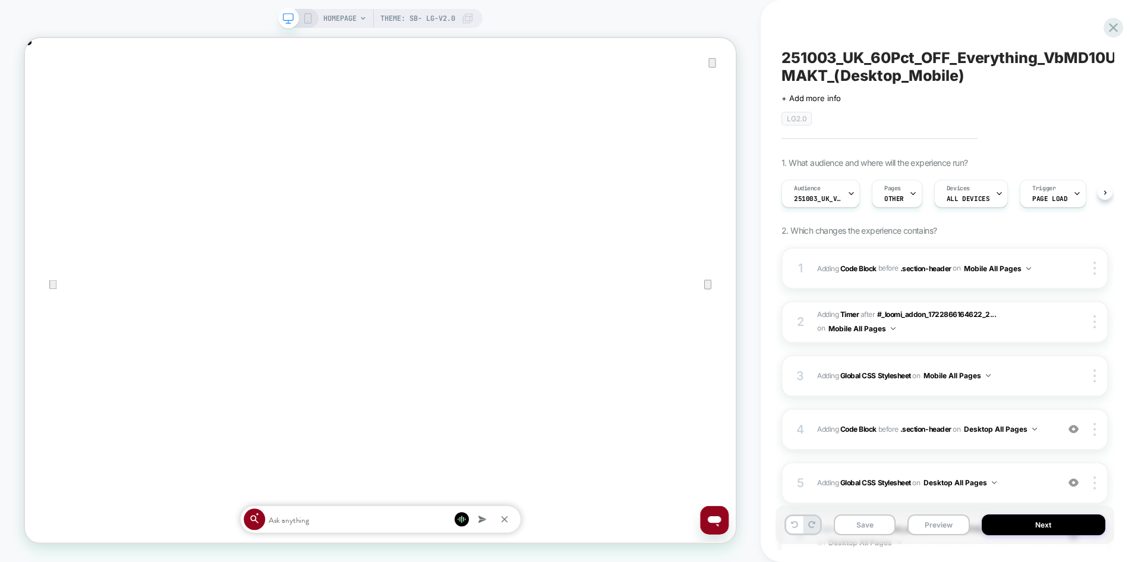
scroll to position [0, 1]
click at [305, 17] on icon at bounding box center [307, 18] width 11 height 11
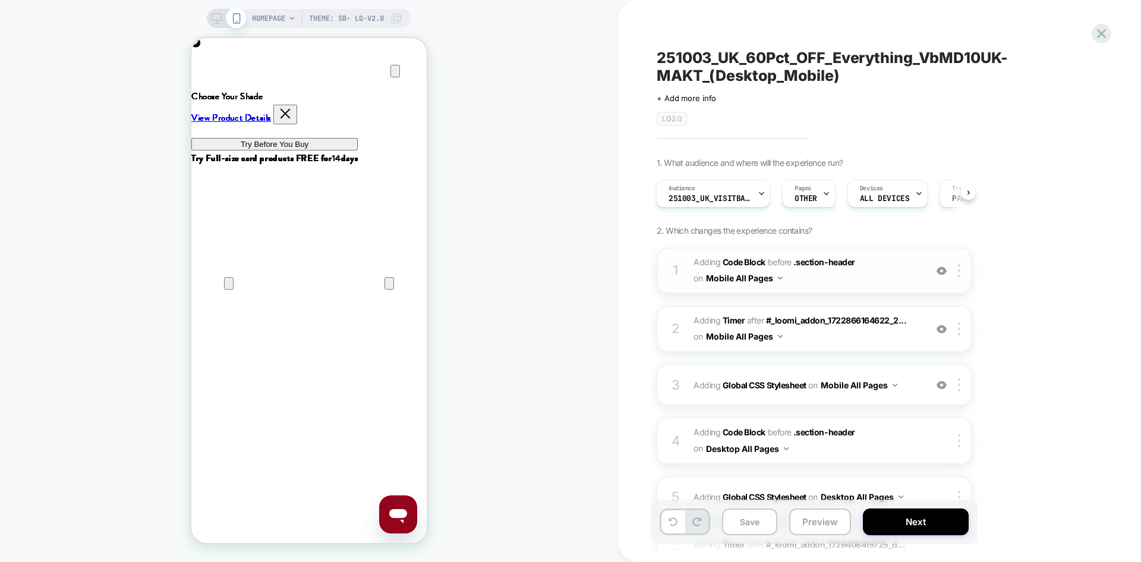
click at [852, 283] on span "Adding Code Block BEFORE .section-header .section-header on Mobile All Pages" at bounding box center [807, 270] width 226 height 32
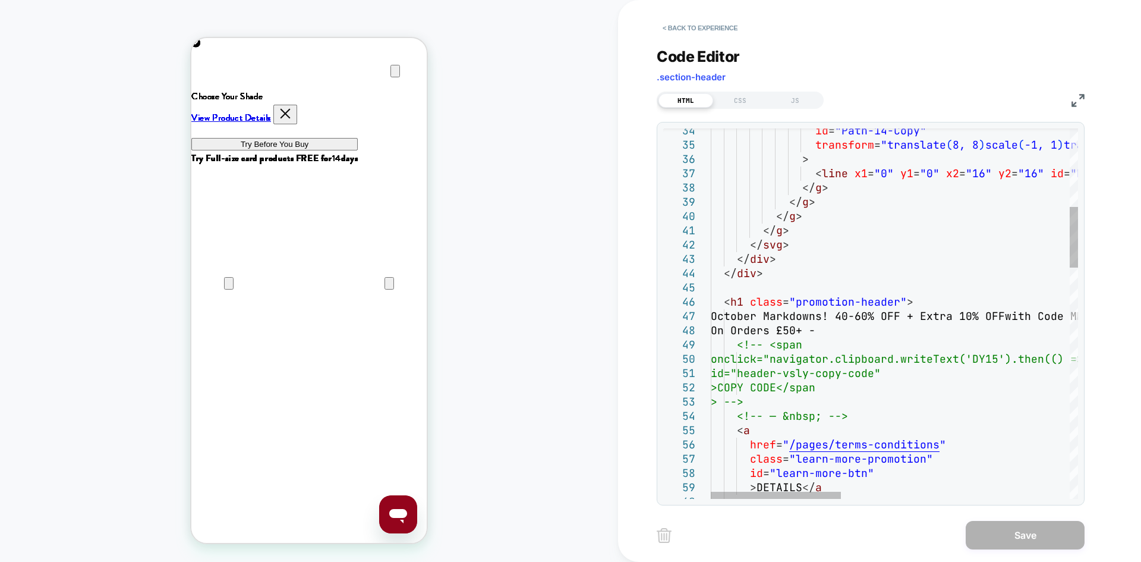
type textarea "**********"
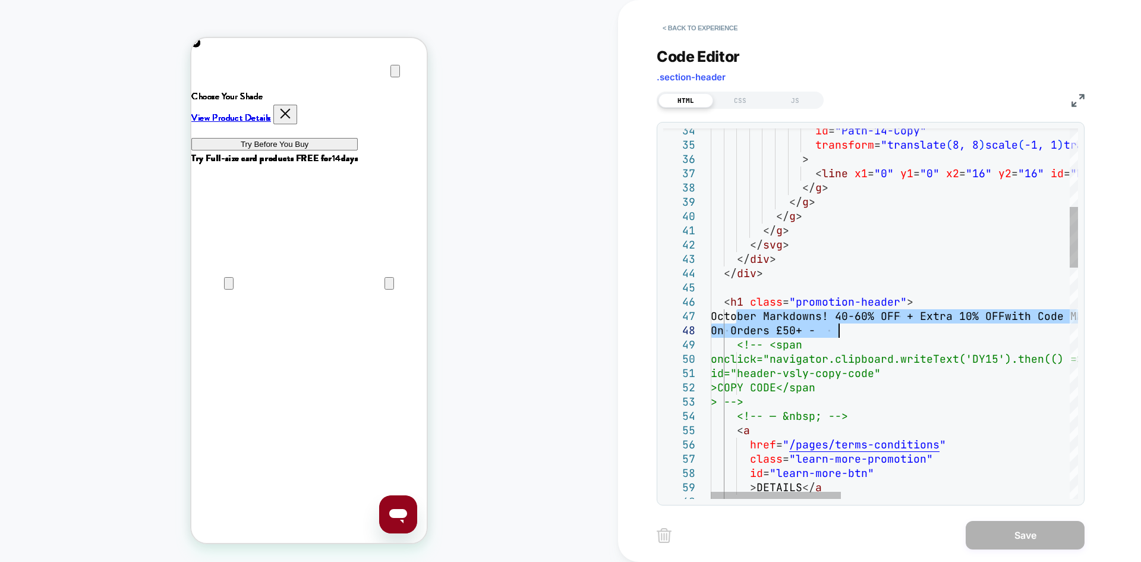
drag, startPoint x: 735, startPoint y: 311, endPoint x: 850, endPoint y: 328, distance: 116.6
click at [703, 30] on button "< Back to experience" at bounding box center [700, 27] width 87 height 19
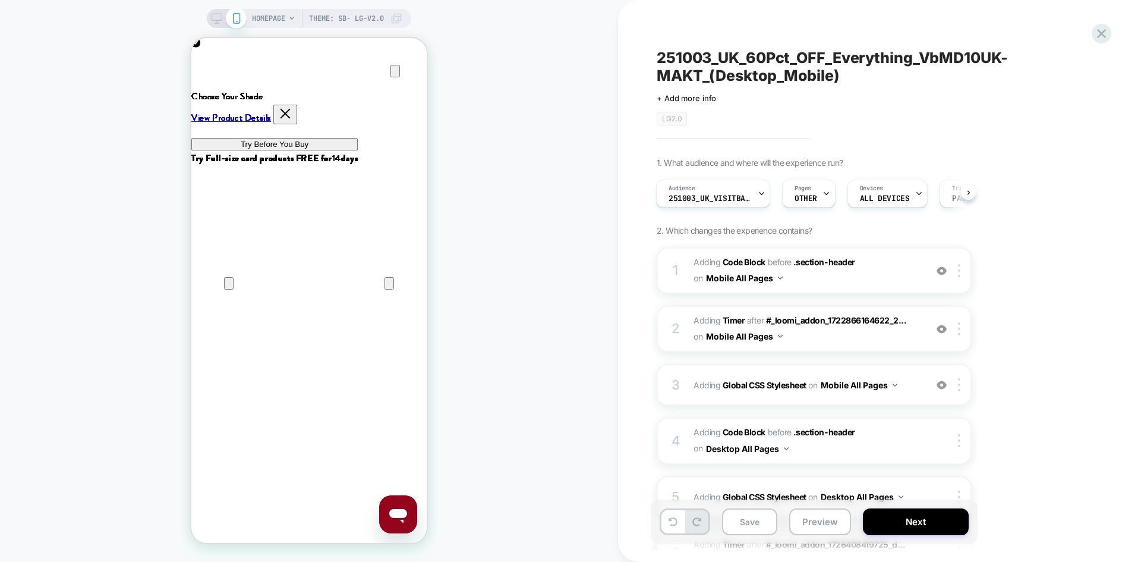
scroll to position [0, 471]
click at [218, 17] on icon at bounding box center [217, 18] width 11 height 11
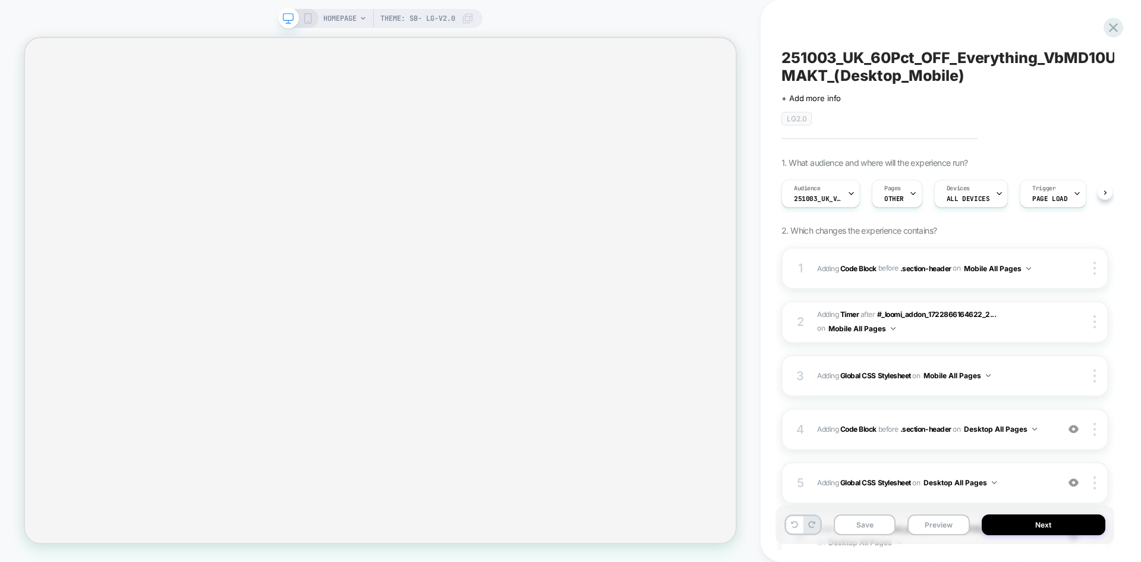
scroll to position [0, 1]
click at [863, 522] on button "Save" at bounding box center [865, 524] width 62 height 21
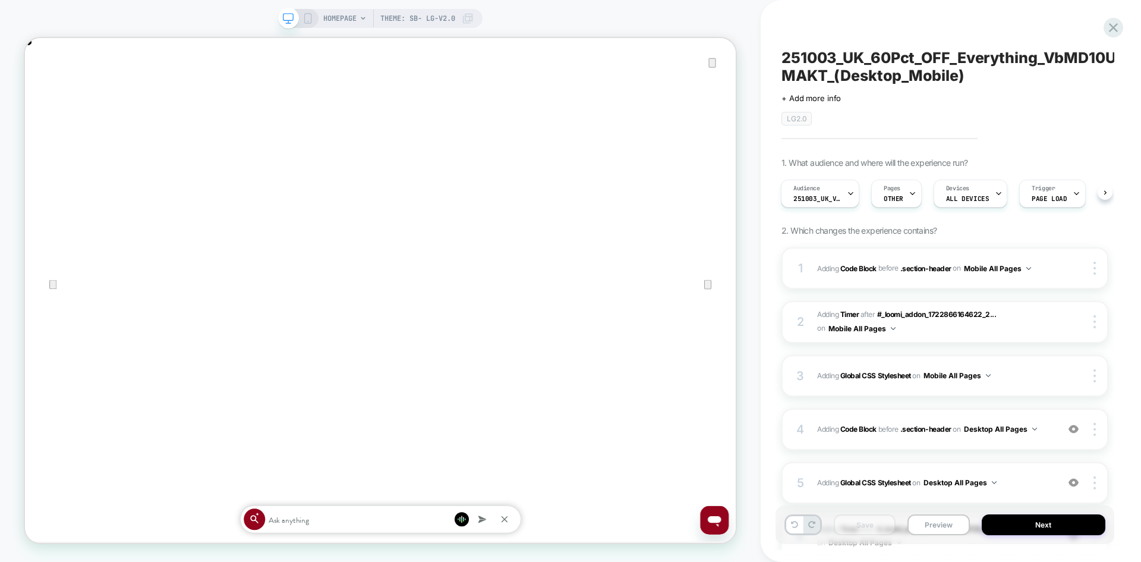
scroll to position [0, 0]
click at [831, 201] on span "251003_UK_VisitBanner_VaMD10UK-MAKT" at bounding box center [817, 198] width 48 height 8
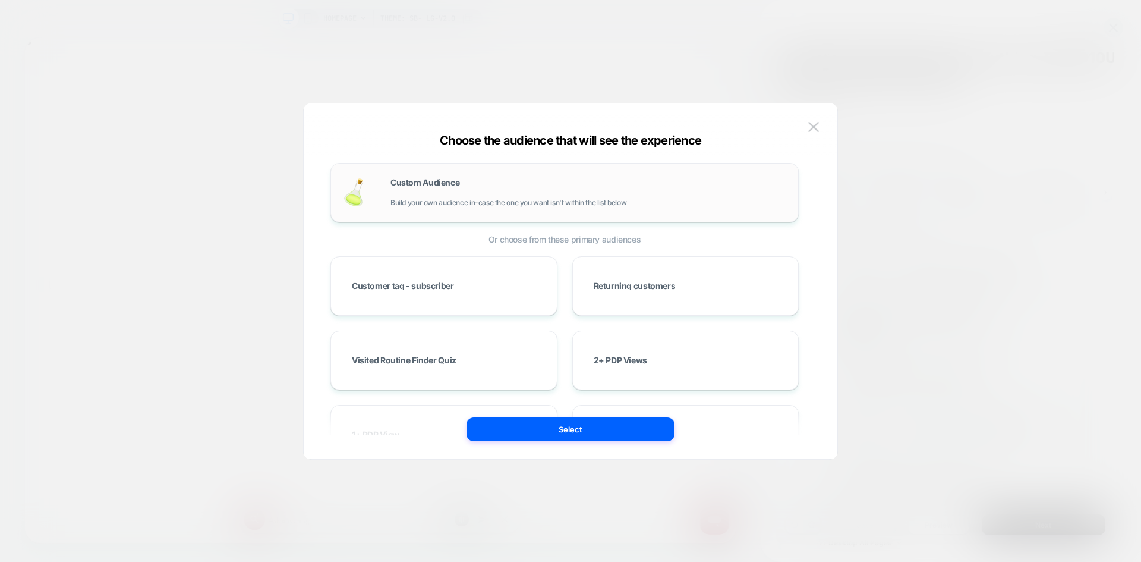
click at [491, 191] on div "Custom Audience Build your own audience in-case the one you want isn't within t…" at bounding box center [588, 192] width 396 height 29
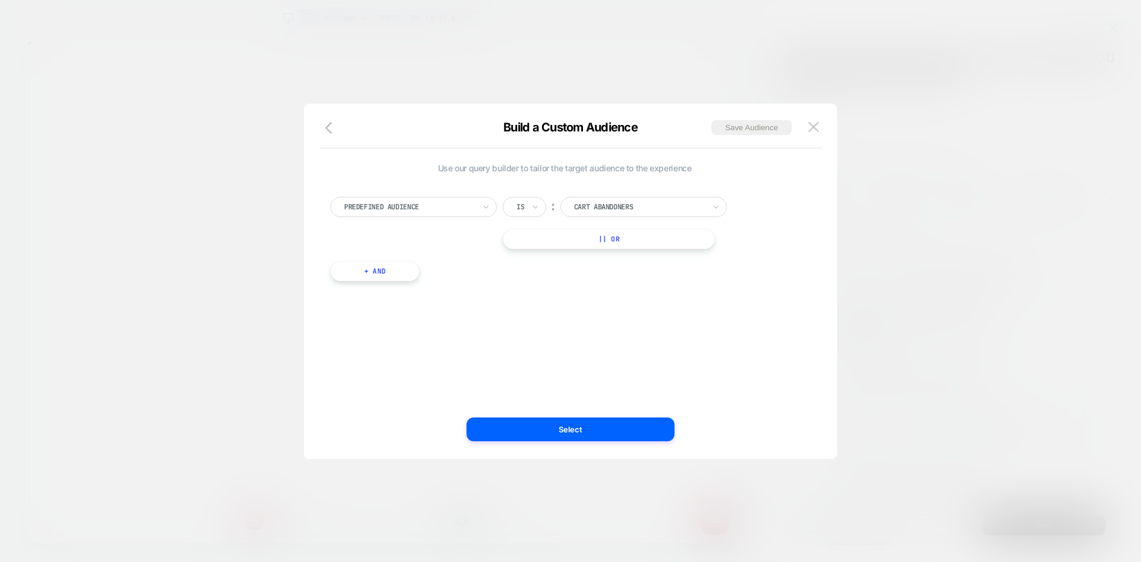
scroll to position [0, 948]
click at [326, 127] on icon "button" at bounding box center [328, 128] width 7 height 12
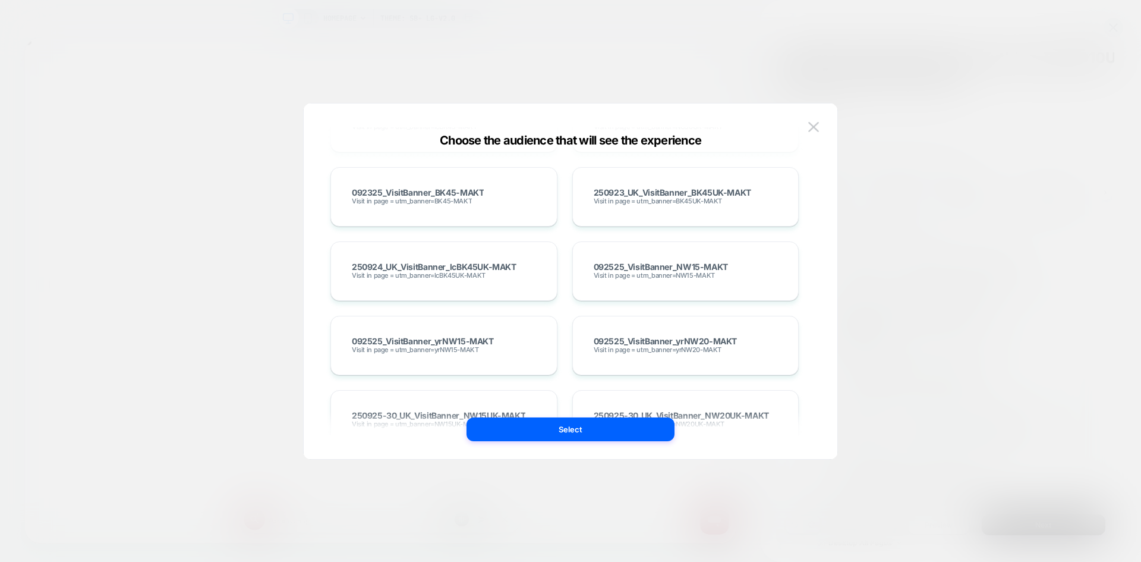
scroll to position [6181, 0]
click at [816, 130] on img at bounding box center [813, 127] width 11 height 10
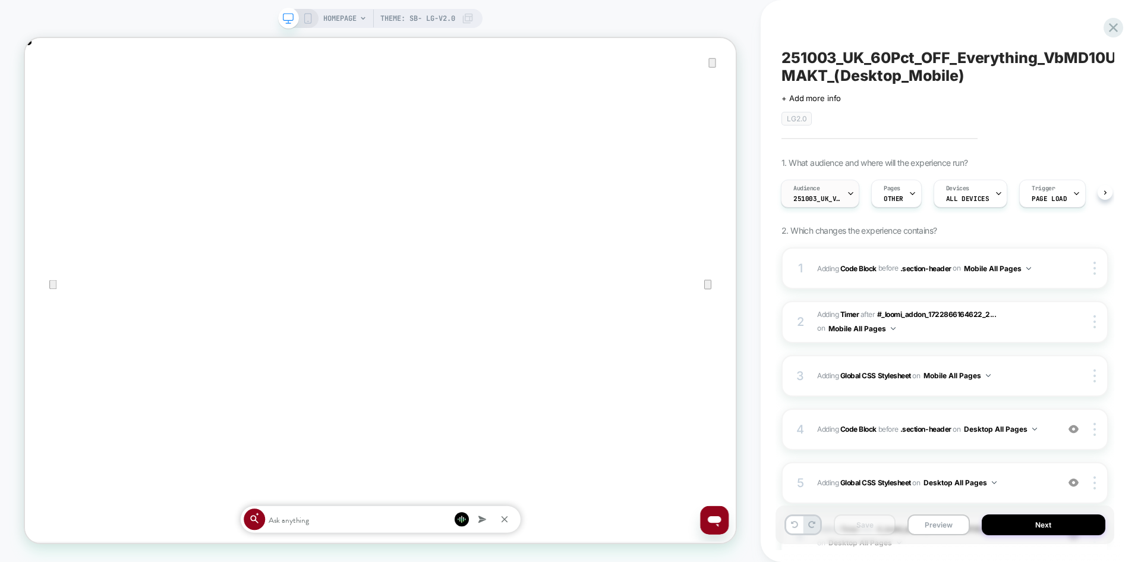
click at [845, 194] on div "Audience 251003_UK_VisitBanner_VaMD10UK-MAKT" at bounding box center [816, 193] width 71 height 27
drag, startPoint x: 888, startPoint y: 313, endPoint x: 952, endPoint y: 53, distance: 267.5
click at [41, 94] on icon "Close" at bounding box center [37, 98] width 8 height 8
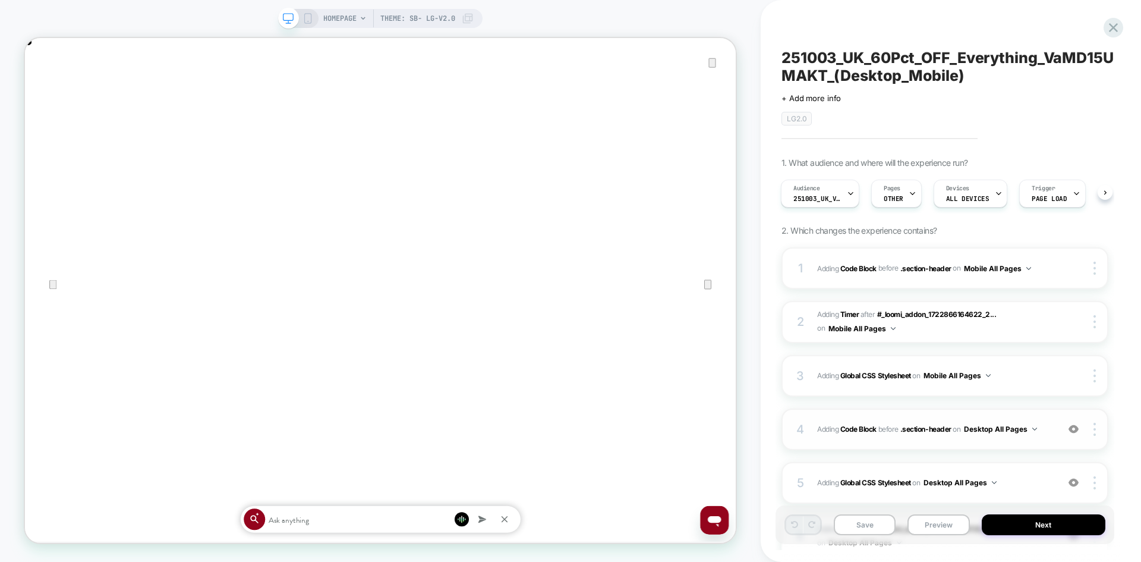
drag, startPoint x: 1035, startPoint y: 443, endPoint x: 207, endPoint y: 459, distance: 828.0
click at [1035, 443] on div "4 Adding Code Block BEFORE .section-header .section-header on Desktop All Pages…" at bounding box center [944, 429] width 327 height 42
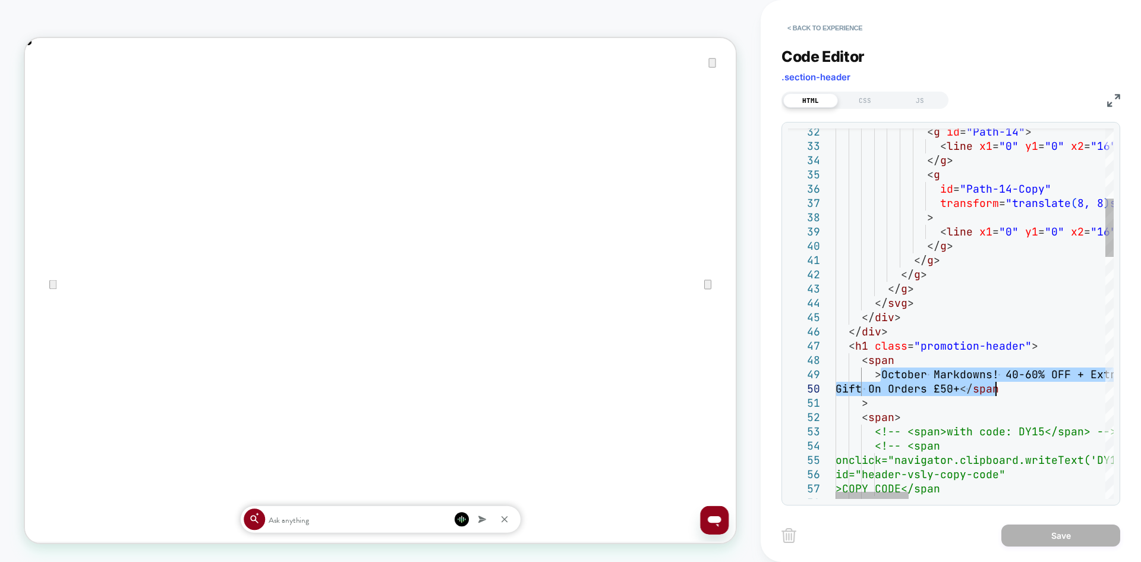
drag, startPoint x: 883, startPoint y: 372, endPoint x: 999, endPoint y: 389, distance: 117.7
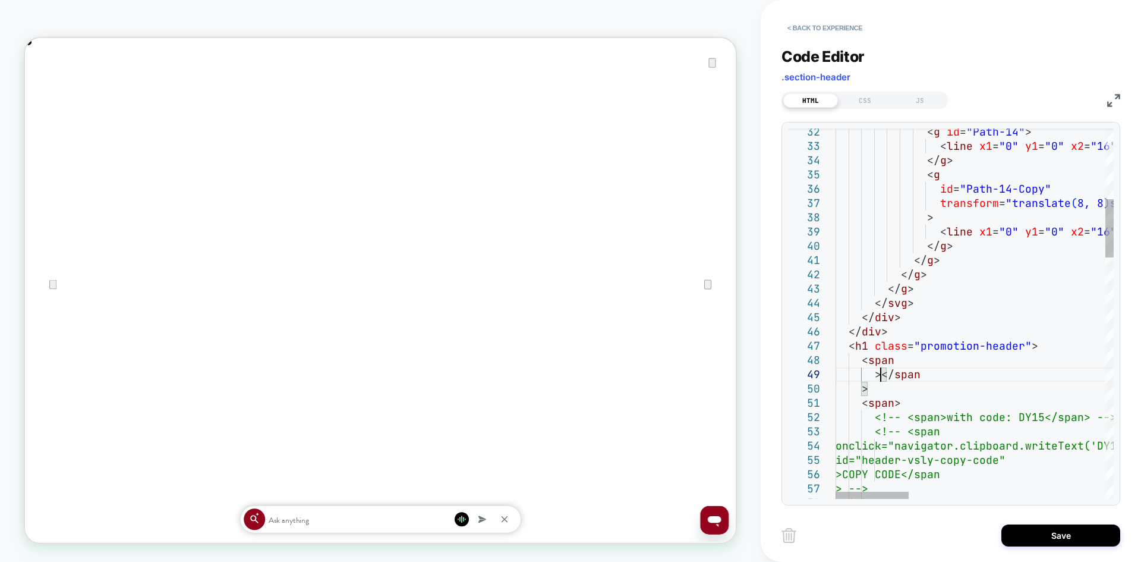
type textarea "**********"
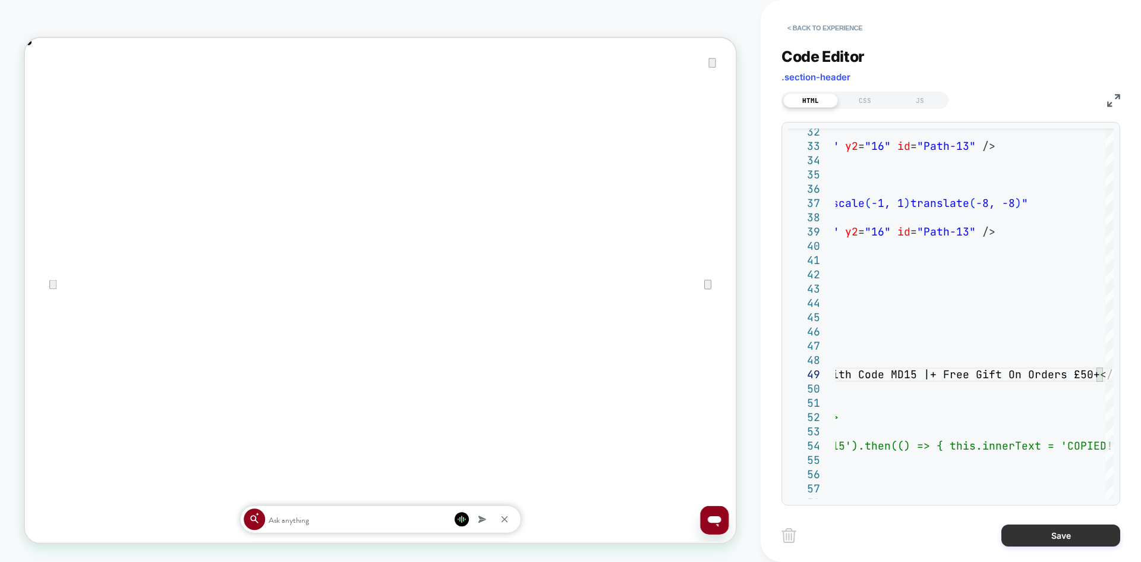
click at [1051, 530] on button "Save" at bounding box center [1060, 535] width 119 height 22
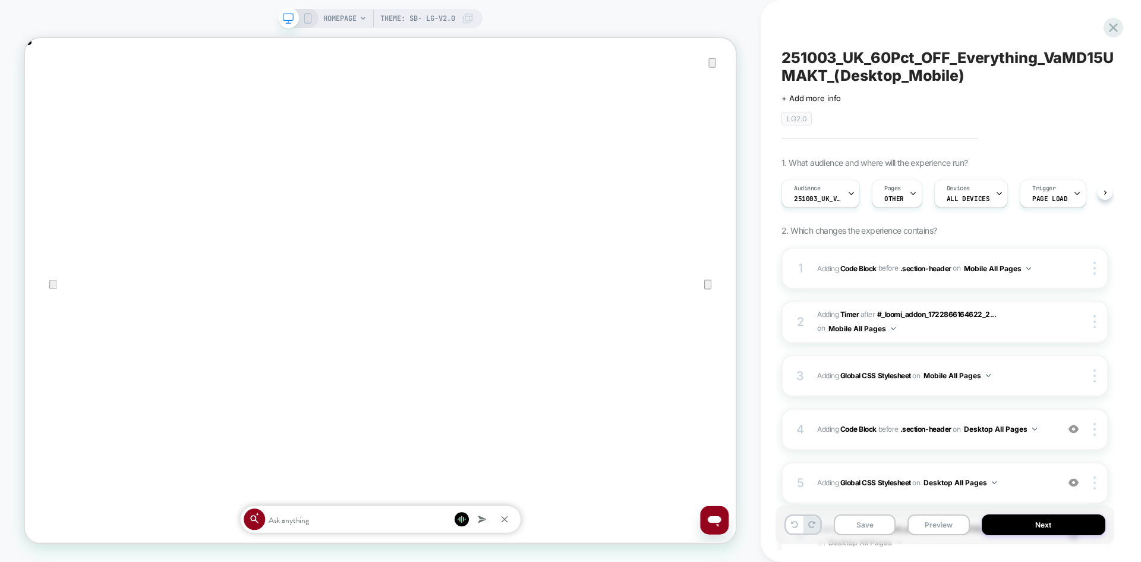
scroll to position [0, 1]
click at [871, 522] on button "Save" at bounding box center [865, 524] width 62 height 21
click at [310, 20] on rect at bounding box center [308, 19] width 7 height 10
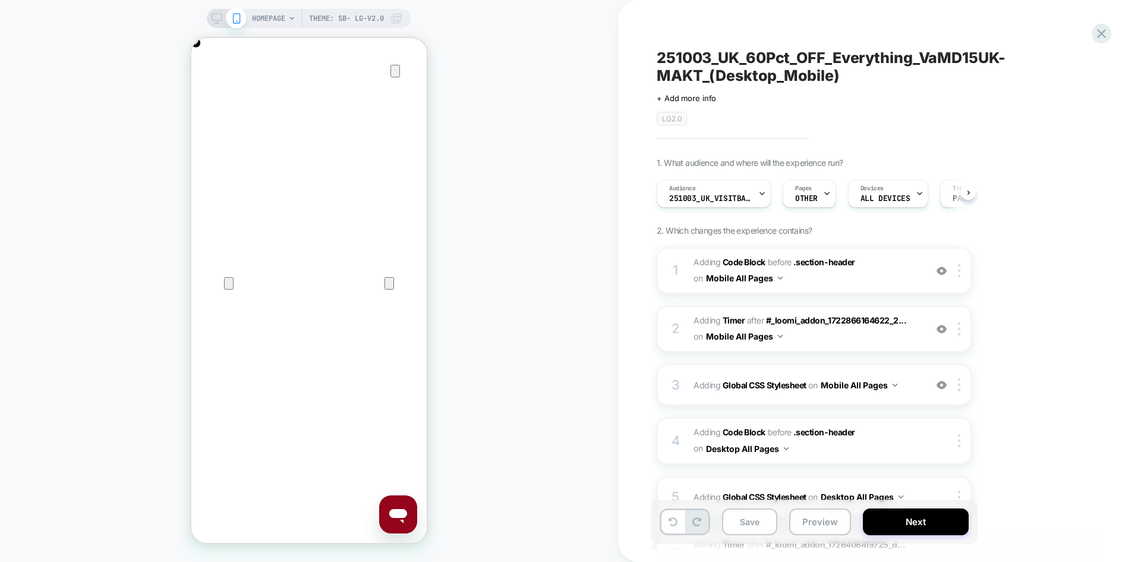
scroll to position [0, 1]
click at [869, 281] on span "Adding Code Block BEFORE .section-header .section-header on Mobile All Pages" at bounding box center [807, 270] width 226 height 32
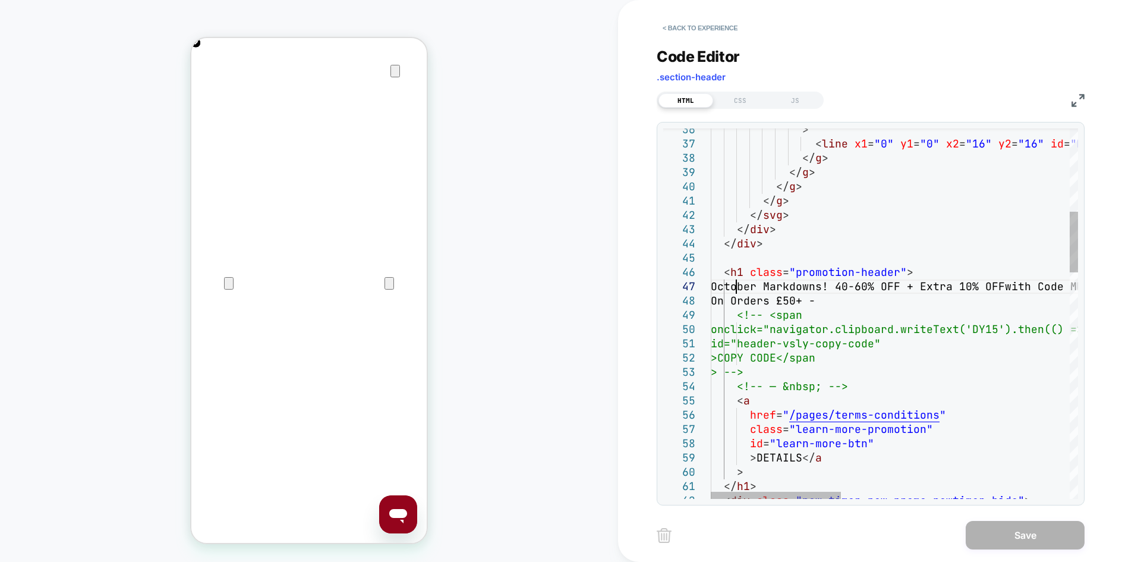
scroll to position [0, 0]
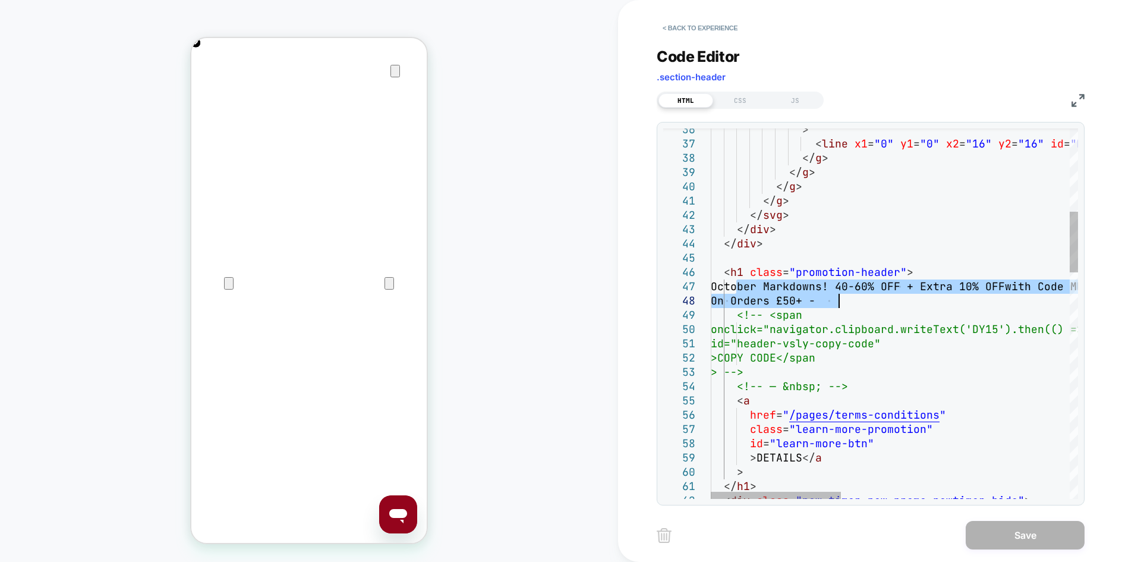
drag, startPoint x: 735, startPoint y: 284, endPoint x: 853, endPoint y: 296, distance: 118.3
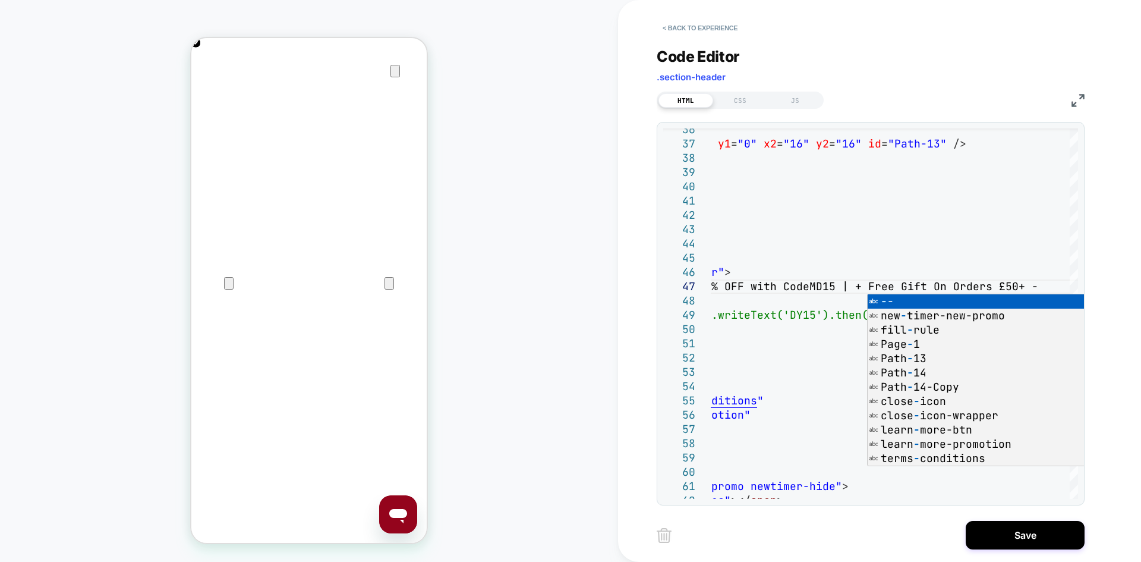
scroll to position [86, 538]
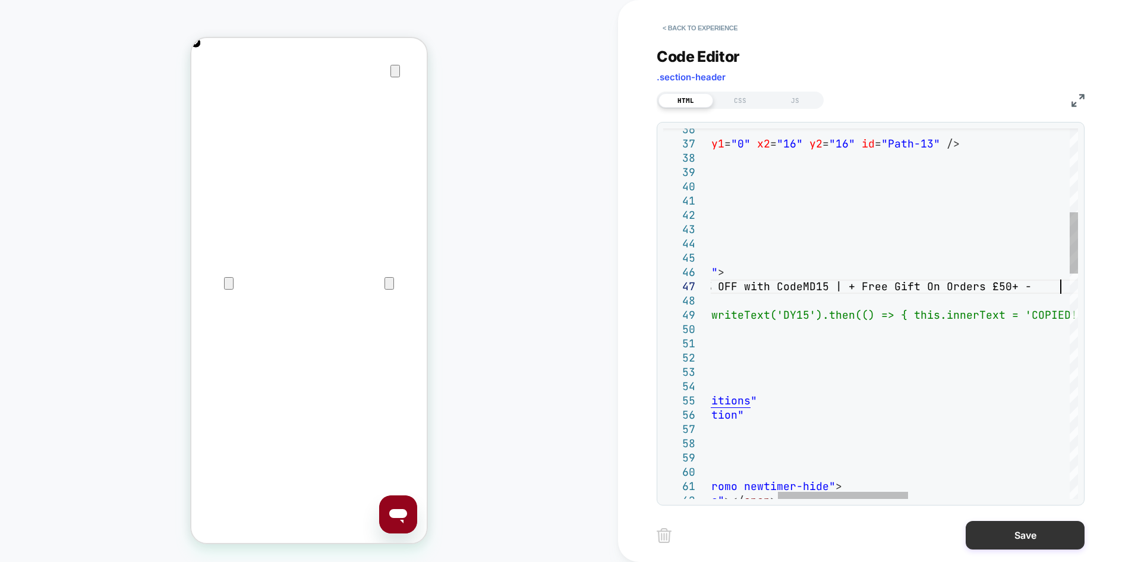
type textarea "**********"
click at [1001, 545] on button "Save" at bounding box center [1025, 535] width 119 height 29
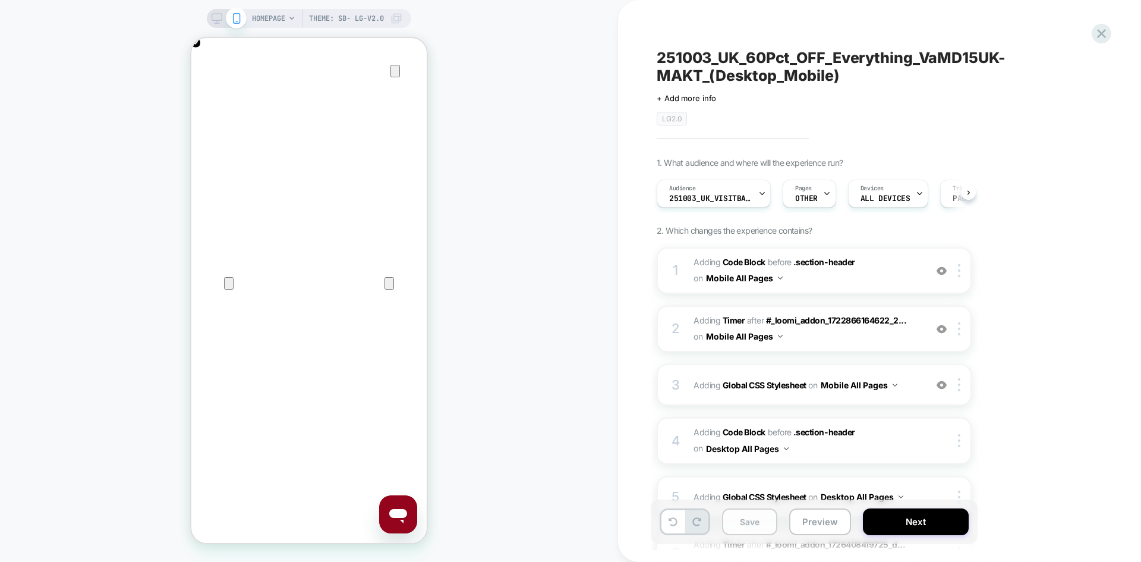
scroll to position [0, 1]
click at [744, 523] on button "Save" at bounding box center [749, 521] width 55 height 27
click at [742, 197] on span "251003_UK_VisitBanner_VbMD10UK-MAKT" at bounding box center [710, 198] width 83 height 8
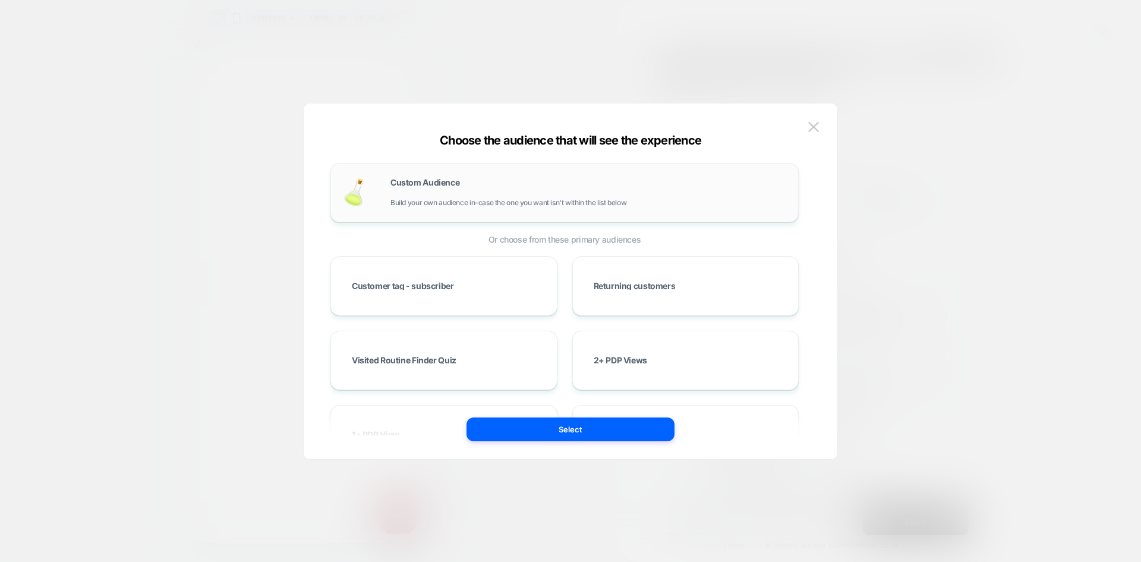
click at [551, 175] on div "Custom Audience Build your own audience in-case the one you want isn't within t…" at bounding box center [564, 192] width 443 height 34
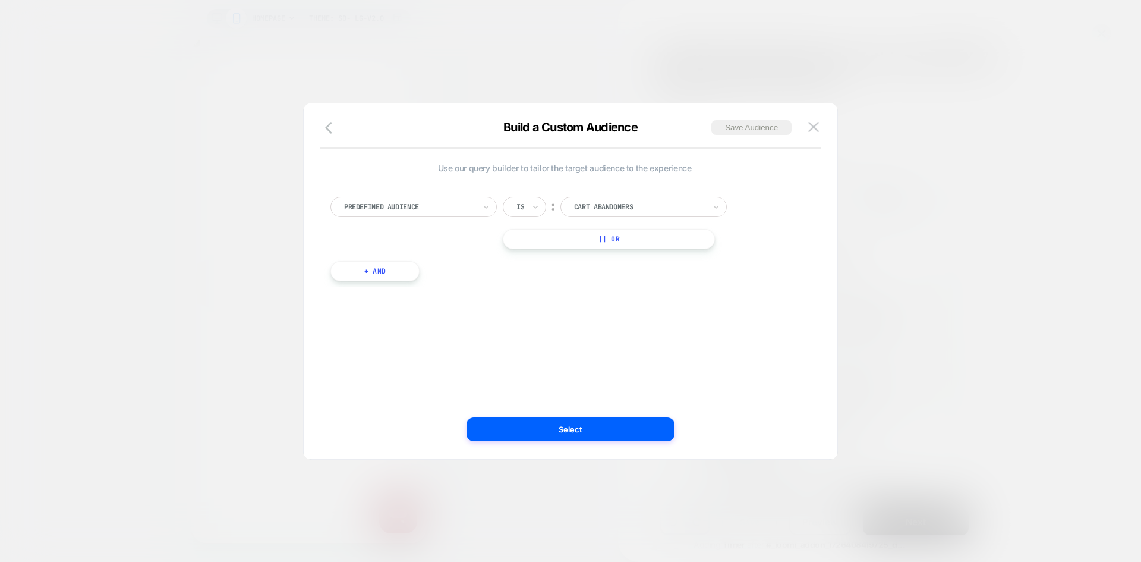
click at [434, 208] on div at bounding box center [409, 206] width 131 height 11
type input "*****"
click at [381, 250] on div "Visit In Page" at bounding box center [419, 255] width 155 height 19
click at [514, 198] on div "Is" at bounding box center [524, 207] width 43 height 20
click at [541, 281] on div "Contains" at bounding box center [553, 277] width 77 height 19
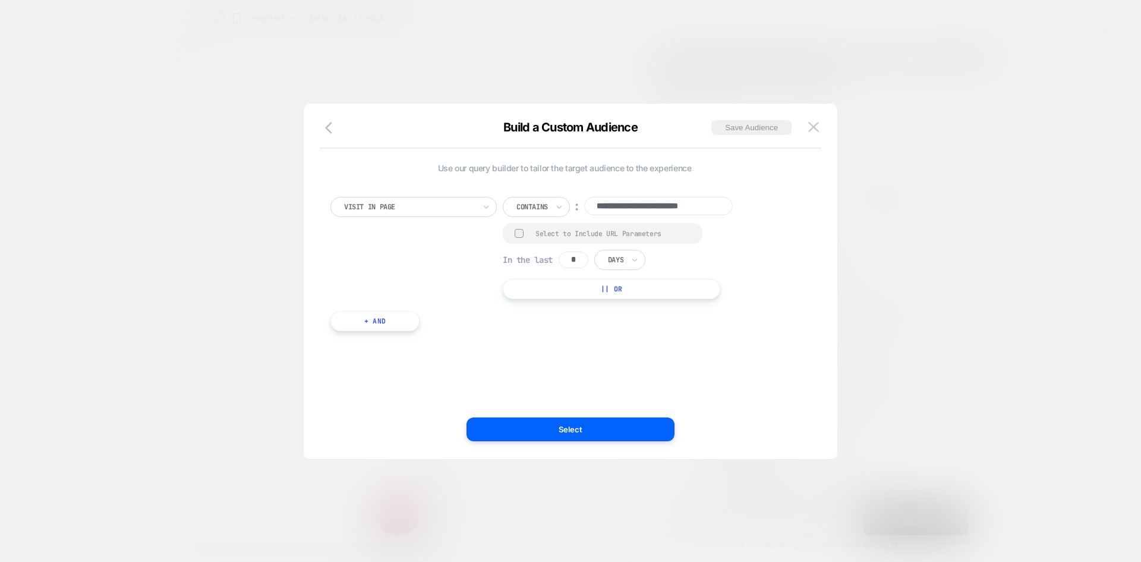
scroll to position [0, 0]
click at [668, 201] on input "**********" at bounding box center [658, 206] width 149 height 18
paste input "**********"
type input "**********"
click at [518, 232] on div at bounding box center [519, 233] width 9 height 9
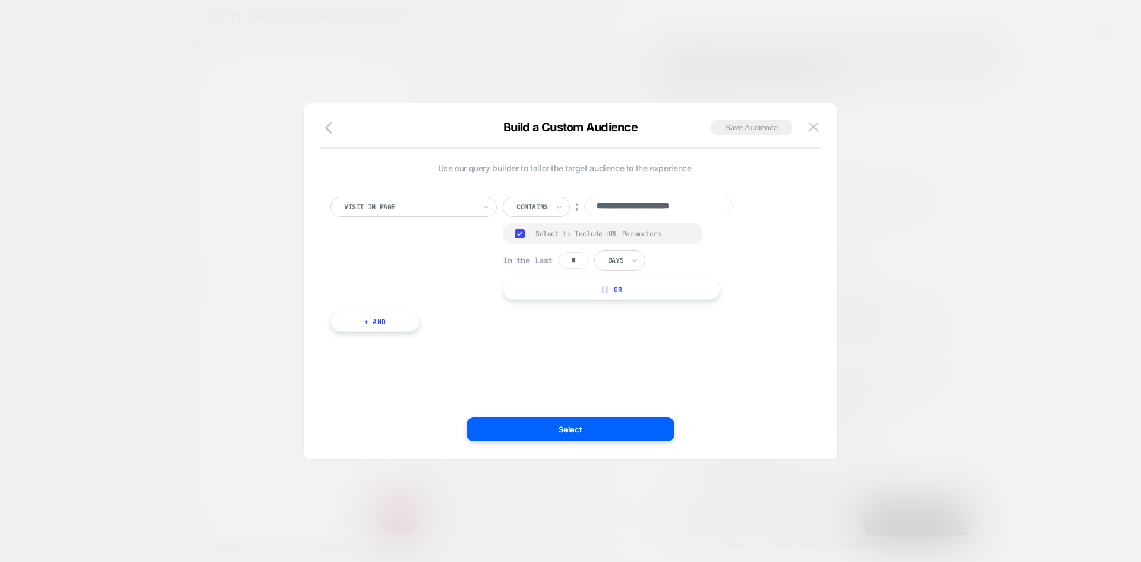
click at [563, 259] on input "*" at bounding box center [574, 260] width 30 height 17
type input "*"
click at [642, 263] on div "Days" at bounding box center [619, 260] width 51 height 20
click at [635, 292] on div "Hours" at bounding box center [647, 292] width 77 height 19
click at [742, 129] on button "Save Audience" at bounding box center [751, 127] width 80 height 15
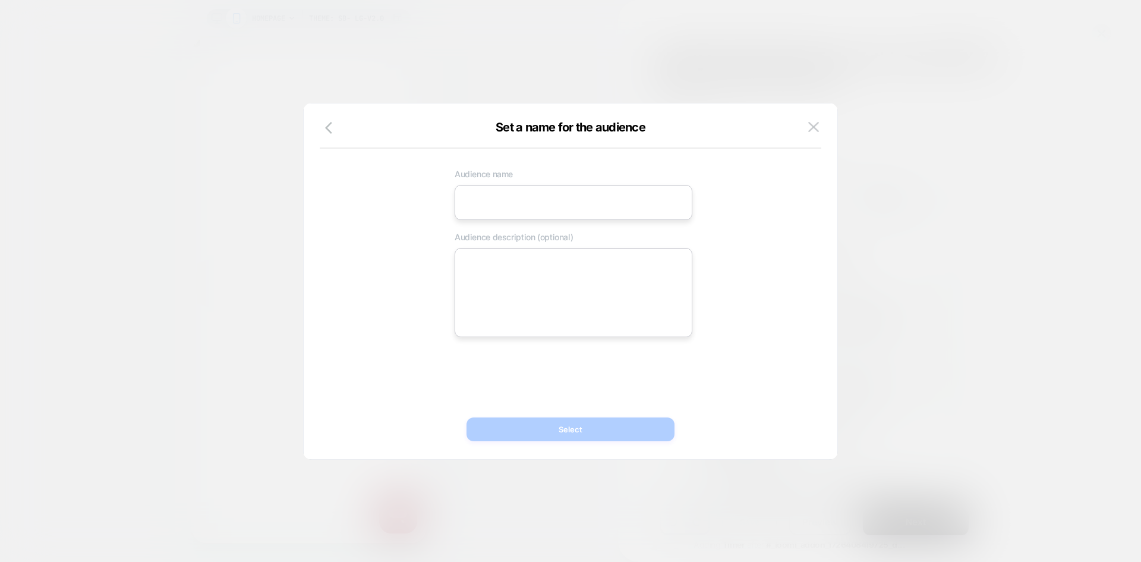
click at [534, 215] on input at bounding box center [574, 202] width 238 height 35
paste input "**********"
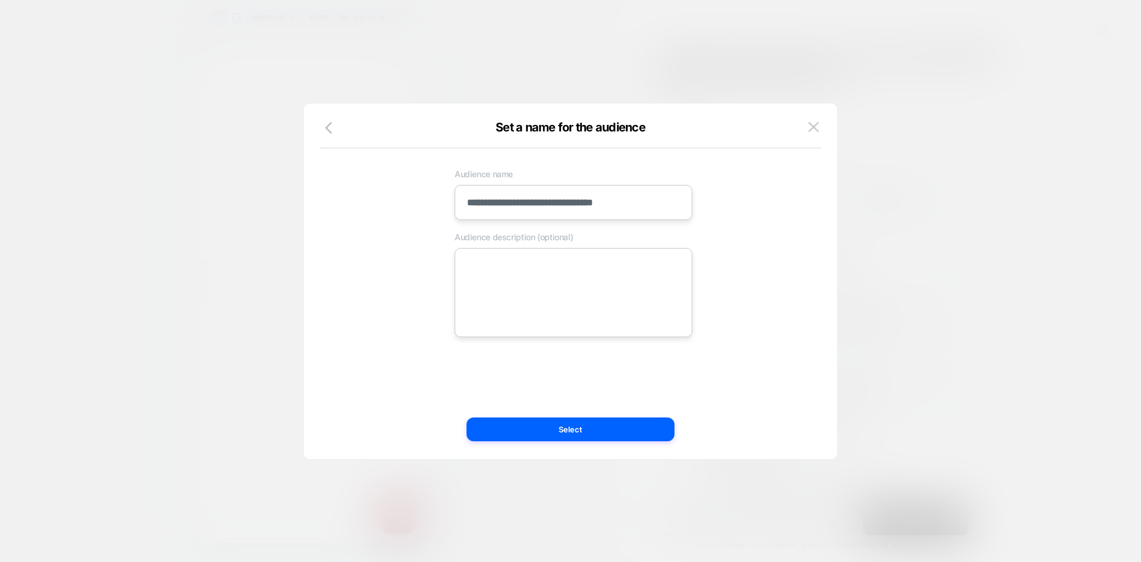
type input "**********"
click at [550, 284] on textarea at bounding box center [574, 292] width 238 height 89
paste textarea "**********"
type textarea "*"
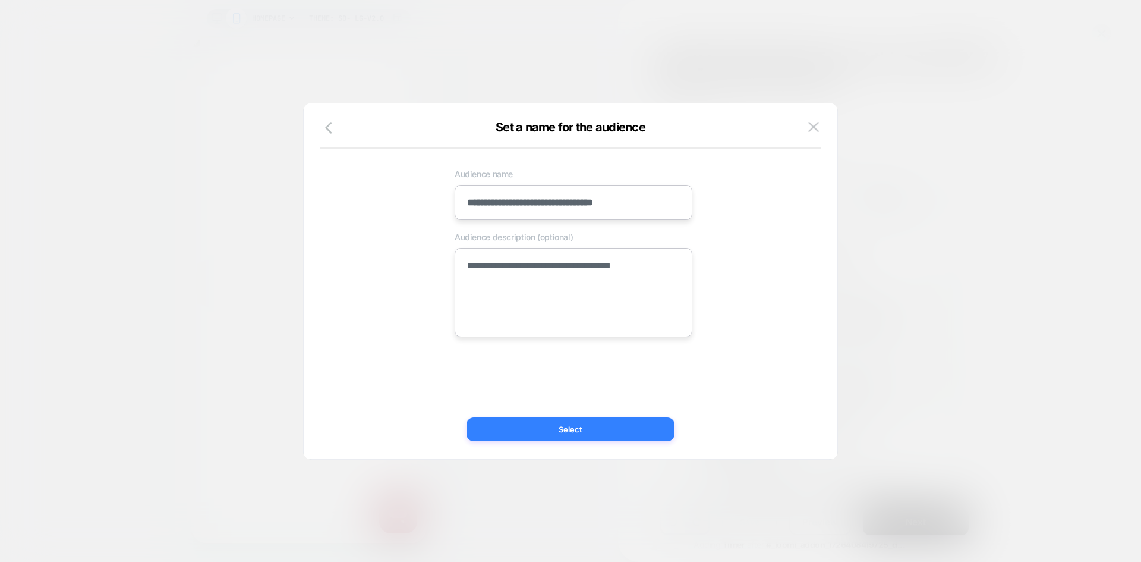
type textarea "**********"
click at [565, 425] on button "Select" at bounding box center [571, 429] width 208 height 24
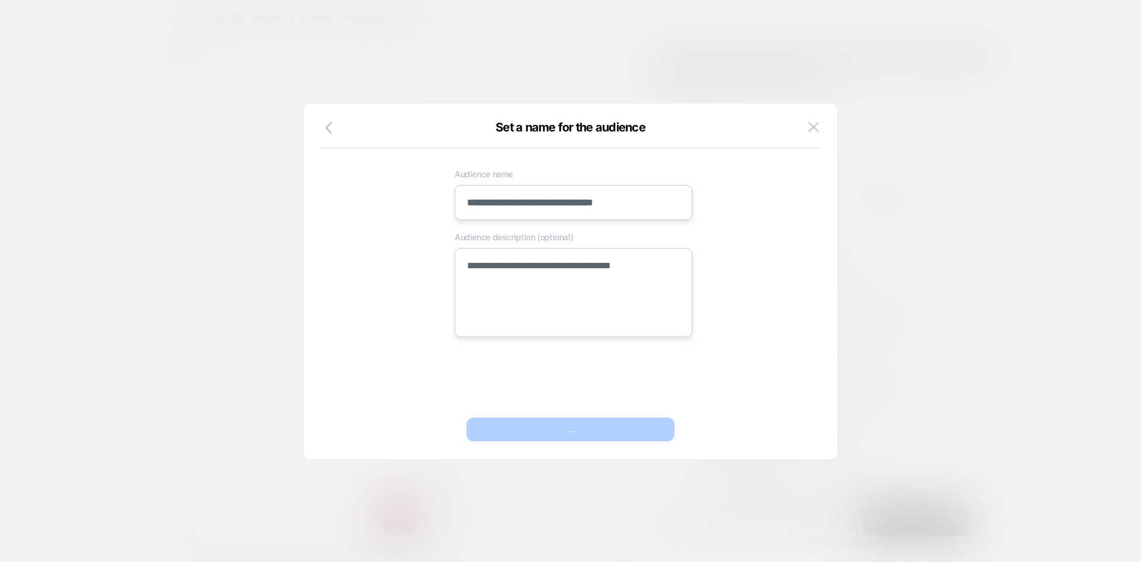
type textarea "*"
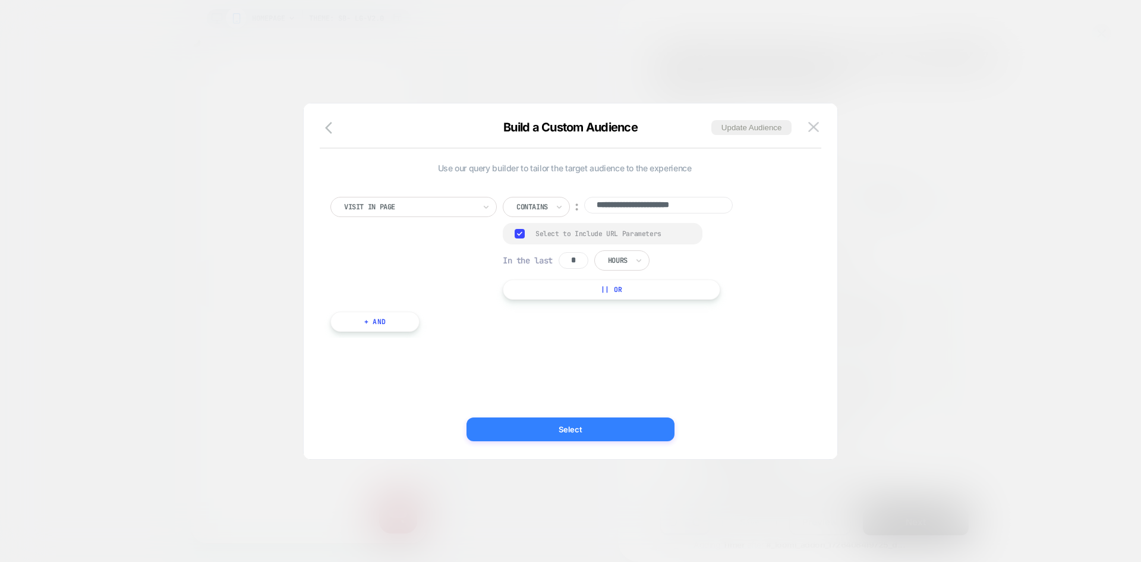
click at [585, 430] on button "Select" at bounding box center [571, 429] width 208 height 24
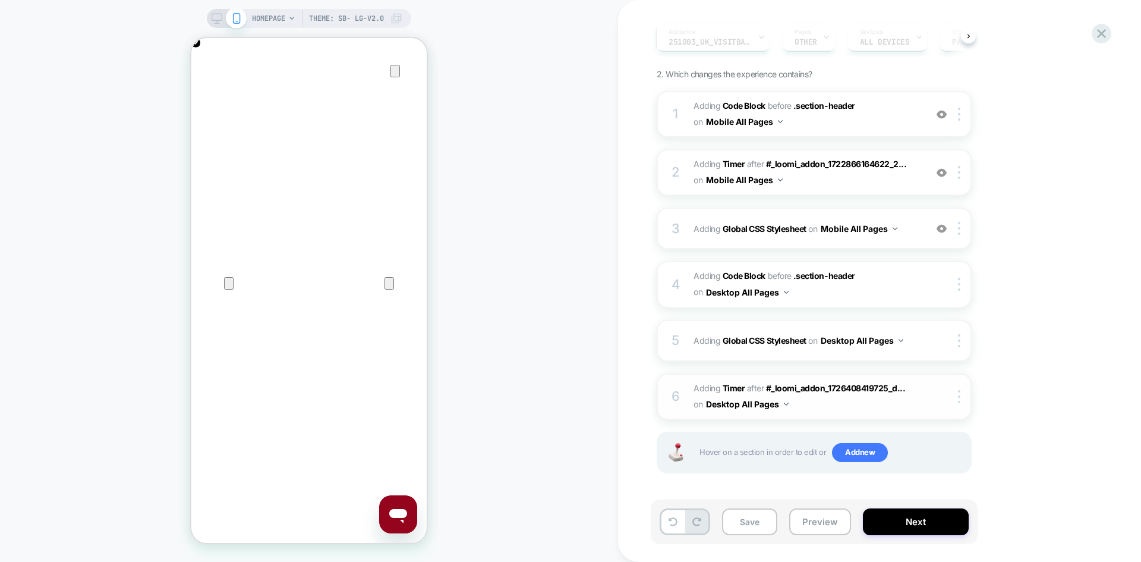
scroll to position [157, 0]
click at [742, 519] on button "Save" at bounding box center [749, 521] width 55 height 27
click at [890, 526] on button "Next" at bounding box center [916, 521] width 106 height 27
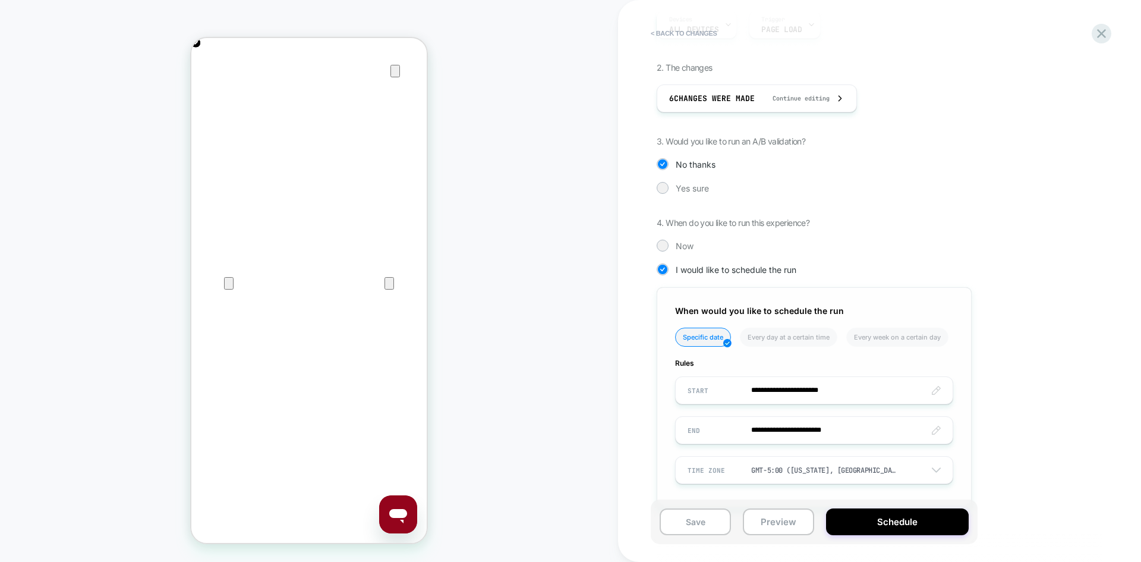
scroll to position [232, 0]
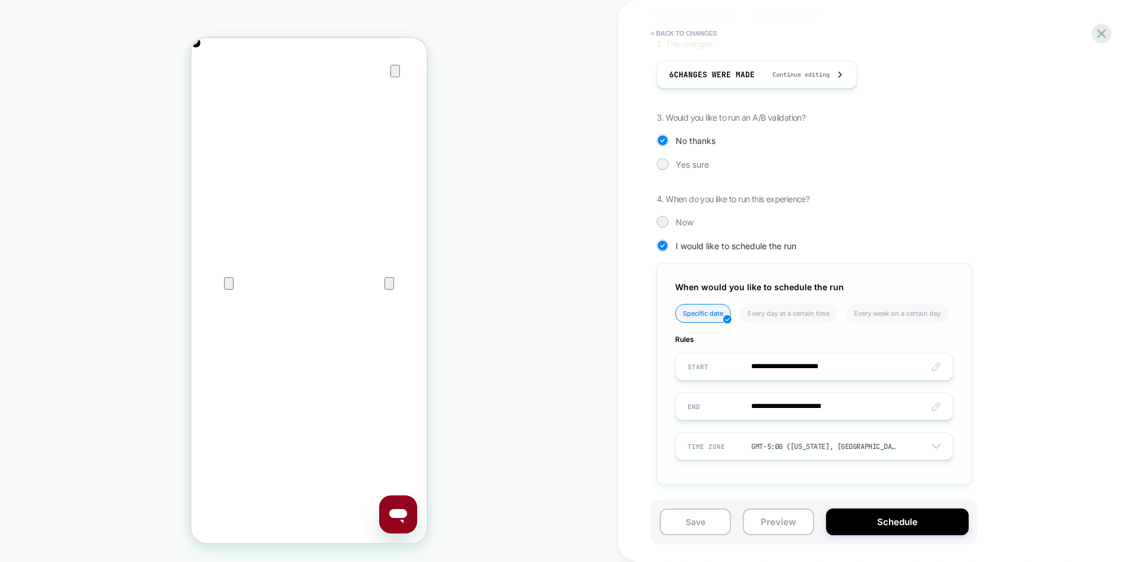
click at [787, 408] on input "**********" at bounding box center [814, 406] width 277 height 28
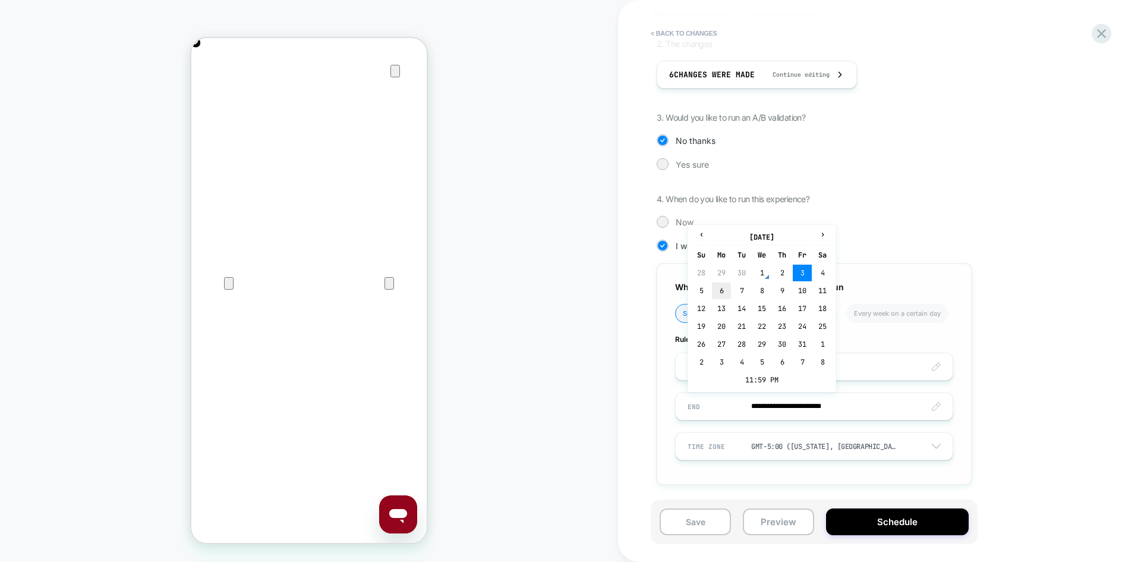
click at [727, 293] on td "6" at bounding box center [721, 290] width 19 height 17
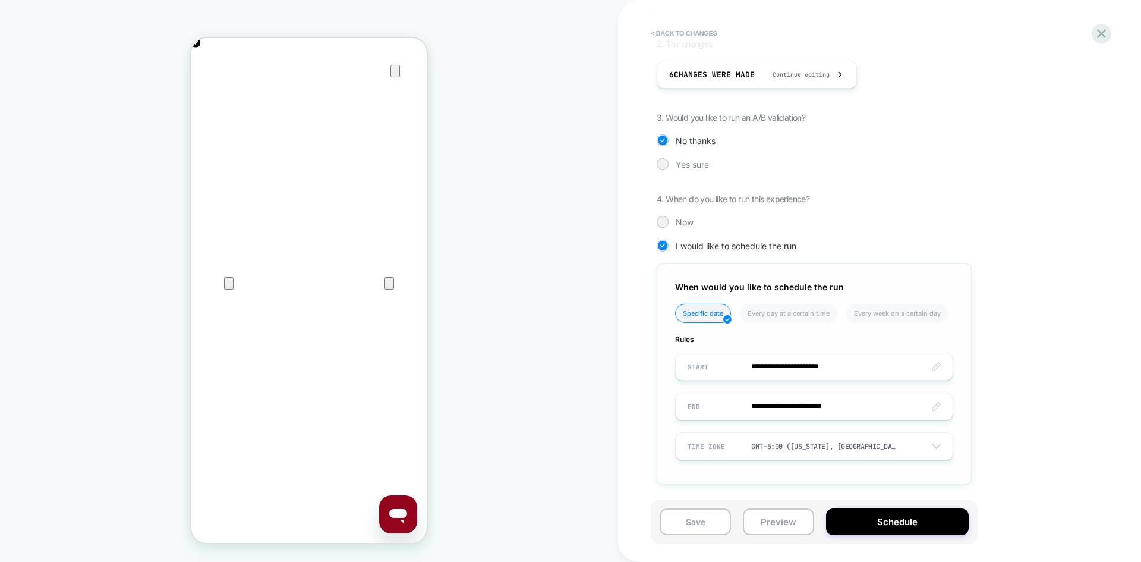
type input "**********"
click at [695, 518] on button "Save" at bounding box center [695, 521] width 71 height 27
click at [855, 518] on button "Schedule" at bounding box center [897, 521] width 143 height 27
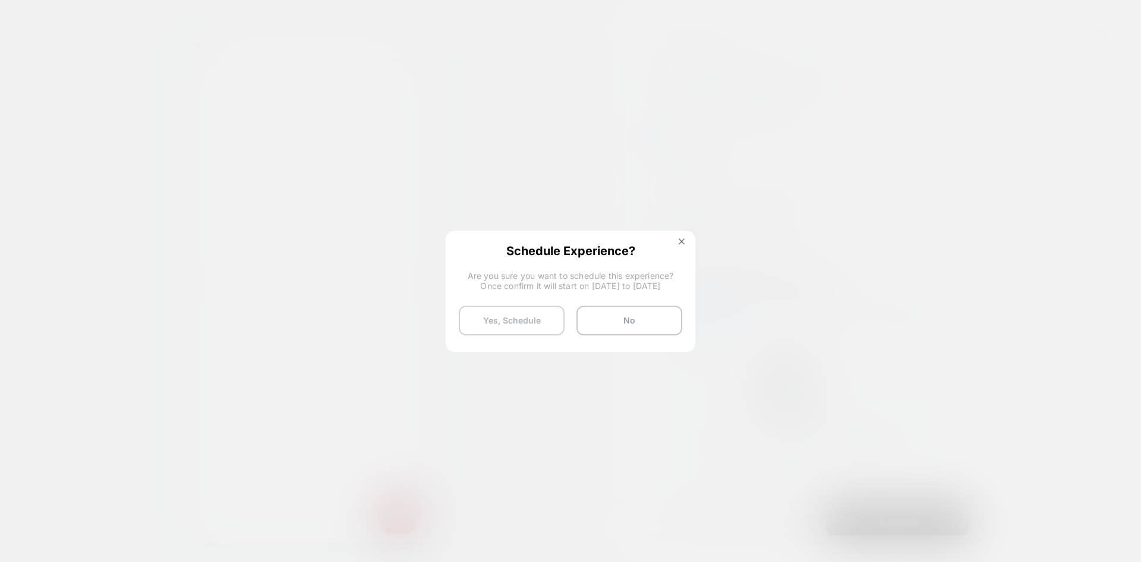
click at [516, 322] on button "Yes, Schedule" at bounding box center [512, 320] width 106 height 30
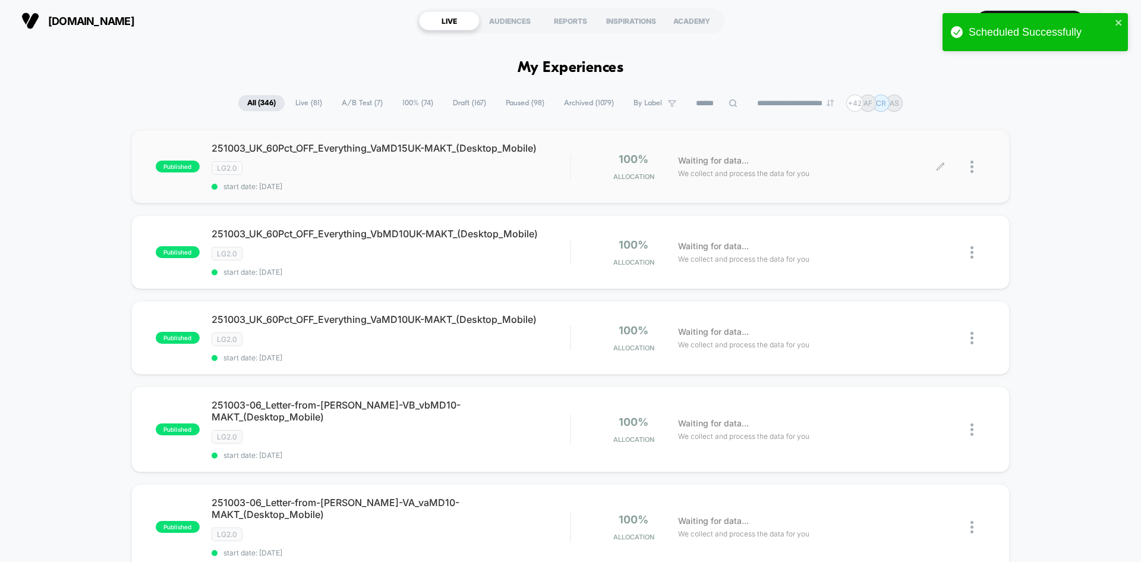
click at [969, 165] on div at bounding box center [963, 167] width 45 height 28
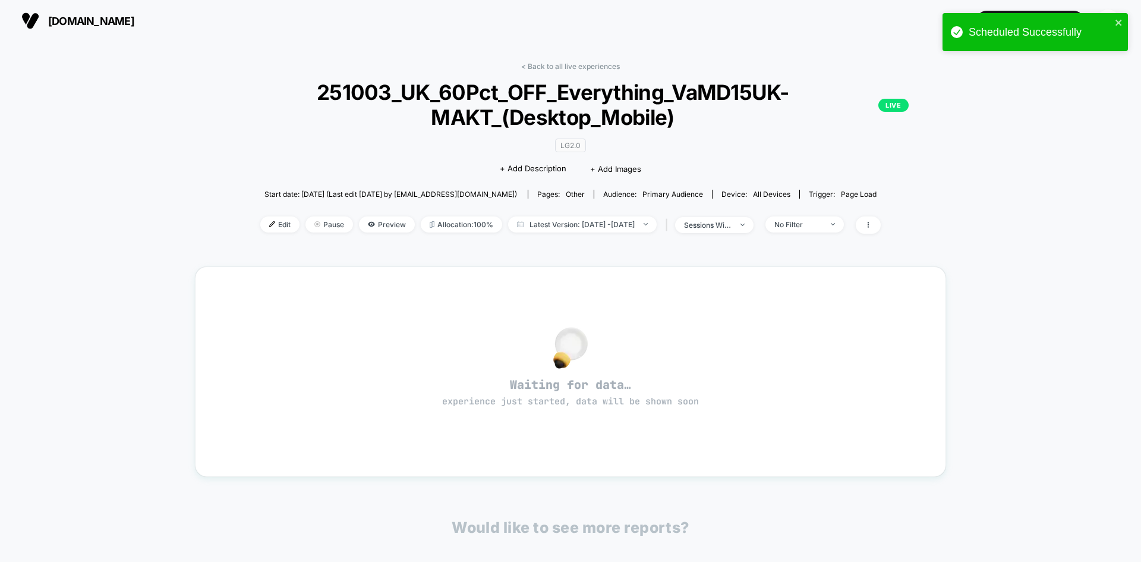
click at [64, 16] on span "[DOMAIN_NAME]" at bounding box center [91, 21] width 86 height 12
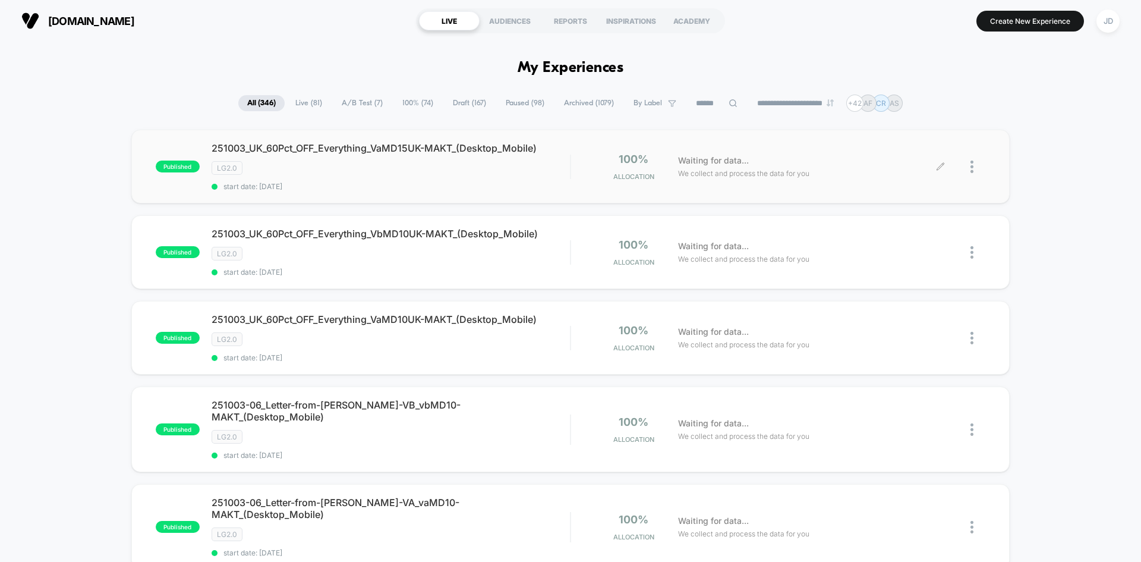
click at [975, 165] on div at bounding box center [977, 167] width 15 height 28
click at [912, 128] on div "Duplicate" at bounding box center [911, 125] width 107 height 27
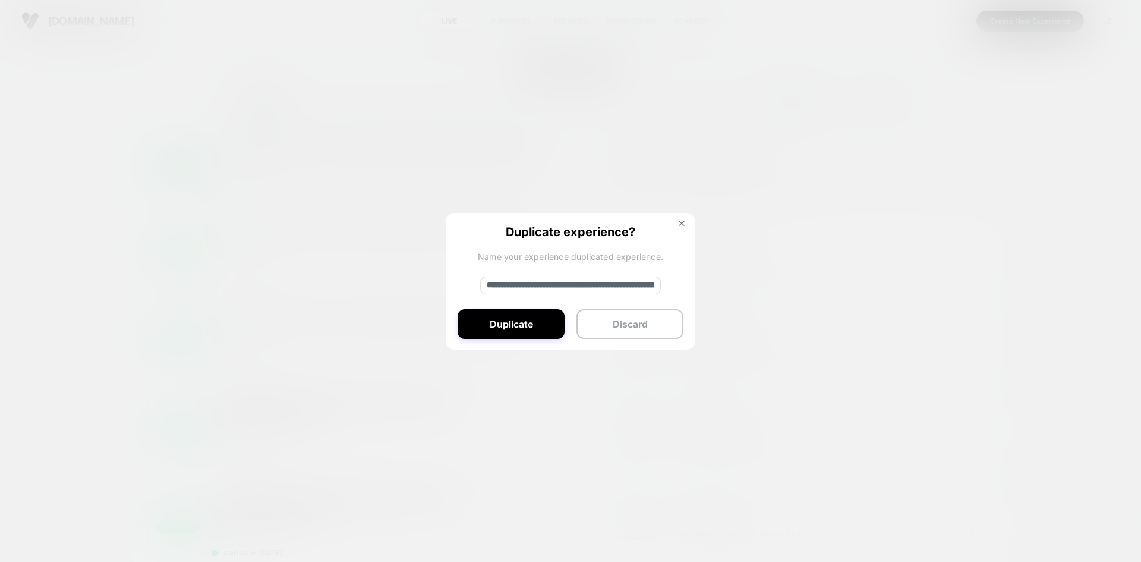
click at [586, 285] on input "**********" at bounding box center [570, 285] width 181 height 18
paste input "**********"
type input "**********"
click at [519, 317] on button "Duplicate" at bounding box center [511, 324] width 107 height 30
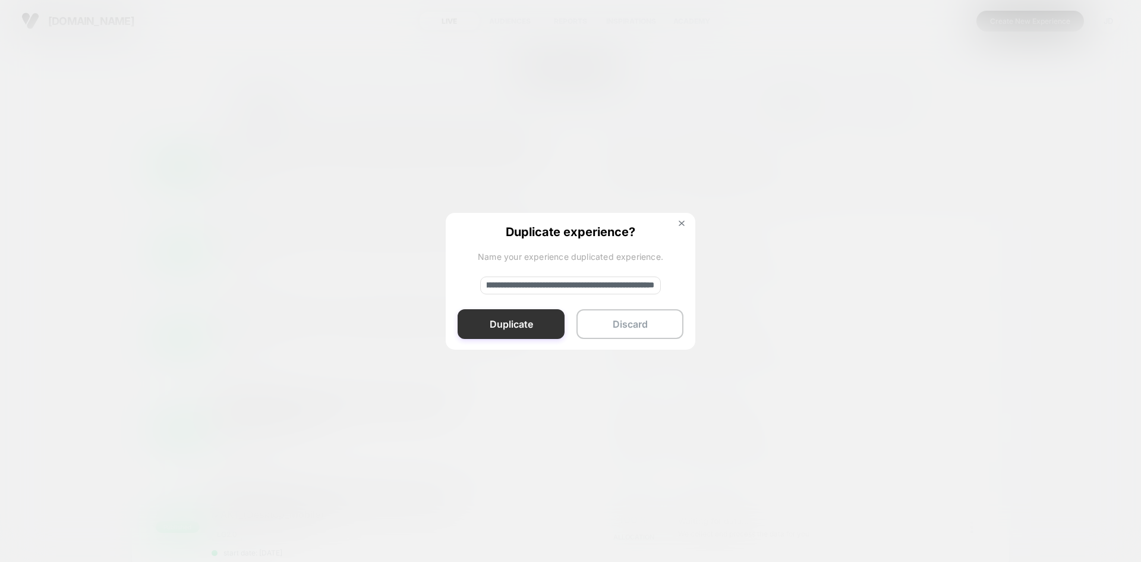
scroll to position [0, 0]
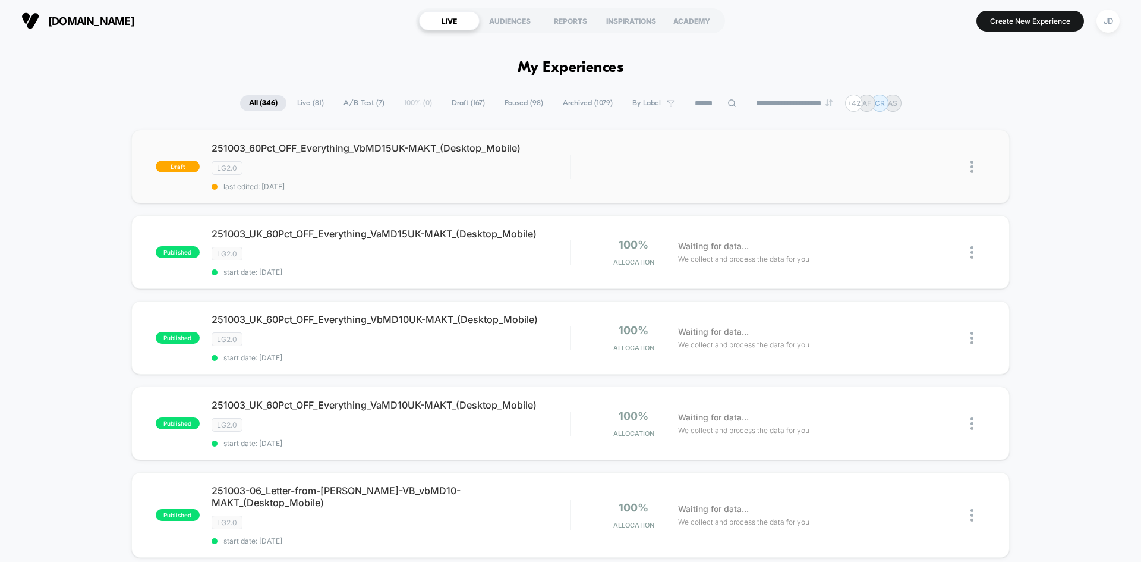
click at [971, 163] on img at bounding box center [971, 166] width 3 height 12
click at [909, 113] on div "Edit" at bounding box center [911, 112] width 107 height 27
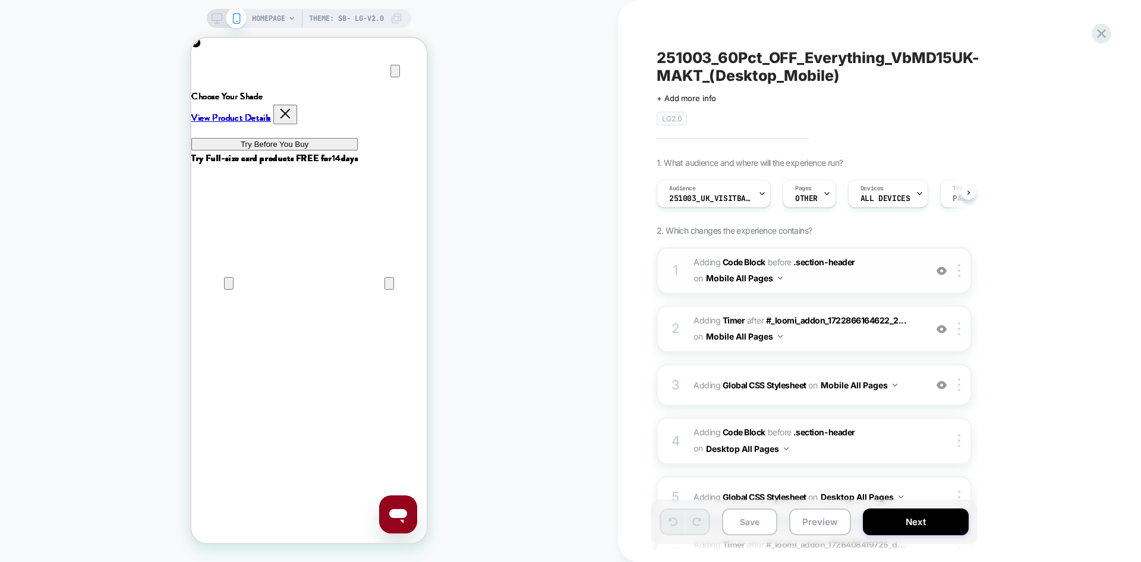
scroll to position [0, 1]
click at [876, 281] on span "Adding Code Block BEFORE .section-header .section-header on Mobile All Pages" at bounding box center [807, 270] width 226 height 32
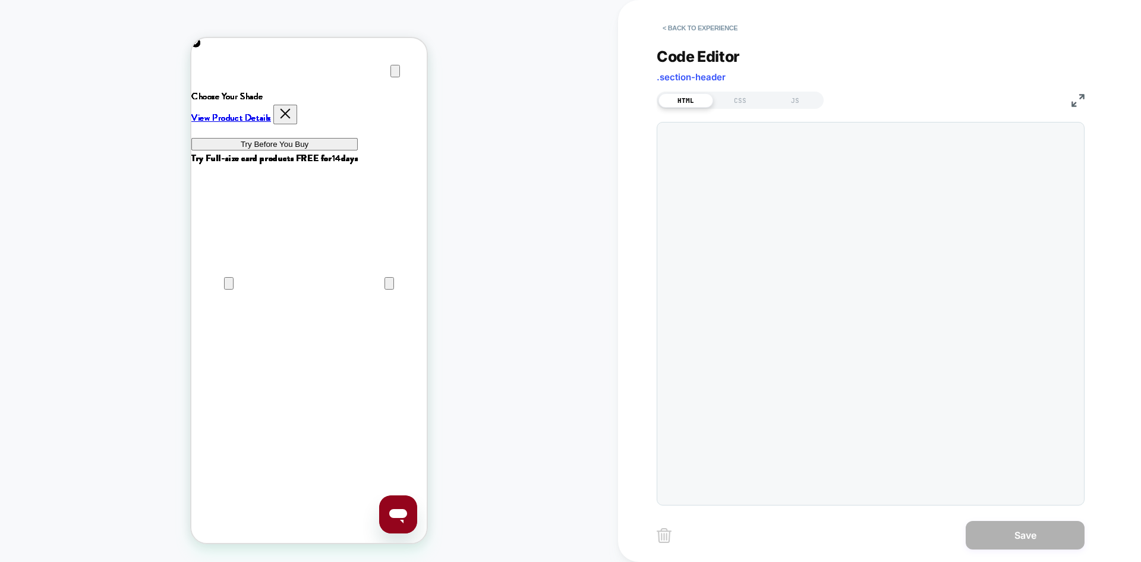
click at [207, 91] on icon "Close" at bounding box center [203, 95] width 8 height 8
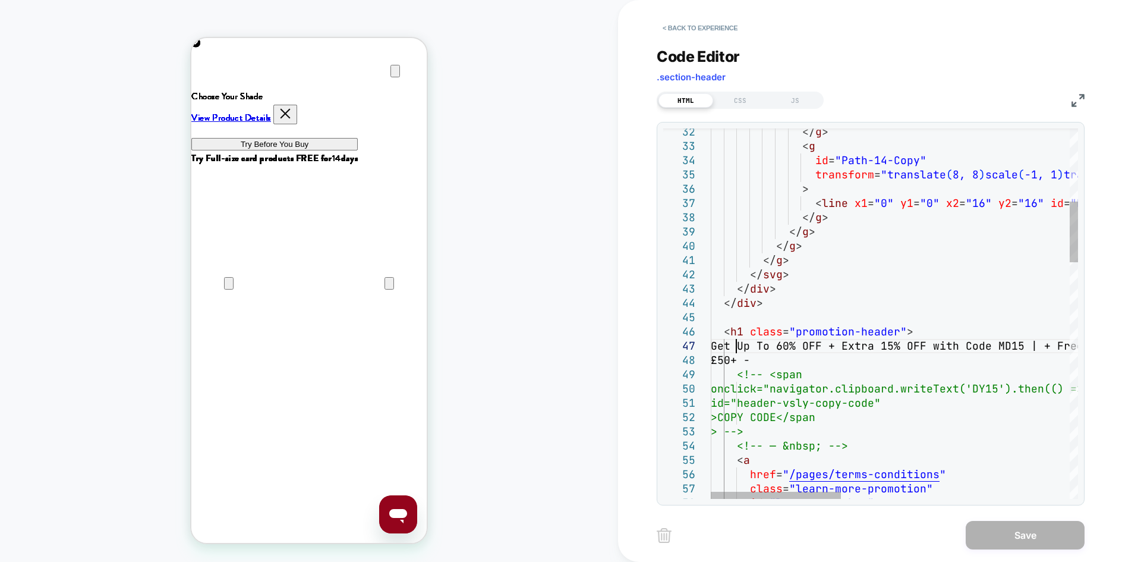
scroll to position [0, 0]
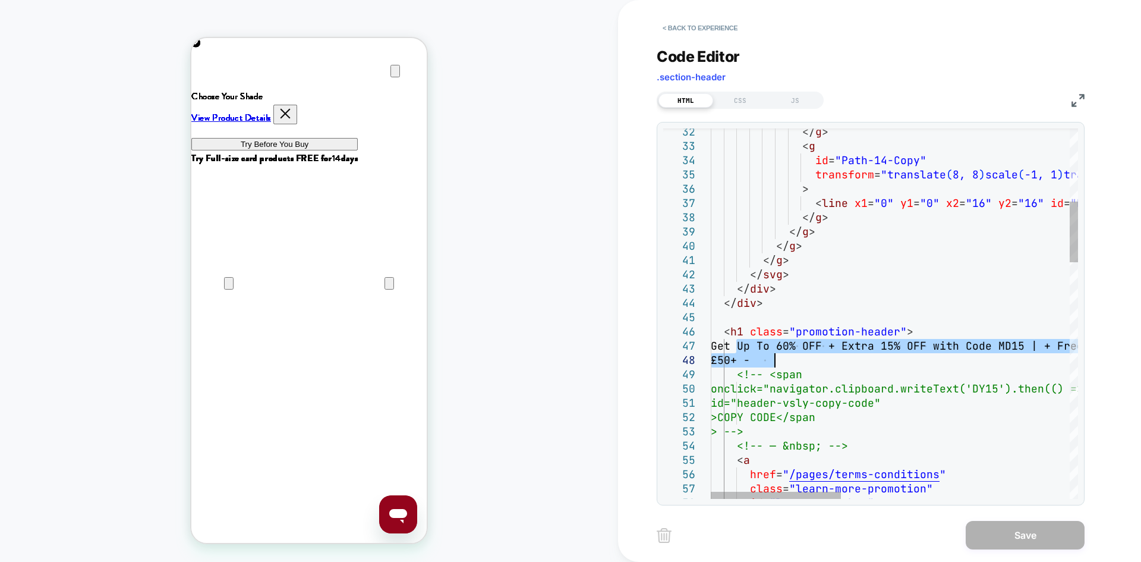
drag, startPoint x: 736, startPoint y: 345, endPoint x: 799, endPoint y: 355, distance: 63.8
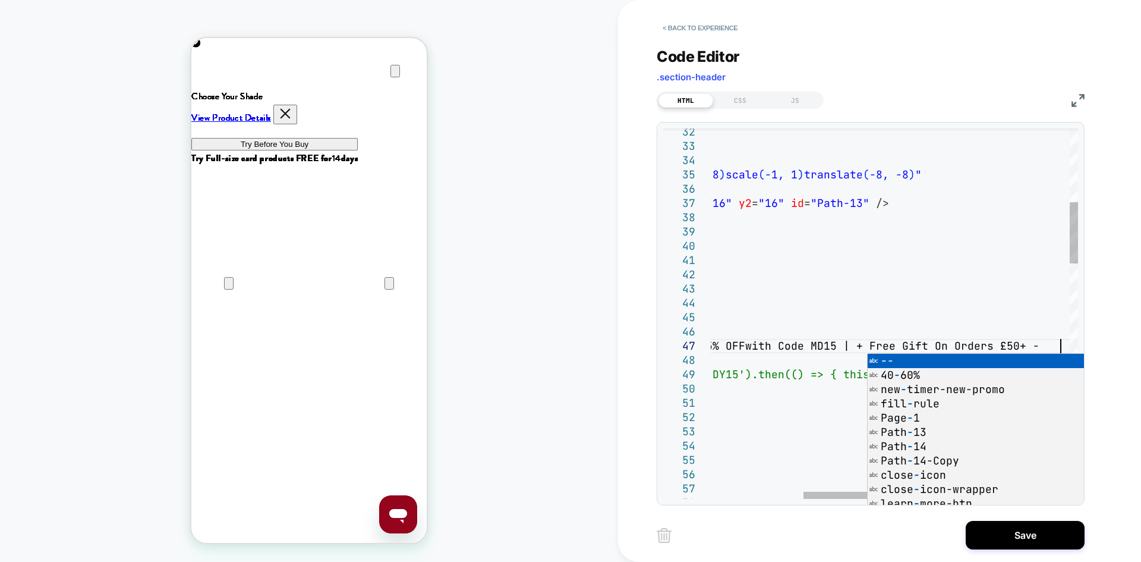
scroll to position [86, 615]
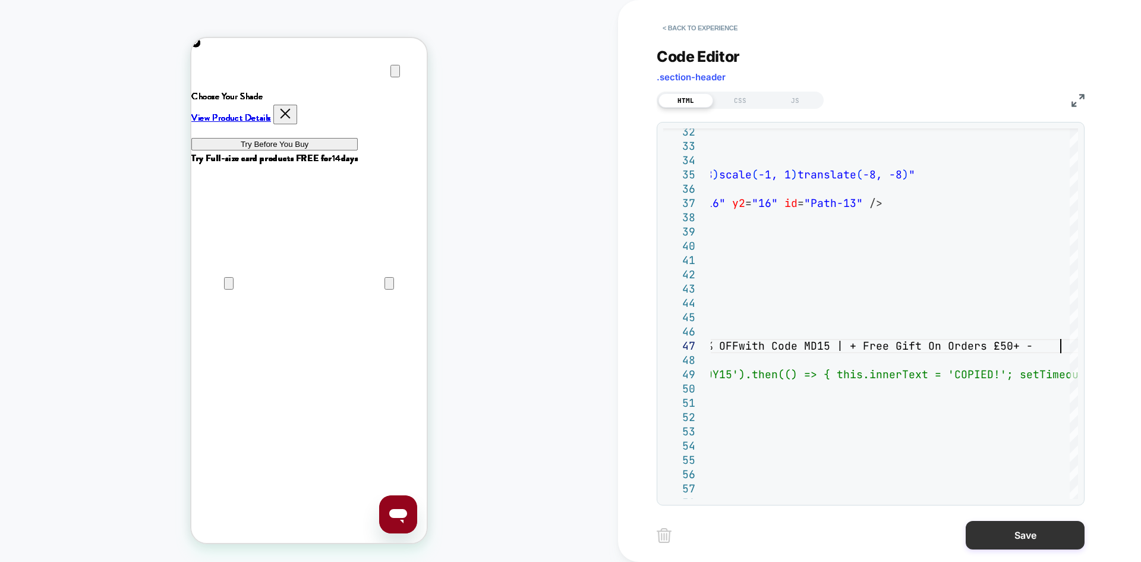
type textarea "**********"
click at [997, 542] on button "Save" at bounding box center [1025, 535] width 119 height 29
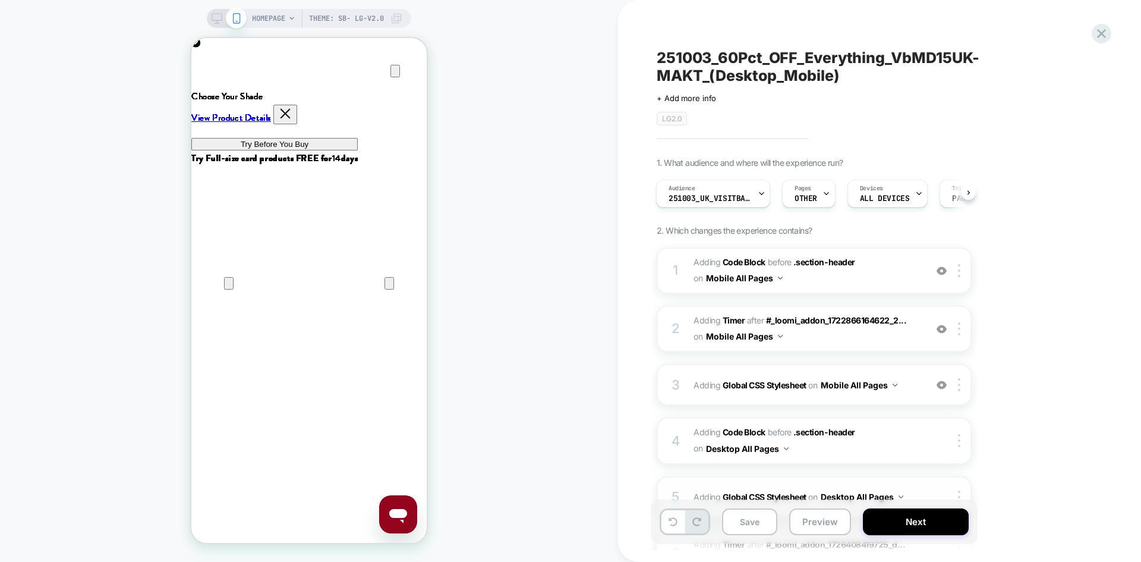
scroll to position [0, 0]
click at [746, 516] on button "Save" at bounding box center [749, 521] width 55 height 27
click at [218, 20] on icon at bounding box center [217, 18] width 11 height 11
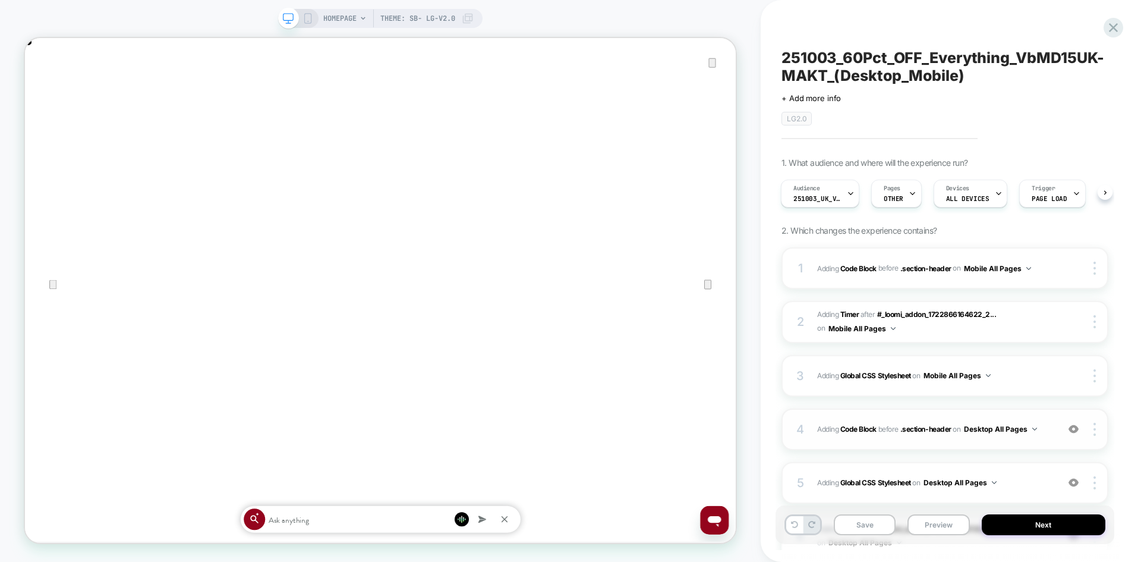
click at [1045, 430] on span "Adding Code Block BEFORE .section-header .section-header on Desktop All Pages" at bounding box center [934, 428] width 235 height 15
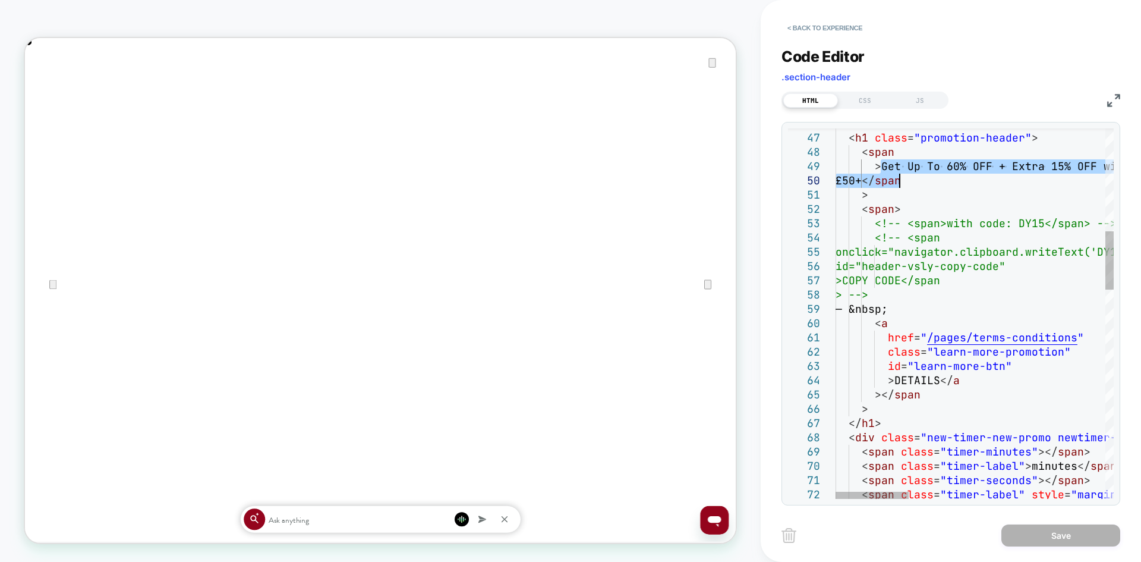
drag, startPoint x: 881, startPoint y: 163, endPoint x: 897, endPoint y: 182, distance: 25.3
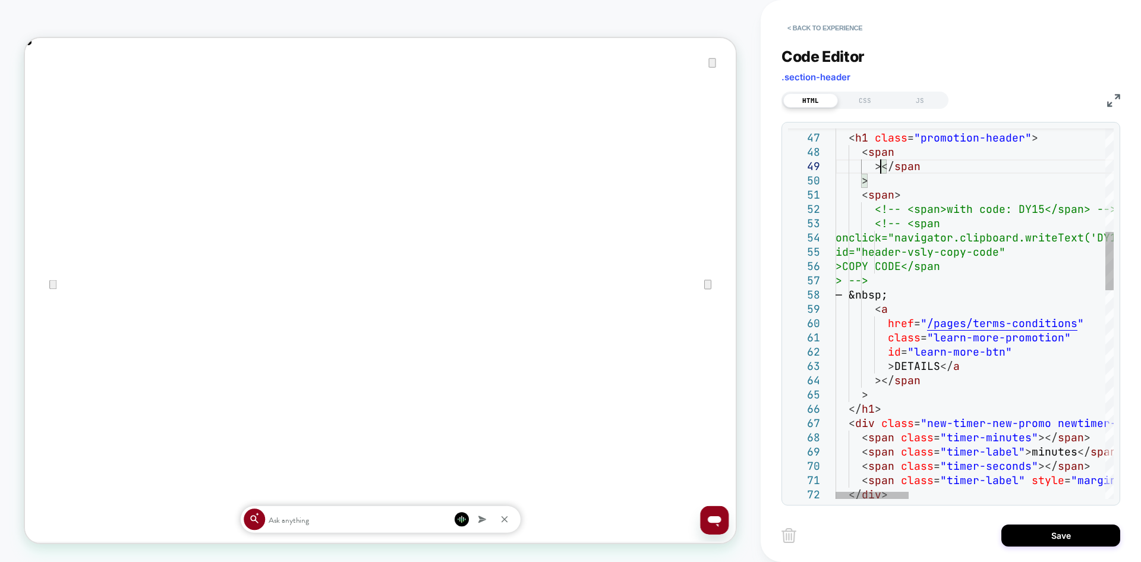
type textarea "**********"
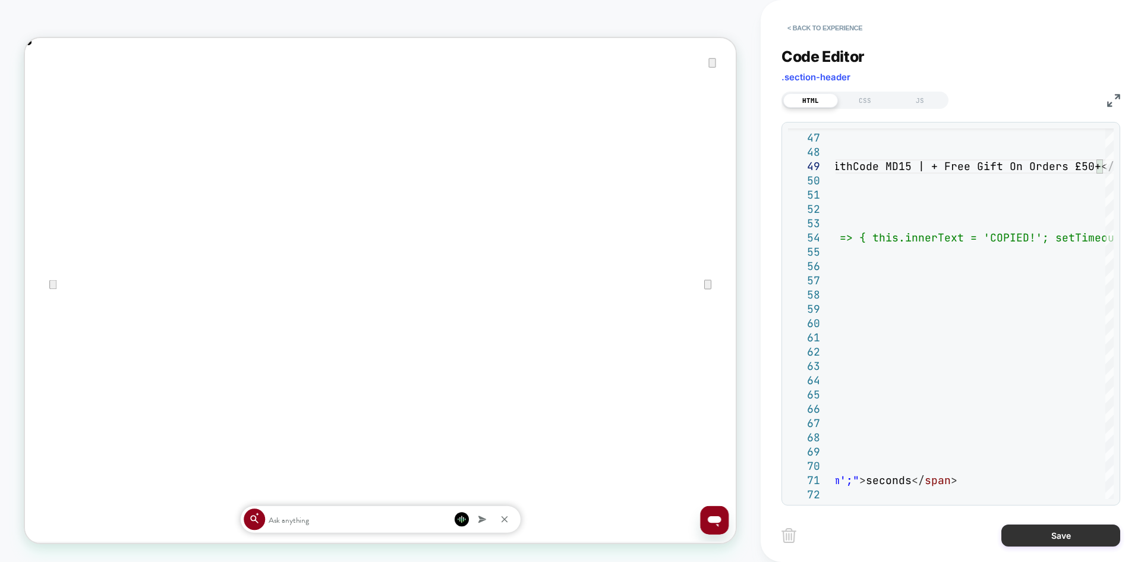
scroll to position [0, 948]
click at [1074, 544] on button "Save" at bounding box center [1060, 535] width 119 height 22
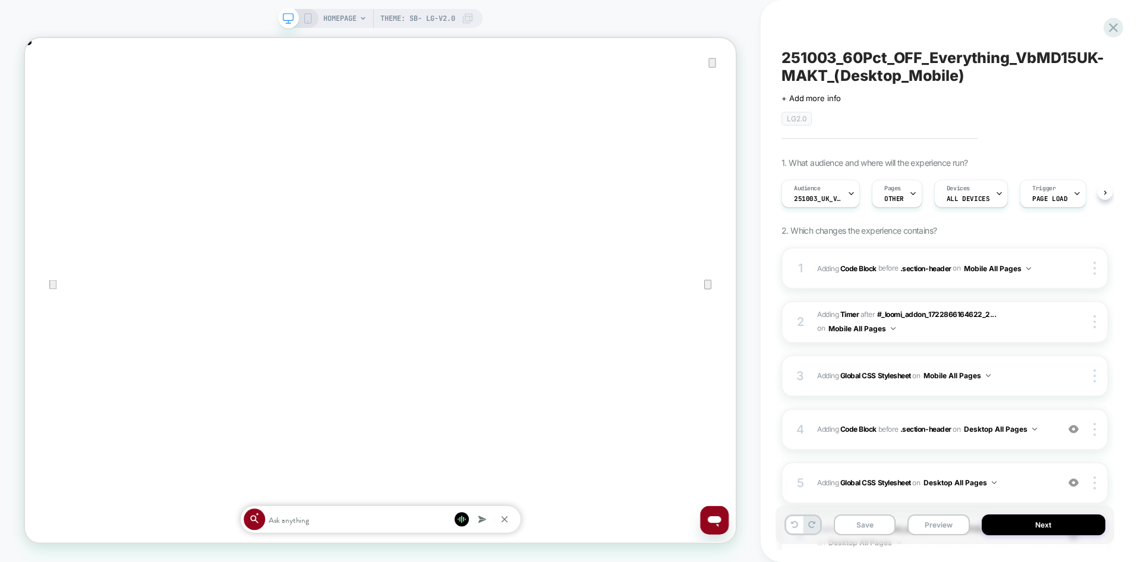
scroll to position [0, 1]
click at [851, 527] on button "Save" at bounding box center [865, 524] width 62 height 21
click at [841, 196] on div "Audience 251003_UK_VisitBanner_VaMD15UK-MAKT" at bounding box center [816, 193] width 71 height 27
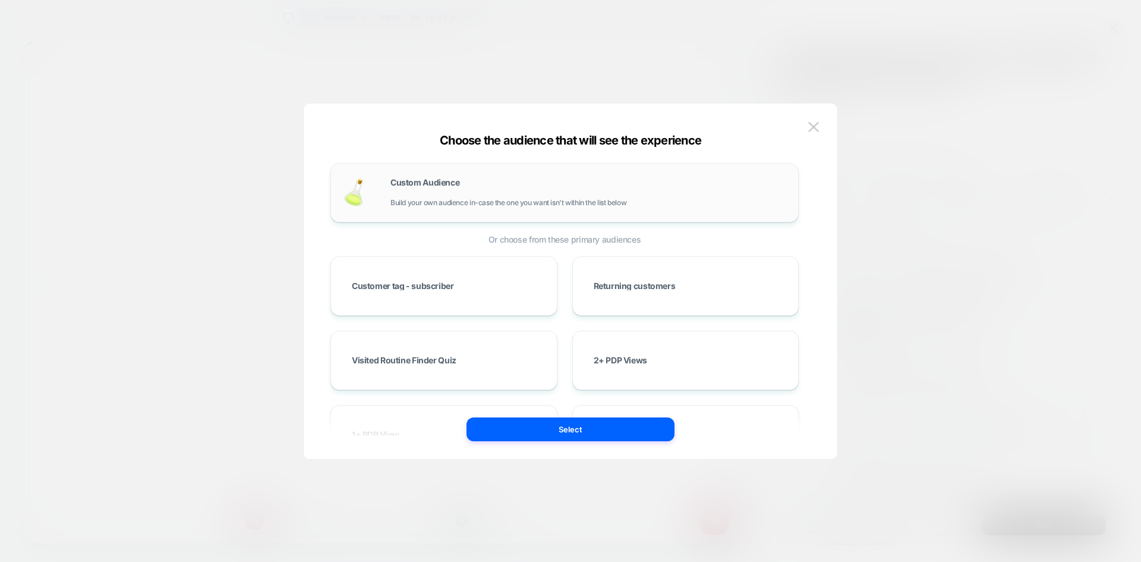
click at [551, 176] on div "Custom Audience Build your own audience in-case the one you want isn't within t…" at bounding box center [564, 192] width 443 height 34
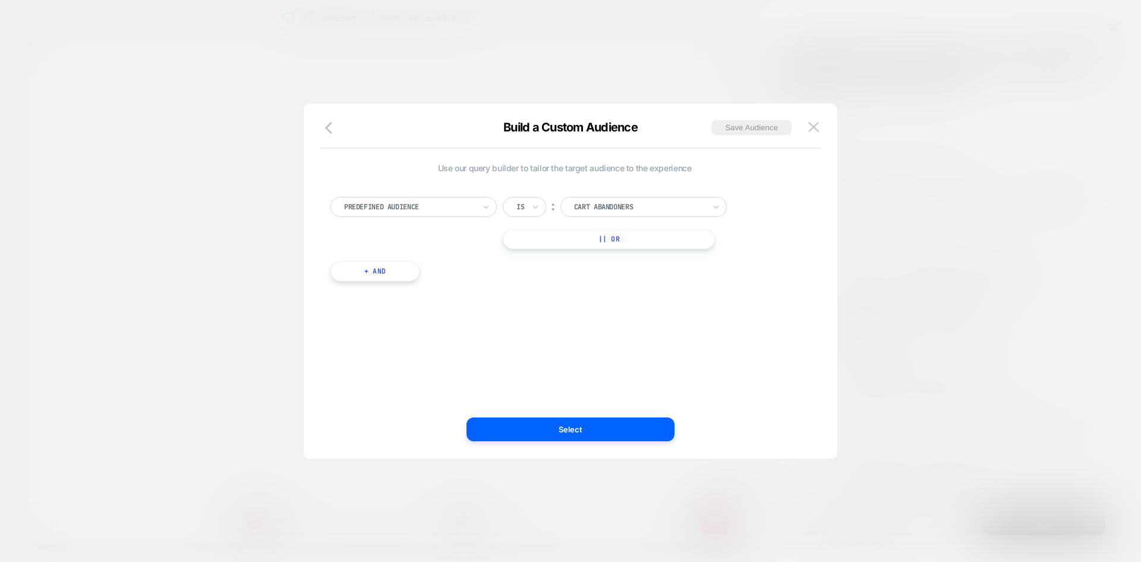
scroll to position [0, 1896]
click at [370, 198] on div "Predefined Audience" at bounding box center [413, 207] width 166 height 20
type input "*****"
click at [390, 259] on div "Visit In Page" at bounding box center [419, 255] width 155 height 19
drag, startPoint x: 537, startPoint y: 204, endPoint x: 540, endPoint y: 212, distance: 8.1
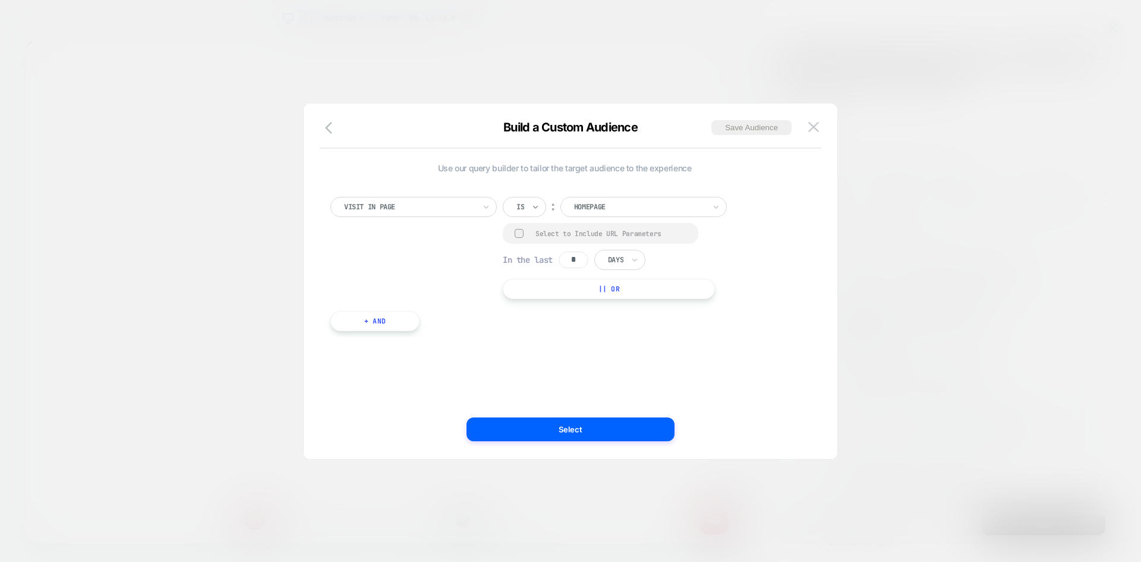
click at [537, 204] on icon at bounding box center [535, 207] width 8 height 12
click at [553, 278] on div "Contains" at bounding box center [553, 277] width 77 height 19
click at [519, 234] on div at bounding box center [519, 233] width 9 height 9
drag, startPoint x: 582, startPoint y: 257, endPoint x: 537, endPoint y: 257, distance: 45.2
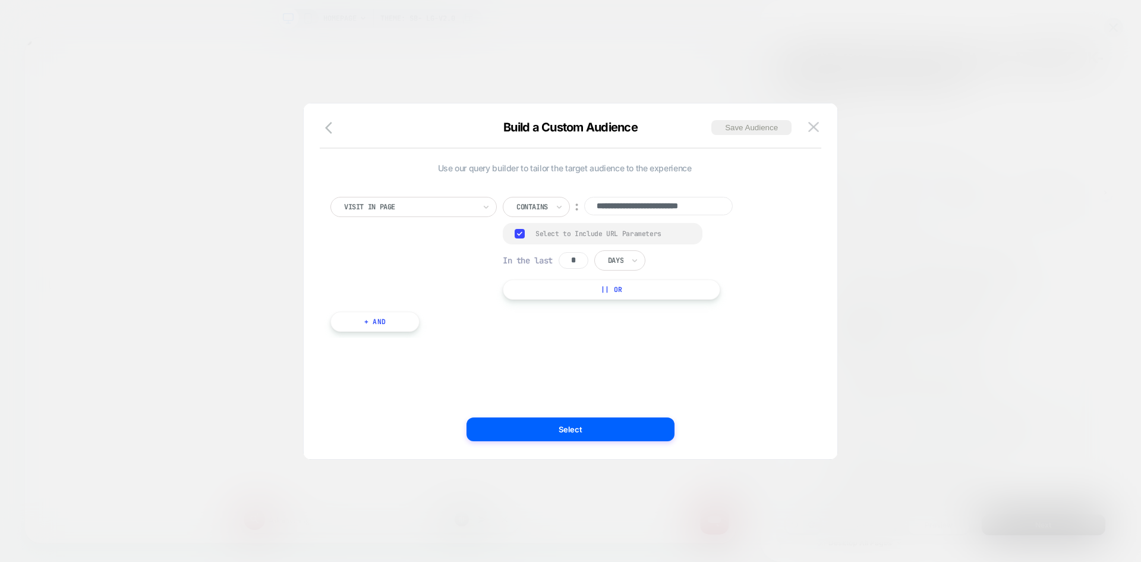
click at [537, 257] on div "In the last * Days" at bounding box center [574, 260] width 143 height 20
type input "*"
click at [623, 257] on div at bounding box center [615, 260] width 15 height 11
click at [644, 289] on div "Hours" at bounding box center [647, 292] width 77 height 19
click at [649, 211] on input "**********" at bounding box center [658, 206] width 149 height 18
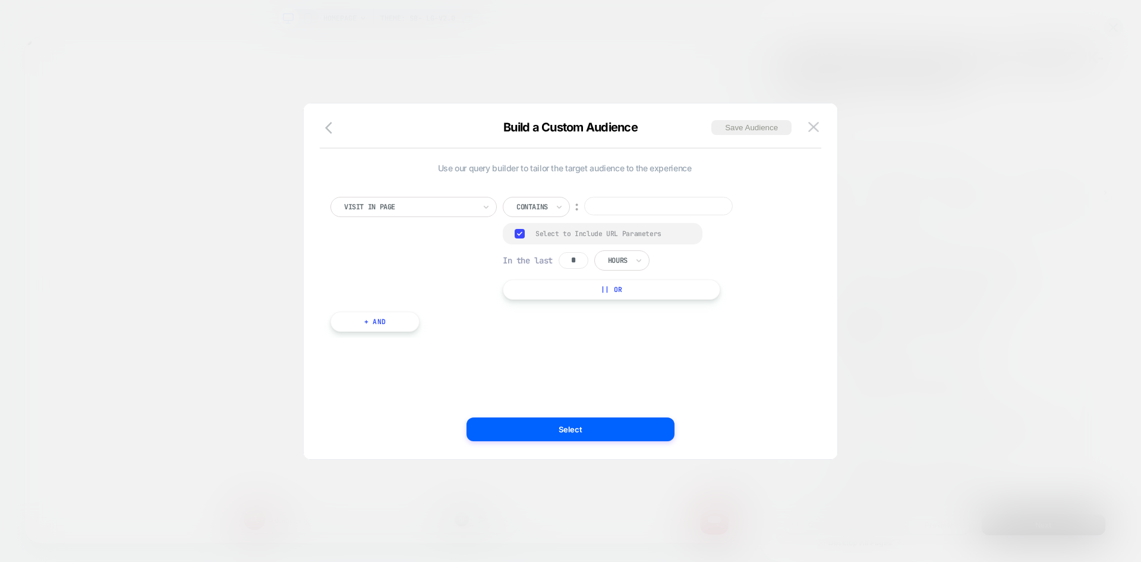
paste input "**********"
type input "**********"
click at [757, 122] on button "Save Audience" at bounding box center [751, 127] width 80 height 15
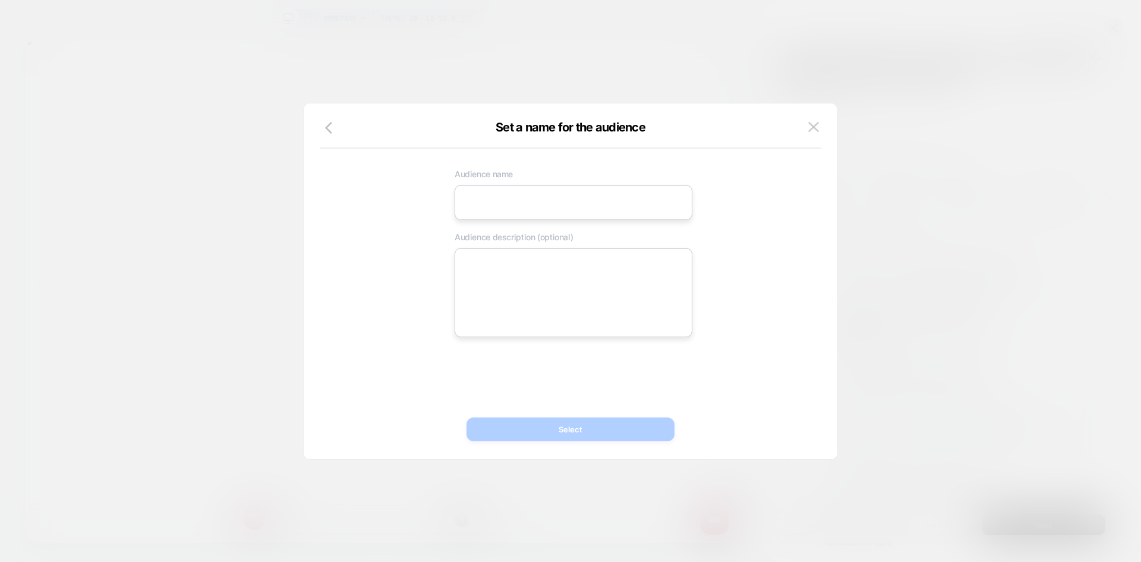
scroll to position [0, 948]
click at [483, 195] on input at bounding box center [574, 202] width 238 height 35
paste input "**********"
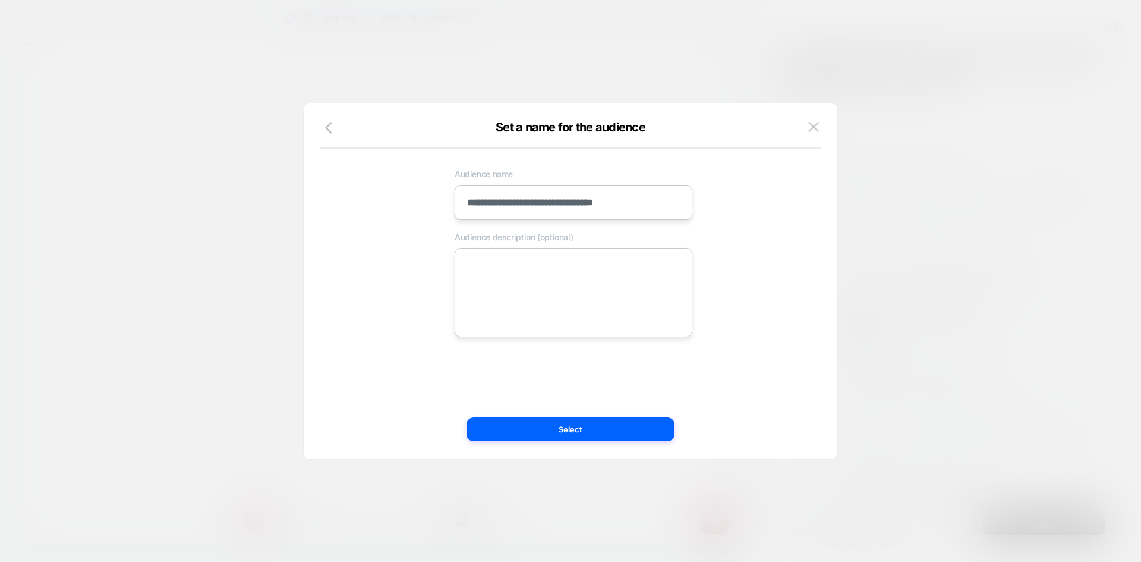
type input "**********"
drag, startPoint x: 610, startPoint y: 314, endPoint x: 609, endPoint y: 373, distance: 58.3
click at [610, 314] on textarea at bounding box center [574, 292] width 238 height 89
paste textarea "**********"
type textarea "*"
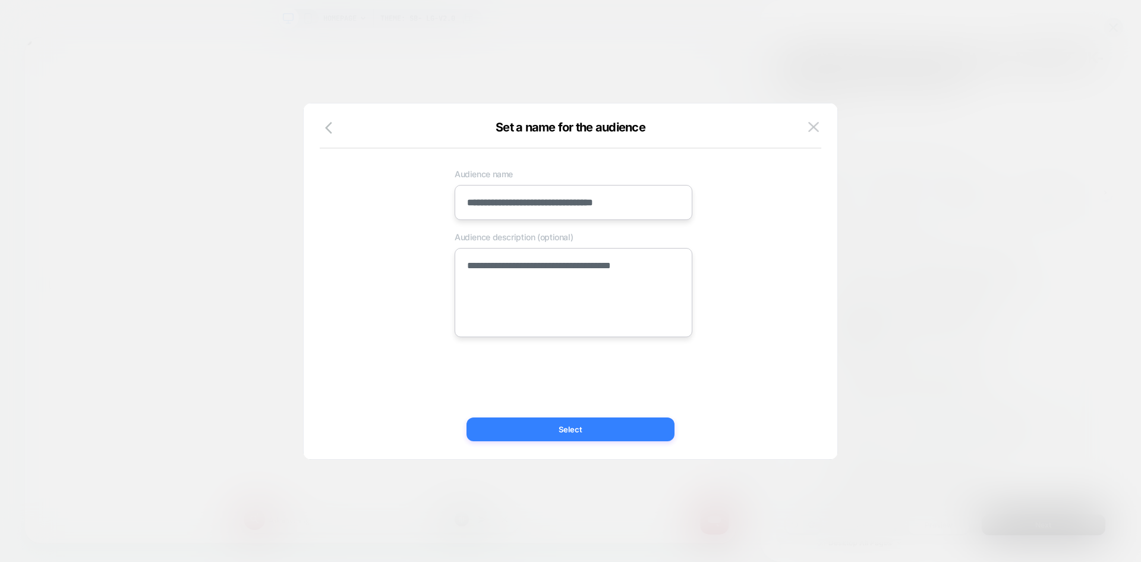
type textarea "**********"
click at [579, 427] on button "Select" at bounding box center [571, 429] width 208 height 24
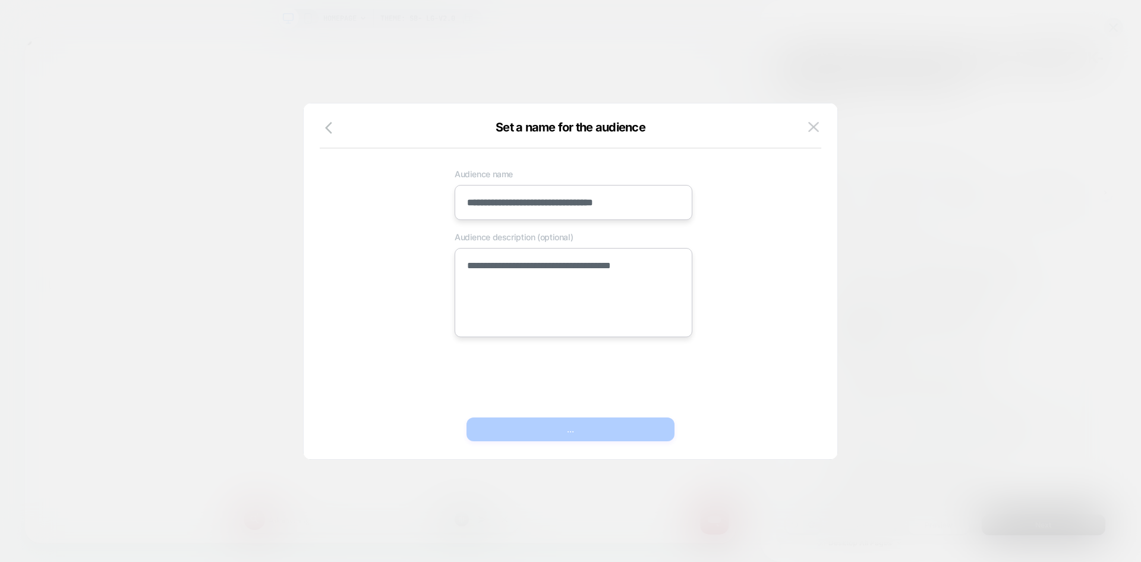
type textarea "*"
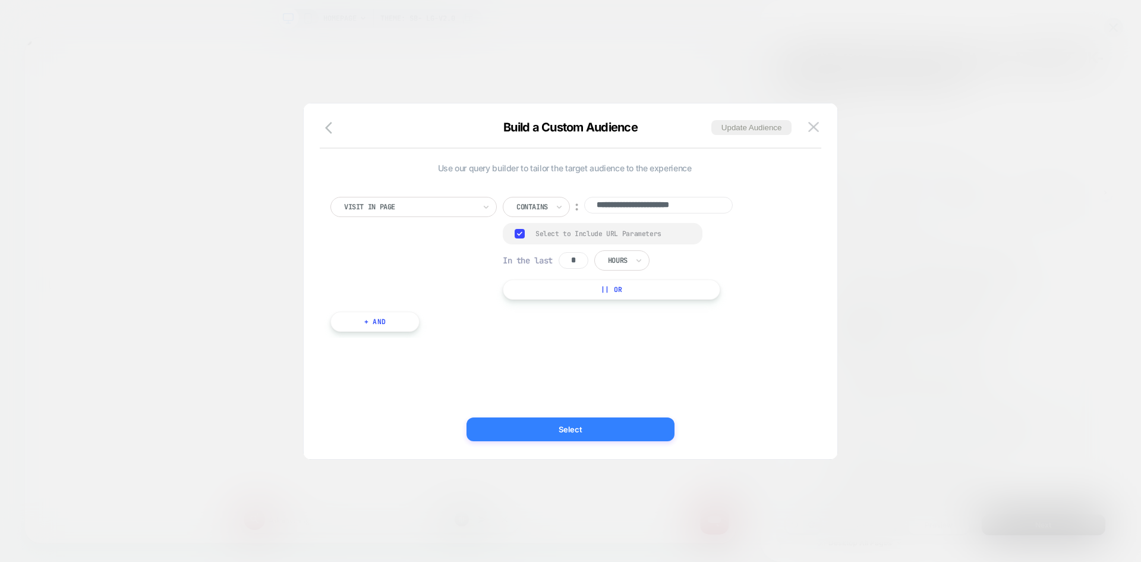
click at [582, 423] on button "Select" at bounding box center [571, 429] width 208 height 24
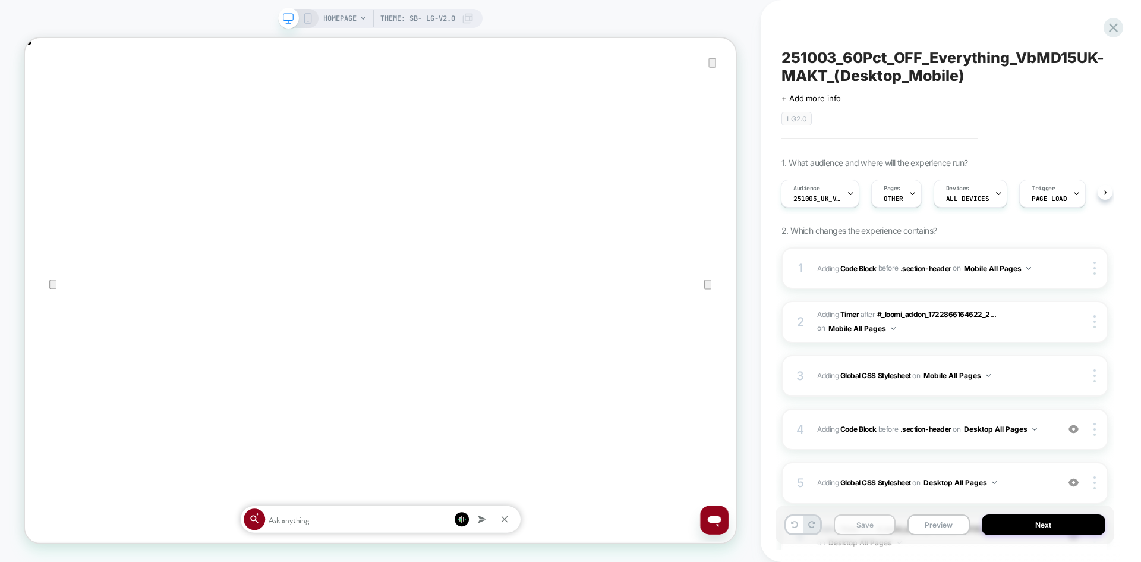
click at [874, 526] on button "Save" at bounding box center [865, 524] width 62 height 21
click at [1032, 531] on button "Next" at bounding box center [1044, 524] width 124 height 21
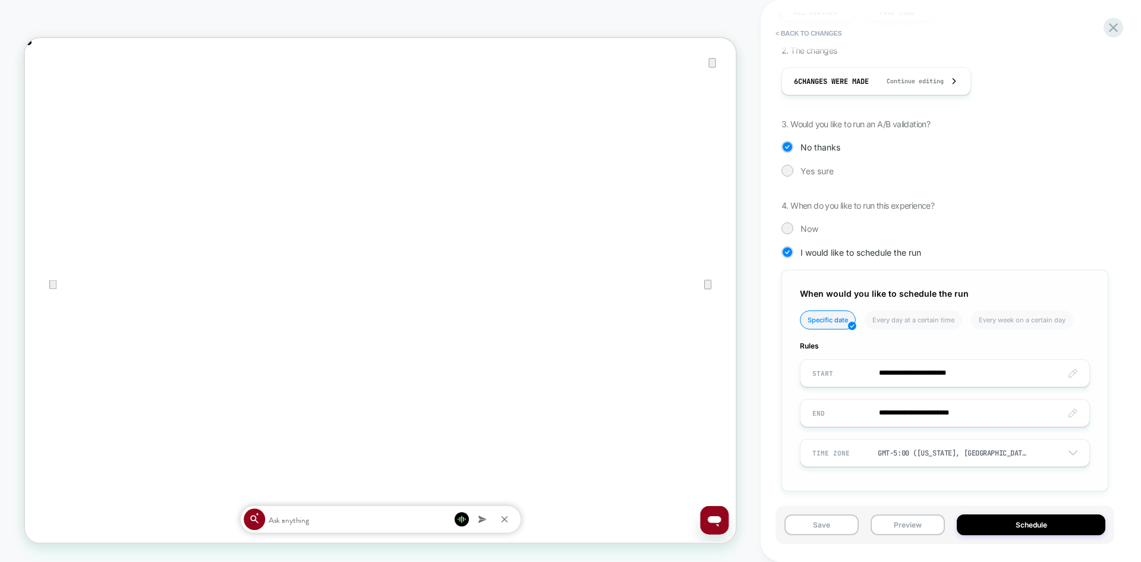
scroll to position [250, 0]
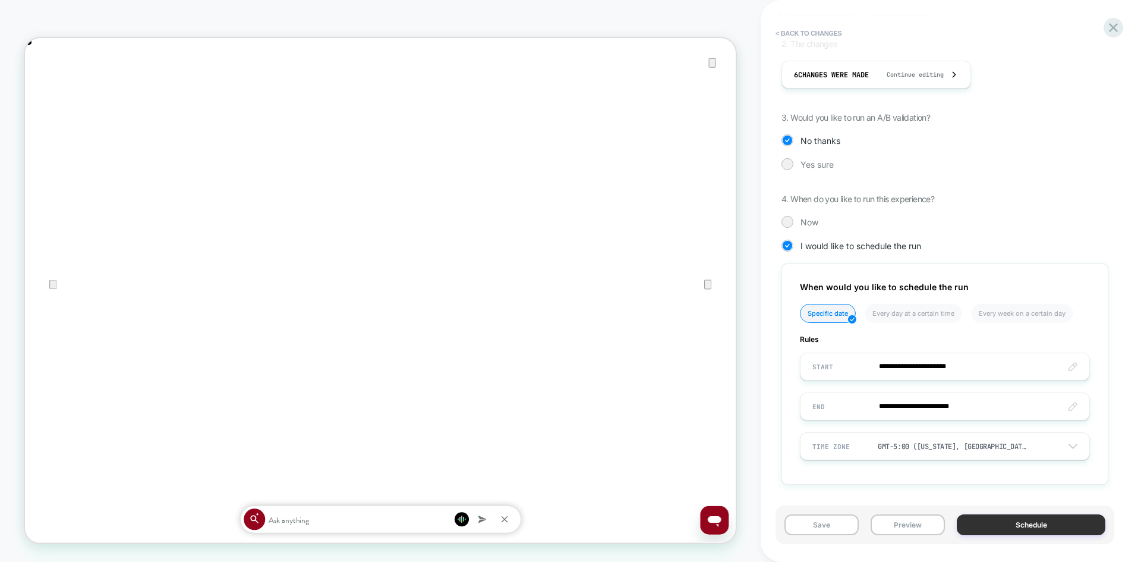
click at [1031, 520] on button "Schedule" at bounding box center [1031, 524] width 149 height 21
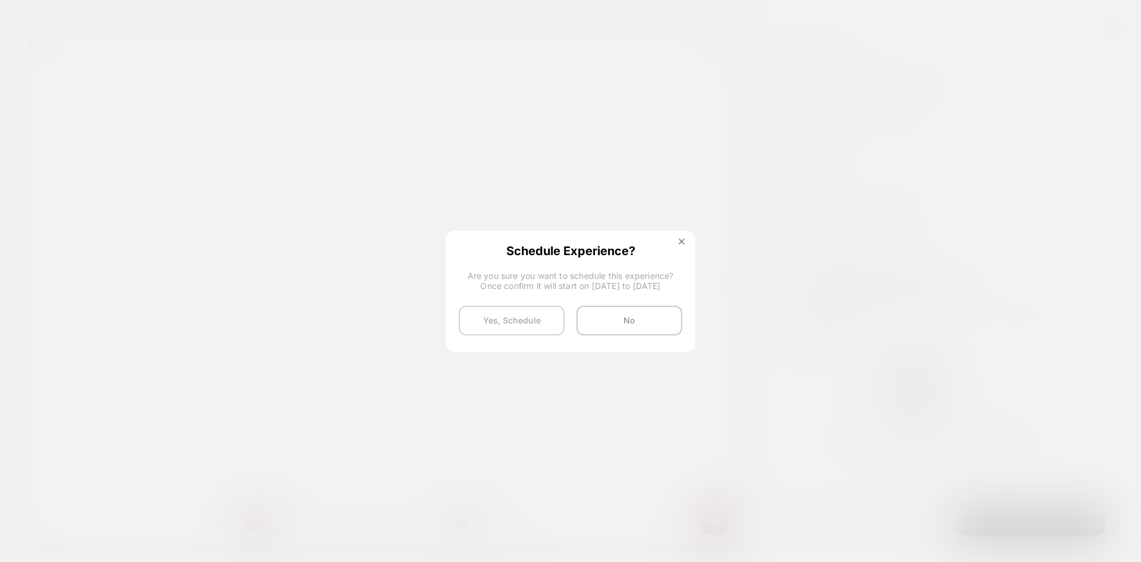
click at [527, 326] on button "Yes, Schedule" at bounding box center [512, 320] width 106 height 30
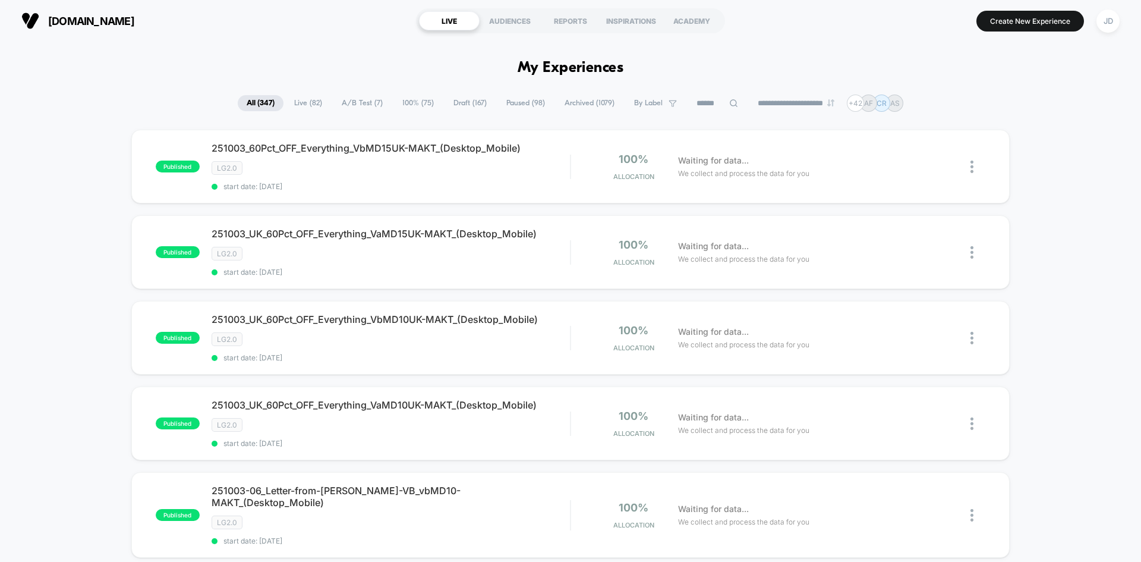
click at [729, 101] on icon at bounding box center [733, 103] width 9 height 9
type input "***"
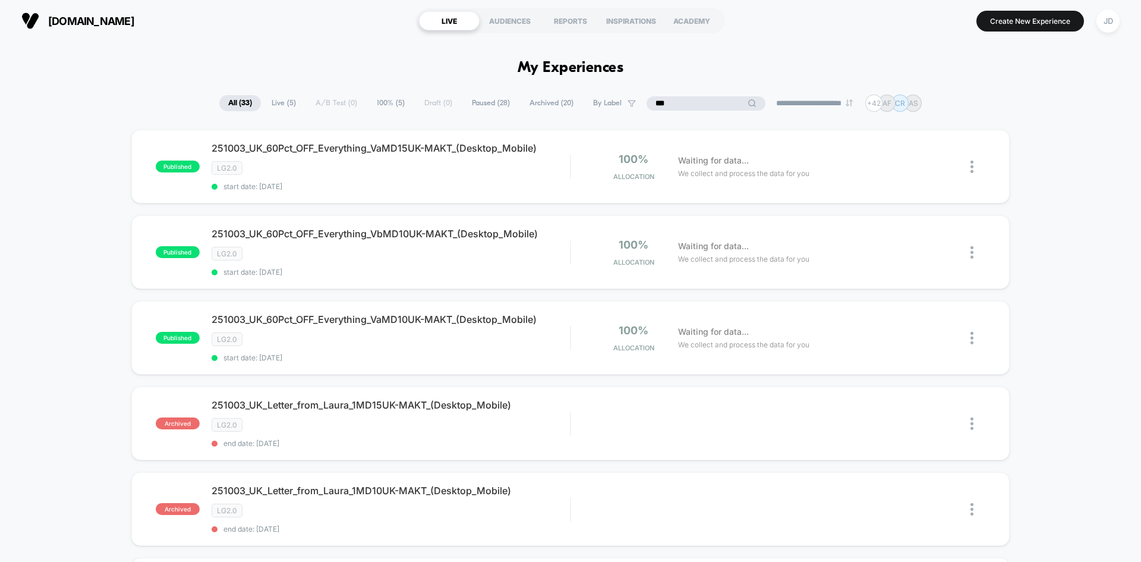
click at [707, 103] on input "***" at bounding box center [706, 103] width 119 height 14
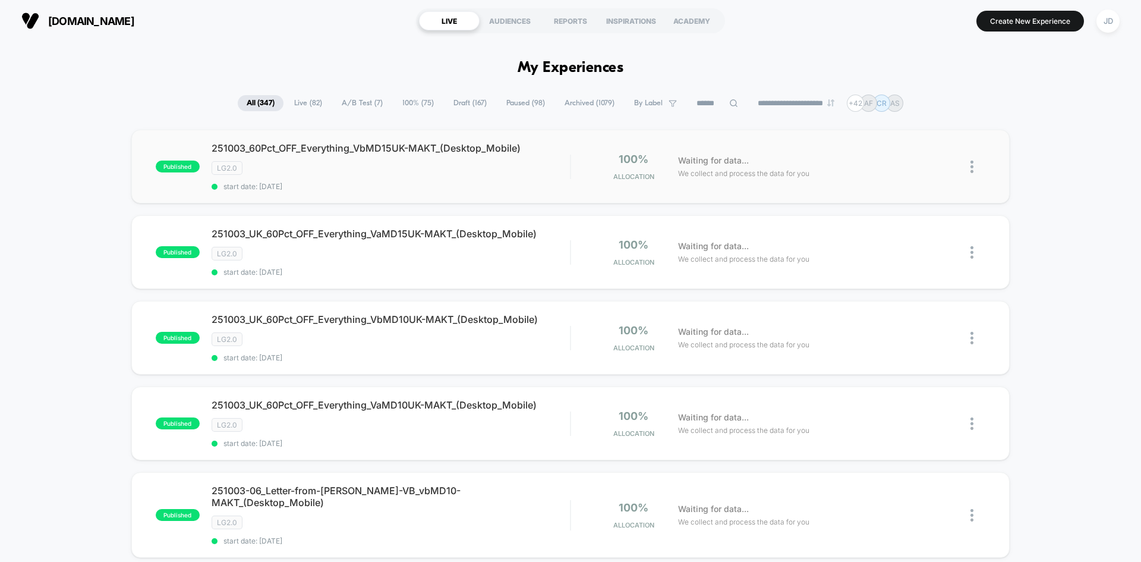
click at [972, 167] on img at bounding box center [971, 166] width 3 height 12
click at [904, 92] on div "Edit" at bounding box center [911, 98] width 107 height 27
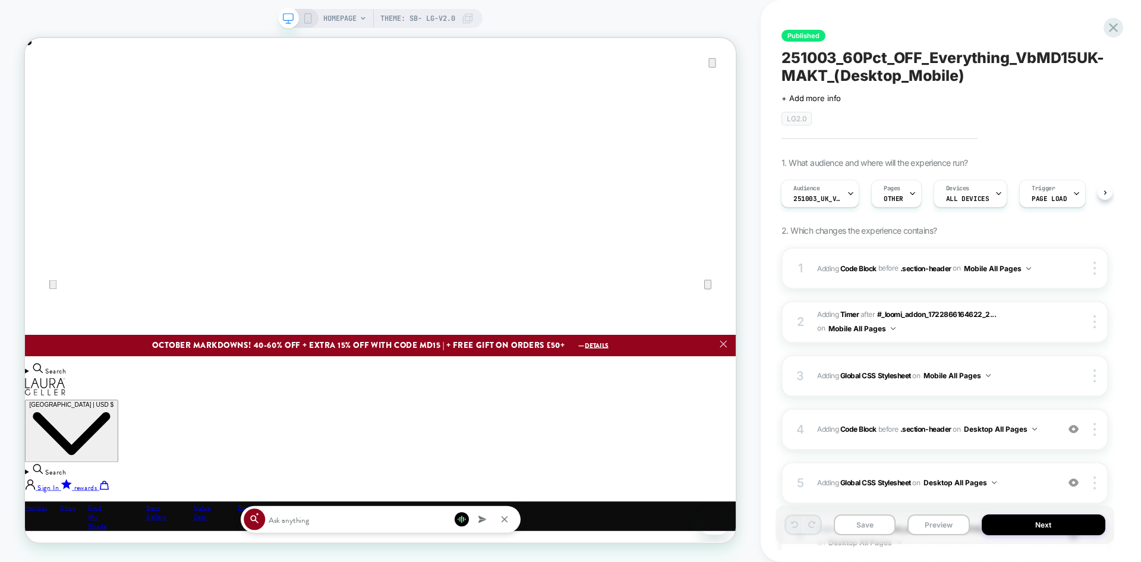
scroll to position [0, 948]
click at [846, 56] on span "251003_60Pct_OFF_Everything_VbMD15UK-MAKT_(Desktop_Mobile)" at bounding box center [944, 67] width 327 height 36
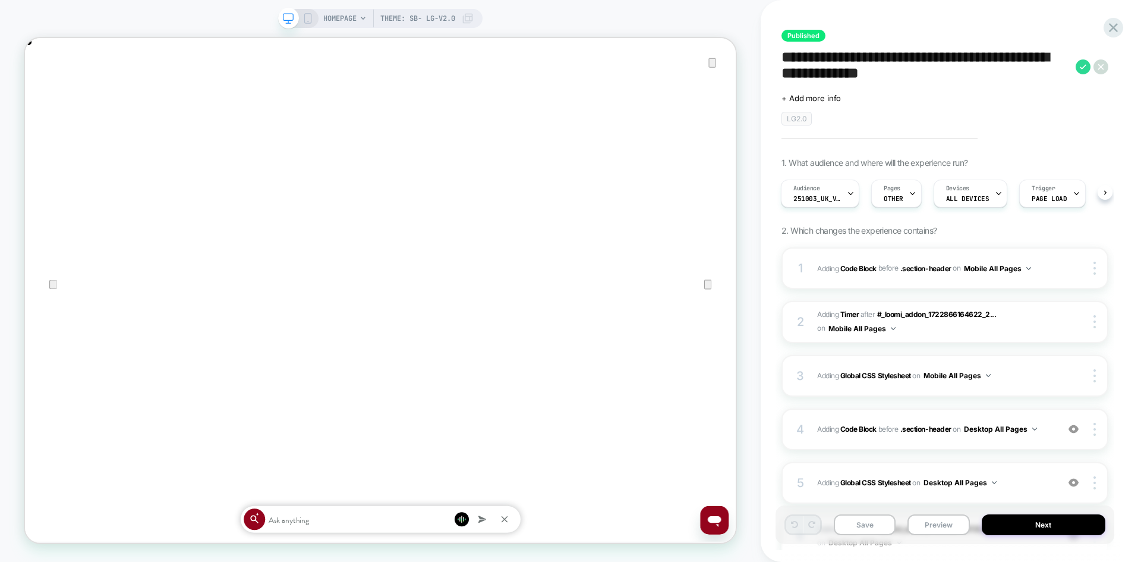
scroll to position [0, 0]
click at [846, 59] on textarea "**********" at bounding box center [925, 67] width 288 height 36
type textarea "**********"
click at [1077, 70] on icon at bounding box center [1083, 66] width 15 height 15
click at [1075, 149] on button "Yes" at bounding box center [1093, 146] width 59 height 18
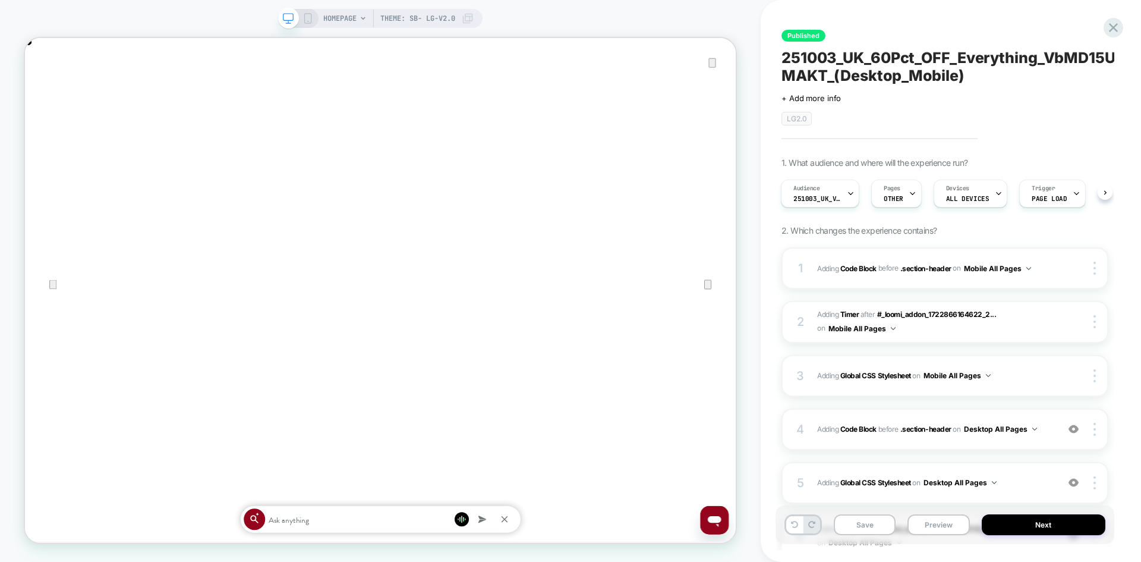
scroll to position [0, 1896]
click at [872, 525] on button "Save" at bounding box center [865, 524] width 62 height 21
click at [1111, 26] on icon at bounding box center [1113, 27] width 9 height 9
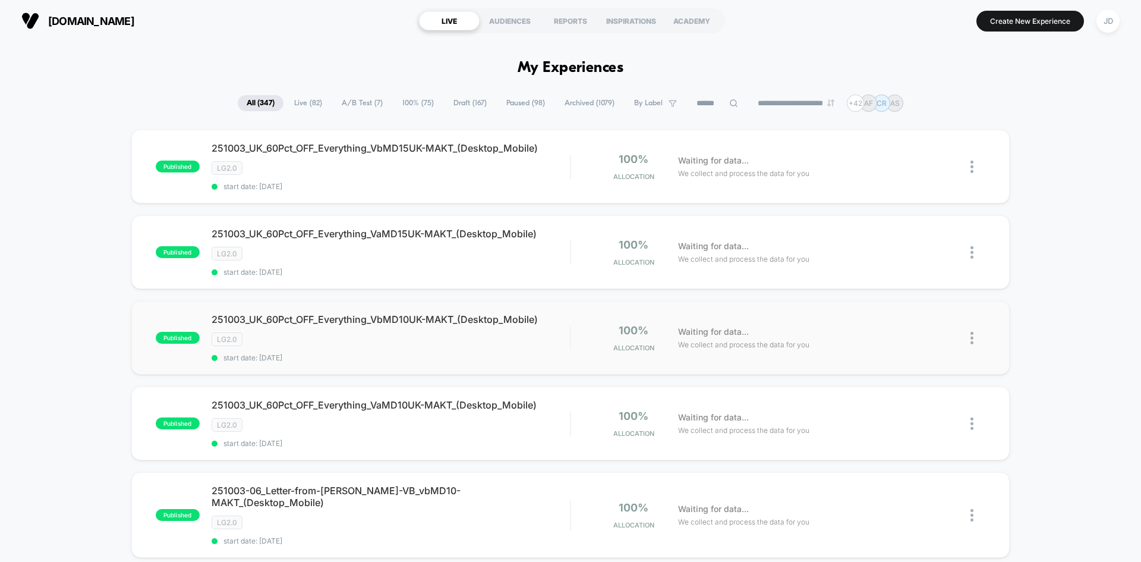
click at [973, 336] on img at bounding box center [971, 338] width 3 height 12
click at [909, 275] on div "Edit" at bounding box center [911, 269] width 107 height 27
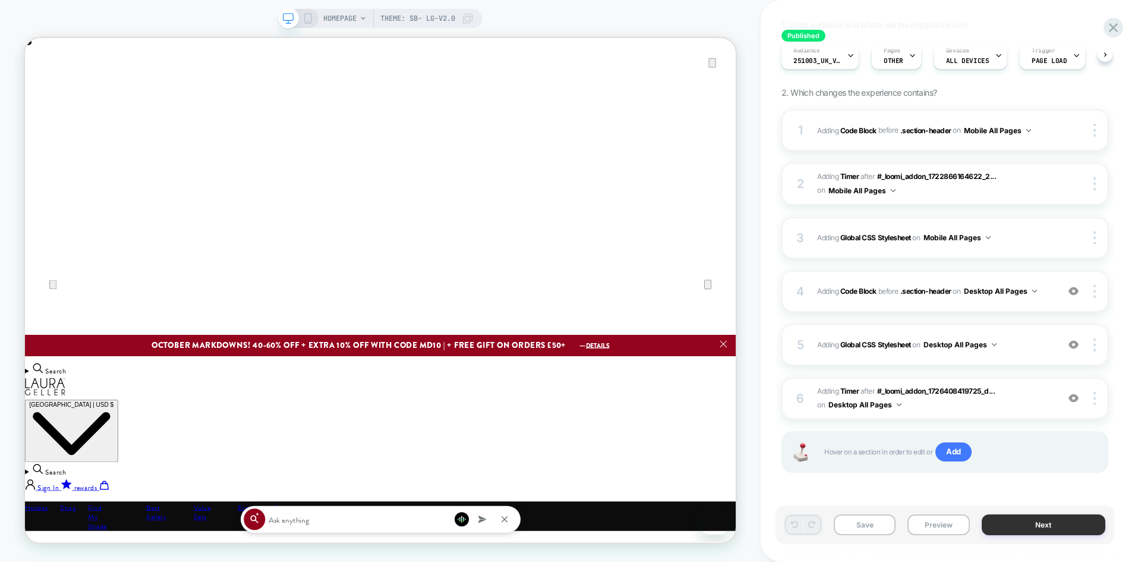
scroll to position [0, 948]
click at [1049, 529] on button "Next" at bounding box center [1044, 524] width 124 height 21
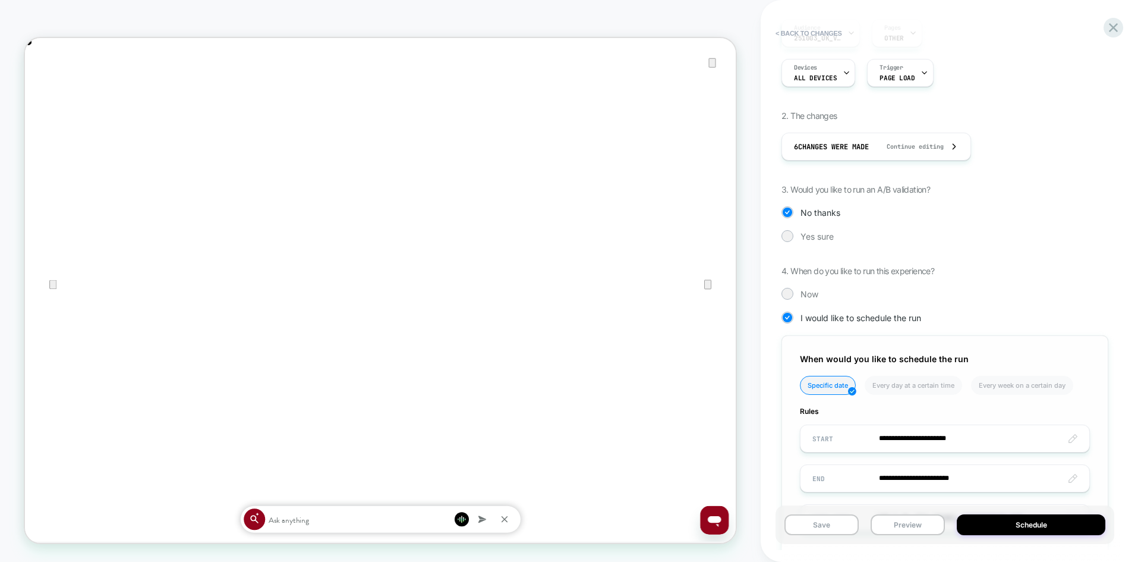
scroll to position [250, 0]
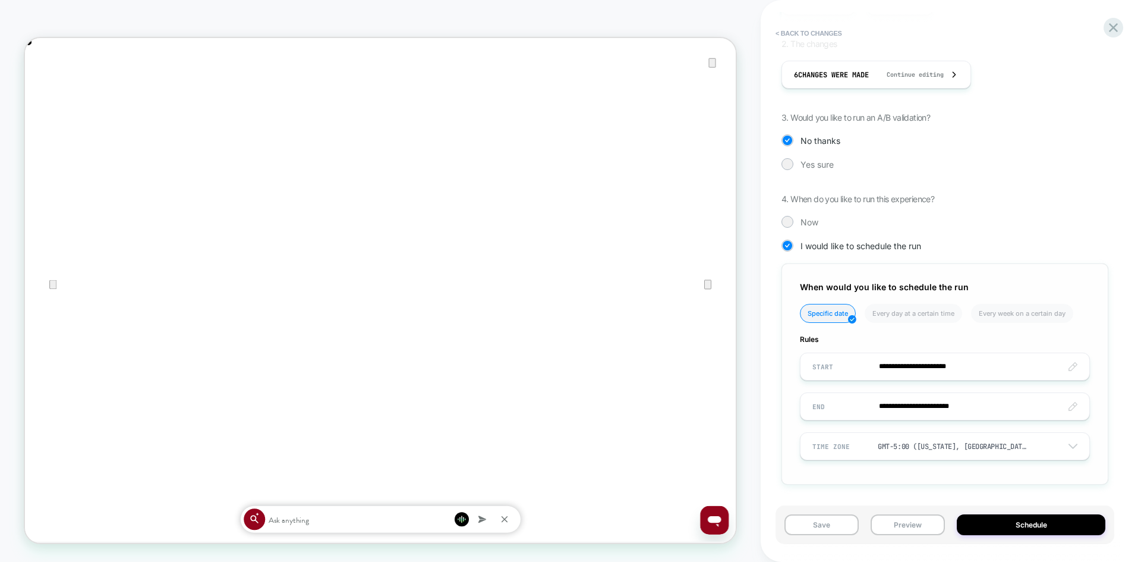
click at [918, 408] on input "**********" at bounding box center [945, 406] width 289 height 28
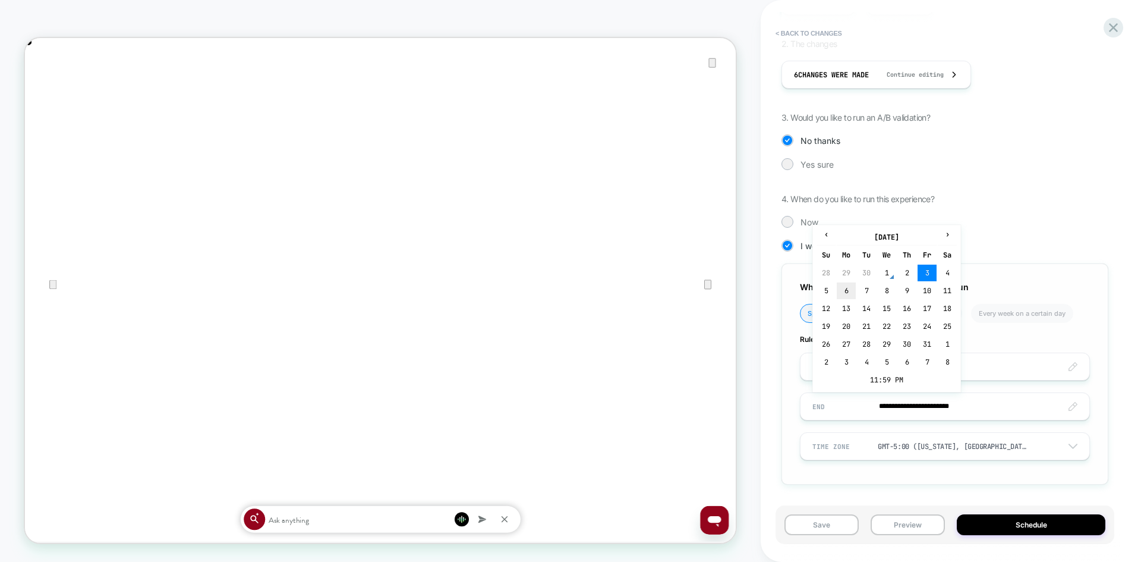
click at [847, 292] on td "6" at bounding box center [846, 290] width 19 height 17
type input "**********"
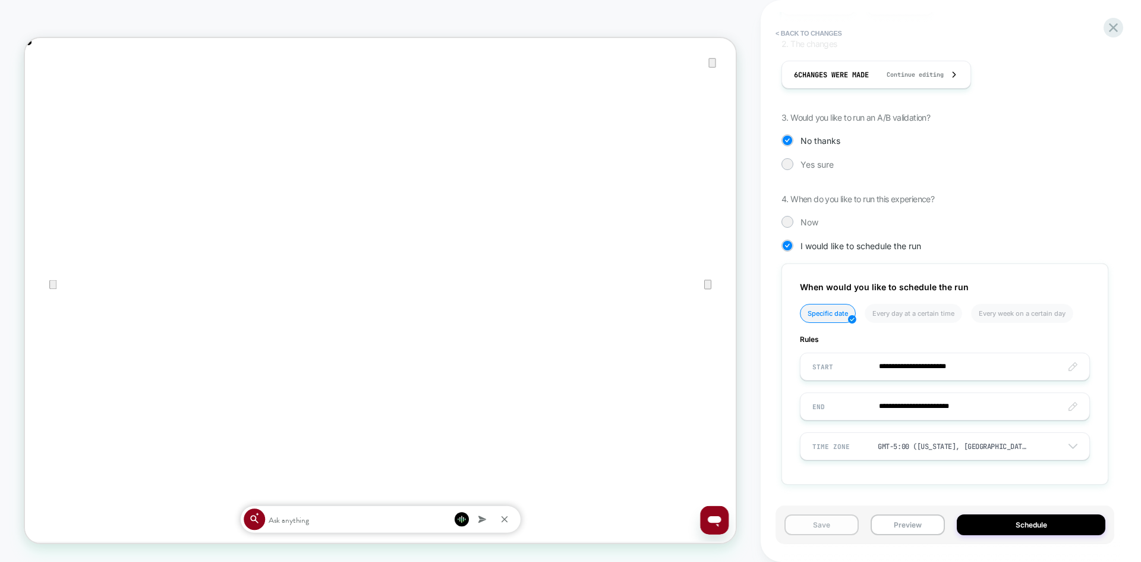
click at [825, 527] on button "Save" at bounding box center [821, 524] width 74 height 21
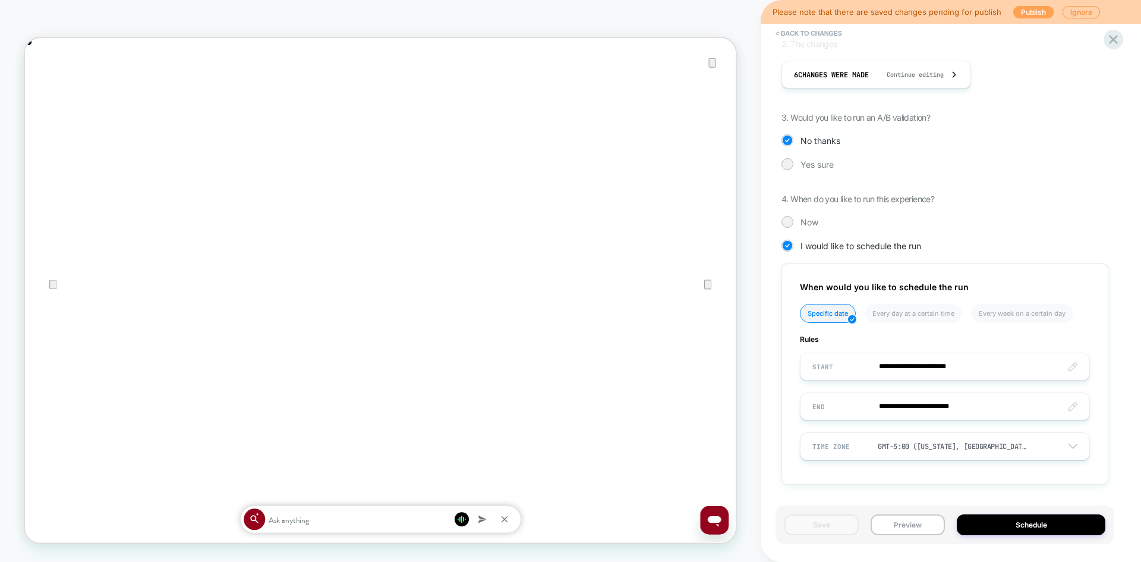
click at [1020, 13] on button "Publish" at bounding box center [1033, 12] width 40 height 12
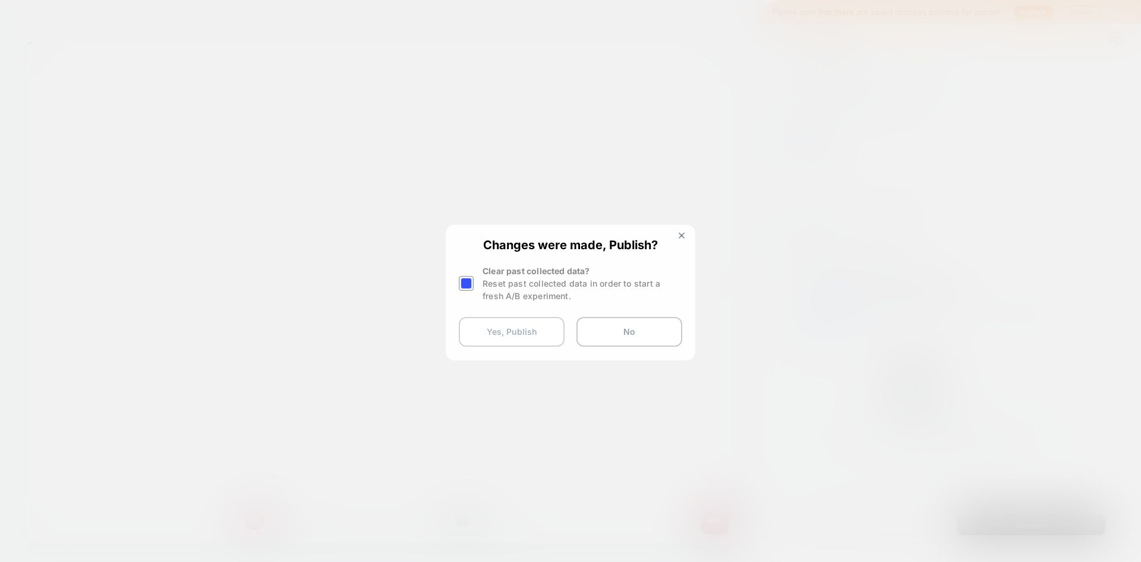
click at [530, 335] on button "Yes, Publish" at bounding box center [512, 332] width 106 height 30
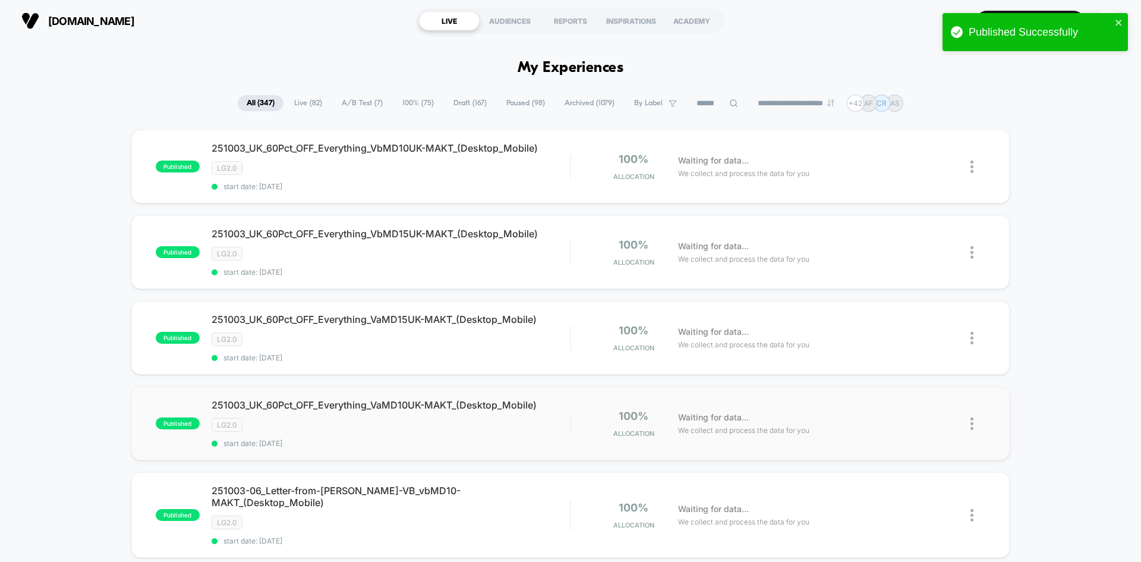
click at [972, 423] on img at bounding box center [971, 423] width 3 height 12
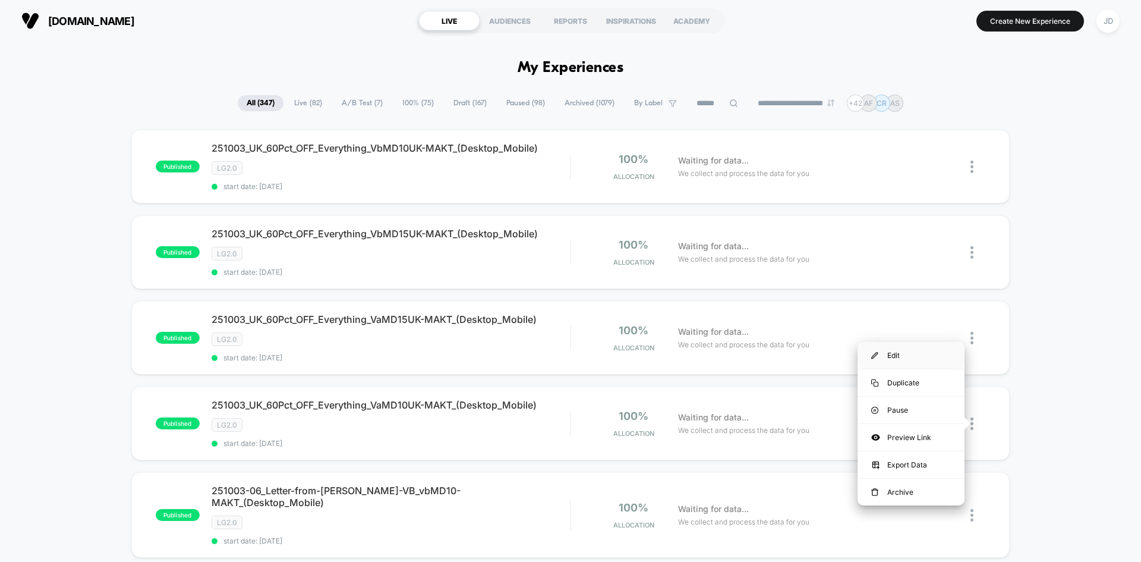
click at [921, 360] on div "Edit" at bounding box center [911, 355] width 107 height 27
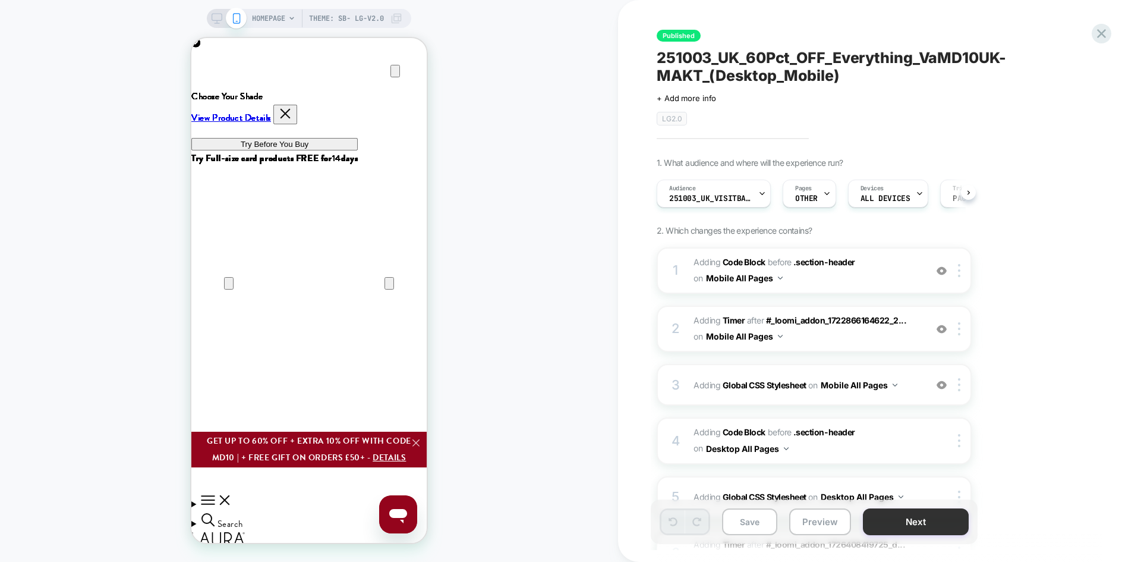
click at [921, 522] on button "Next" at bounding box center [916, 521] width 106 height 27
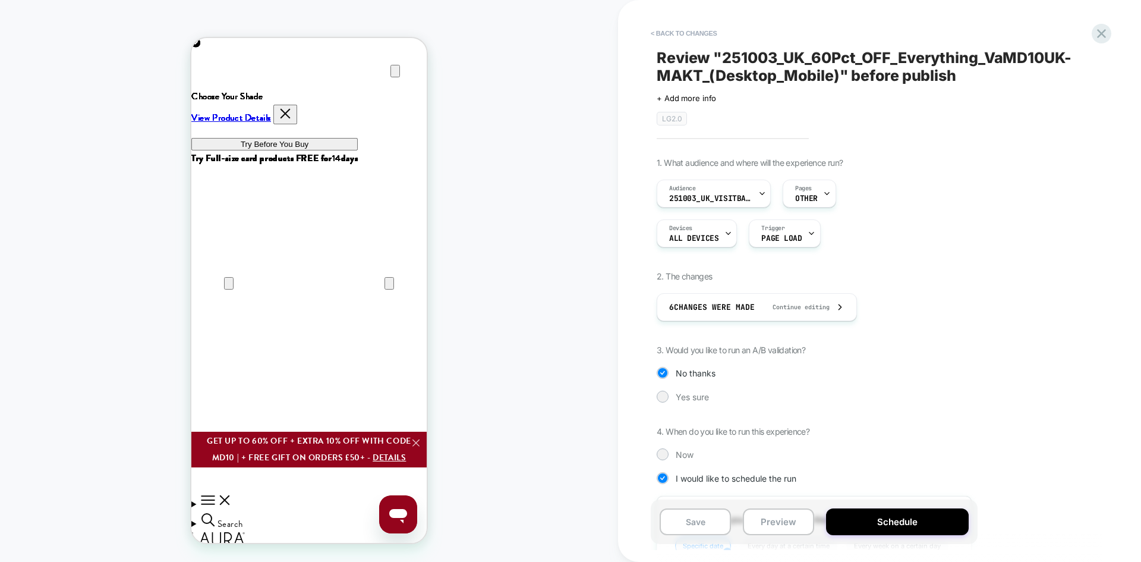
scroll to position [232, 0]
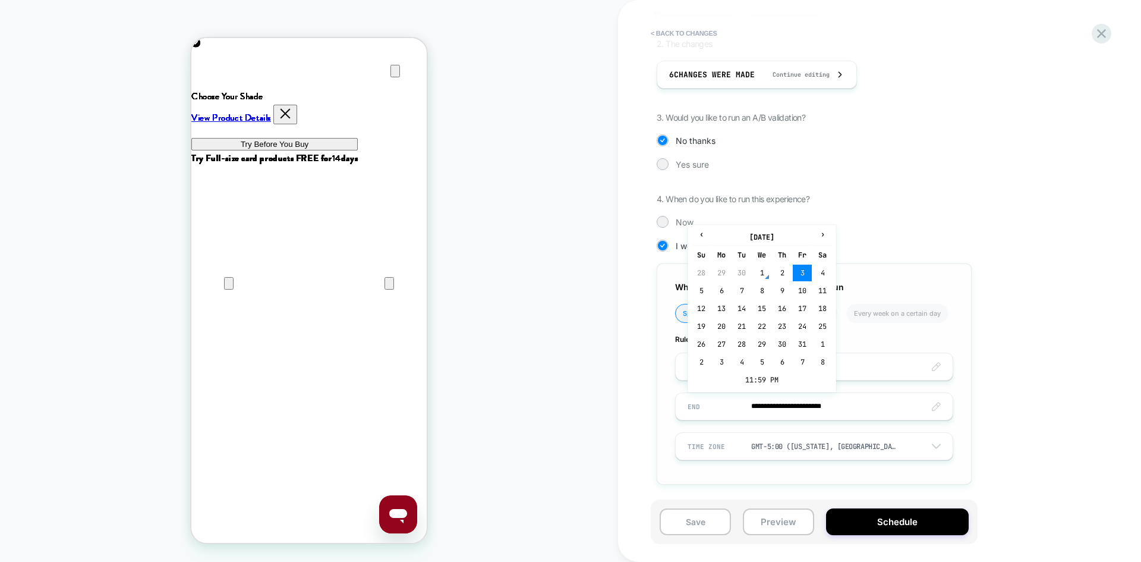
click at [784, 399] on input "**********" at bounding box center [814, 406] width 277 height 28
click at [723, 290] on td "6" at bounding box center [721, 290] width 19 height 17
type input "**********"
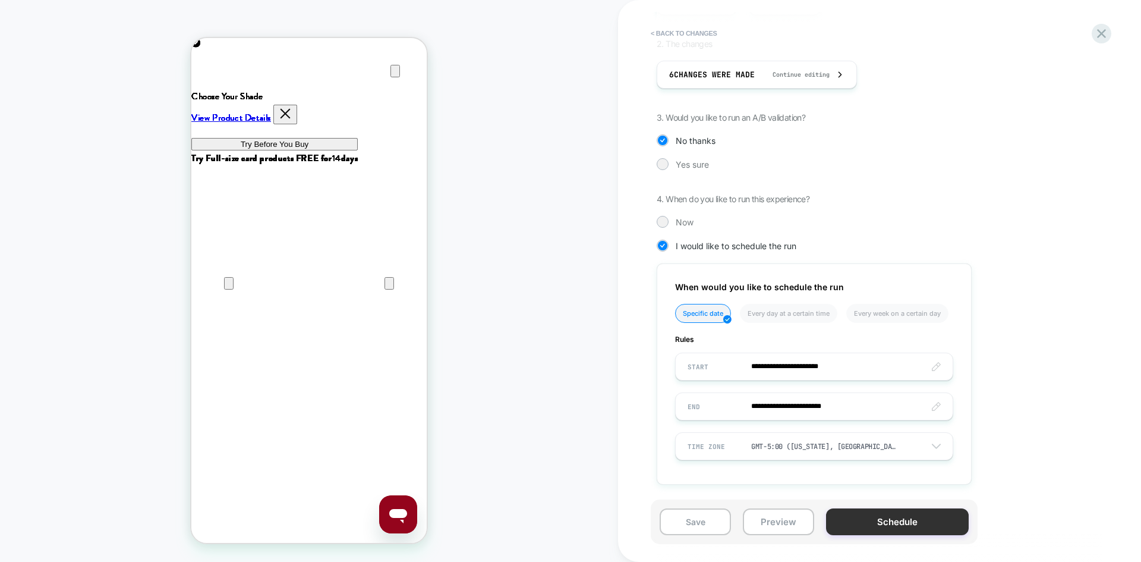
click at [884, 519] on button "Schedule" at bounding box center [897, 521] width 143 height 27
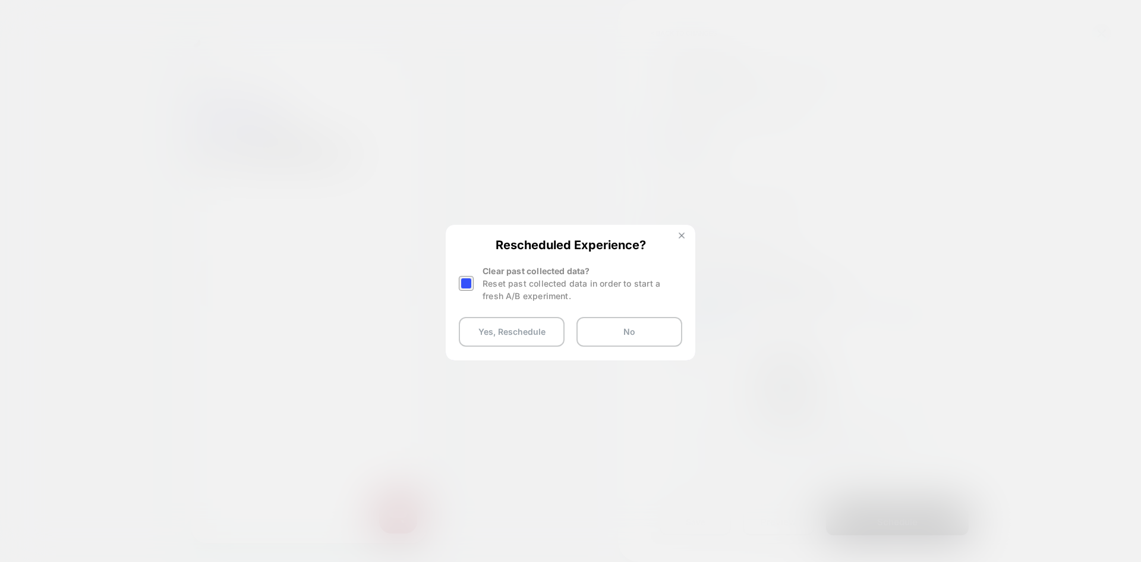
click at [685, 239] on button at bounding box center [681, 237] width 13 height 10
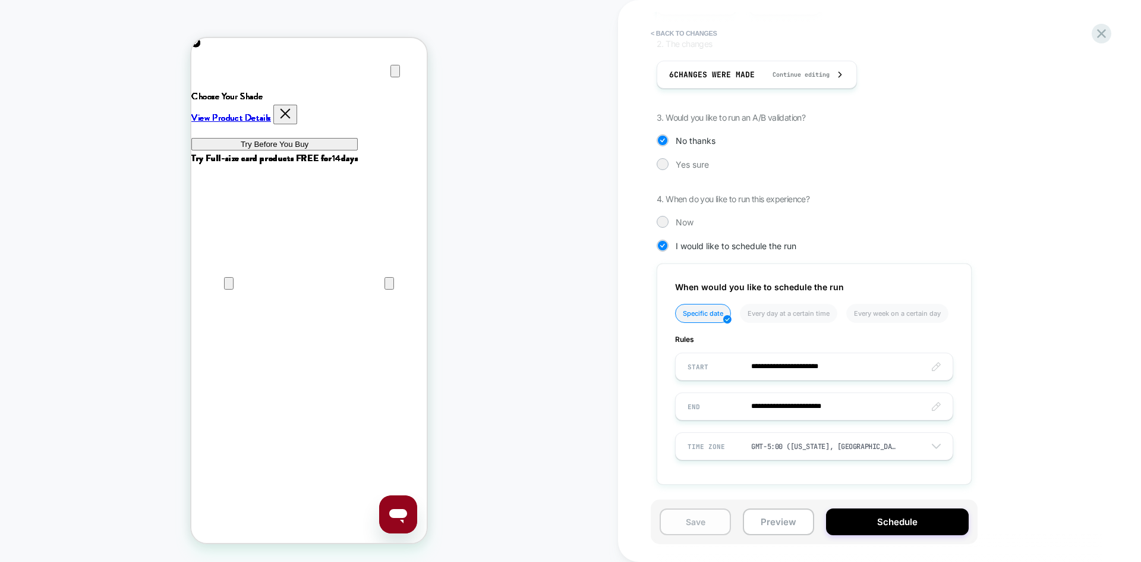
click at [704, 525] on button "Save" at bounding box center [695, 521] width 71 height 27
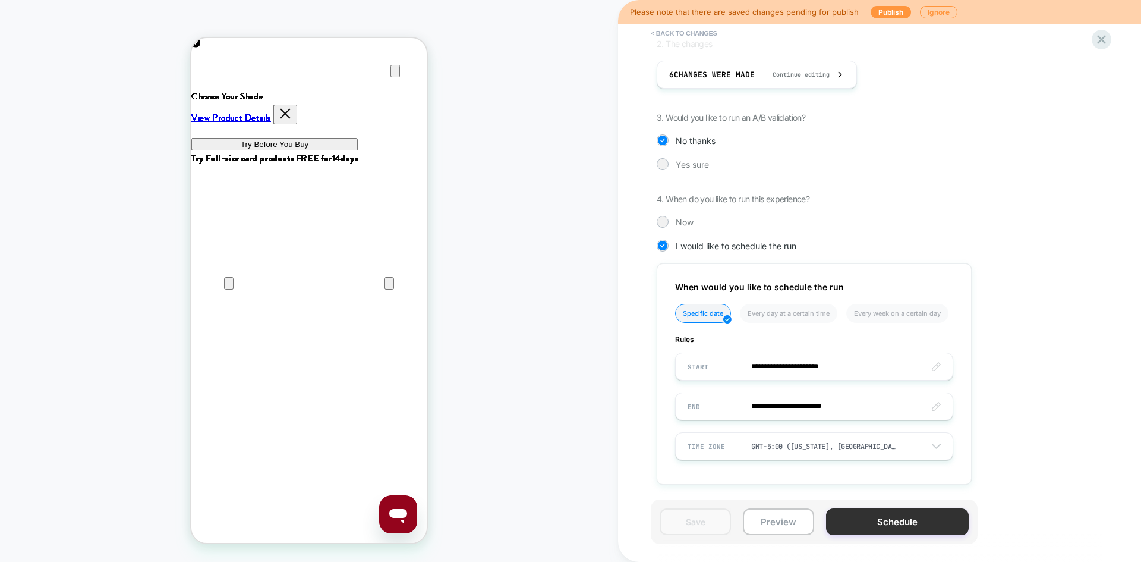
scroll to position [0, 235]
click at [888, 14] on button "Publish" at bounding box center [891, 12] width 40 height 12
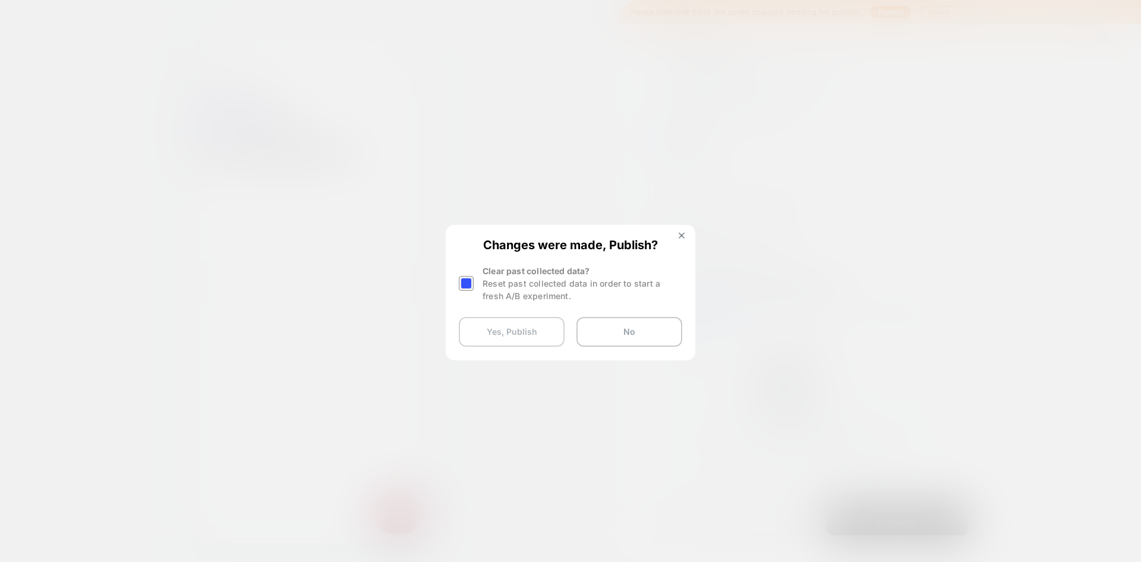
click at [499, 330] on button "Yes, Publish" at bounding box center [512, 332] width 106 height 30
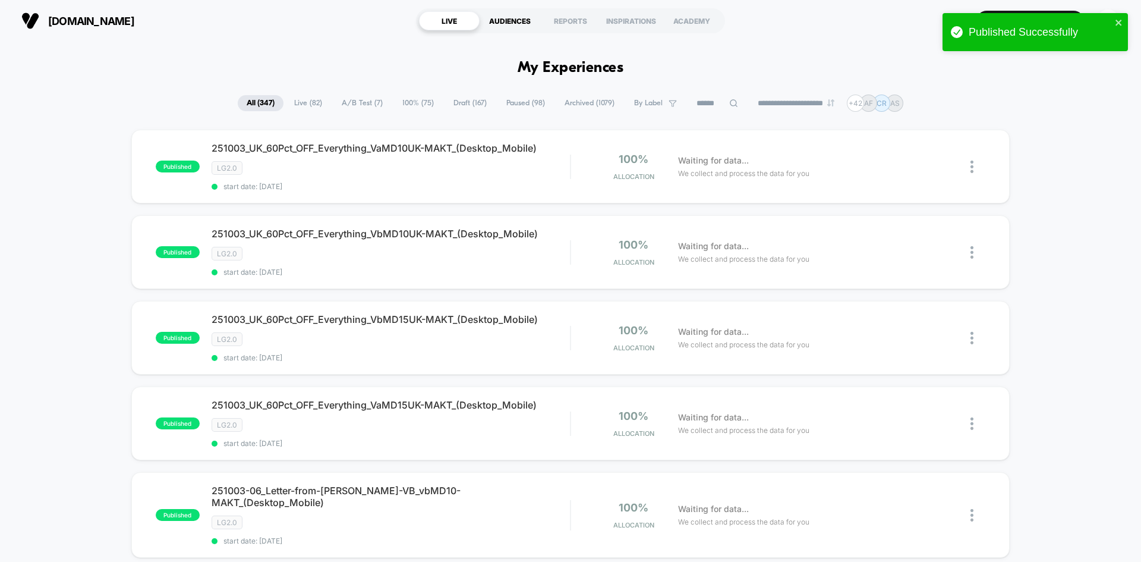
click at [508, 22] on div "AUDIENCES" at bounding box center [510, 20] width 61 height 19
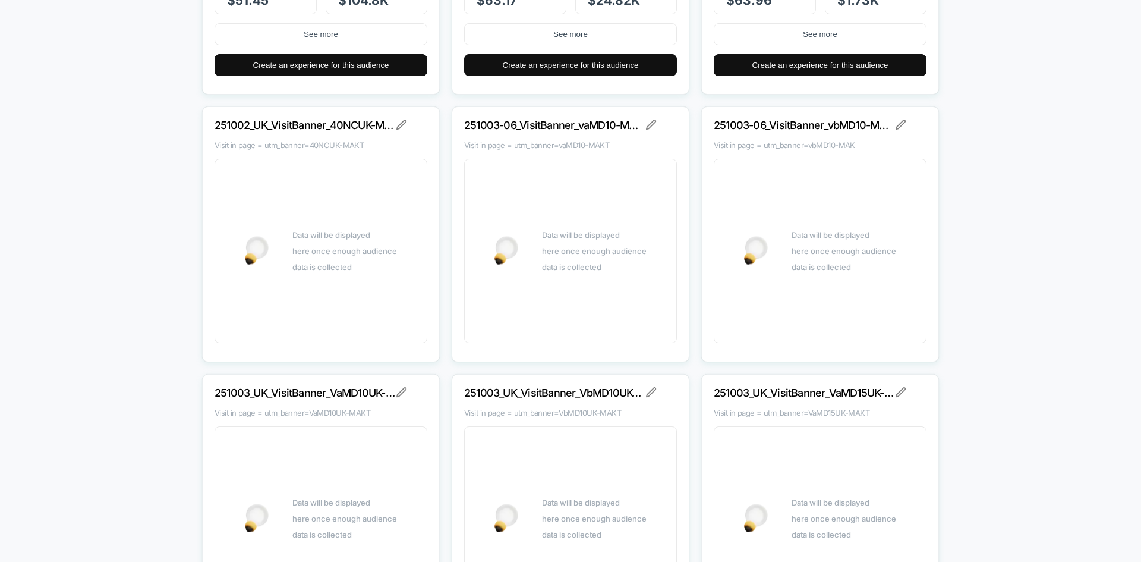
scroll to position [17294, 0]
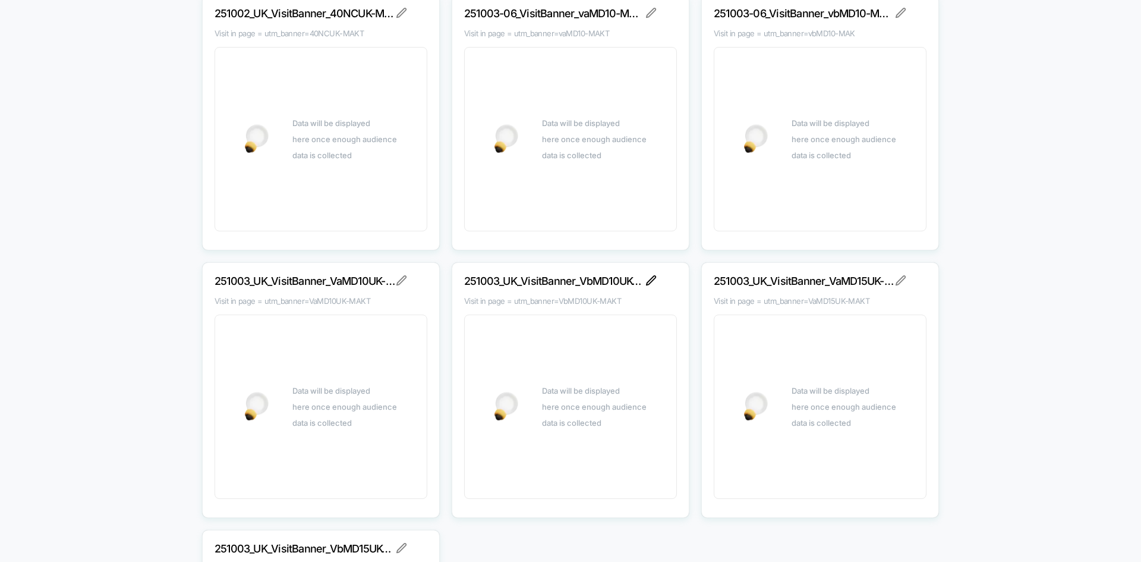
click at [655, 278] on img at bounding box center [651, 280] width 11 height 11
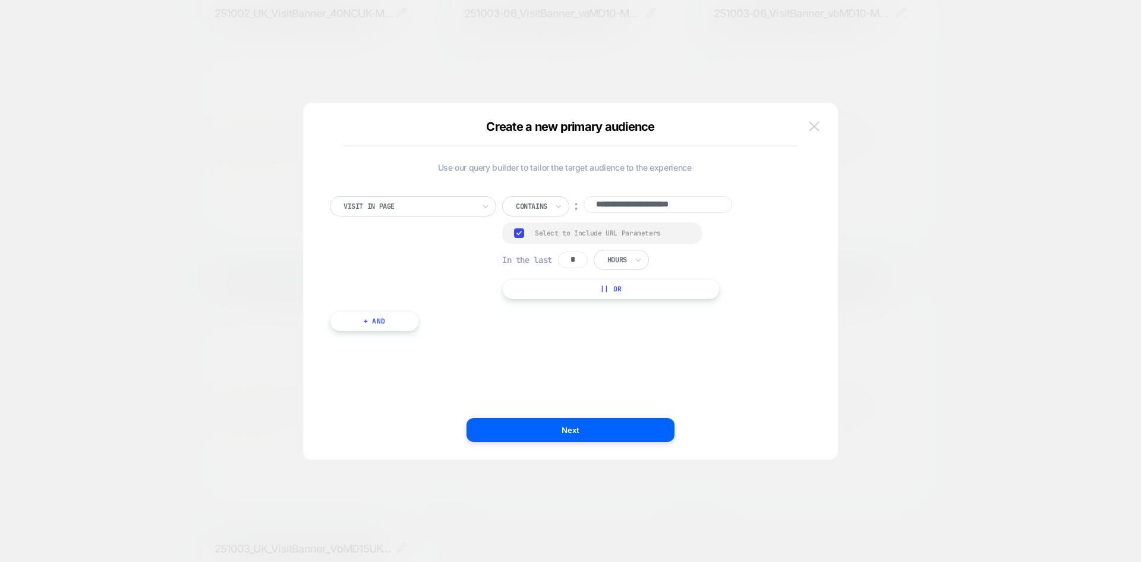
click at [816, 127] on img at bounding box center [814, 126] width 11 height 10
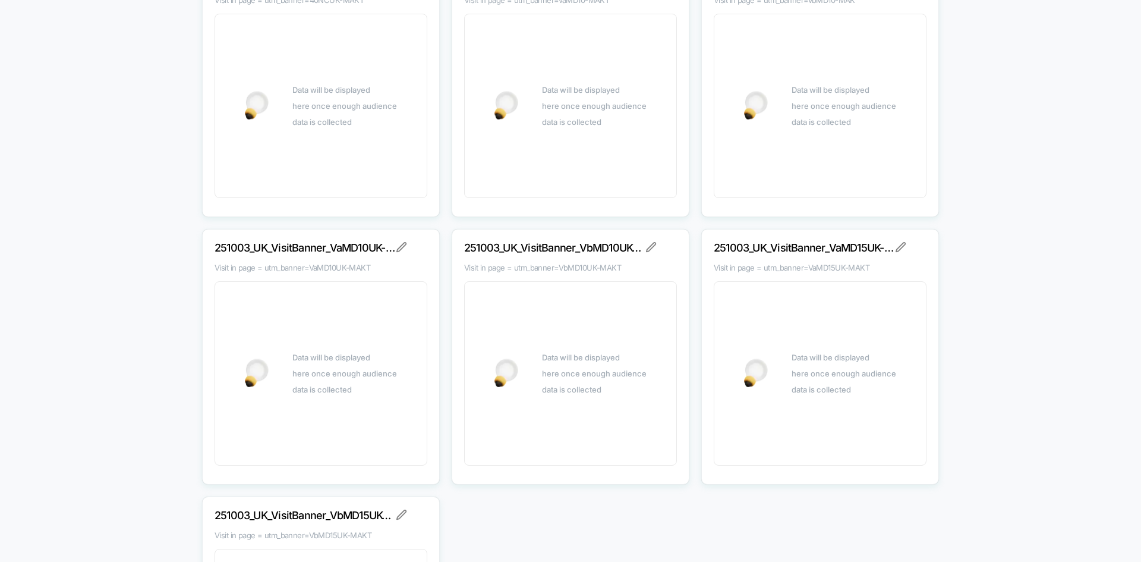
scroll to position [17354, 0]
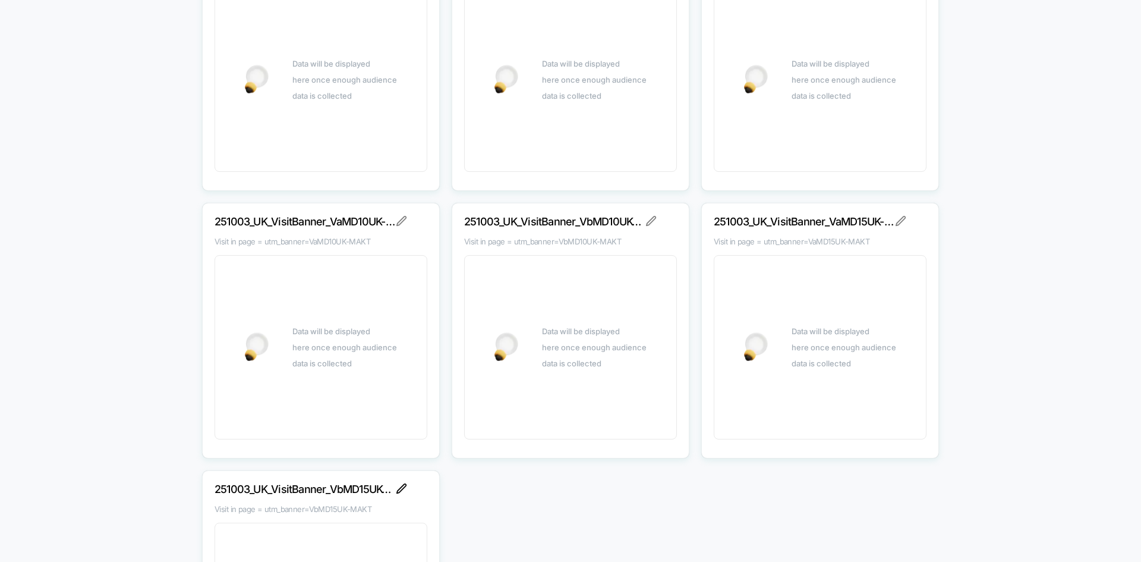
click at [400, 486] on img at bounding box center [401, 488] width 11 height 11
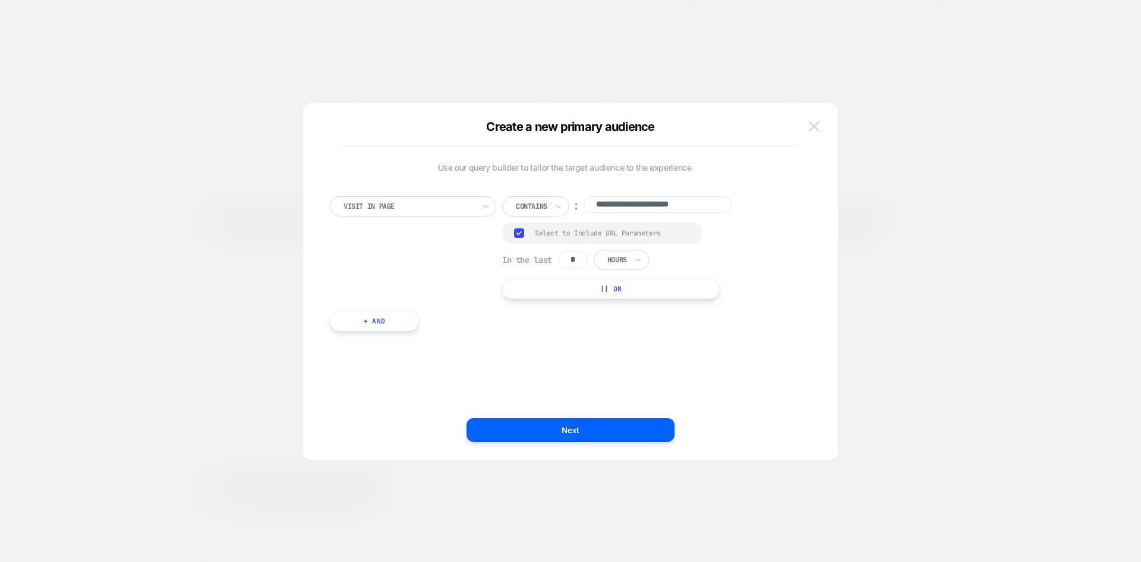
click at [818, 124] on img at bounding box center [814, 126] width 11 height 10
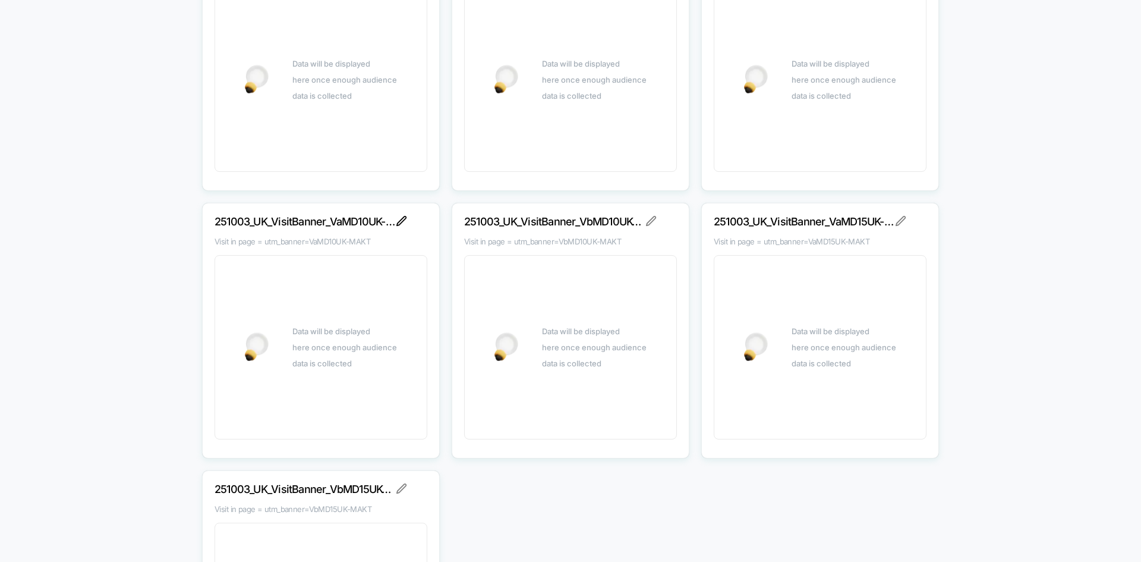
click at [402, 218] on img at bounding box center [401, 221] width 11 height 11
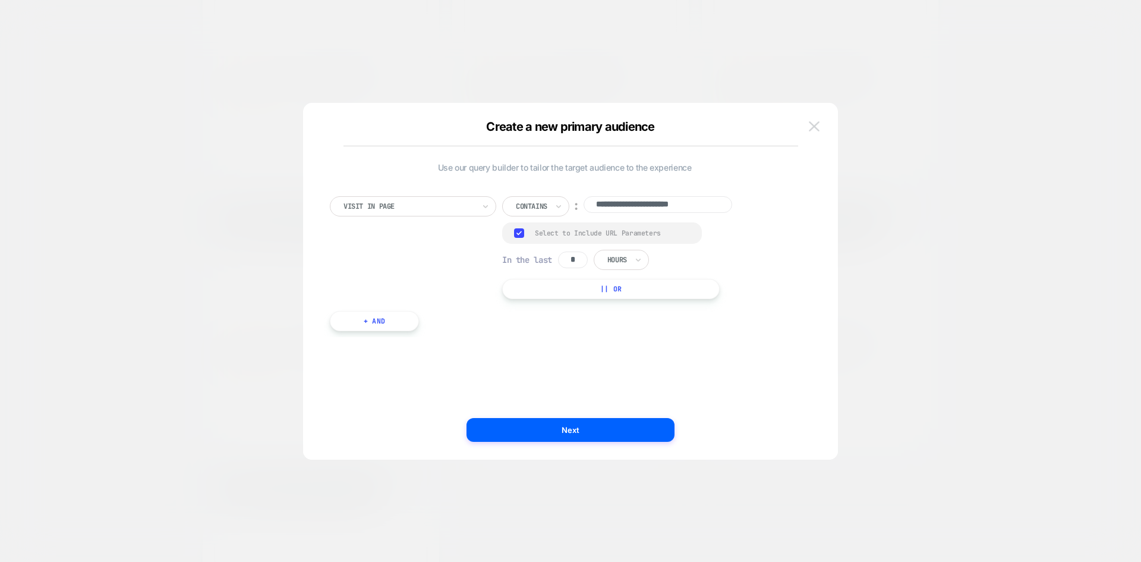
click at [818, 123] on img at bounding box center [814, 126] width 11 height 10
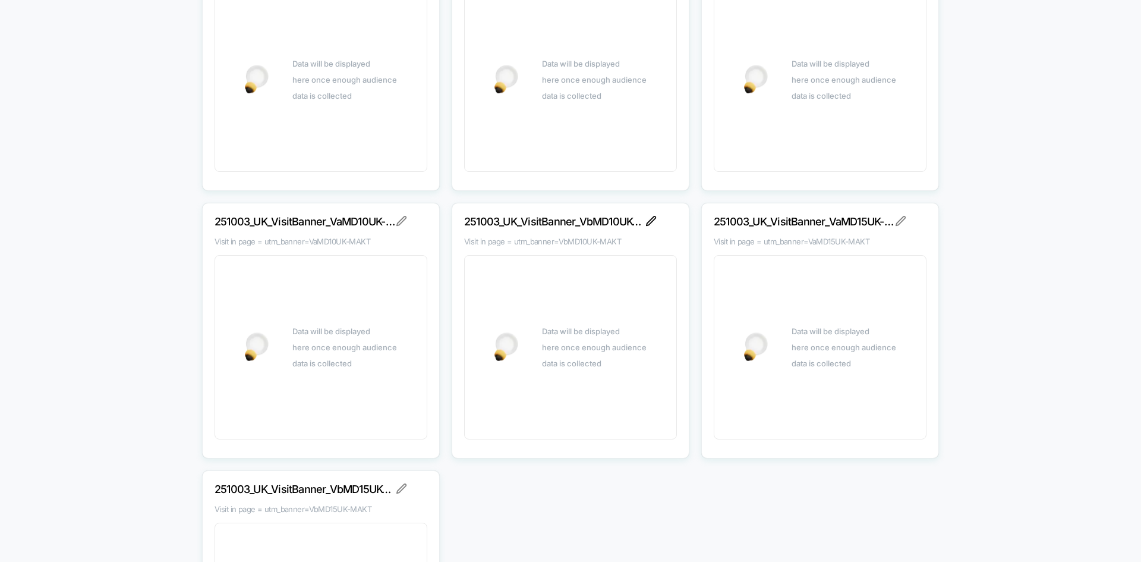
click at [655, 220] on img at bounding box center [651, 221] width 11 height 11
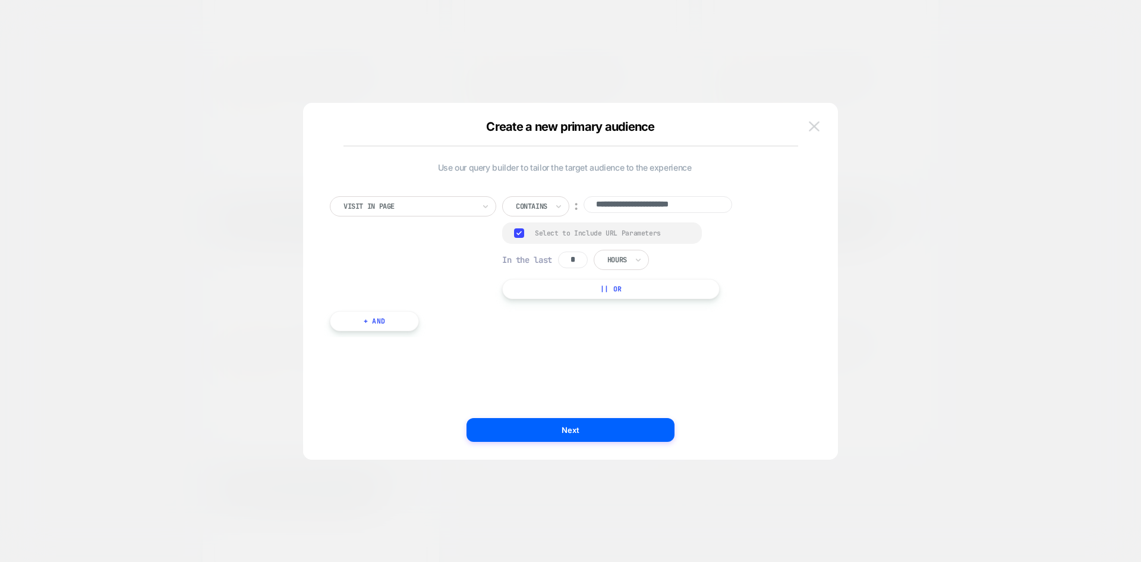
click at [818, 123] on img at bounding box center [814, 126] width 11 height 10
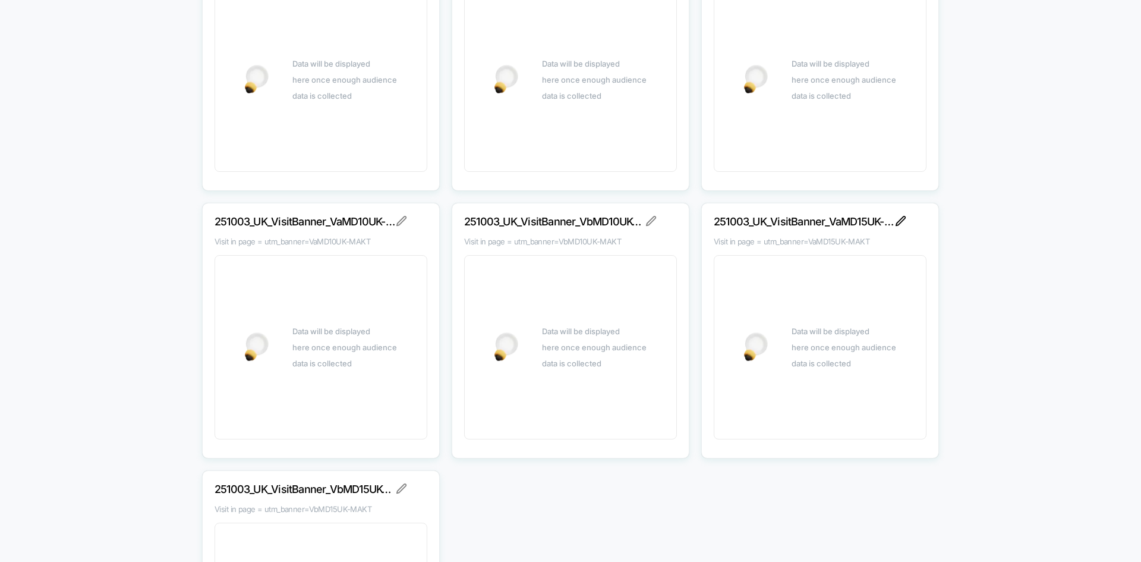
click at [898, 222] on img at bounding box center [901, 221] width 11 height 11
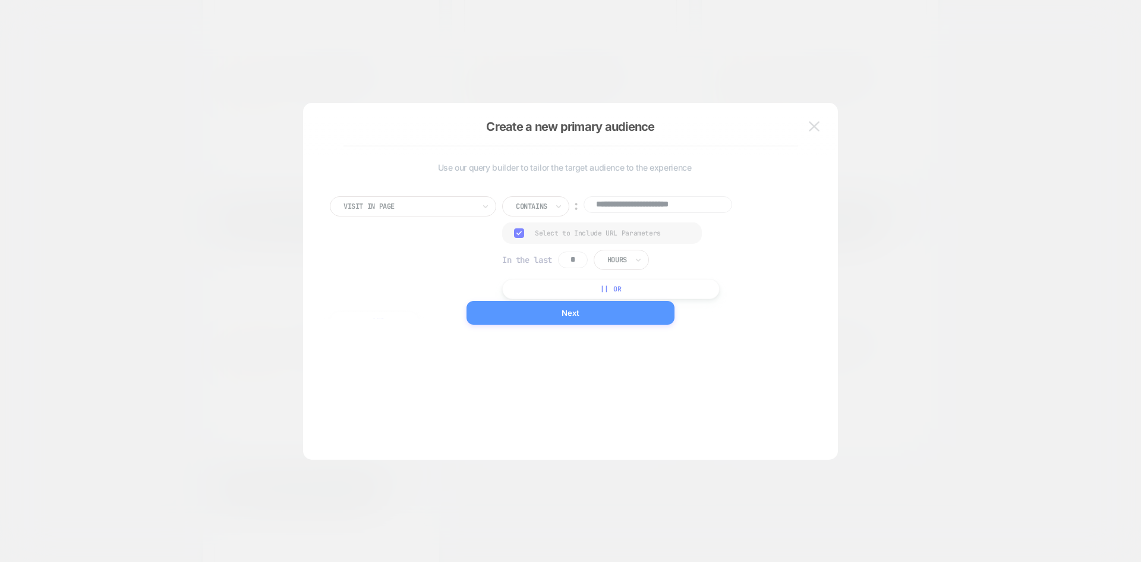
scroll to position [0, 0]
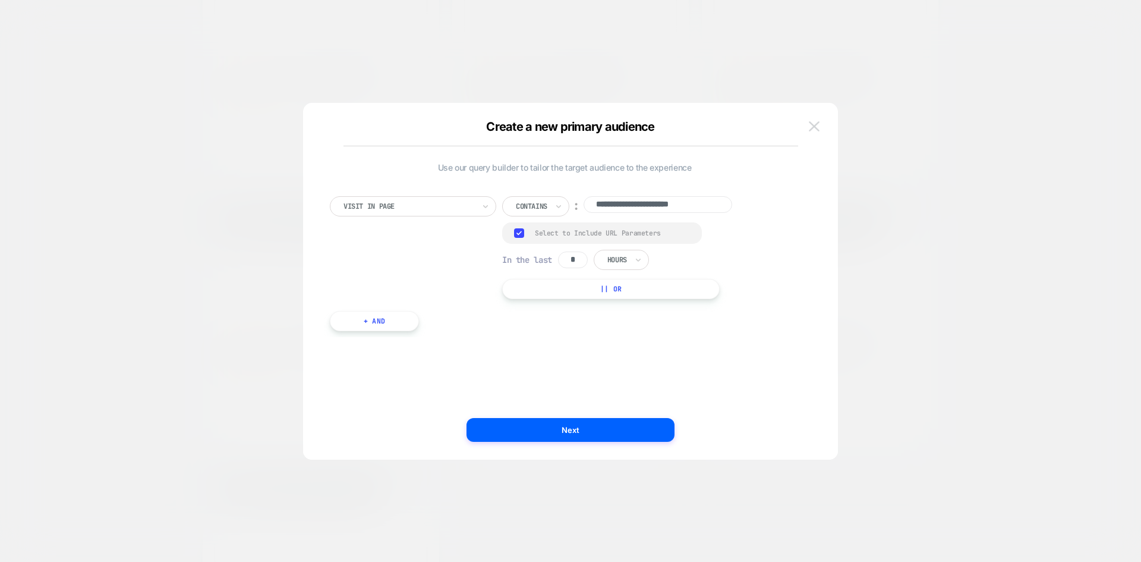
click at [820, 123] on button at bounding box center [814, 127] width 18 height 18
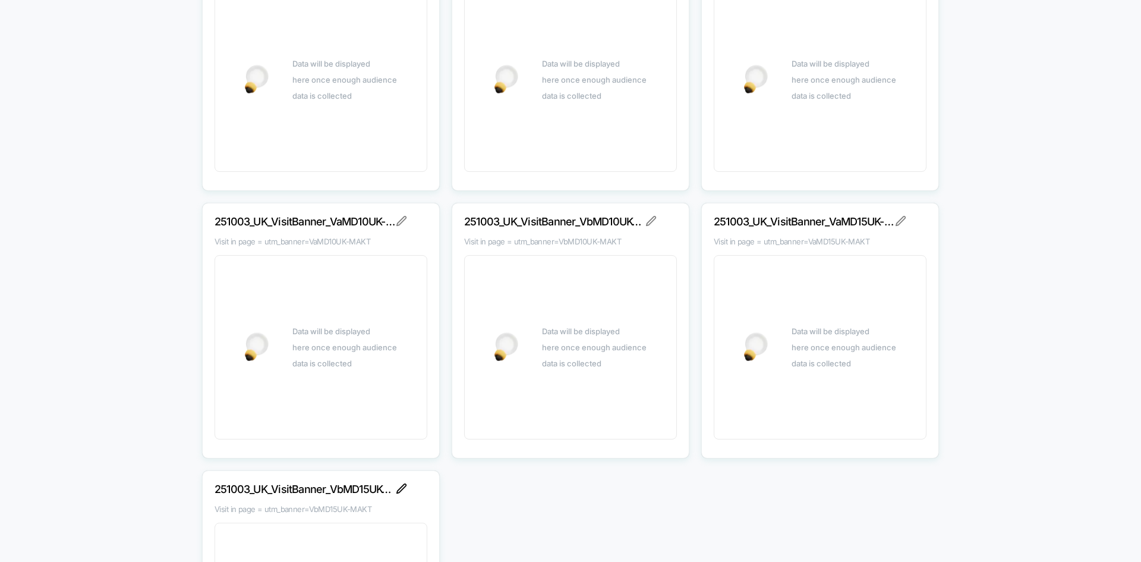
click at [401, 489] on img at bounding box center [401, 488] width 11 height 11
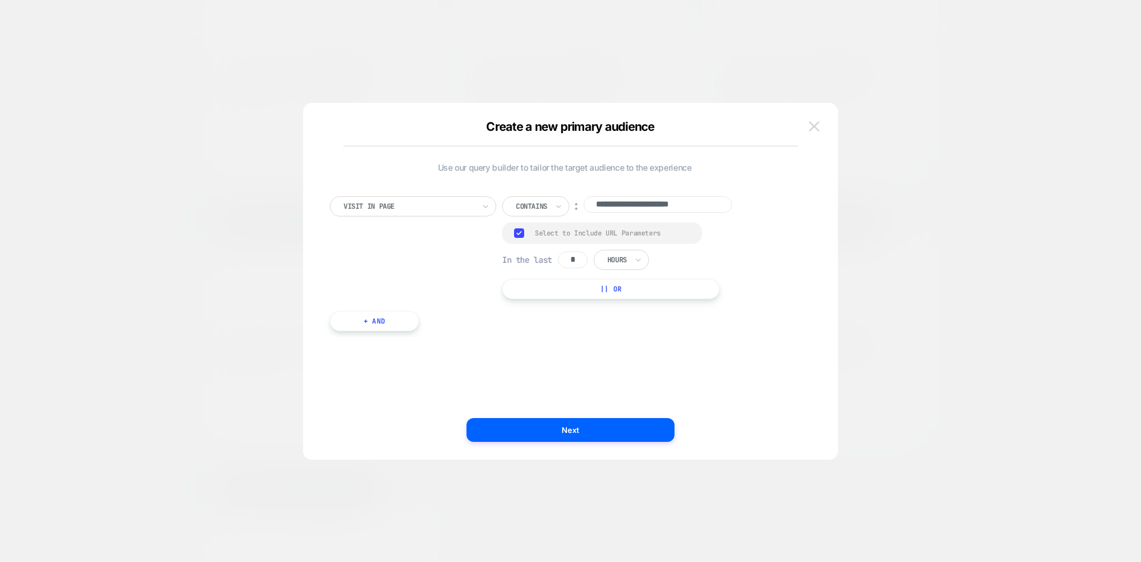
click at [815, 123] on img at bounding box center [814, 126] width 11 height 10
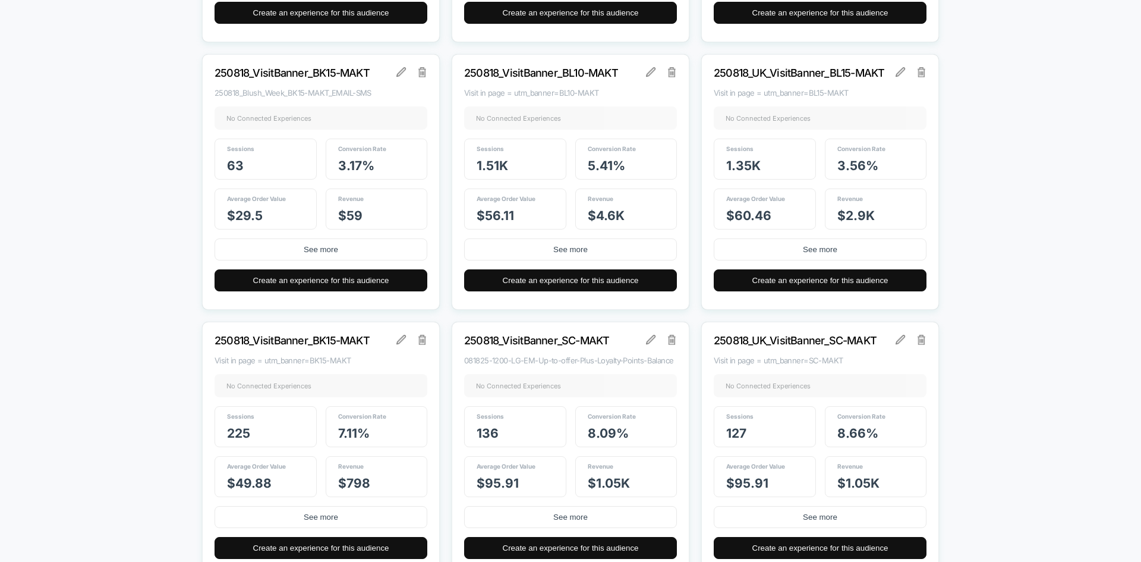
scroll to position [10044, 0]
